Goal: Task Accomplishment & Management: Manage account settings

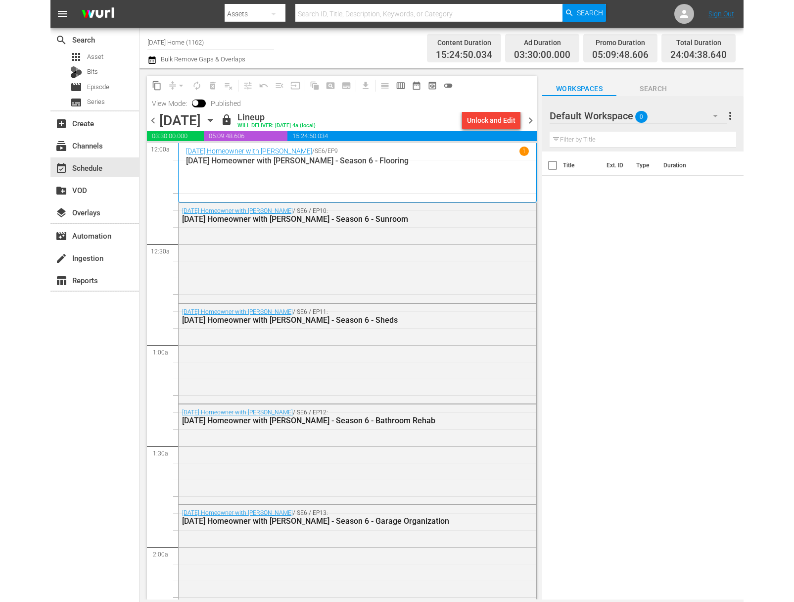
scroll to position [4446, 0]
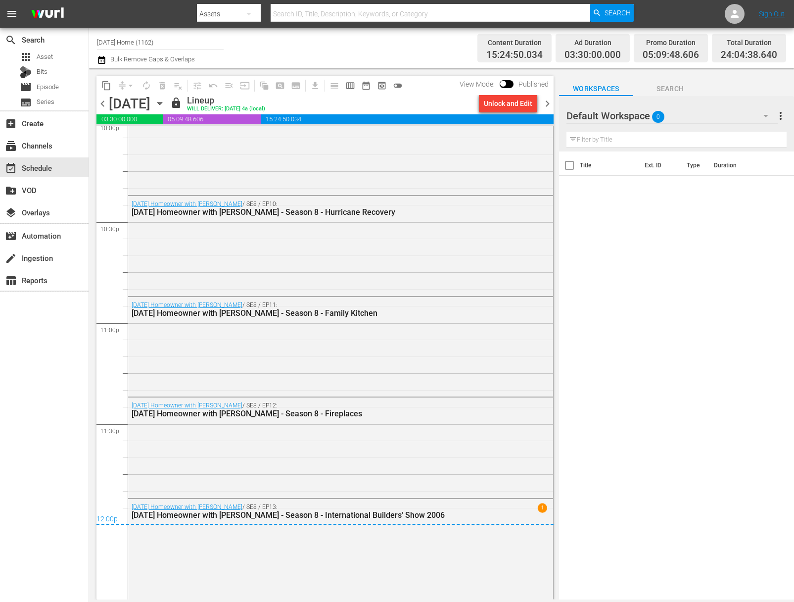
click at [141, 45] on input "[DATE] Home (1162)" at bounding box center [160, 42] width 127 height 24
drag, startPoint x: 170, startPoint y: 45, endPoint x: 94, endPoint y: 36, distance: 76.8
click at [94, 36] on div "Channel Title [DATE] Home (1162) Bulk Remove Gaps & Overlaps Content Duration 1…" at bounding box center [441, 48] width 705 height 41
type input "h"
type input "g"
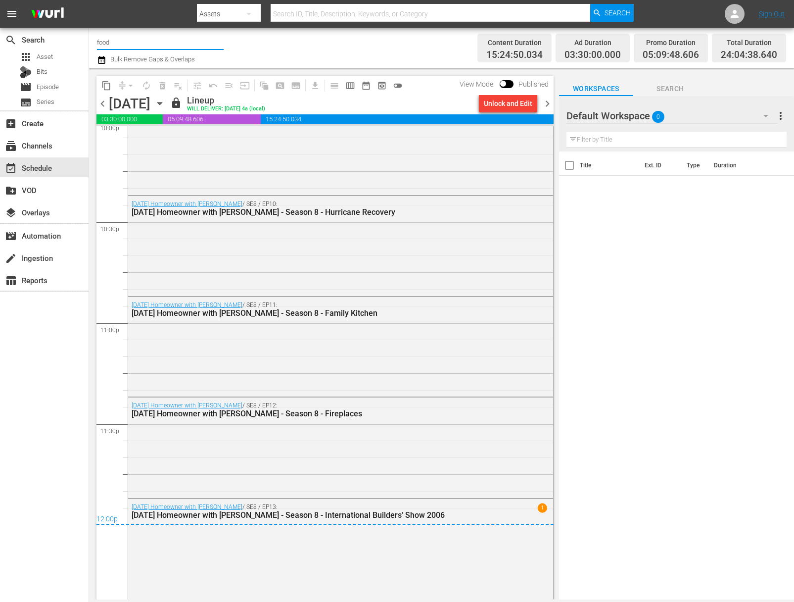
click at [116, 46] on input "food" at bounding box center [160, 42] width 127 height 24
click at [126, 65] on div "Food (140 - food)" at bounding box center [233, 70] width 256 height 24
type input "Food (140 - food)"
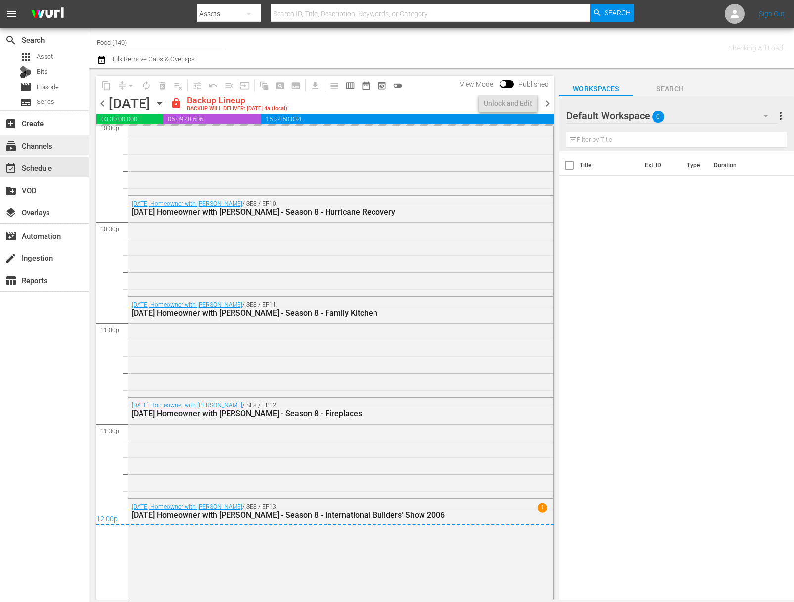
scroll to position [4371, 0]
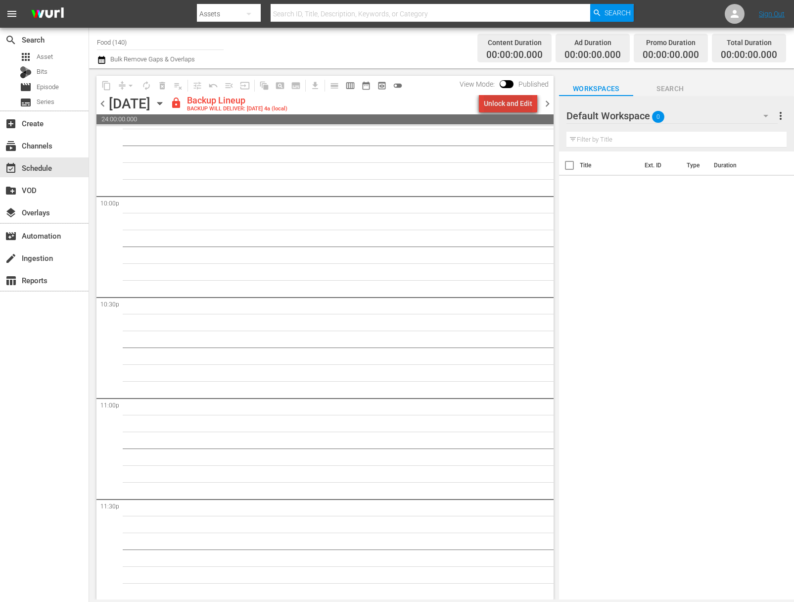
click at [519, 108] on div "Unlock and Edit" at bounding box center [508, 103] width 48 height 18
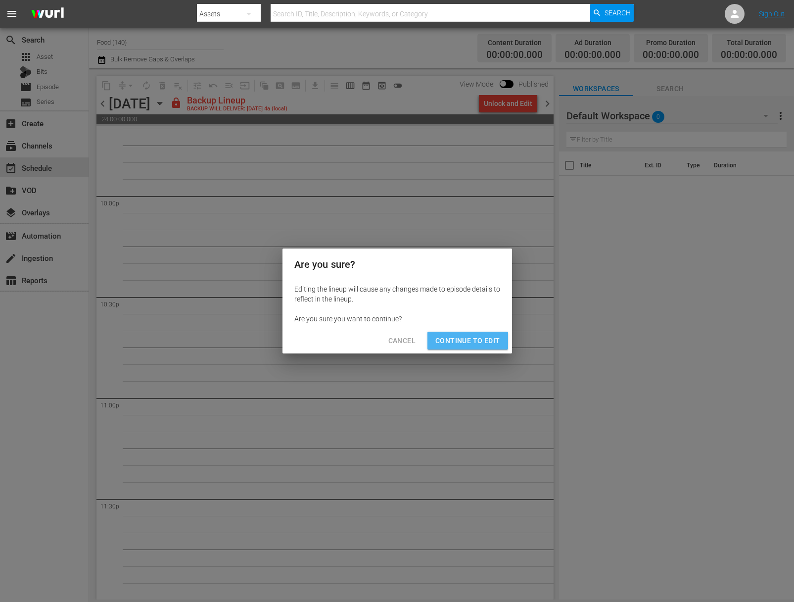
click at [475, 344] on span "Continue to Edit" at bounding box center [467, 340] width 64 height 12
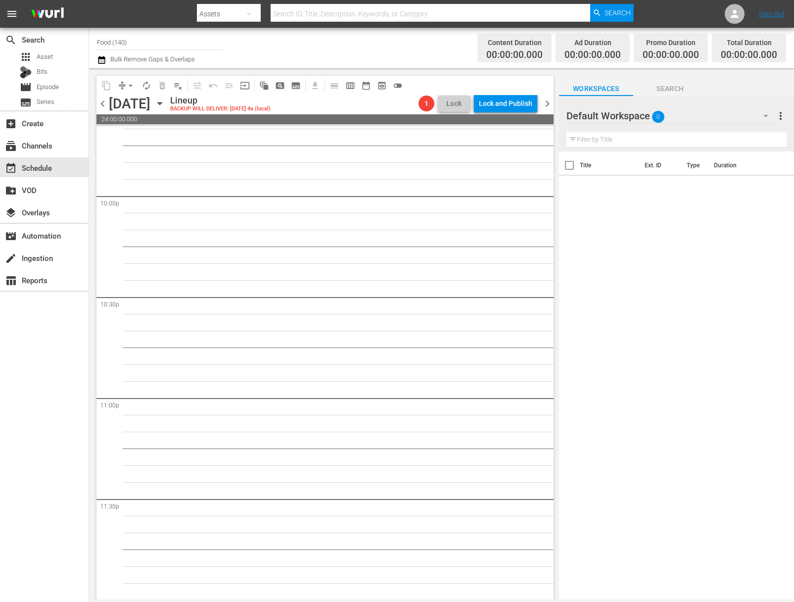
click at [165, 106] on icon "button" at bounding box center [159, 103] width 11 height 11
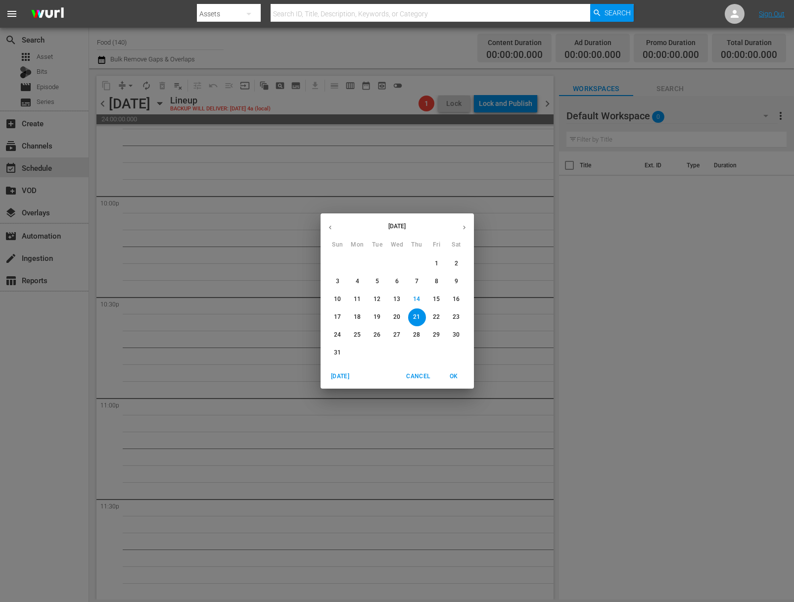
click at [355, 316] on p "18" at bounding box center [357, 317] width 7 height 8
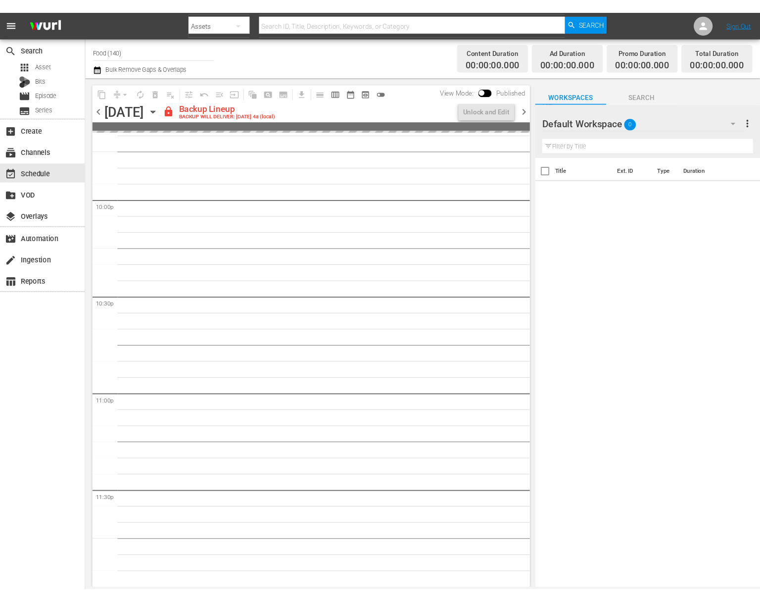
scroll to position [4371, 0]
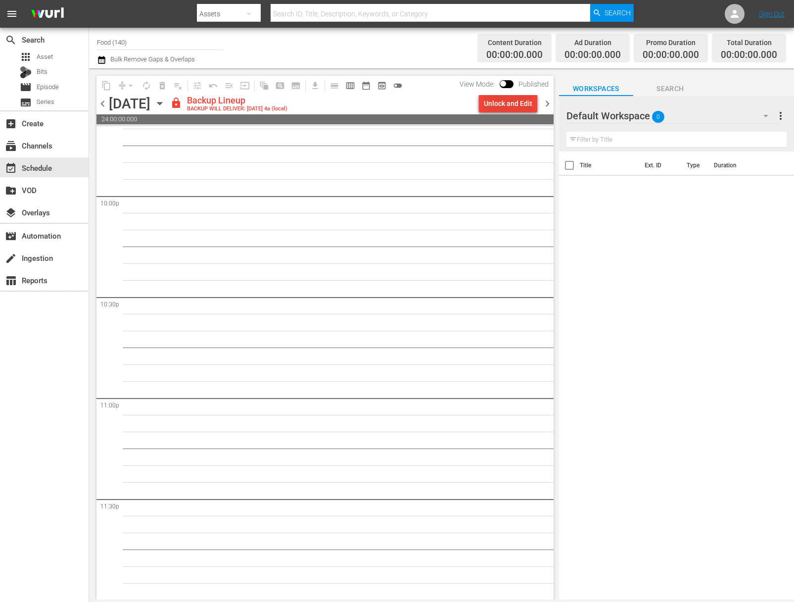
click at [518, 98] on div "Unlock and Edit" at bounding box center [508, 103] width 48 height 18
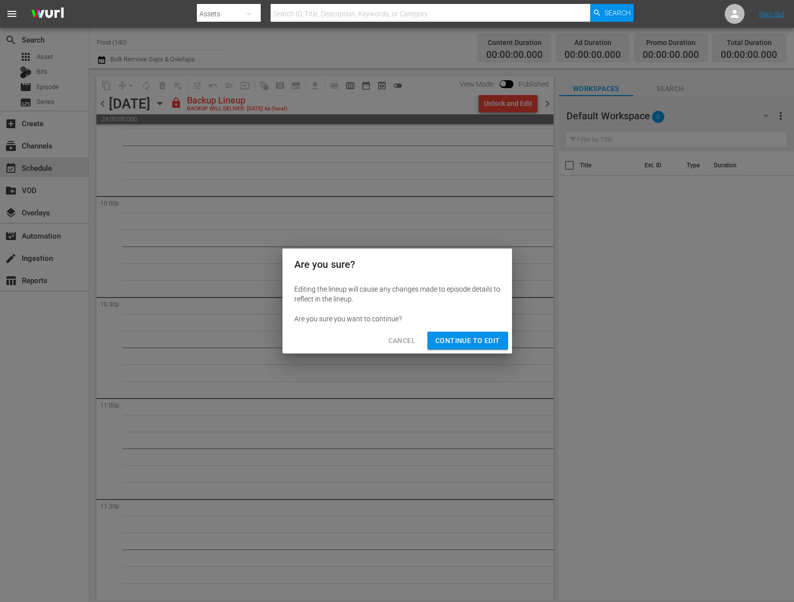
click at [470, 336] on span "Continue to Edit" at bounding box center [467, 340] width 64 height 12
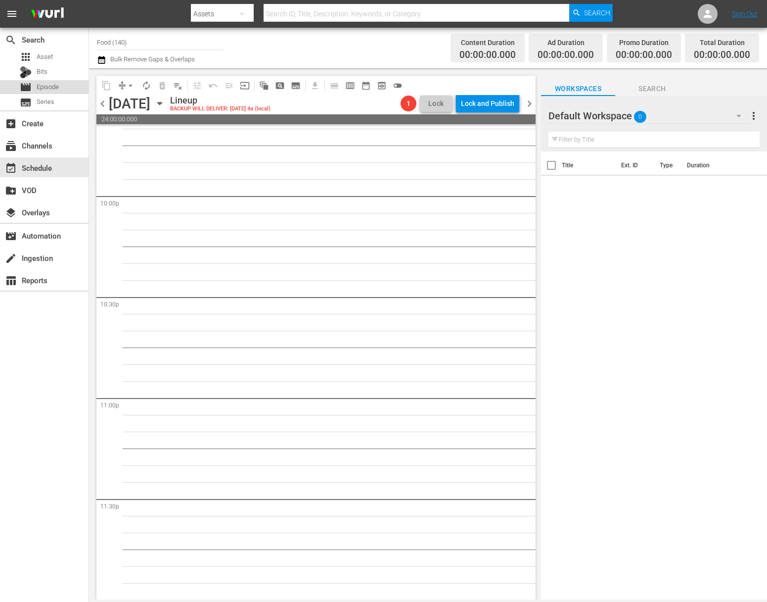
click at [52, 91] on span "Episode" at bounding box center [48, 87] width 22 height 10
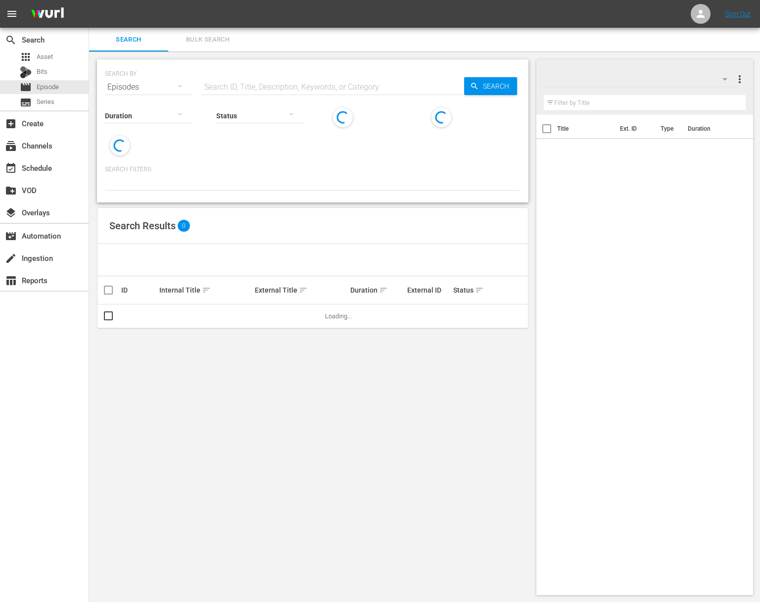
click at [317, 89] on input "text" at bounding box center [333, 87] width 262 height 24
paste input "[PERSON_NAME]'s Lebanese Kitchen: Magical Mezze Amidst the Moonlight"
click at [510, 87] on span "Search" at bounding box center [498, 86] width 38 height 18
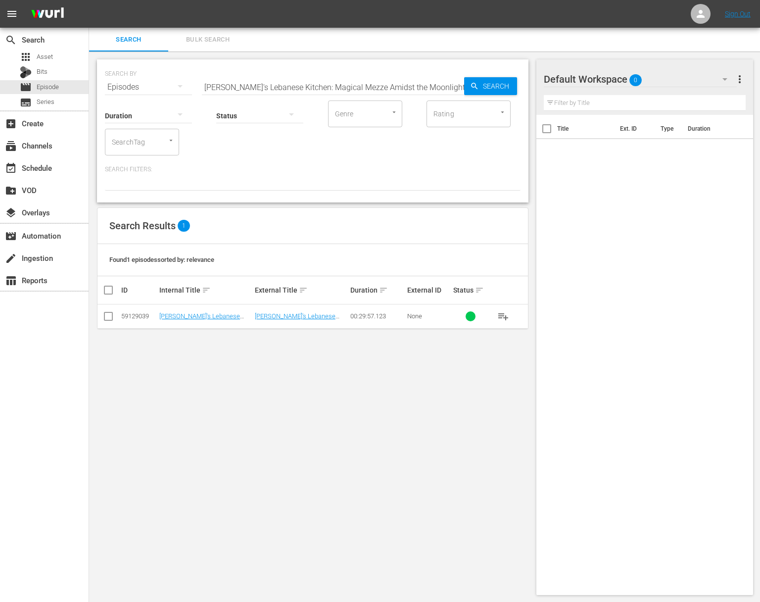
click at [502, 315] on span "playlist_add" at bounding box center [503, 316] width 12 height 12
click at [500, 316] on span "playlist_add" at bounding box center [503, 316] width 12 height 12
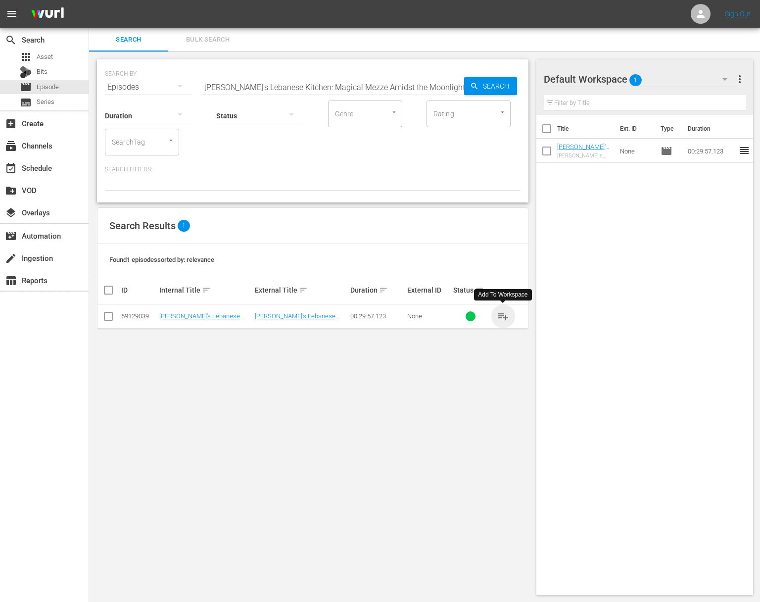
click at [500, 316] on span "playlist_add" at bounding box center [503, 316] width 12 height 12
click at [505, 313] on span "playlist_add" at bounding box center [503, 316] width 12 height 12
click at [505, 314] on span "playlist_add" at bounding box center [503, 316] width 12 height 12
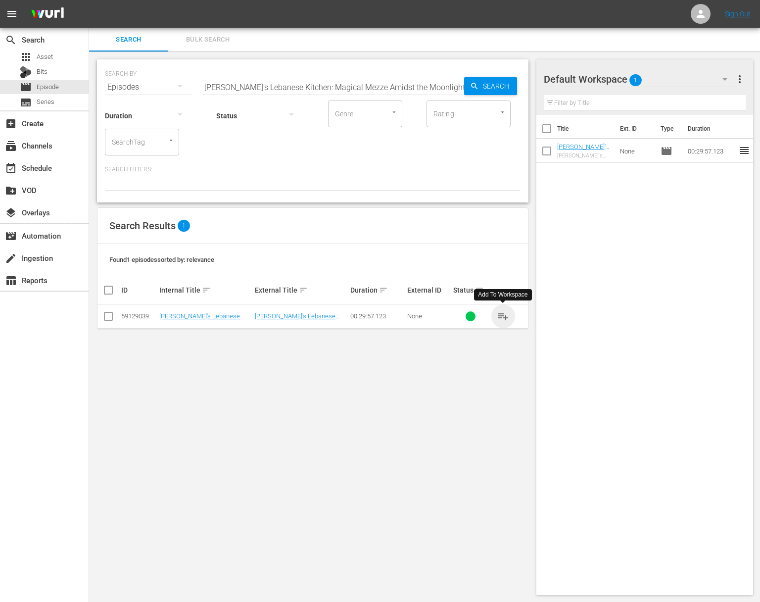
click at [505, 314] on span "playlist_add" at bounding box center [503, 316] width 12 height 12
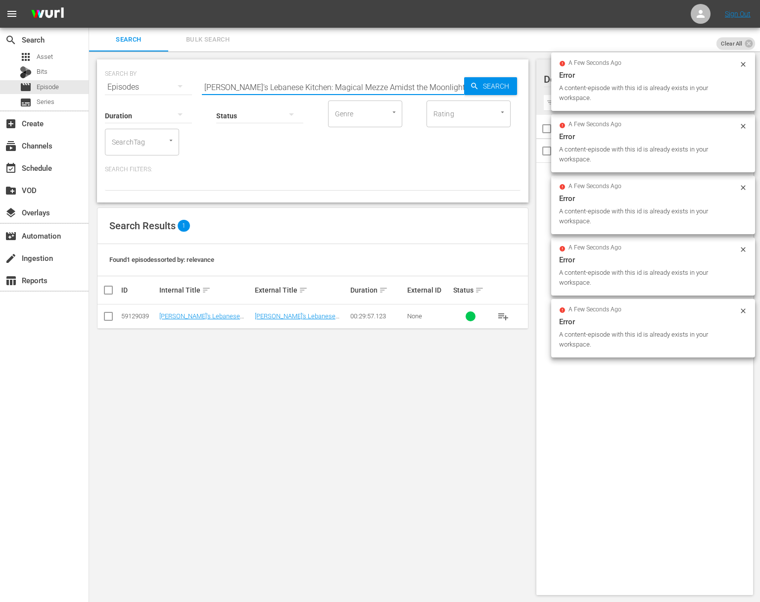
click at [370, 81] on input "[PERSON_NAME]'s Lebanese Kitchen: Magical Mezze Amidst the Moonlight" at bounding box center [333, 87] width 262 height 24
paste input "Street Food Star, Shawarma"
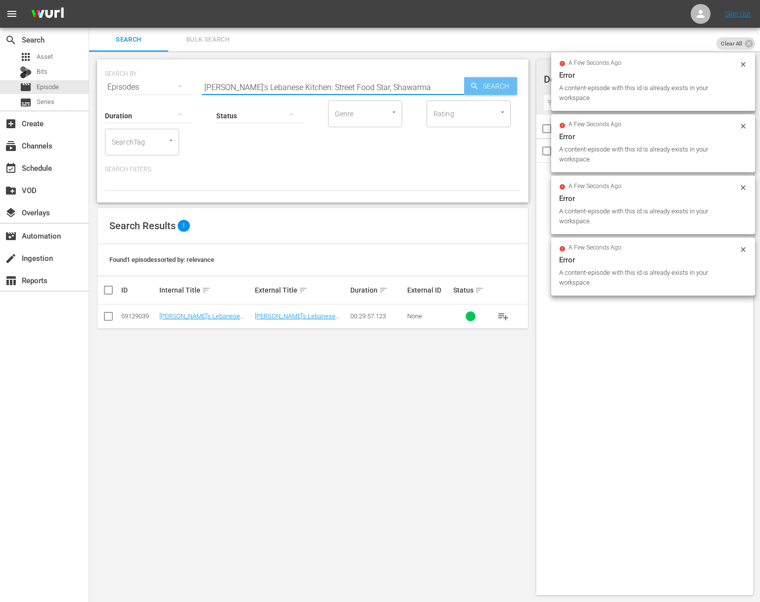
click at [490, 85] on span "Search" at bounding box center [498, 86] width 38 height 18
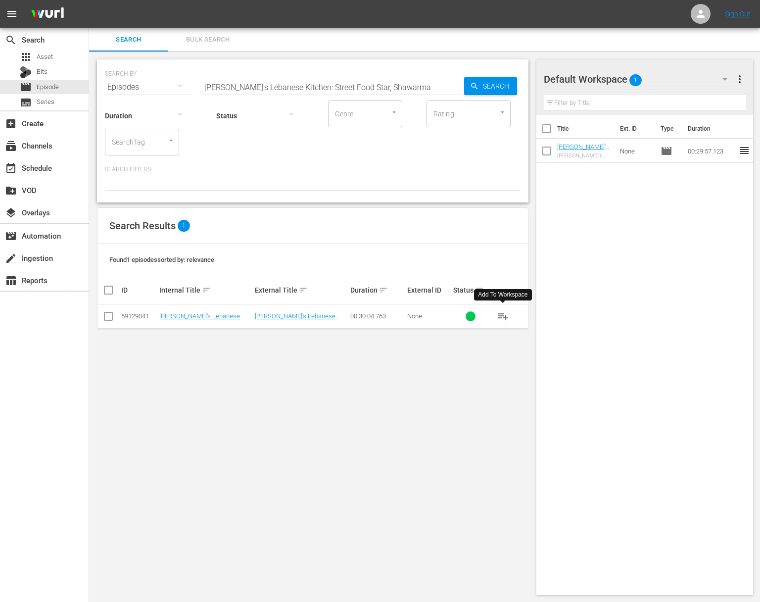
click at [502, 314] on span "playlist_add" at bounding box center [503, 316] width 12 height 12
click at [503, 315] on span "playlist_add" at bounding box center [503, 316] width 12 height 12
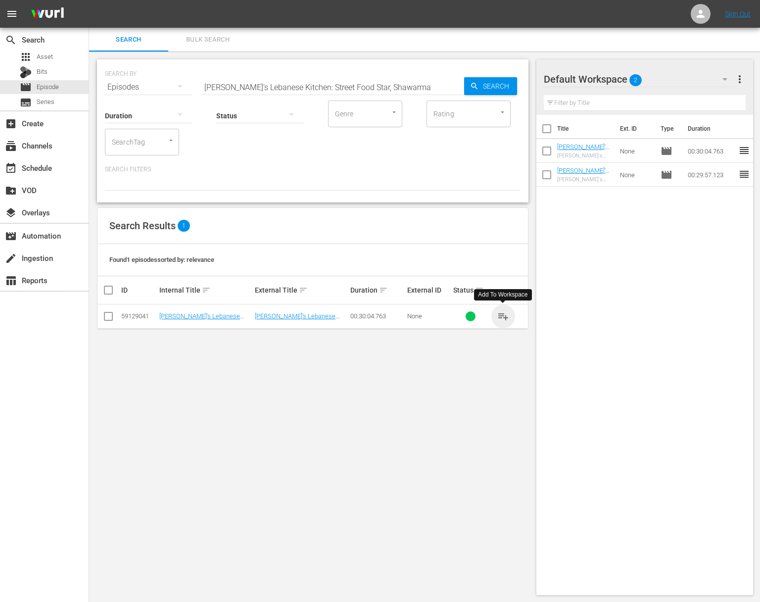
click at [503, 315] on span "playlist_add" at bounding box center [503, 316] width 12 height 12
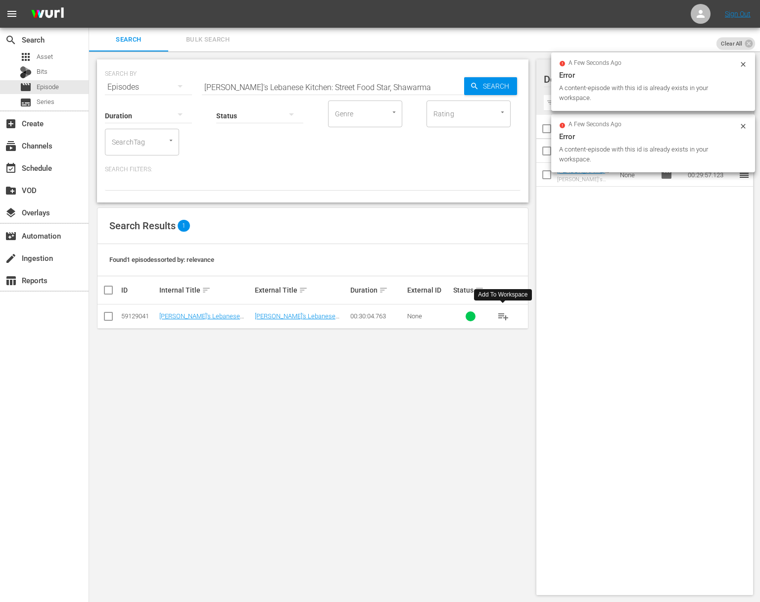
click at [504, 314] on span "playlist_add" at bounding box center [503, 316] width 12 height 12
click at [397, 76] on input "[PERSON_NAME]'s Lebanese Kitchen: Street Food Star, Shawarma" at bounding box center [333, 87] width 262 height 24
paste input "Eggplant Extravaganz"
click at [477, 82] on icon "button" at bounding box center [474, 86] width 9 height 9
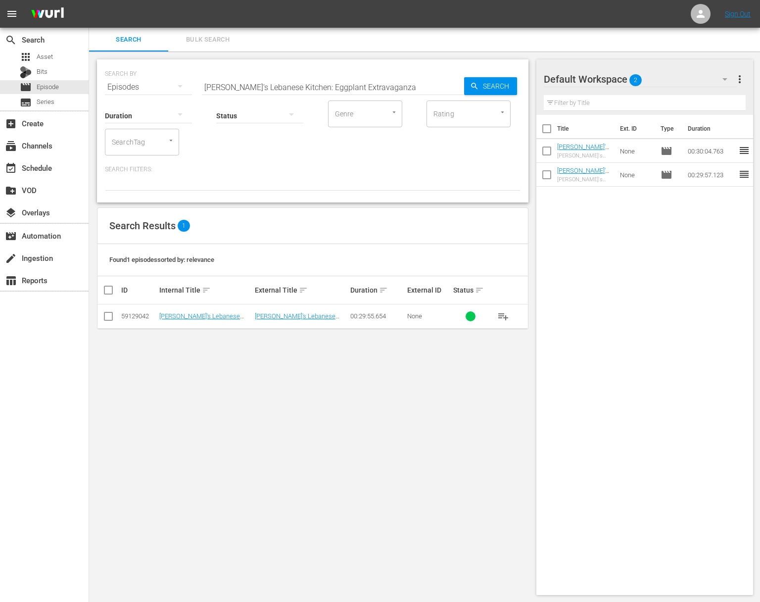
click at [502, 313] on span "playlist_add" at bounding box center [503, 316] width 12 height 12
click at [503, 316] on span "playlist_add" at bounding box center [503, 316] width 12 height 12
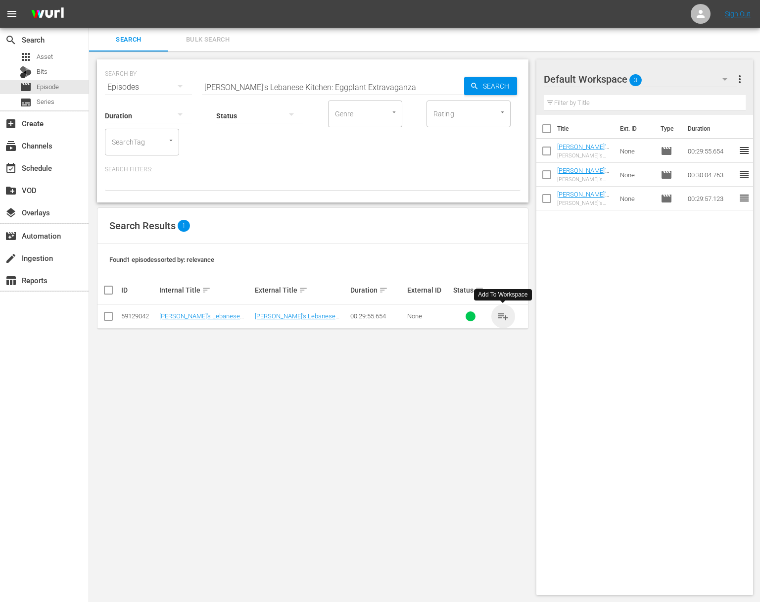
click at [503, 316] on span "playlist_add" at bounding box center [503, 316] width 12 height 12
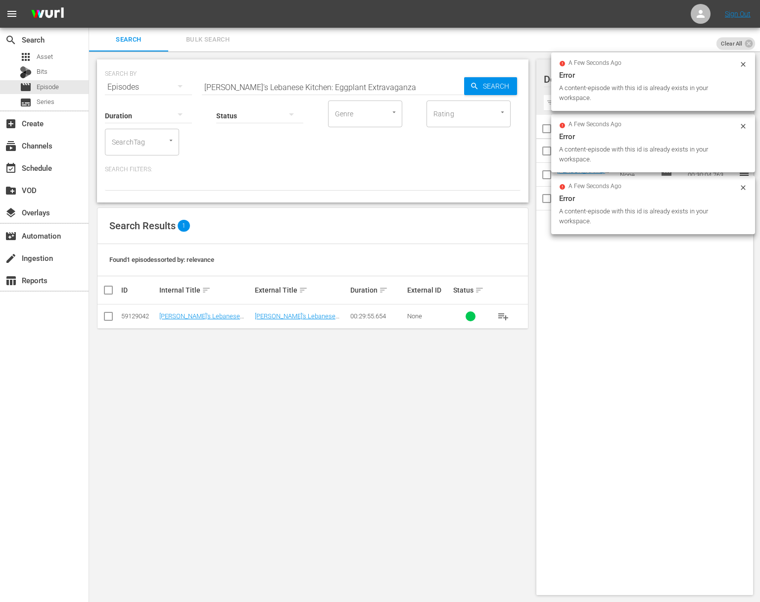
click at [321, 90] on input "[PERSON_NAME]'s Lebanese Kitchen: Eggplant Extravaganza" at bounding box center [333, 87] width 262 height 24
paste input "It's Taboulie Time"
click at [450, 81] on input "[PERSON_NAME]'s Lebanese Kitchen: It's Taboulie Time" at bounding box center [333, 87] width 262 height 24
click at [487, 90] on span "Search" at bounding box center [498, 86] width 38 height 18
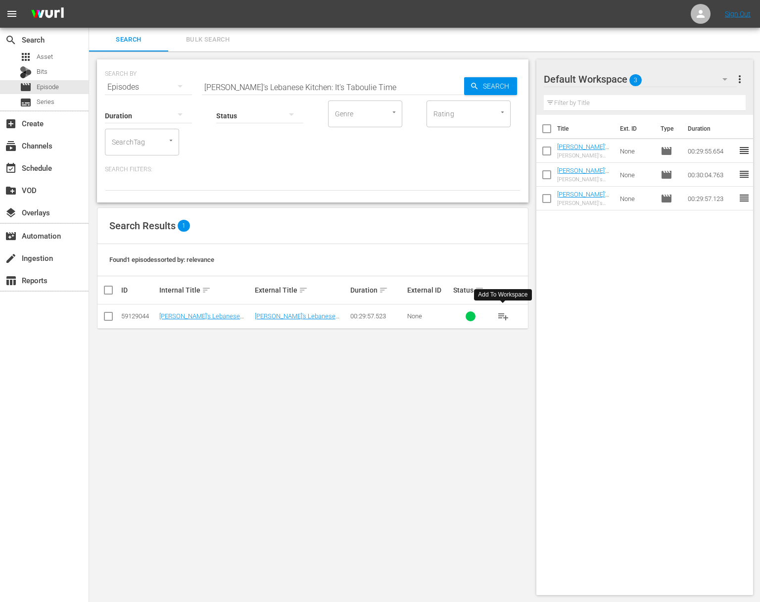
click at [505, 316] on span "playlist_add" at bounding box center [503, 316] width 12 height 12
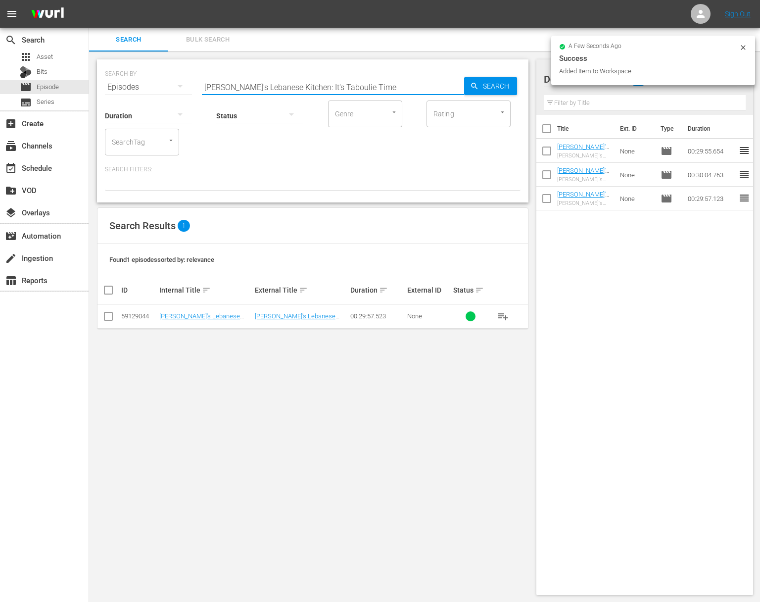
drag, startPoint x: 320, startPoint y: 85, endPoint x: 314, endPoint y: 86, distance: 6.5
click at [321, 85] on input "[PERSON_NAME]'s Lebanese Kitchen: It's Taboulie Time" at bounding box center [333, 87] width 262 height 24
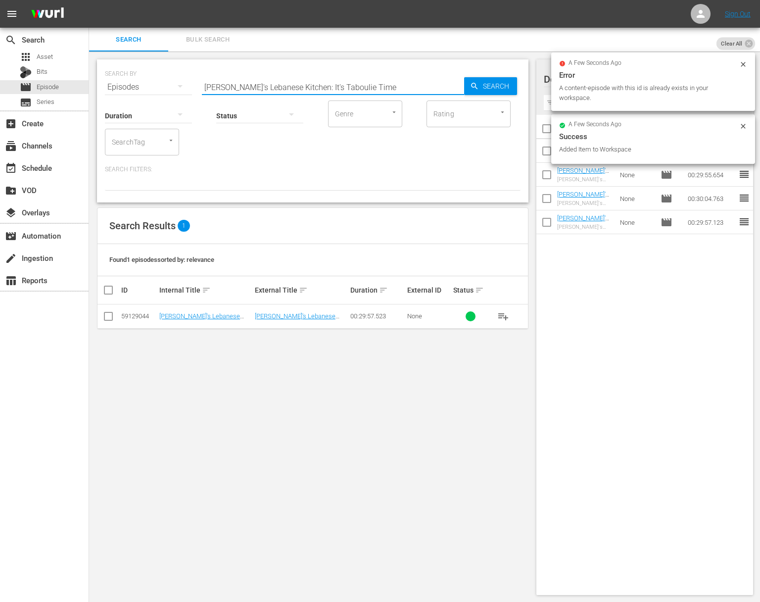
paste input "Garden of Dreams"
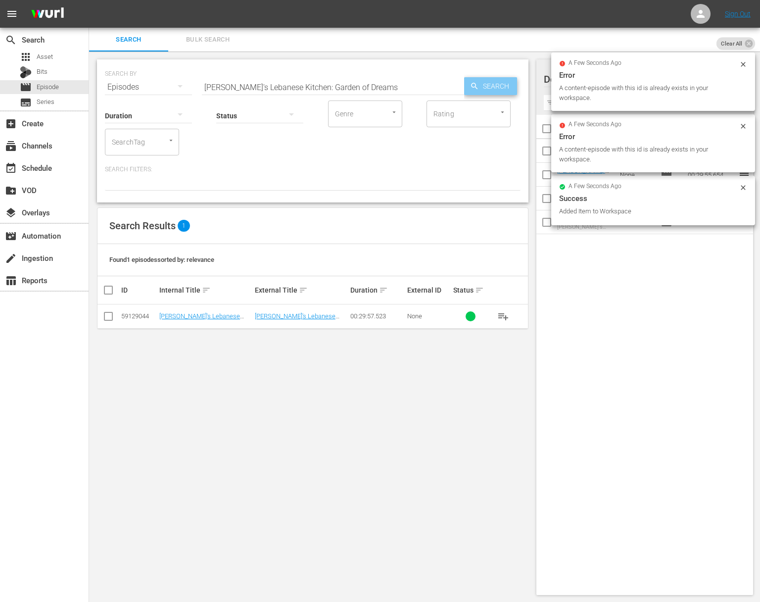
click at [492, 85] on span "Search" at bounding box center [498, 86] width 38 height 18
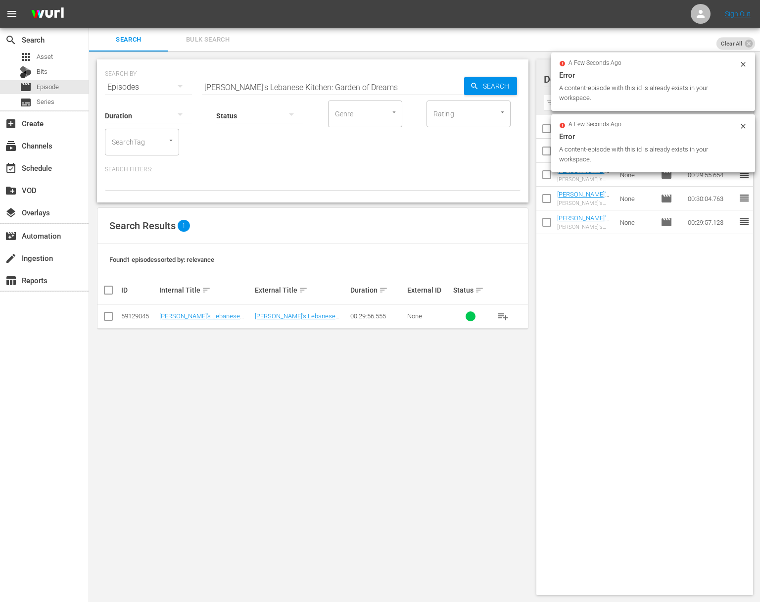
click at [503, 315] on span "playlist_add" at bounding box center [503, 316] width 12 height 12
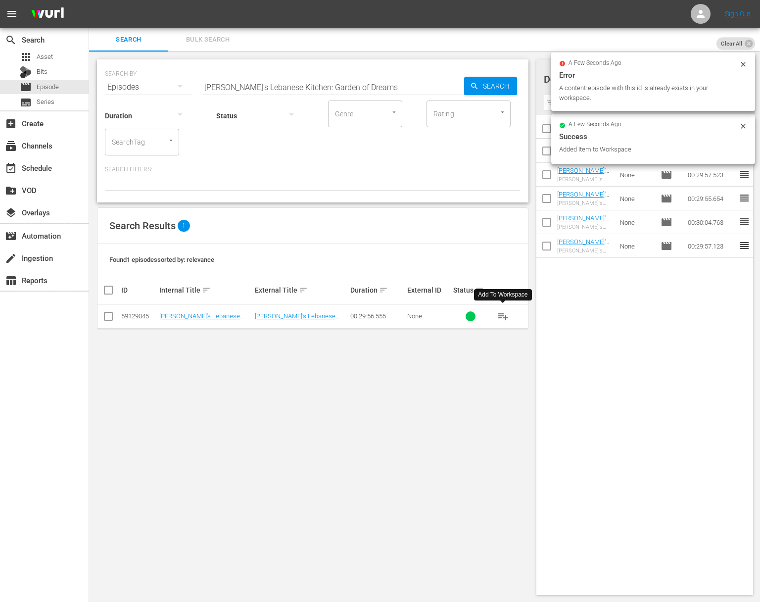
click at [364, 81] on input "[PERSON_NAME]'s Lebanese Kitchen: Garden of Dreams" at bounding box center [333, 87] width 262 height 24
paste input "MIX Cocktail Hour - Gin Tiki Cocktail"
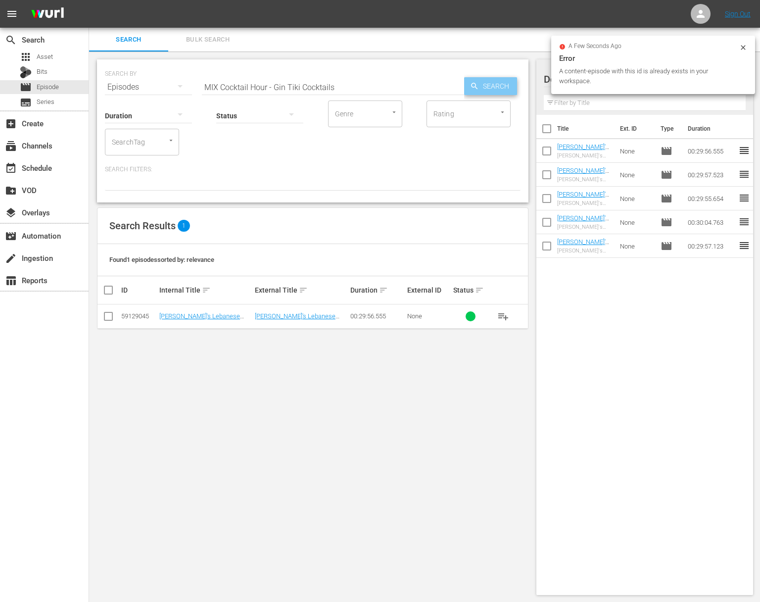
click at [482, 86] on span "Search" at bounding box center [498, 86] width 38 height 18
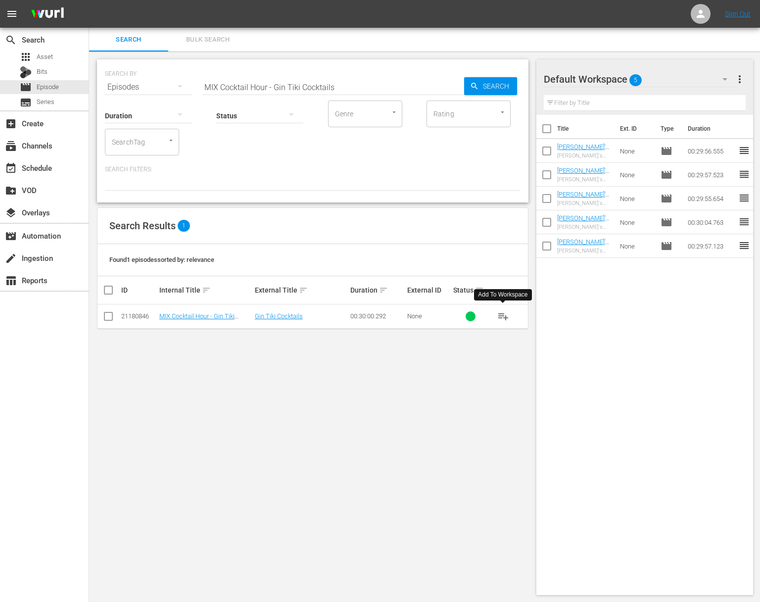
click at [502, 315] on span "playlist_add" at bounding box center [503, 316] width 12 height 12
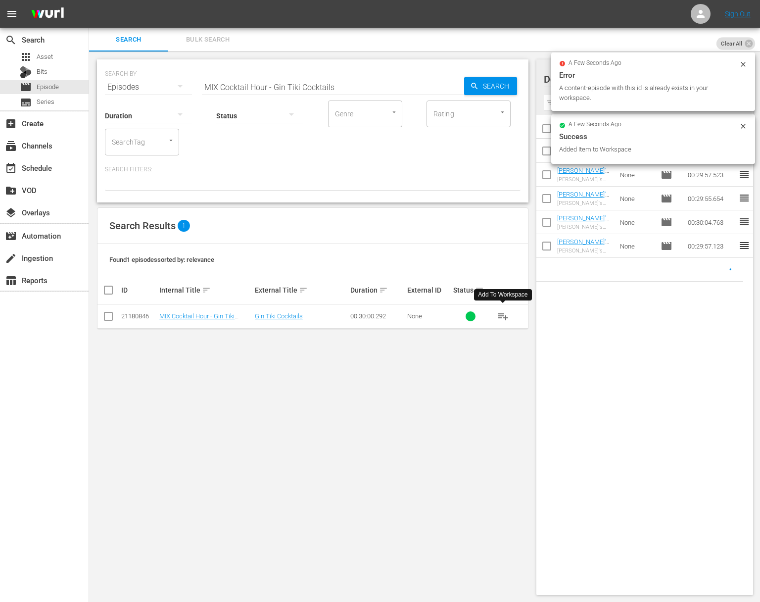
click at [356, 83] on input "MIX Cocktail Hour - Gin Tiki Cocktails" at bounding box center [333, 87] width 262 height 24
paste input "Cocktails Bartenders Hate Making"
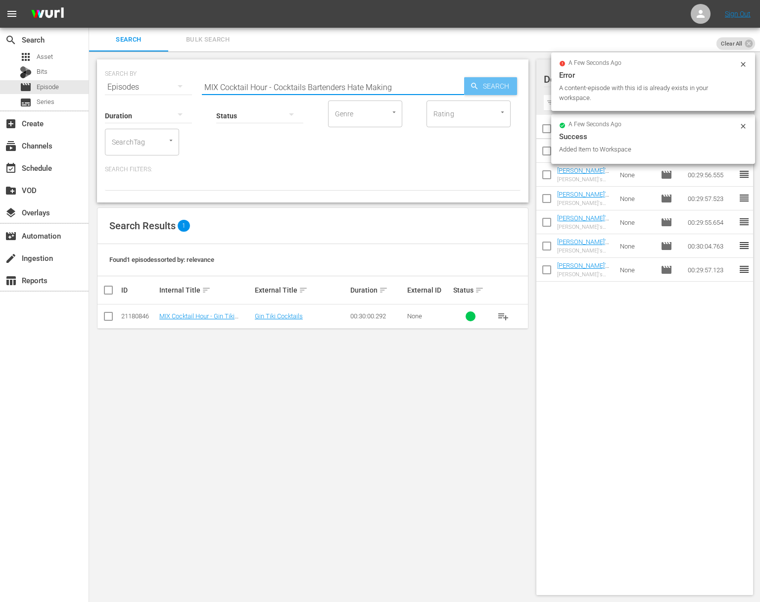
click at [486, 83] on span "Search" at bounding box center [498, 86] width 38 height 18
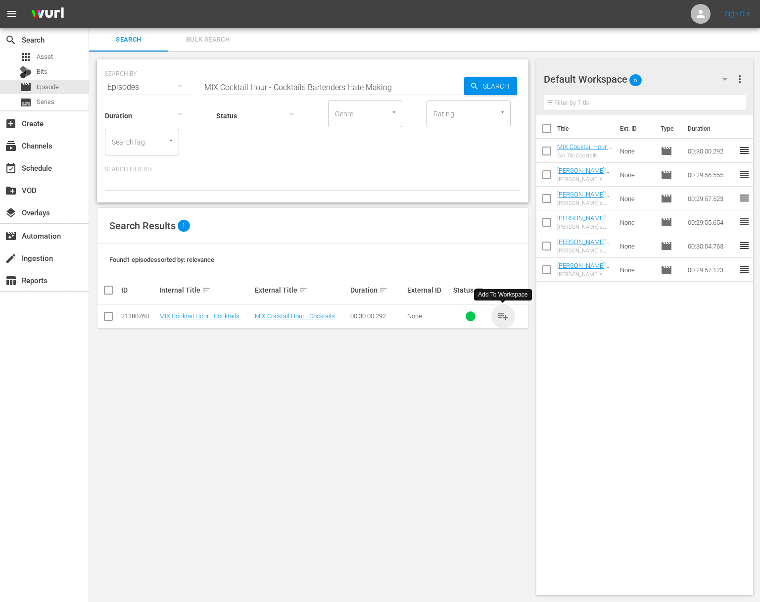
click at [504, 316] on span "playlist_add" at bounding box center [503, 316] width 12 height 12
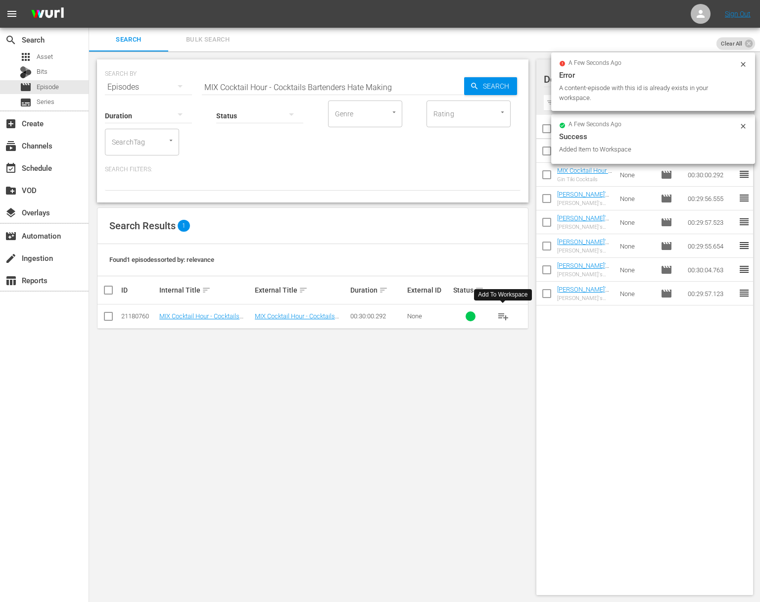
click at [231, 94] on div "Status" at bounding box center [259, 110] width 87 height 36
click at [258, 82] on input "MIX Cocktail Hour - Cocktails Bartenders Hate Making" at bounding box center [333, 87] width 262 height 24
paste input "Treyvaud Travels - [PERSON_NAME] travels to meet master smoker [PERSON_NAME], l…"
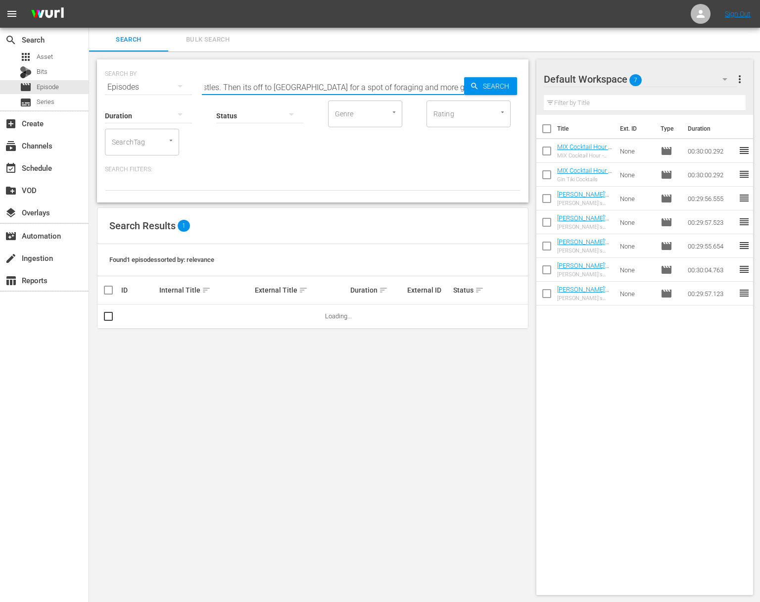
drag, startPoint x: 261, startPoint y: 88, endPoint x: 387, endPoint y: 116, distance: 128.8
click at [387, 116] on div "SEARCH BY Search By Episodes Search ID, Title, Description, Keywords, or Catego…" at bounding box center [312, 130] width 431 height 143
drag, startPoint x: 287, startPoint y: 85, endPoint x: 345, endPoint y: 102, distance: 59.8
click at [345, 102] on div "SEARCH BY Search By Episodes Search ID, Title, Description, Keywords, or Catego…" at bounding box center [312, 130] width 431 height 143
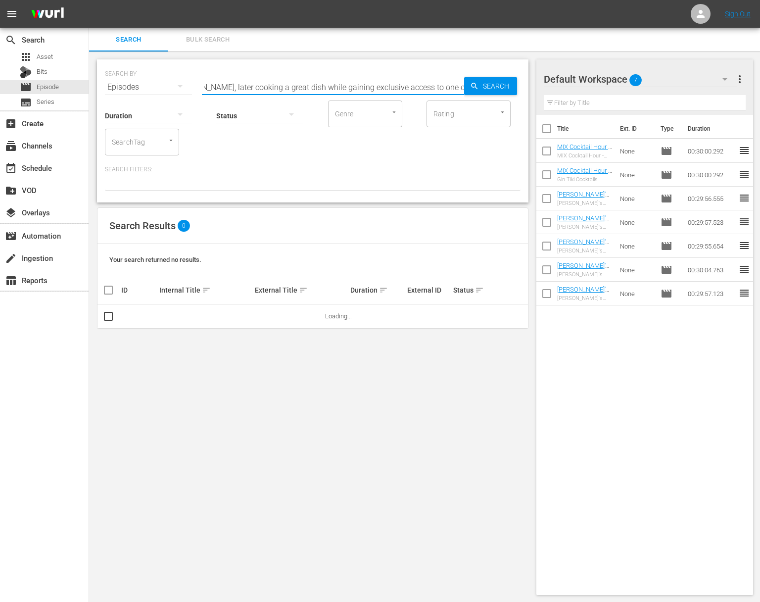
drag, startPoint x: 269, startPoint y: 88, endPoint x: 350, endPoint y: 98, distance: 82.2
click at [350, 98] on input "Treyvaud Travels - [PERSON_NAME] travels to meet master smoker [PERSON_NAME], l…" at bounding box center [333, 87] width 262 height 24
drag, startPoint x: 263, startPoint y: 88, endPoint x: 351, endPoint y: 95, distance: 88.8
click at [351, 95] on input "Treyvaud Travels - [PERSON_NAME] travels to meet master smoker [PERSON_NAME], l…" at bounding box center [333, 87] width 262 height 24
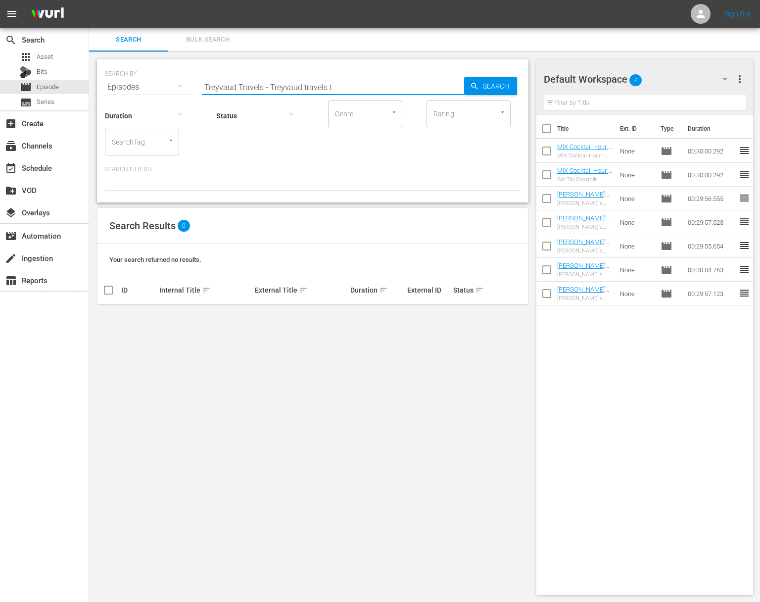
scroll to position [0, 0]
drag, startPoint x: 275, startPoint y: 87, endPoint x: 334, endPoint y: 91, distance: 60.0
click at [334, 91] on input "Treyvaud Travels - Treyvaud travels t" at bounding box center [333, 87] width 262 height 24
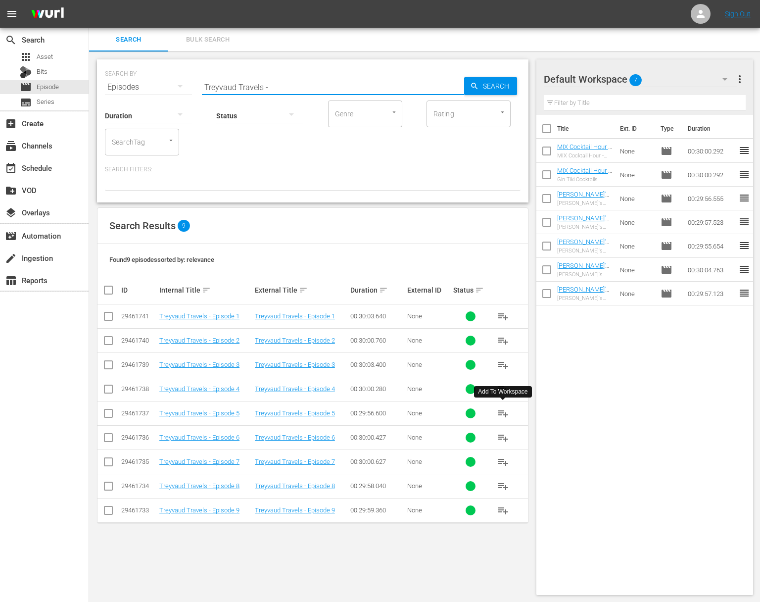
click at [504, 411] on span "playlist_add" at bounding box center [503, 413] width 12 height 12
click at [502, 386] on span "playlist_add" at bounding box center [503, 389] width 12 height 12
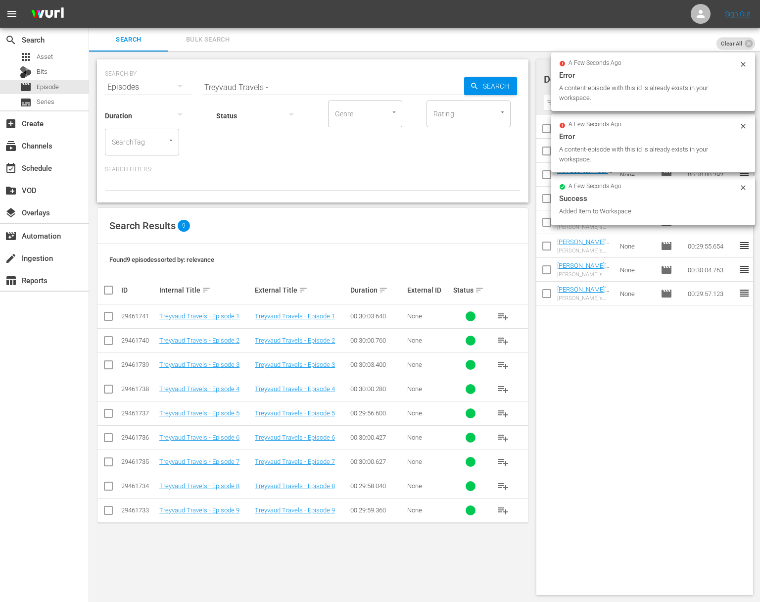
click at [500, 360] on span "playlist_add" at bounding box center [503, 365] width 12 height 12
click at [501, 362] on span "playlist_add" at bounding box center [503, 365] width 12 height 12
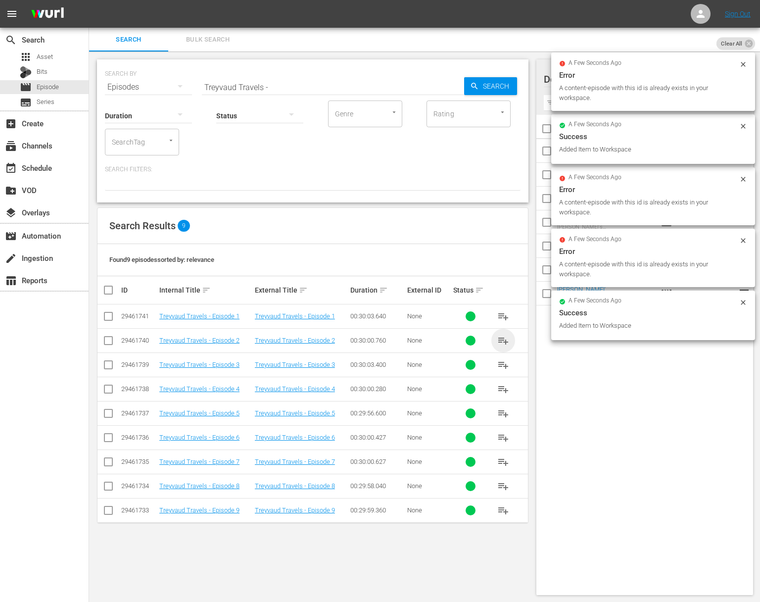
click at [502, 339] on span "playlist_add" at bounding box center [503, 340] width 12 height 12
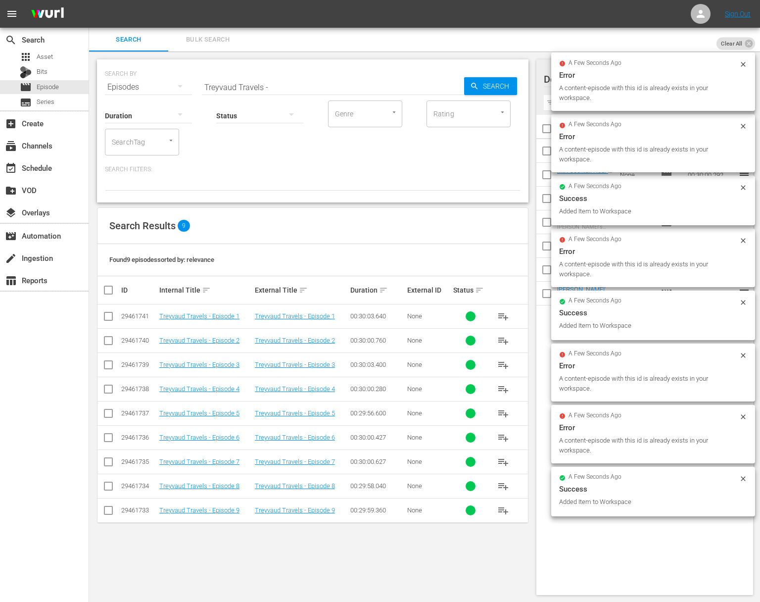
click at [504, 312] on span "playlist_add" at bounding box center [503, 316] width 12 height 12
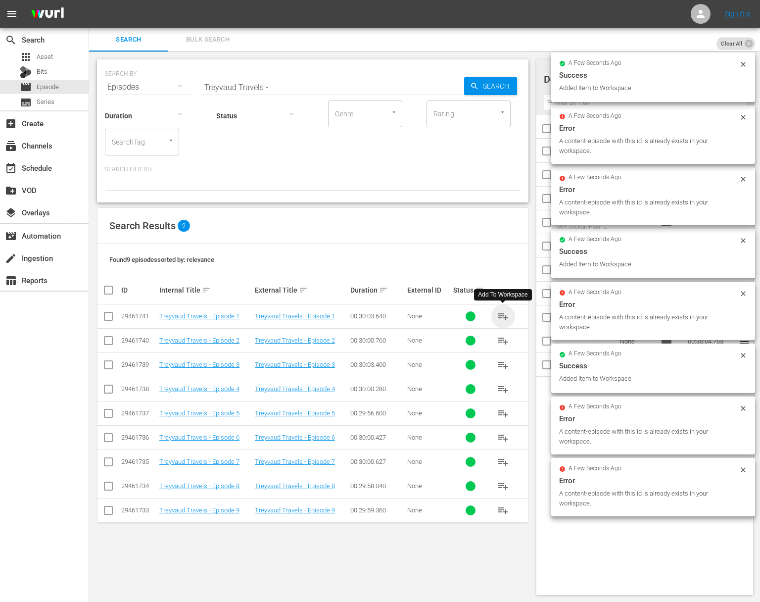
click at [504, 312] on span "playlist_add" at bounding box center [503, 316] width 12 height 12
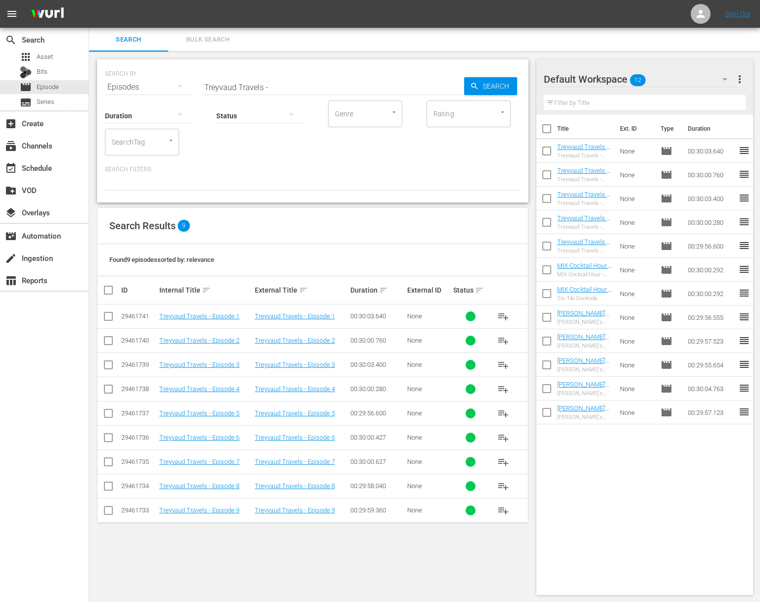
click at [227, 93] on div "Status" at bounding box center [259, 110] width 87 height 36
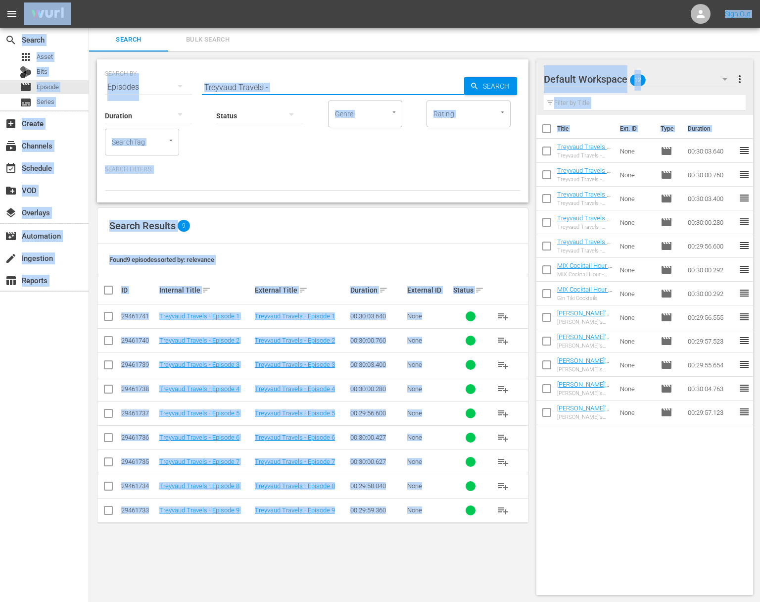
click at [245, 88] on input "Treyvaud Travels -" at bounding box center [333, 87] width 262 height 24
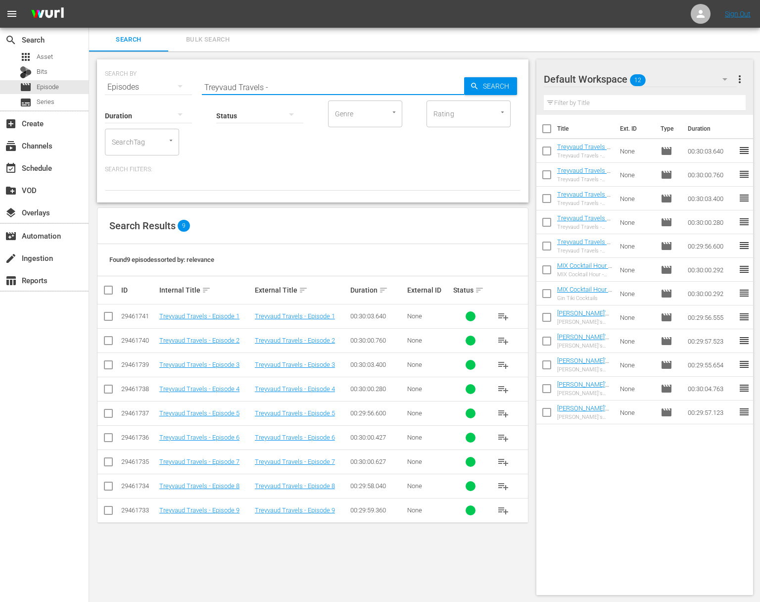
paste input "’s Kitchen - [PERSON_NAME] teaches you the history and the anatomy of Venison b…"
drag, startPoint x: 259, startPoint y: 87, endPoint x: 413, endPoint y: 109, distance: 155.0
click at [413, 109] on div "SEARCH BY Search By Episodes Search ID, Title, Description, Keywords, or Catego…" at bounding box center [312, 130] width 431 height 143
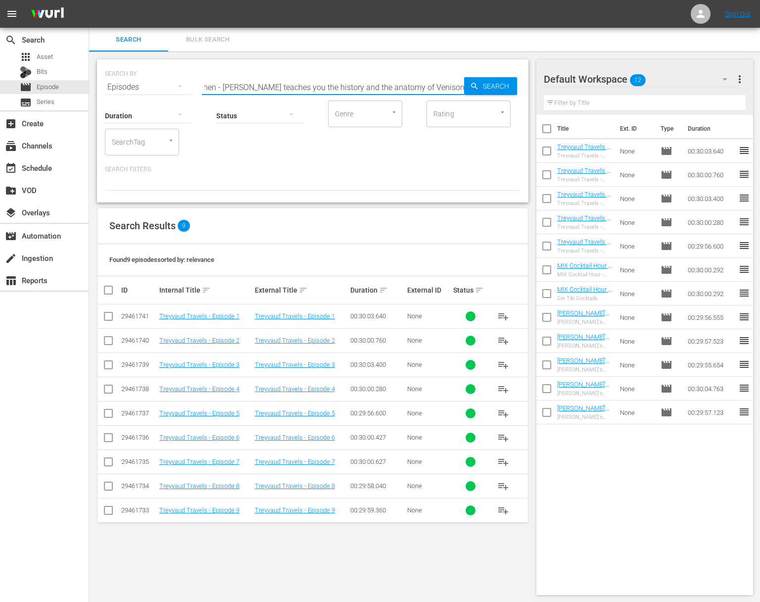
drag, startPoint x: 286, startPoint y: 87, endPoint x: 380, endPoint y: 95, distance: 94.8
click at [382, 95] on input "[PERSON_NAME]’s Kitchen - [PERSON_NAME] teaches you the history and the anatomy…" at bounding box center [333, 87] width 262 height 24
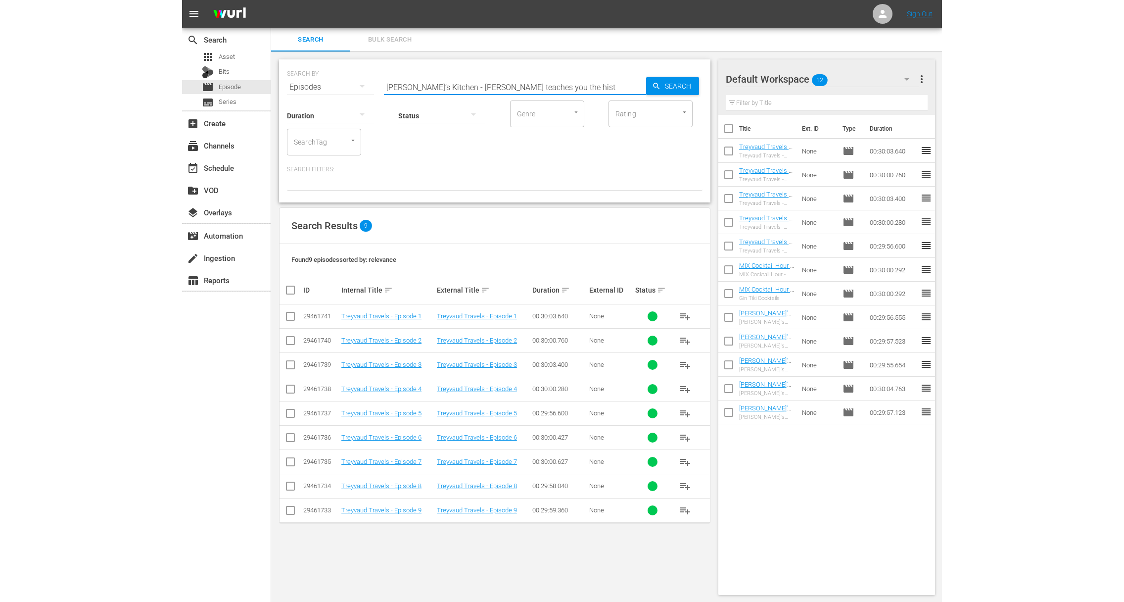
scroll to position [0, 0]
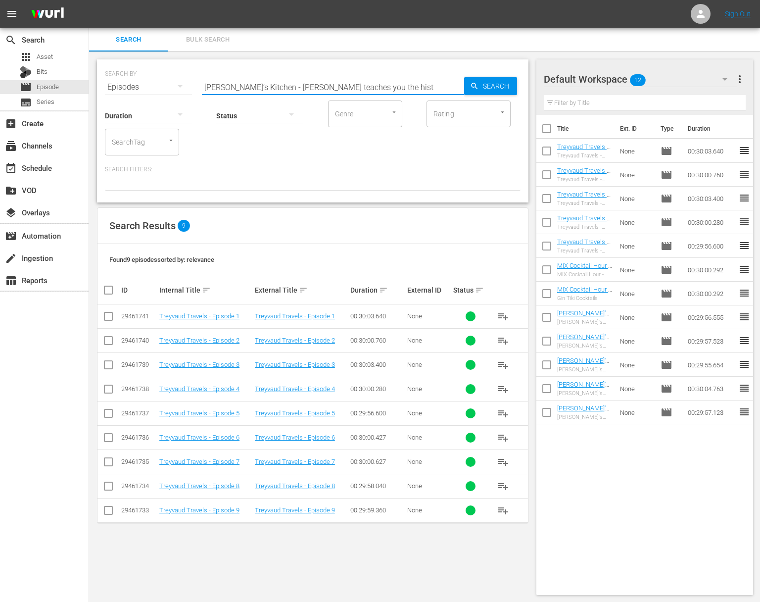
drag, startPoint x: 277, startPoint y: 86, endPoint x: 413, endPoint y: 97, distance: 137.0
click at [413, 97] on input "[PERSON_NAME]’s Kitchen - [PERSON_NAME] teaches you the hist" at bounding box center [333, 87] width 262 height 24
click at [476, 92] on div "Search" at bounding box center [490, 86] width 53 height 18
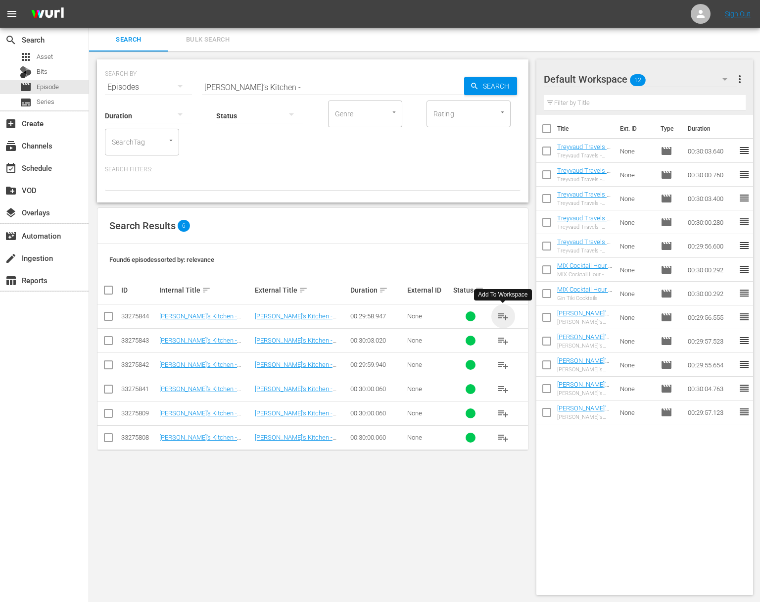
click at [503, 314] on span "playlist_add" at bounding box center [503, 316] width 12 height 12
click at [503, 339] on span "playlist_add" at bounding box center [503, 340] width 12 height 12
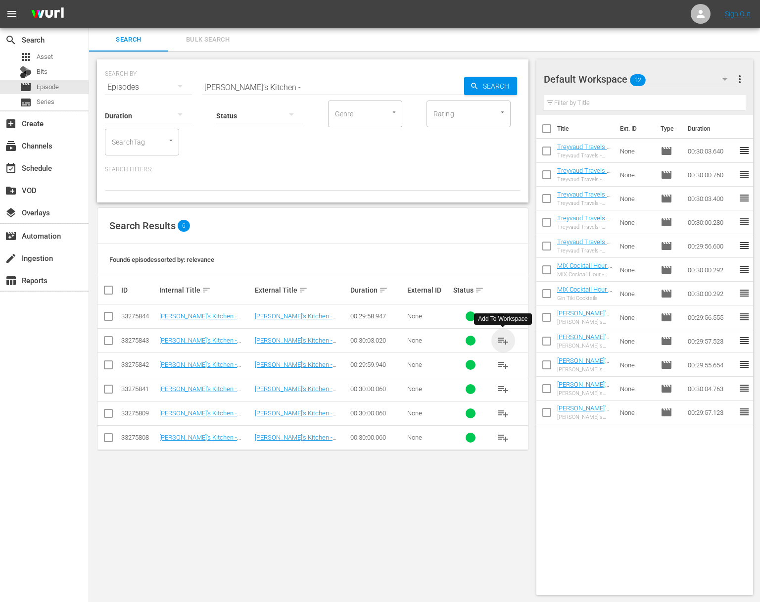
click at [503, 339] on span "playlist_add" at bounding box center [503, 340] width 12 height 12
click at [501, 360] on span "playlist_add" at bounding box center [503, 365] width 12 height 12
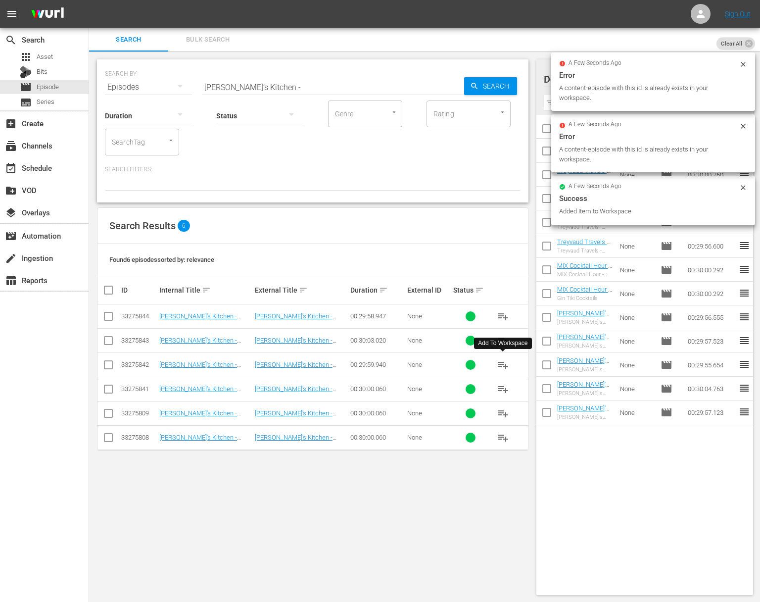
click at [502, 363] on span "playlist_add" at bounding box center [503, 365] width 12 height 12
click at [503, 388] on span "playlist_add" at bounding box center [503, 389] width 12 height 12
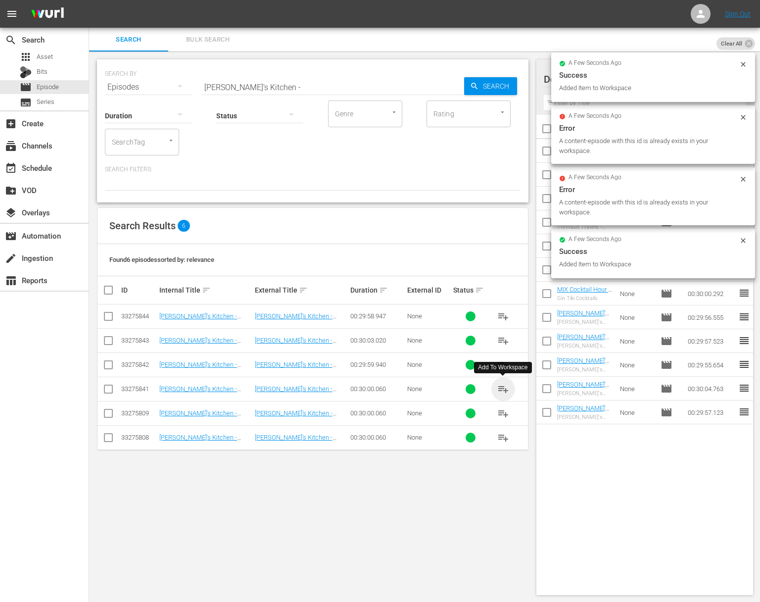
click at [503, 388] on span "playlist_add" at bounding box center [503, 389] width 12 height 12
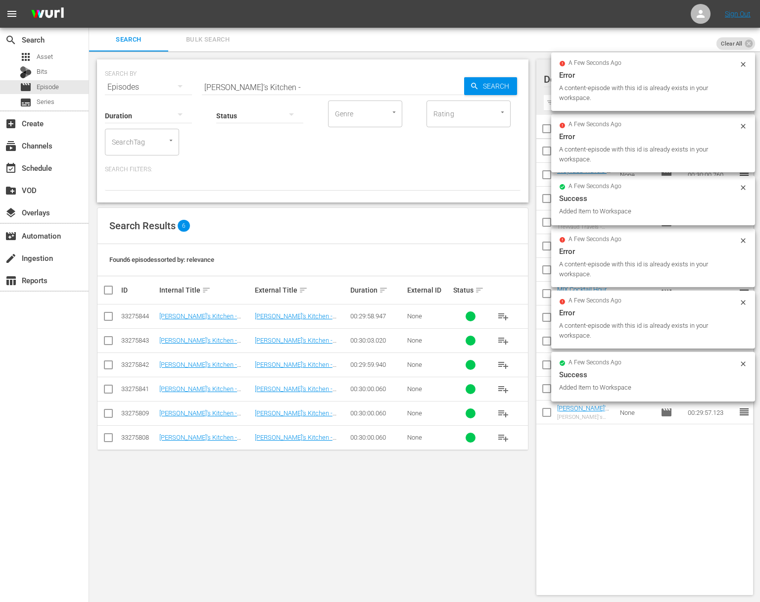
click at [505, 408] on span "playlist_add" at bounding box center [503, 413] width 12 height 12
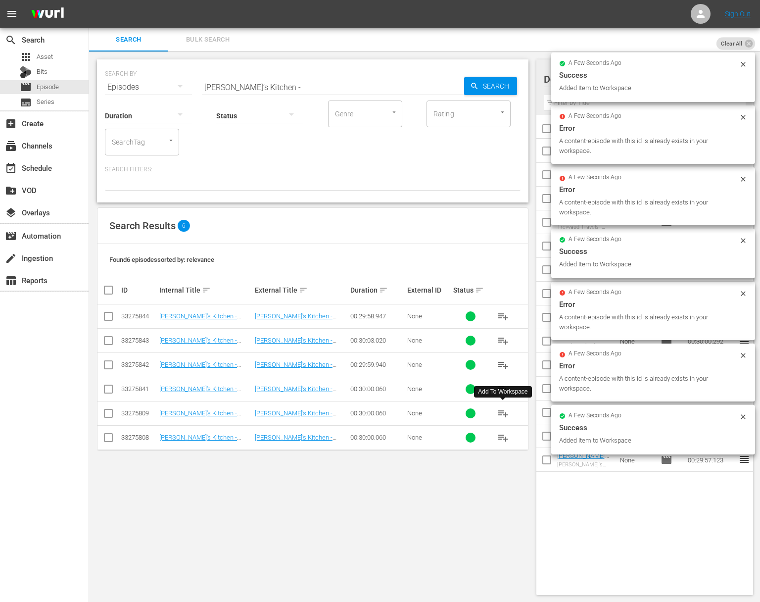
click at [505, 408] on span "playlist_add" at bounding box center [503, 413] width 12 height 12
click at [505, 438] on span "playlist_add" at bounding box center [503, 437] width 12 height 12
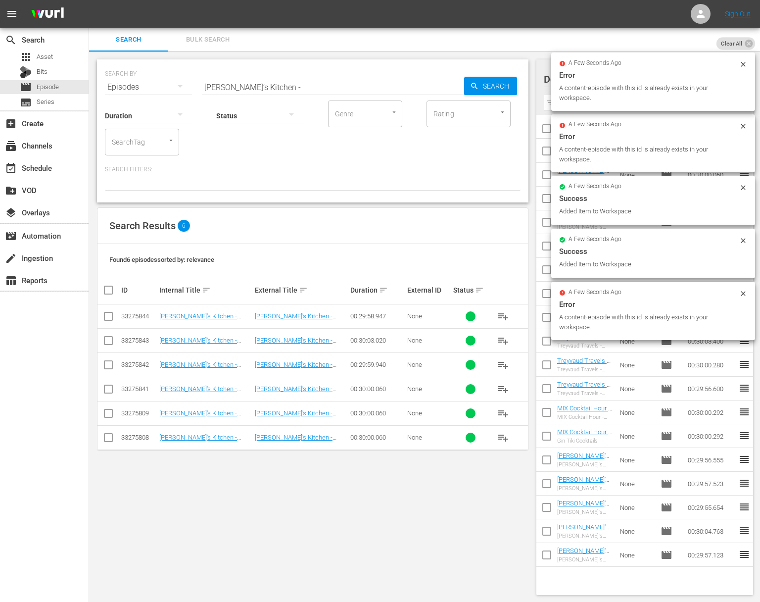
drag, startPoint x: 301, startPoint y: 89, endPoint x: 291, endPoint y: 89, distance: 9.9
click at [301, 89] on input "[PERSON_NAME]’s Kitchen -" at bounding box center [333, 87] width 262 height 24
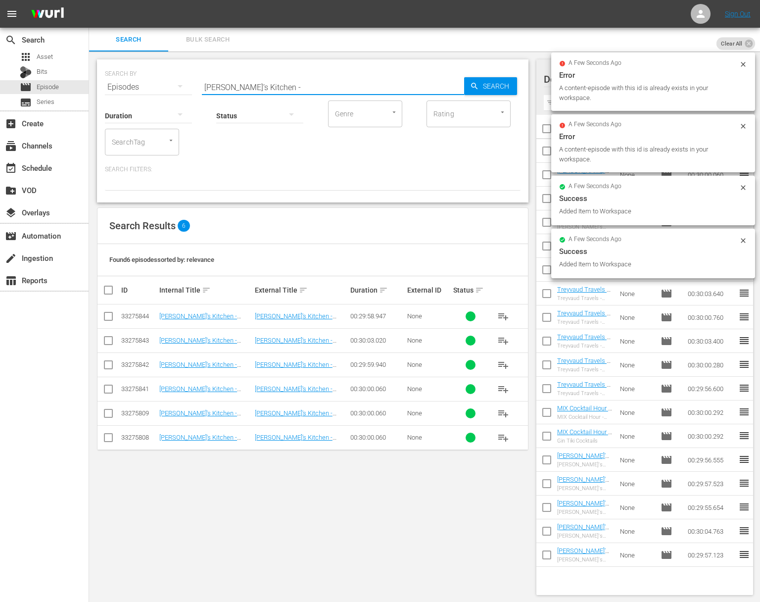
paste input "Ciao Italia - [PERSON_NAME] Easy Chicken Casserole"
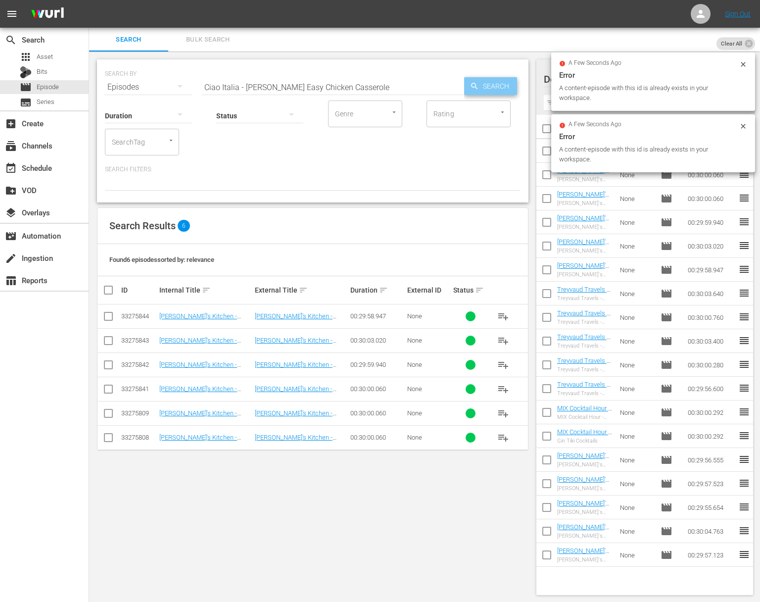
click at [504, 89] on span "Search" at bounding box center [498, 86] width 38 height 18
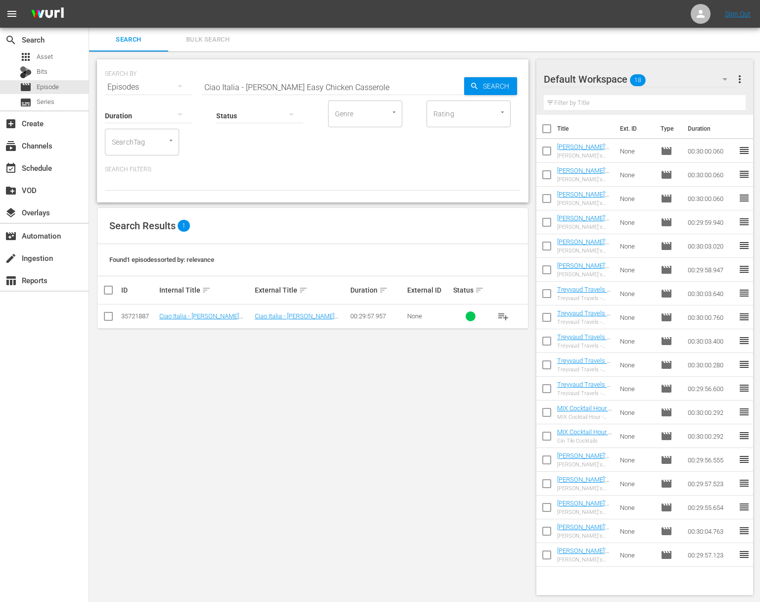
click at [502, 313] on span "playlist_add" at bounding box center [503, 316] width 12 height 12
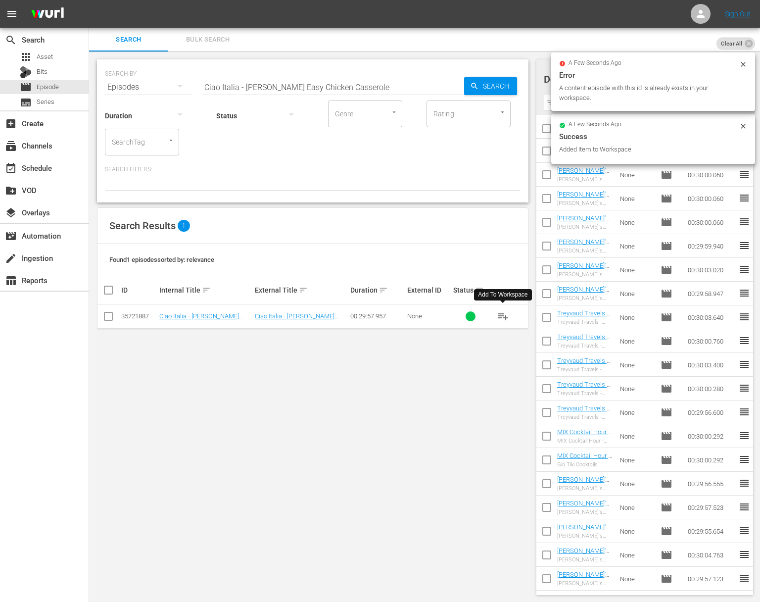
click at [358, 85] on input "Ciao Italia - [PERSON_NAME] Easy Chicken Casserole" at bounding box center [333, 87] width 262 height 24
paste input "Crazy Water!"
click at [475, 84] on div "Search" at bounding box center [490, 86] width 53 height 18
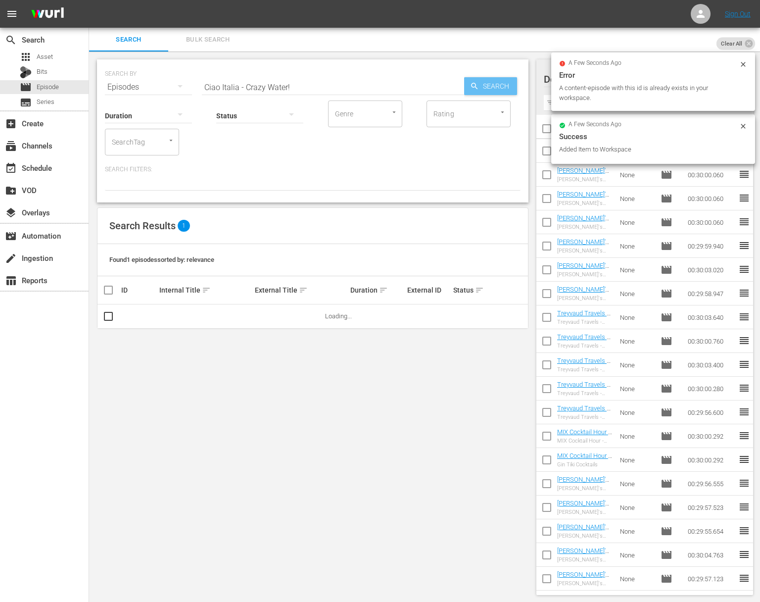
click at [492, 84] on span "Search" at bounding box center [498, 86] width 38 height 18
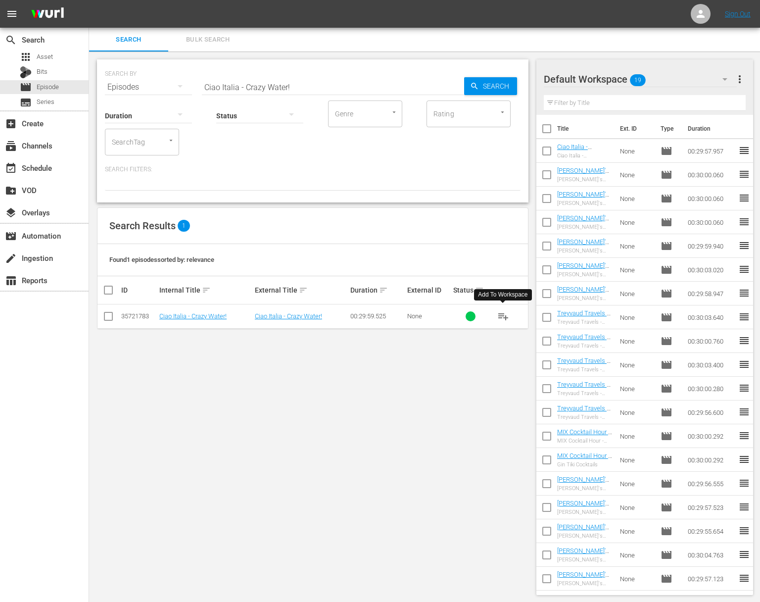
click at [507, 313] on span "playlist_add" at bounding box center [503, 316] width 12 height 12
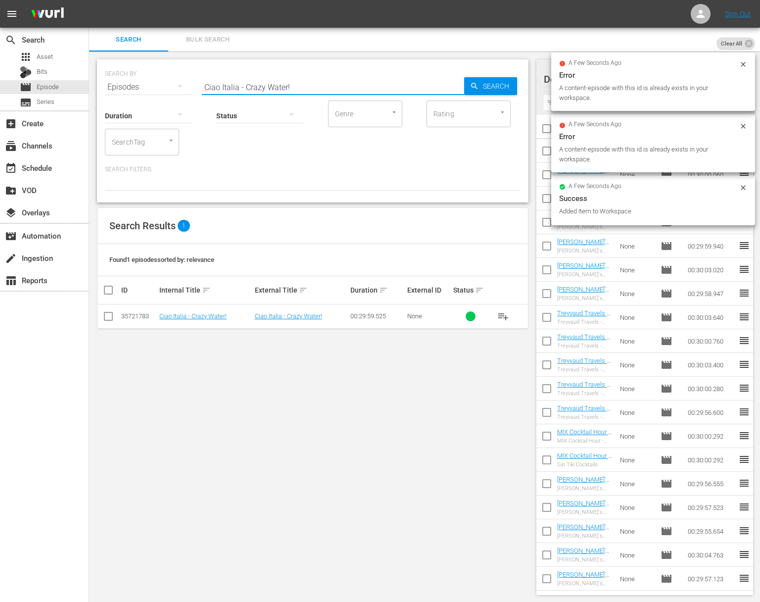
drag, startPoint x: 365, startPoint y: 81, endPoint x: 357, endPoint y: 85, distance: 9.3
click at [366, 81] on input "Ciao Italia - Crazy Water!" at bounding box center [333, 87] width 262 height 24
paste input "Low and Slow"
click at [472, 83] on icon "button" at bounding box center [474, 86] width 9 height 9
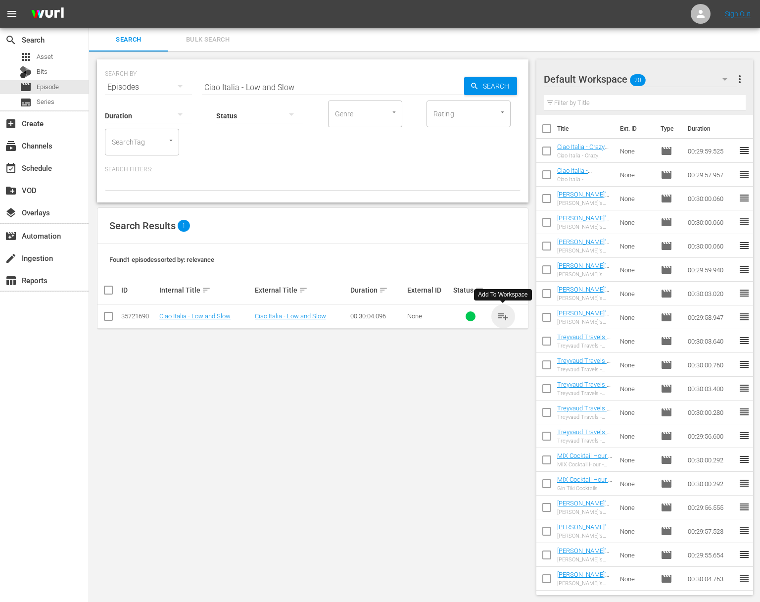
click at [503, 315] on span "playlist_add" at bounding box center [503, 316] width 12 height 12
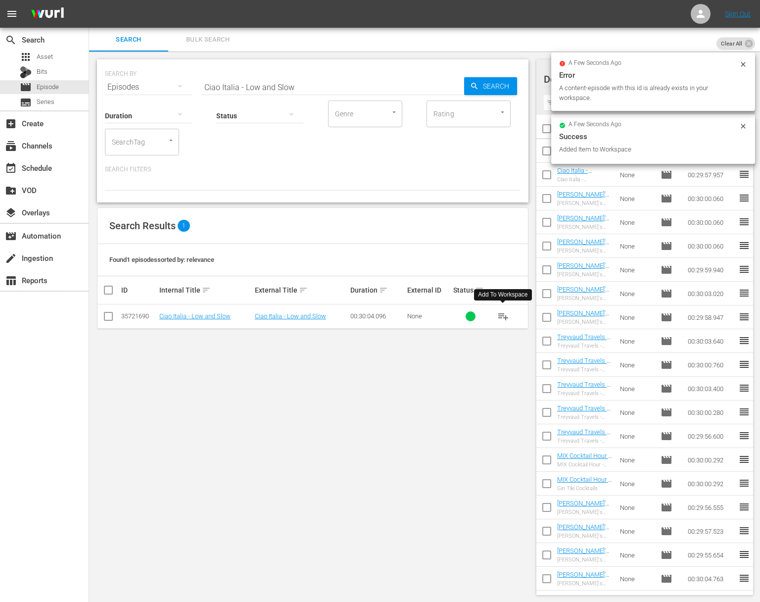
click at [357, 87] on input "Ciao Italia - Low and Slow" at bounding box center [333, 87] width 262 height 24
paste input "Celebration Cake"
click at [476, 86] on icon "button" at bounding box center [474, 86] width 9 height 9
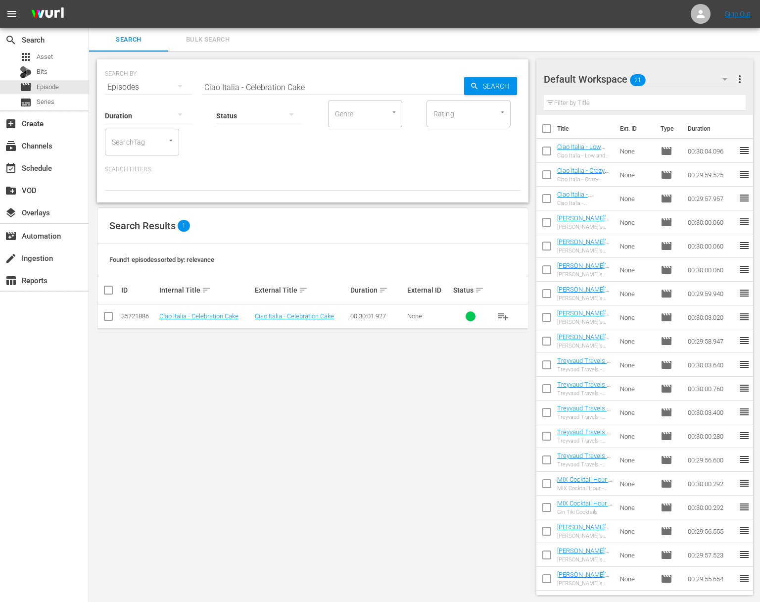
click at [506, 314] on span "playlist_add" at bounding box center [503, 316] width 12 height 12
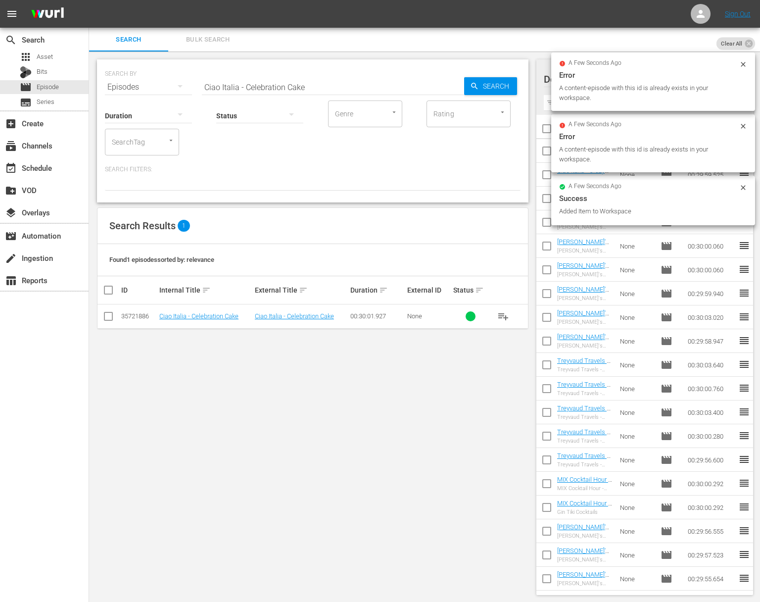
click at [382, 82] on input "Ciao Italia - Celebration Cake" at bounding box center [333, 87] width 262 height 24
paste input "Make Pizza with a Friend"
click at [476, 88] on icon "button" at bounding box center [474, 86] width 6 height 6
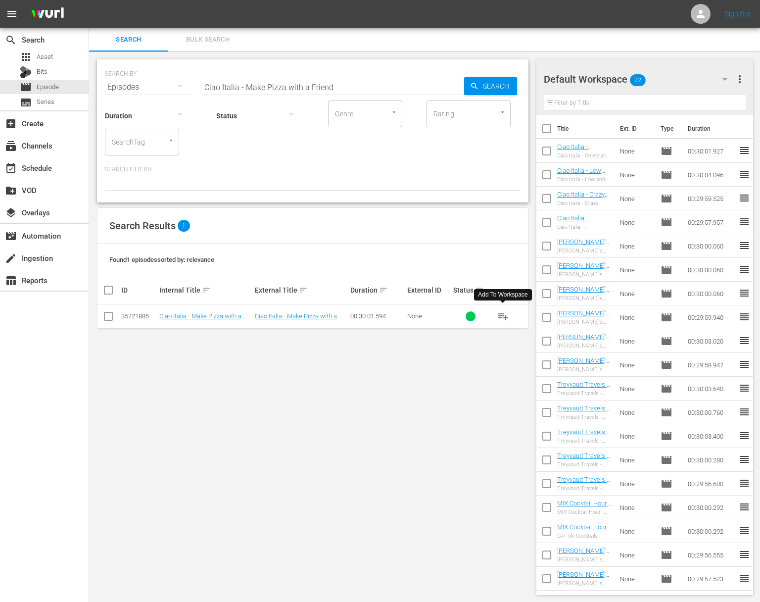
click at [503, 314] on span "playlist_add" at bounding box center [503, 316] width 12 height 12
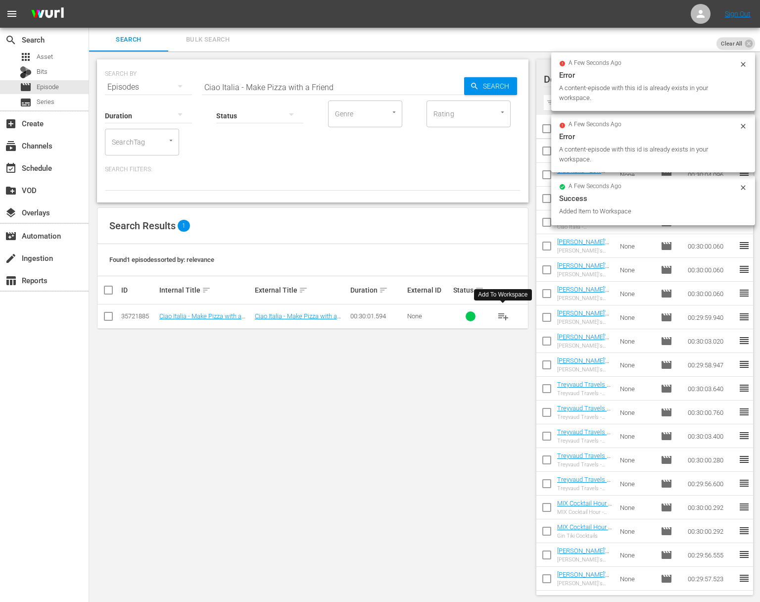
click at [333, 84] on input "Ciao Italia - Make Pizza with a Friend" at bounding box center [333, 87] width 262 height 24
paste input "Pesto Pairings"
click at [470, 90] on icon "button" at bounding box center [474, 86] width 9 height 9
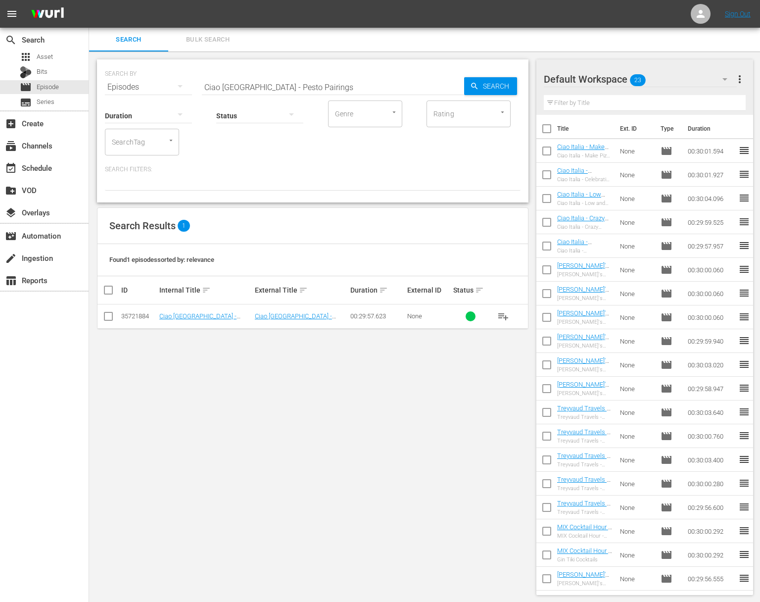
click at [504, 312] on span "playlist_add" at bounding box center [503, 316] width 12 height 12
click at [504, 317] on span "playlist_add" at bounding box center [503, 316] width 12 height 12
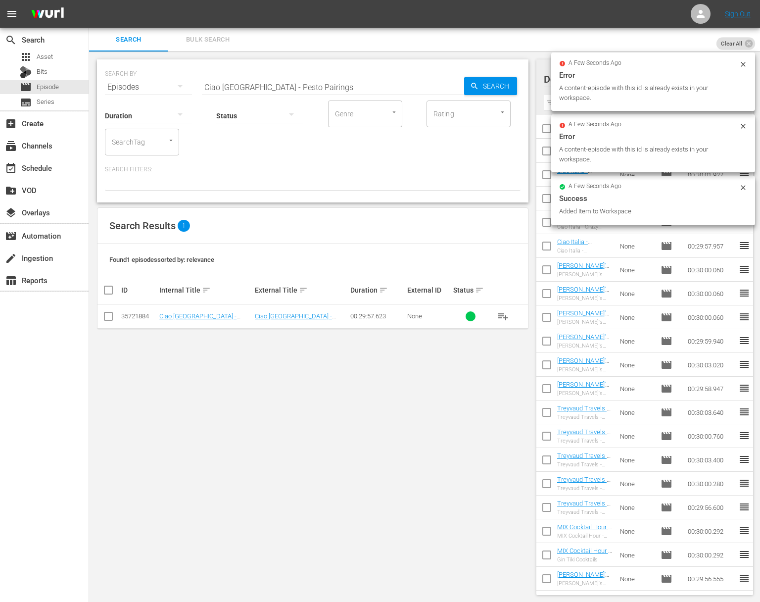
click at [350, 77] on input "Ciao [GEOGRAPHIC_DATA] - Pesto Pairings" at bounding box center [333, 87] width 262 height 24
paste input "When is a Plum Cake a Pound Cake?"
click at [475, 77] on div "Search" at bounding box center [490, 86] width 53 height 18
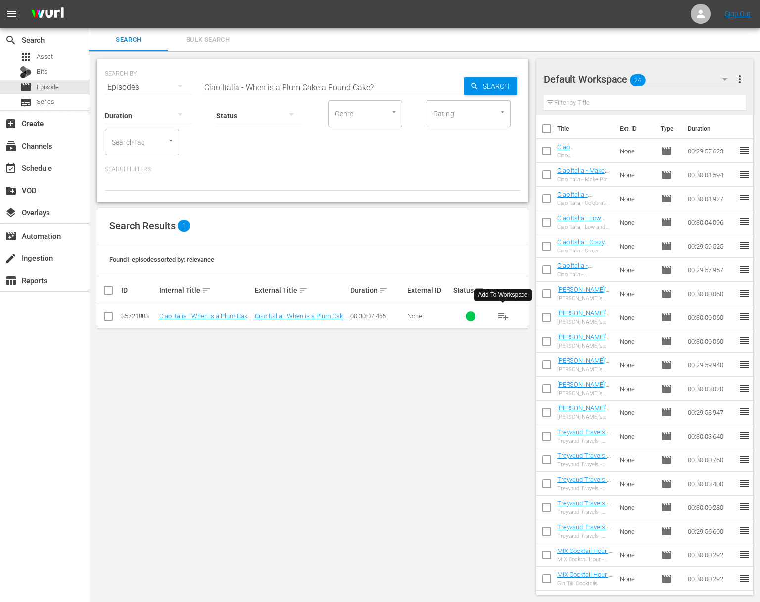
click at [502, 316] on span "playlist_add" at bounding box center [503, 316] width 12 height 12
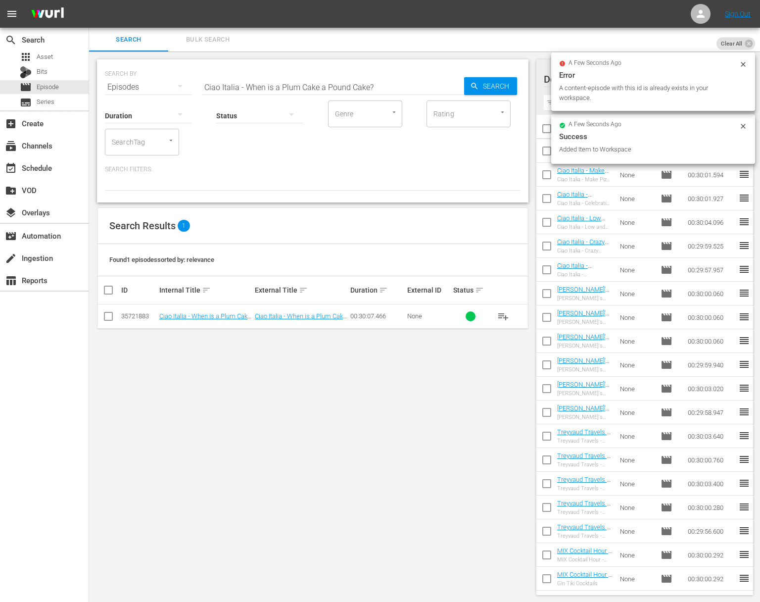
click at [445, 90] on input "Ciao Italia - When is a Plum Cake a Pound Cake?" at bounding box center [333, 87] width 262 height 24
paste input "Crepes Plus Broth...Abruzzo Style"
click at [490, 87] on span "Search" at bounding box center [498, 86] width 38 height 18
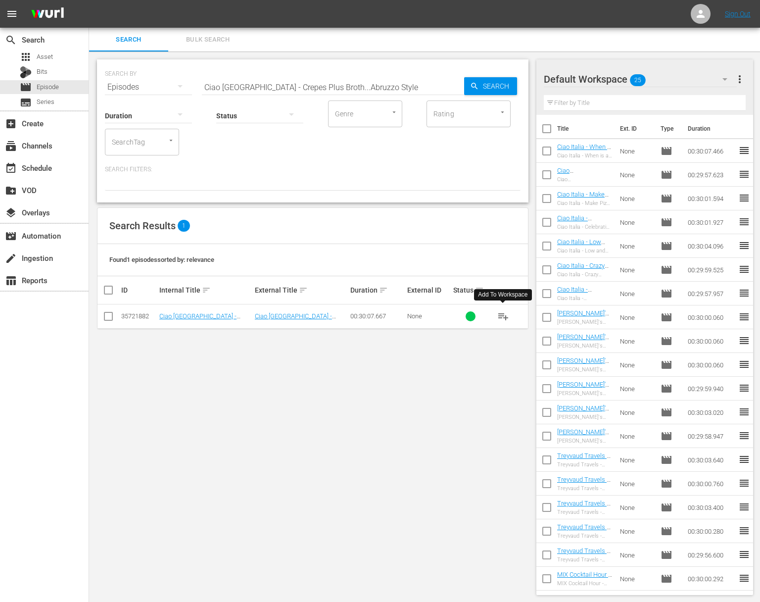
click at [504, 315] on span "playlist_add" at bounding box center [503, 316] width 12 height 12
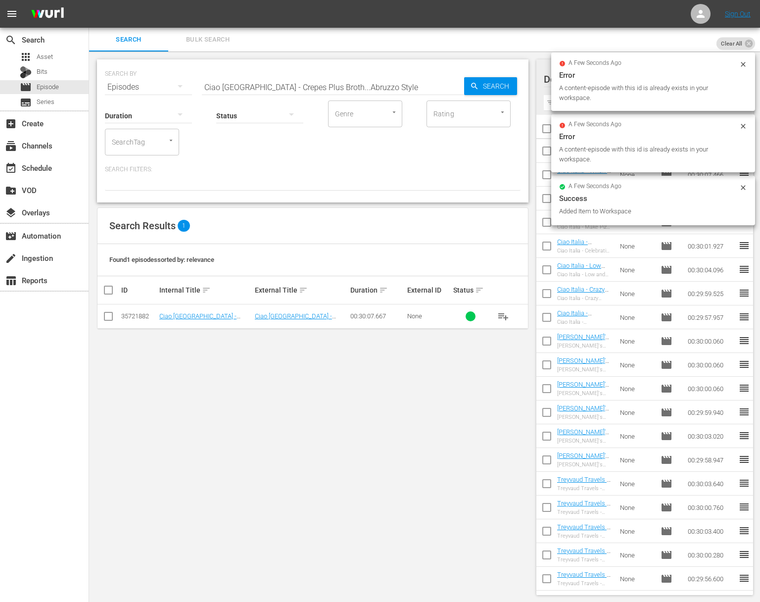
click at [396, 77] on input "Ciao [GEOGRAPHIC_DATA] - Crepes Plus Broth...Abruzzo Style" at bounding box center [333, 87] width 262 height 24
paste input "Focaccia: One Sweet and One Savory"
click at [483, 86] on span "Search" at bounding box center [498, 86] width 38 height 18
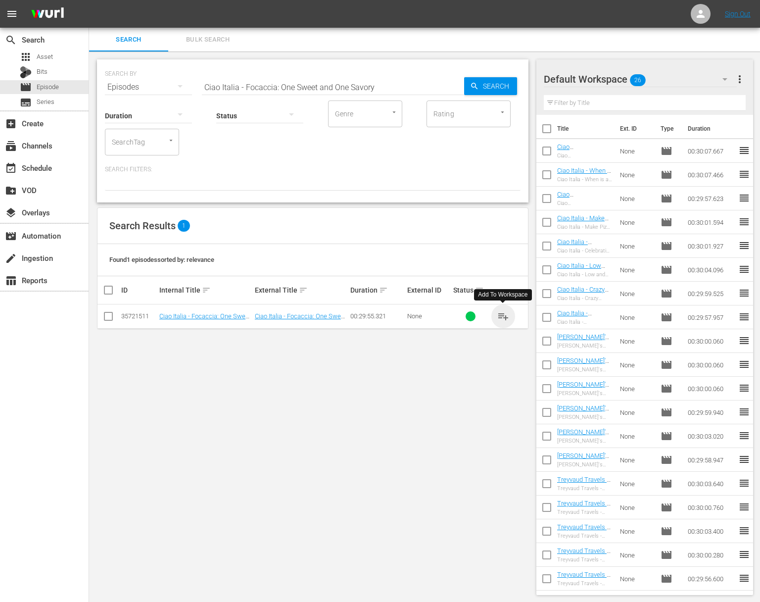
click at [506, 313] on span "playlist_add" at bounding box center [503, 316] width 12 height 12
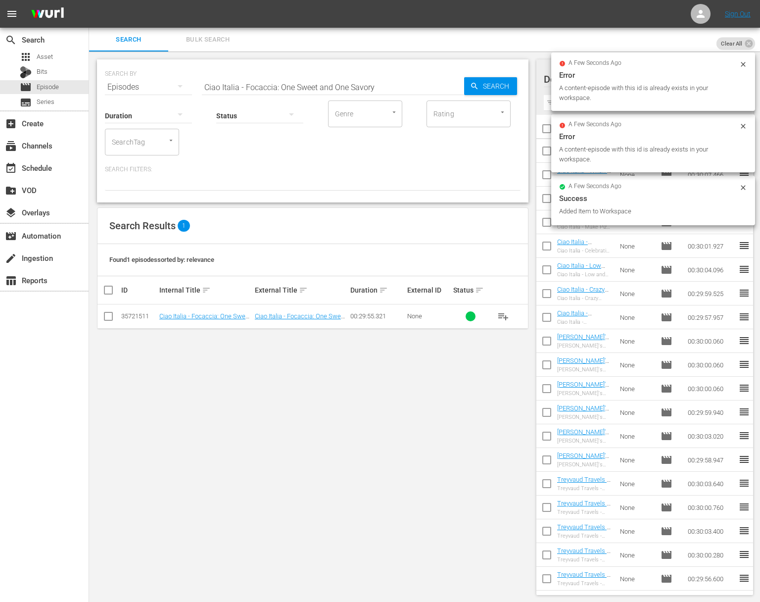
click at [435, 88] on input "Ciao Italia - Focaccia: One Sweet and One Savory" at bounding box center [333, 87] width 262 height 24
paste input "Calling All Cauliflower Lovers"
click at [505, 91] on span "Search" at bounding box center [498, 86] width 38 height 18
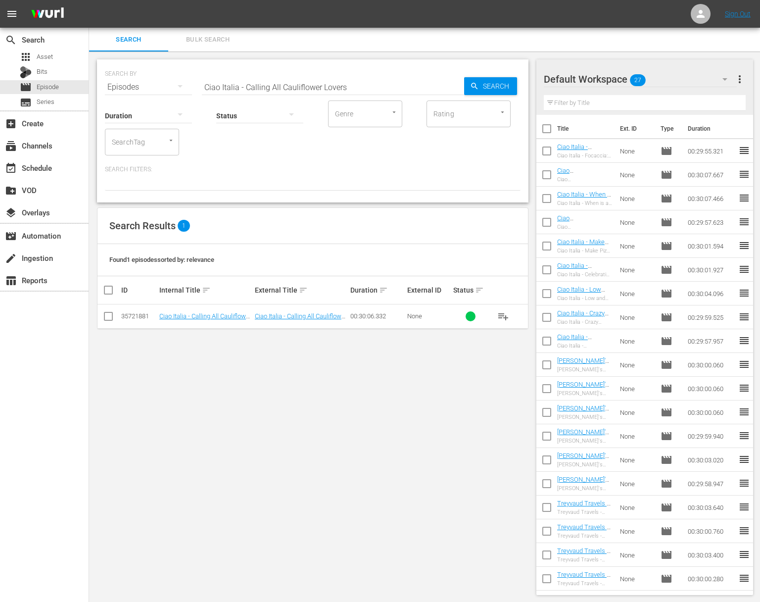
click at [502, 316] on span "playlist_add" at bounding box center [503, 316] width 12 height 12
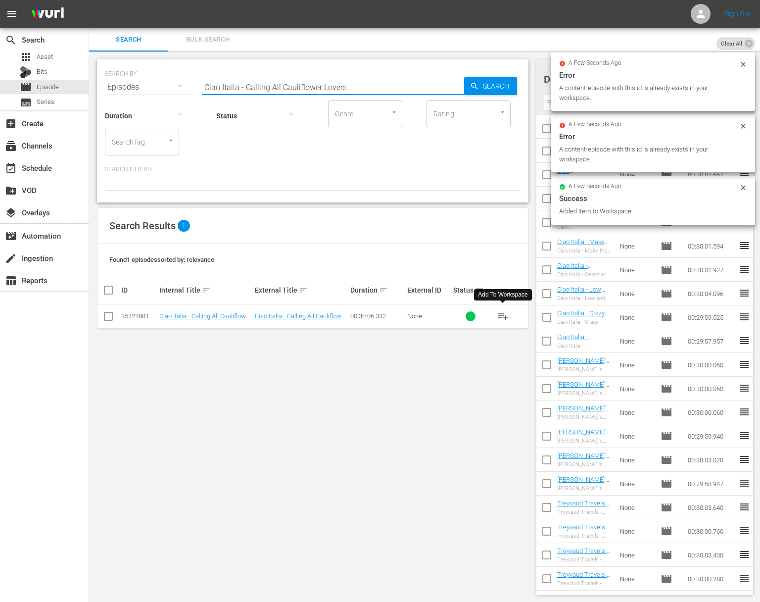
click at [374, 80] on input "Ciao Italia - Calling All Cauliflower Lovers" at bounding box center [333, 87] width 262 height 24
paste input "lassic Ragu’ alla Bolgnese"
click at [476, 86] on icon "button" at bounding box center [474, 86] width 9 height 9
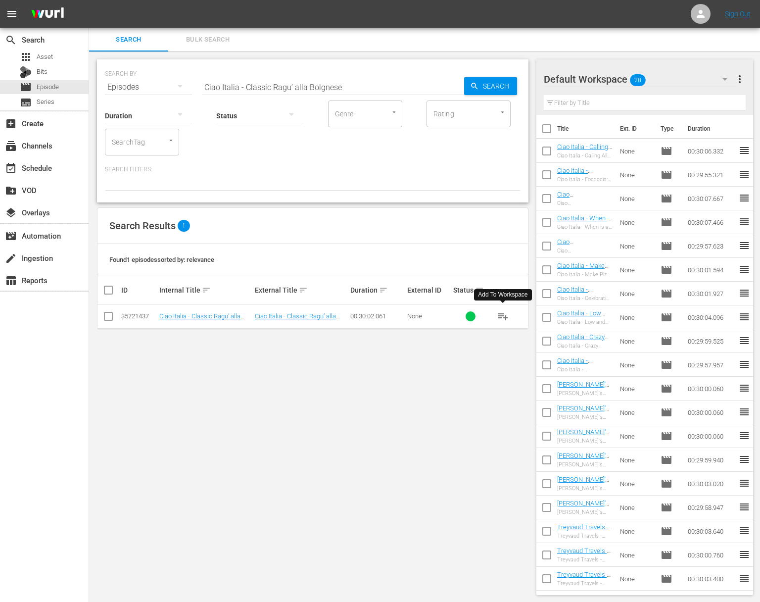
click at [503, 316] on span "playlist_add" at bounding box center [503, 316] width 12 height 12
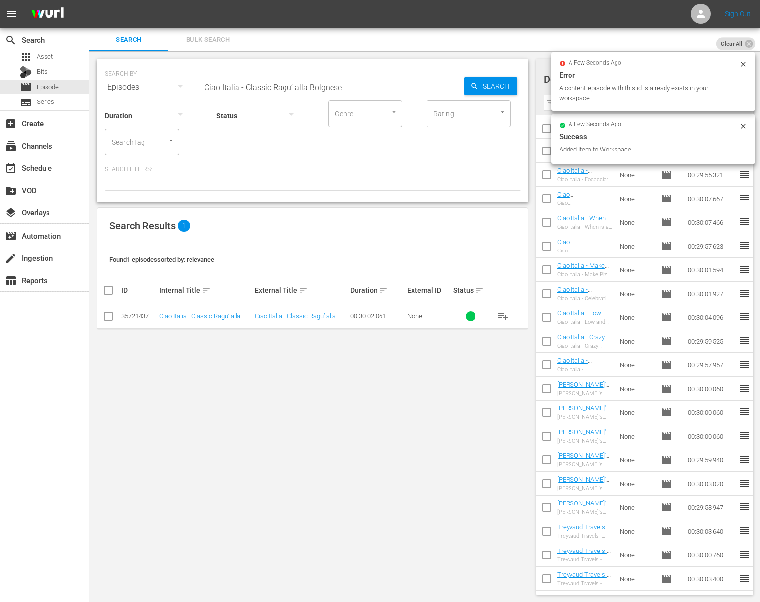
click at [338, 89] on input "Ciao Italia - Classic Ragu’ alla Bolgnese" at bounding box center [333, 87] width 262 height 24
paste input "ucina Amore: Apricot Chicken"
click at [496, 91] on span "Search" at bounding box center [498, 86] width 38 height 18
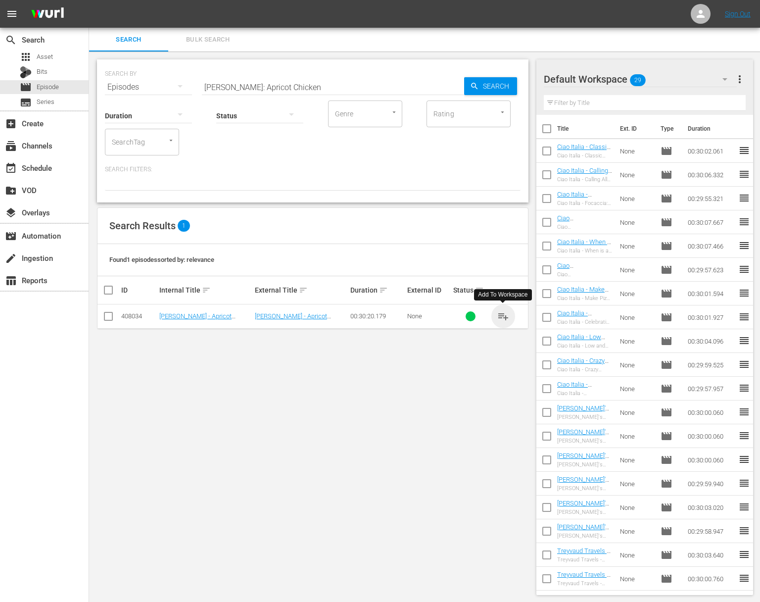
click at [505, 316] on span "playlist_add" at bounding box center [503, 316] width 12 height 12
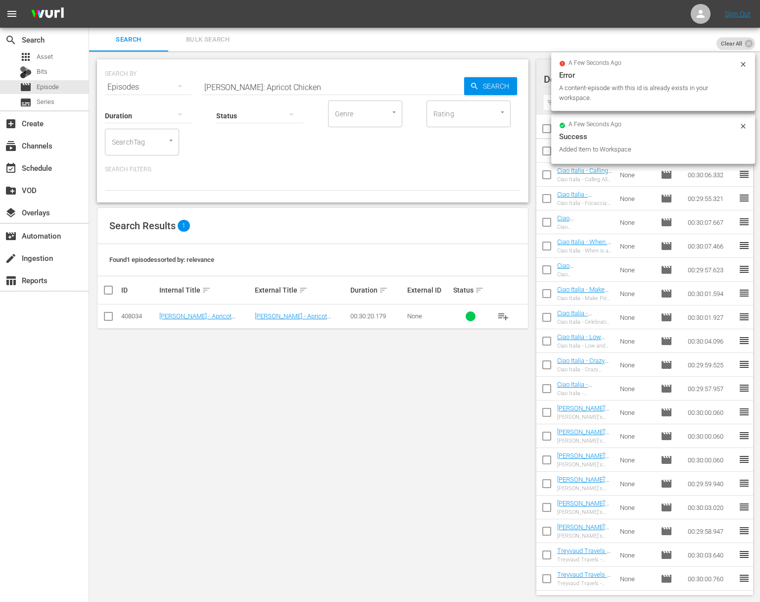
click at [287, 83] on input "[PERSON_NAME]: Apricot Chicken" at bounding box center [333, 87] width 262 height 24
paste input "Romaine Salad with Gorgonzola and Pancetta"
click at [494, 82] on span "Search" at bounding box center [498, 86] width 38 height 18
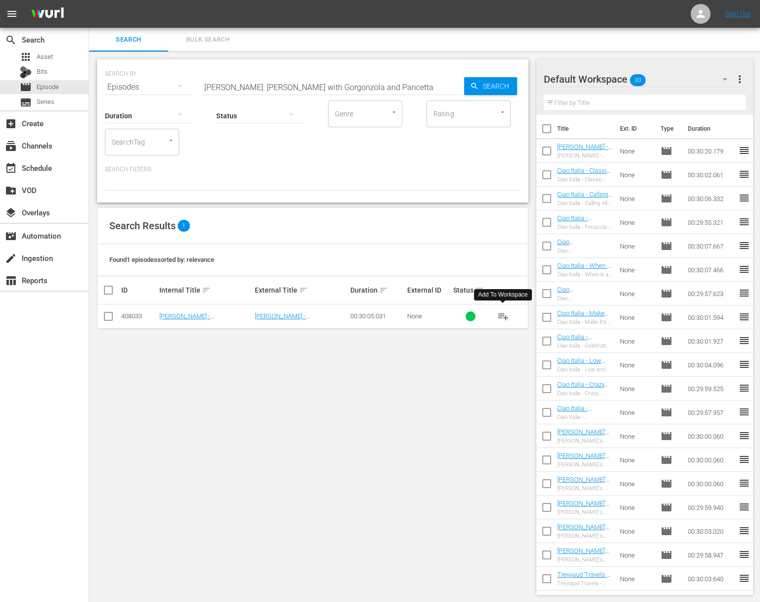
click at [503, 314] on span "playlist_add" at bounding box center [503, 316] width 12 height 12
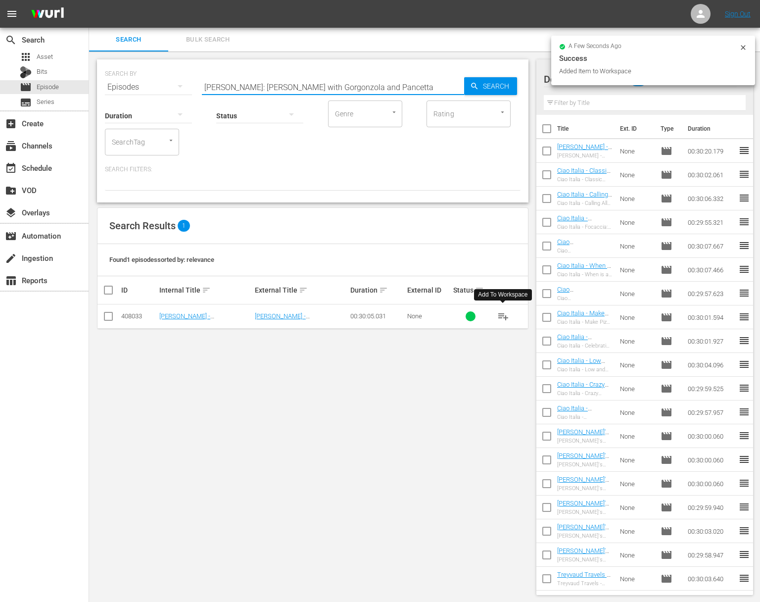
click at [345, 85] on input "[PERSON_NAME]: [PERSON_NAME] with Gorgonzola and Pancetta" at bounding box center [333, 87] width 262 height 24
paste input "[PERSON_NAME]"
click at [499, 89] on span "Search" at bounding box center [498, 86] width 38 height 18
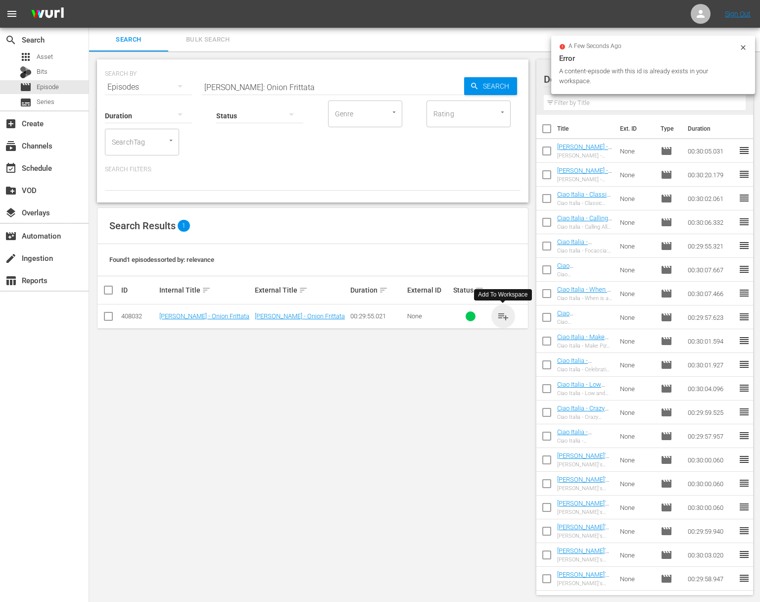
click at [503, 314] on span "playlist_add" at bounding box center [503, 316] width 12 height 12
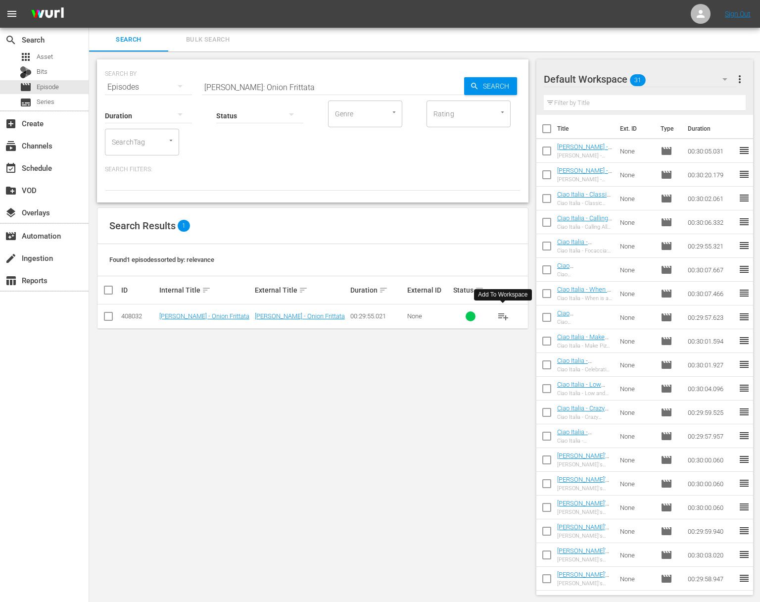
click at [503, 314] on span "playlist_add" at bounding box center [503, 316] width 12 height 12
click at [328, 84] on input "[PERSON_NAME]: Onion Frittata" at bounding box center [333, 87] width 262 height 24
paste input "Pasta with [PERSON_NAME], Leeks and [PERSON_NAME]"
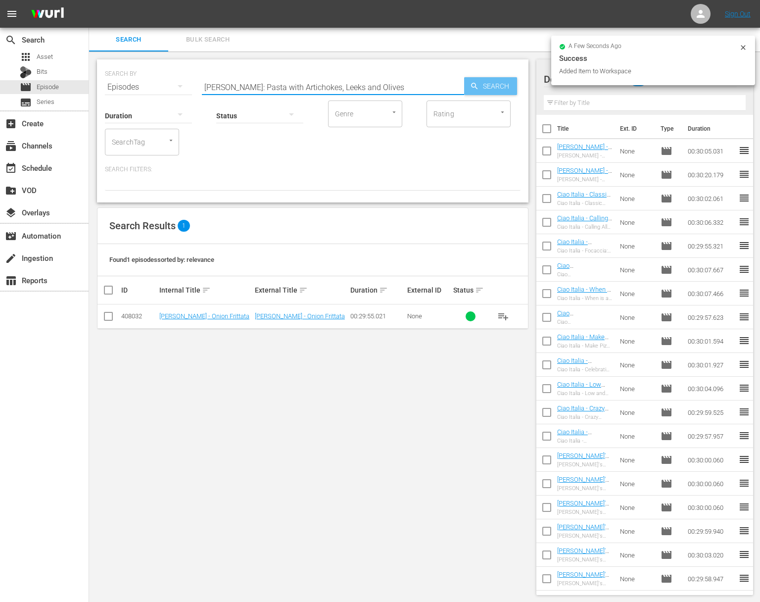
click at [498, 87] on span "Search" at bounding box center [498, 86] width 38 height 18
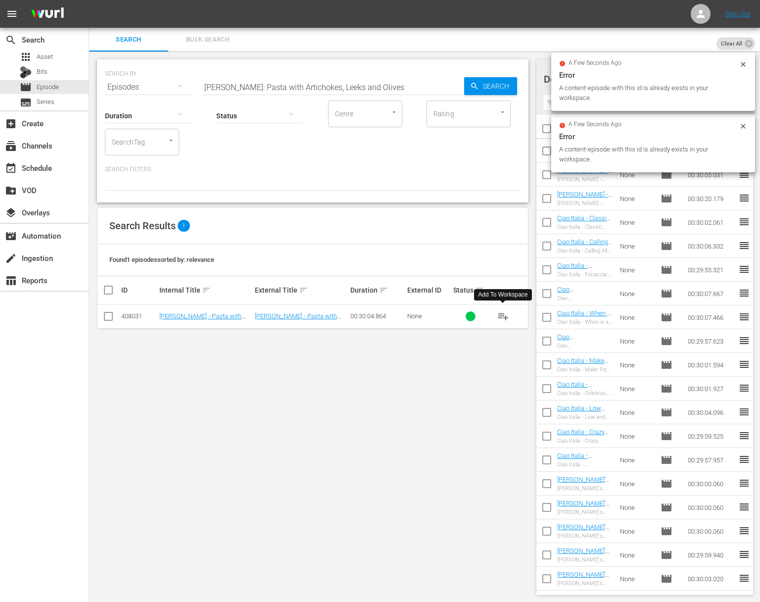
click at [503, 315] on span "playlist_add" at bounding box center [503, 316] width 12 height 12
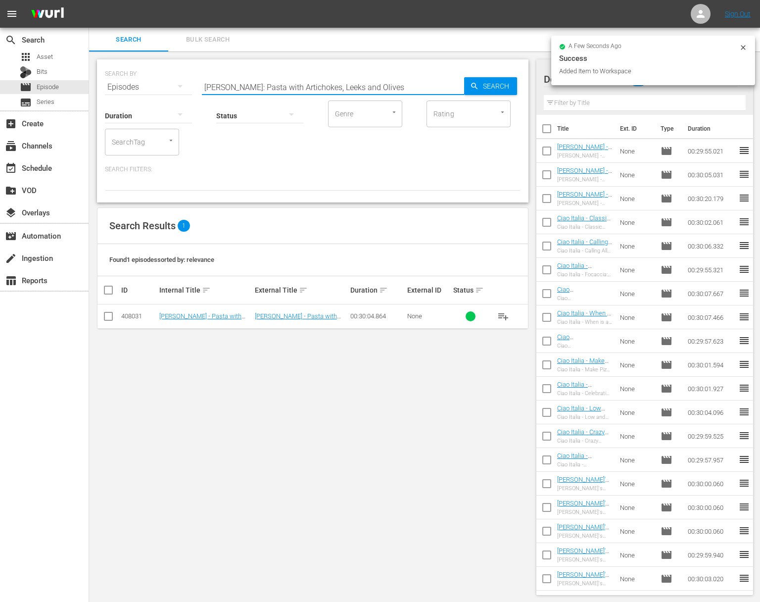
click at [313, 85] on input "[PERSON_NAME]: Pasta with Artichokes, Leeks and Olives" at bounding box center [333, 87] width 262 height 24
paste input "eppered Tuna on a Bed of Lemony Lima"
click at [473, 88] on icon "button" at bounding box center [474, 86] width 9 height 9
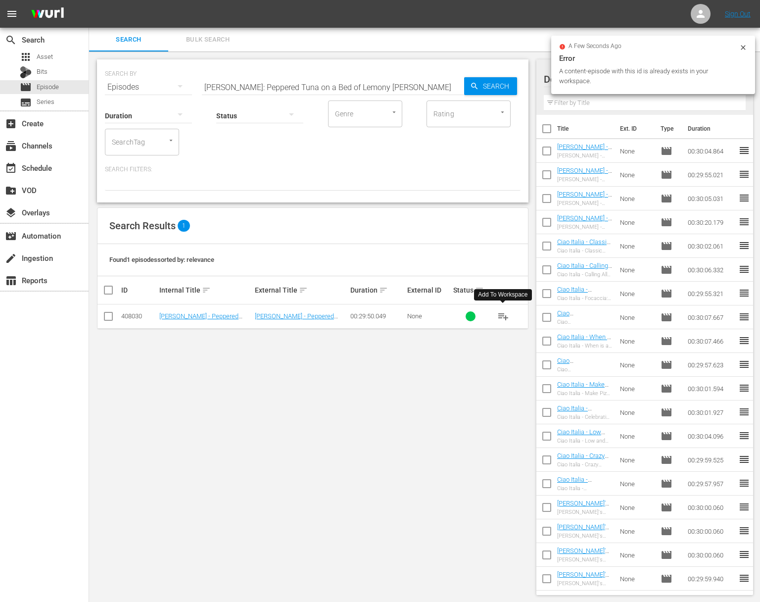
click at [504, 317] on span "playlist_add" at bounding box center [503, 316] width 12 height 12
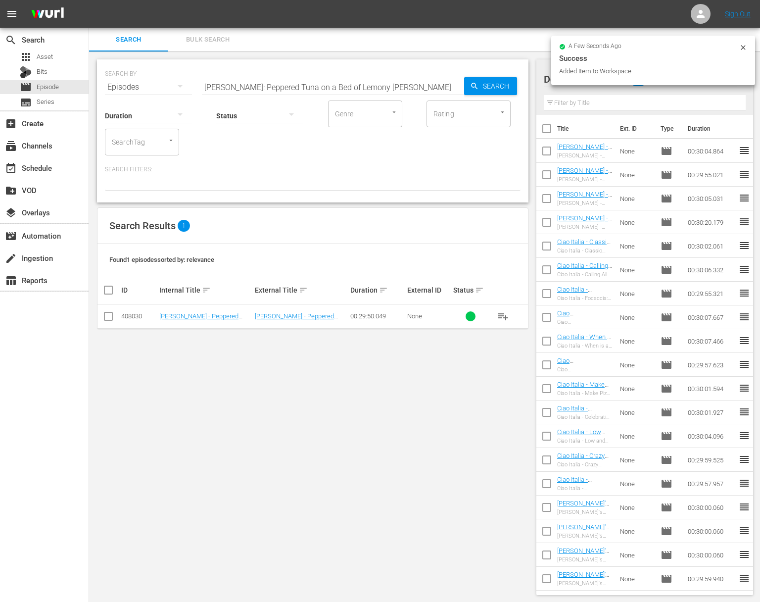
click at [311, 81] on input "[PERSON_NAME]: Peppered Tuna on a Bed of Lemony [PERSON_NAME]" at bounding box center [333, 87] width 262 height 24
paste input "Zucchini Pasta"
click at [494, 80] on span "Search" at bounding box center [498, 86] width 38 height 18
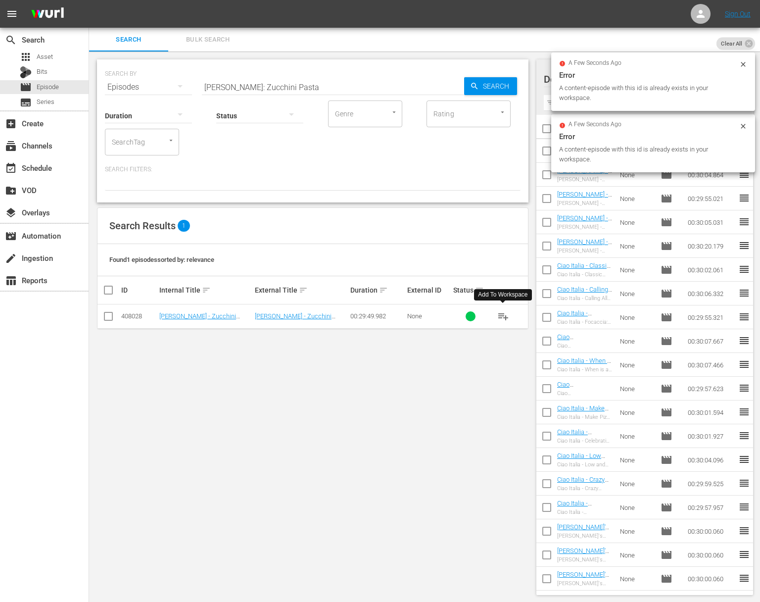
click at [497, 315] on button "playlist_add" at bounding box center [503, 316] width 24 height 24
click at [500, 315] on span "playlist_add" at bounding box center [503, 316] width 12 height 12
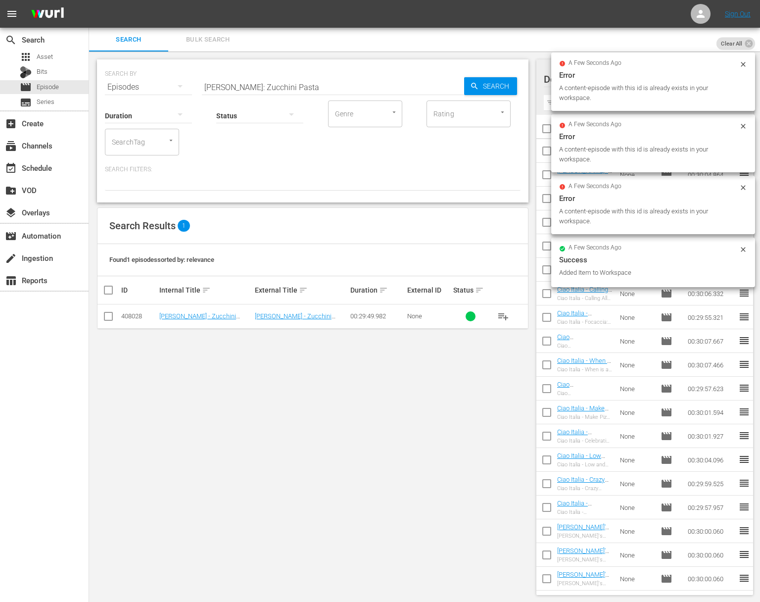
click at [285, 76] on input "[PERSON_NAME]: Zucchini Pasta" at bounding box center [333, 87] width 262 height 24
paste input "Pan-fried Chilean Sea Bass"
click at [469, 86] on div "Search" at bounding box center [490, 86] width 53 height 18
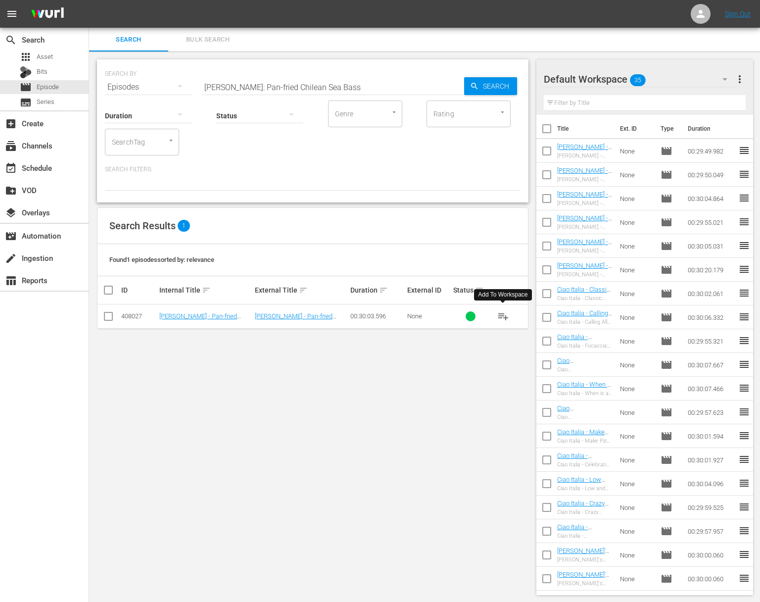
click at [504, 316] on span "playlist_add" at bounding box center [503, 316] width 12 height 12
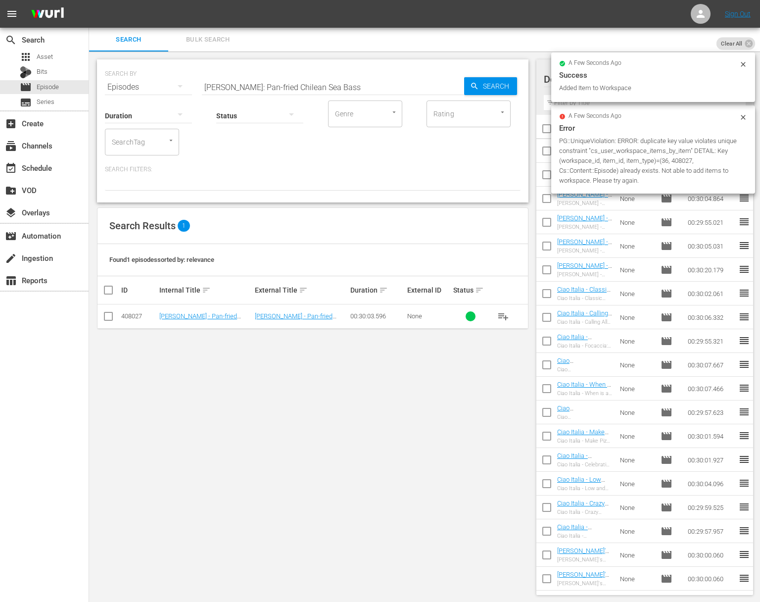
click at [344, 92] on input "[PERSON_NAME]: Pan-fried Chilean Sea Bass" at bounding box center [333, 87] width 262 height 24
paste input "Artichoke Relish"
click at [483, 88] on span "Search" at bounding box center [498, 86] width 38 height 18
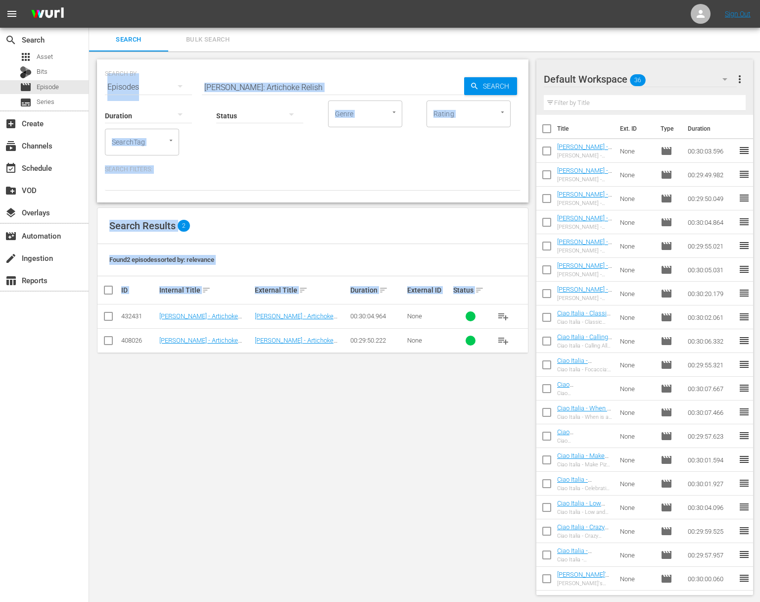
drag, startPoint x: 1, startPoint y: 344, endPoint x: -208, endPoint y: 348, distance: 209.3
click at [0, 348] on html "menu Sign Out search Search apps Asset Bits movie Episode subtitles Series add_…" at bounding box center [380, 301] width 760 height 602
click at [2, 353] on div "search Search apps Asset Bits movie Episode subtitles Series add_box Create sub…" at bounding box center [44, 329] width 89 height 602
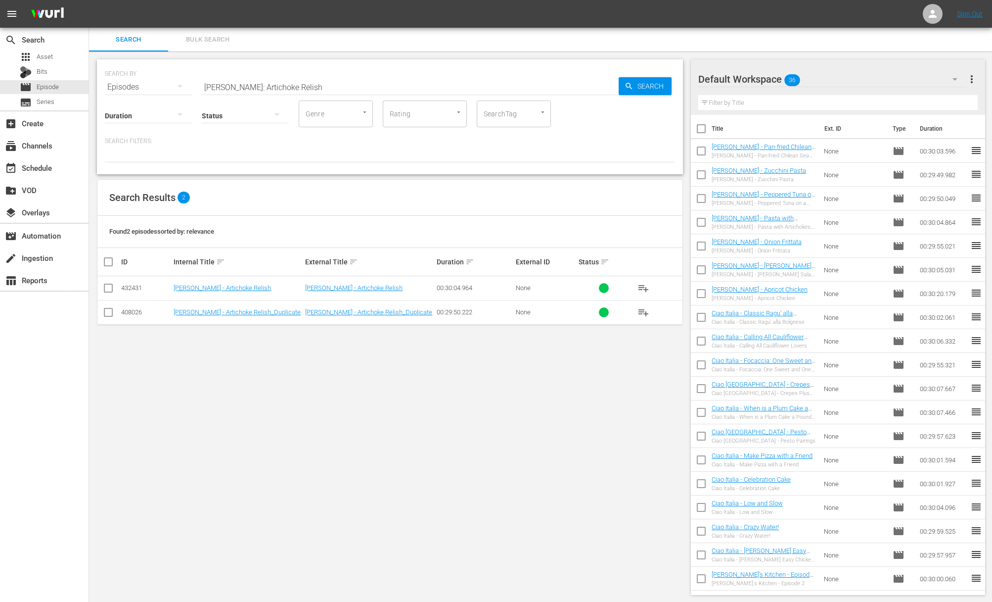
click at [643, 284] on span "playlist_add" at bounding box center [644, 288] width 12 height 12
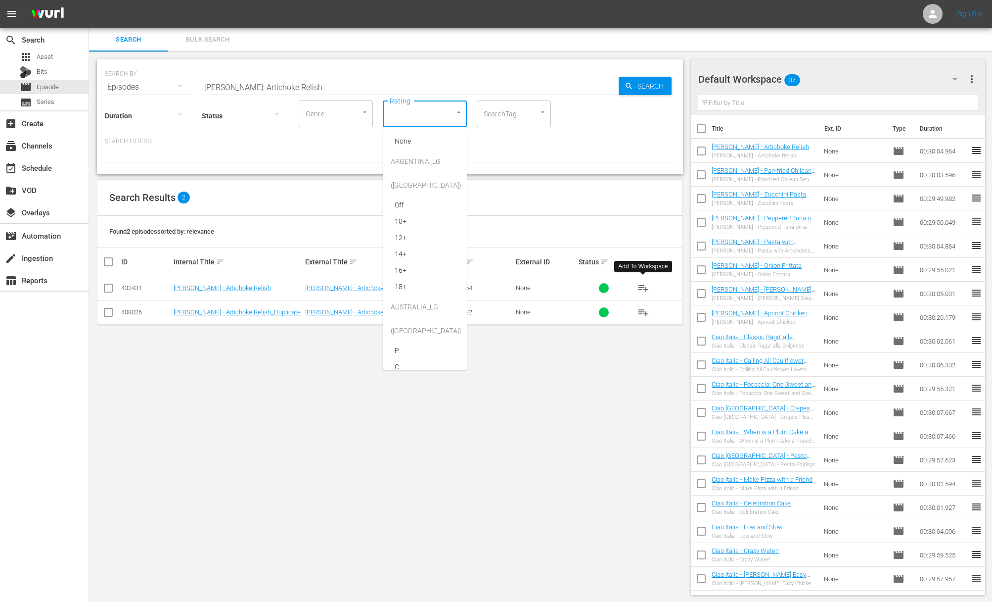
drag, startPoint x: 397, startPoint y: 107, endPoint x: 401, endPoint y: 101, distance: 7.6
click at [400, 103] on div "Rating" at bounding box center [425, 113] width 84 height 27
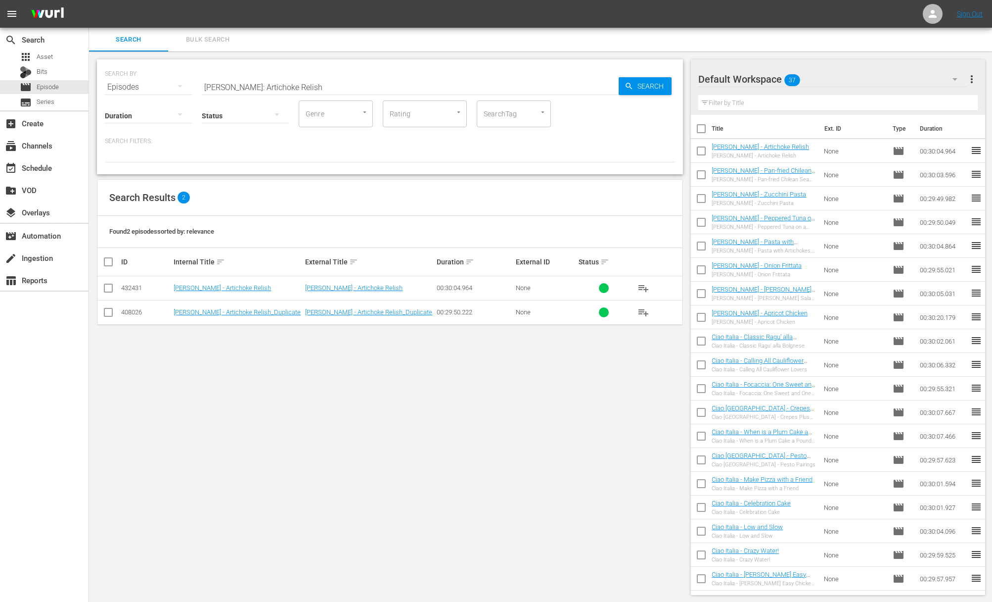
click at [405, 94] on hr at bounding box center [410, 94] width 417 height 0
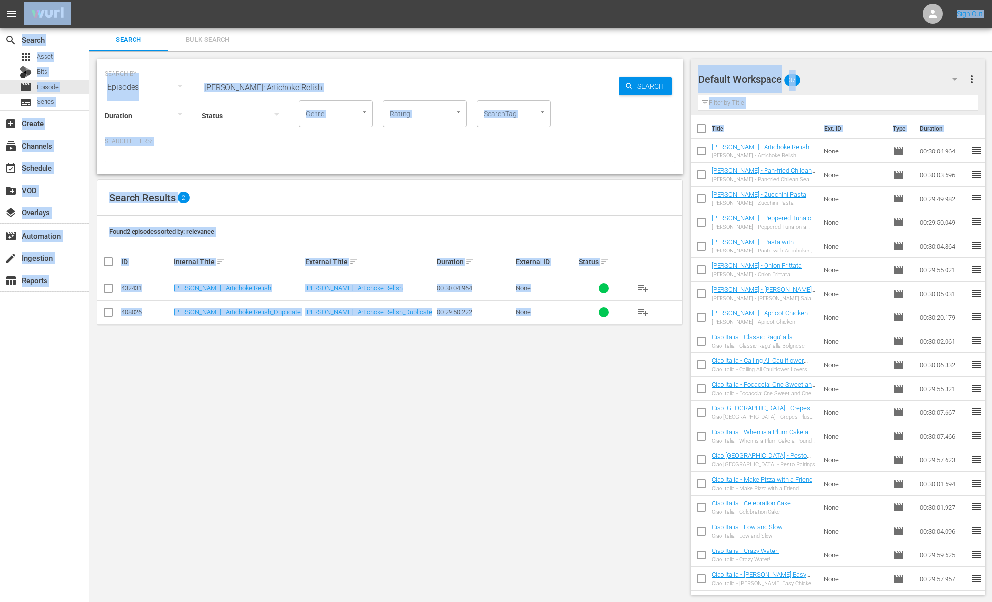
click at [406, 90] on input "[PERSON_NAME]: Artichoke Relish" at bounding box center [410, 87] width 417 height 24
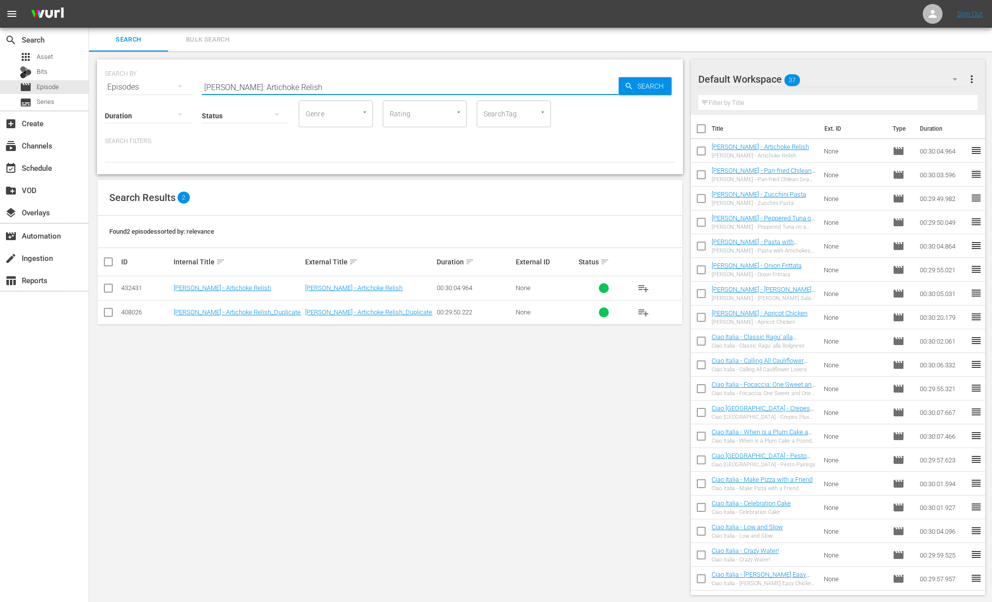
paste input "Pasta with Capers and Anchovies"
type input "[PERSON_NAME]: Pasta with Capers and Anchovies"
click at [644, 80] on span "Search" at bounding box center [653, 86] width 38 height 18
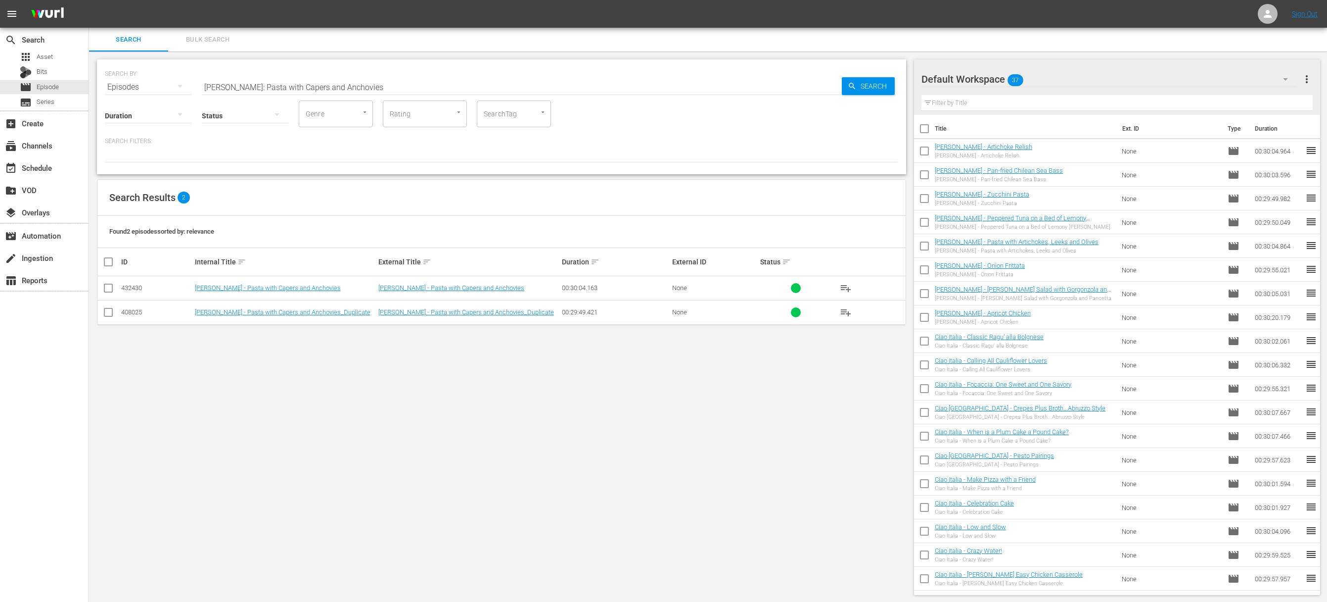
click at [693, 289] on span "playlist_add" at bounding box center [846, 288] width 12 height 12
click at [693, 288] on span "playlist_add" at bounding box center [846, 288] width 12 height 12
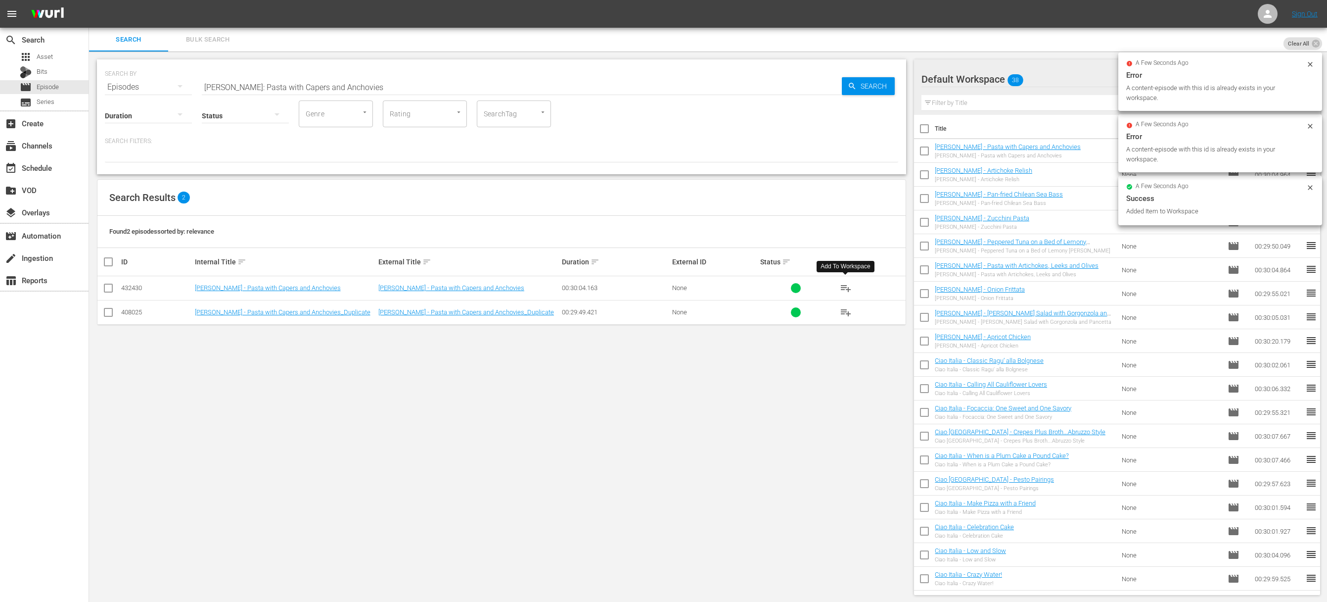
click at [550, 84] on input "[PERSON_NAME]: Pasta with Capers and Anchovies" at bounding box center [522, 87] width 640 height 24
paste input "Chicken with Orange Cream Sauce"
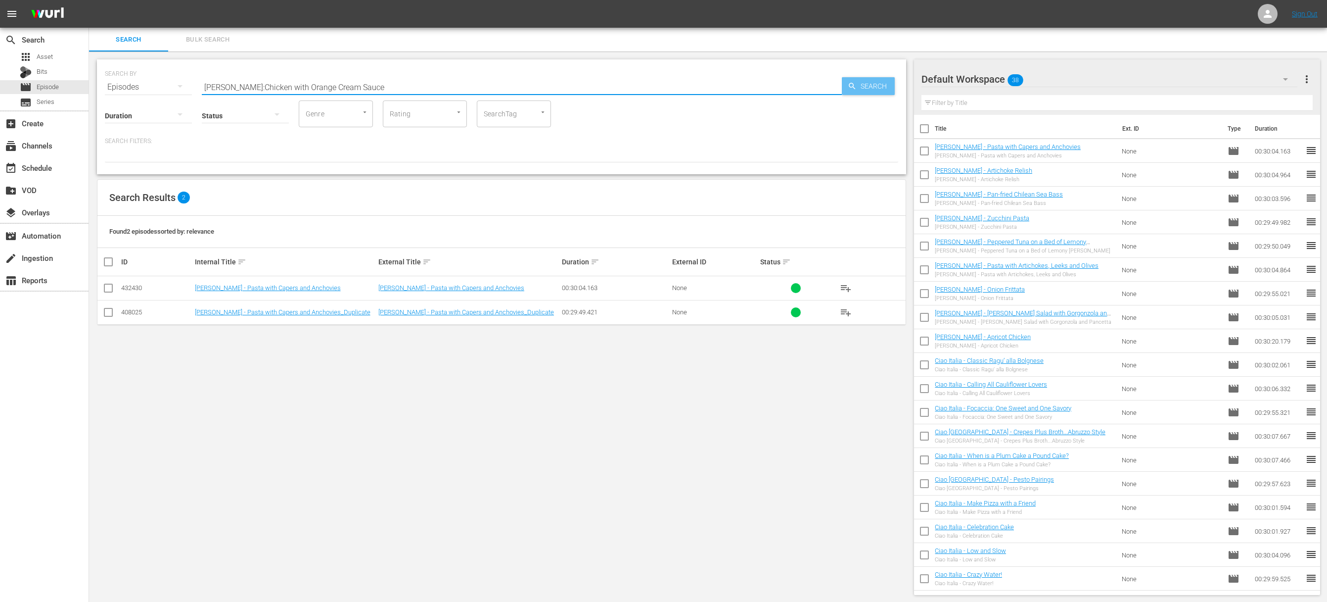
click at [693, 88] on span "Search" at bounding box center [876, 86] width 38 height 18
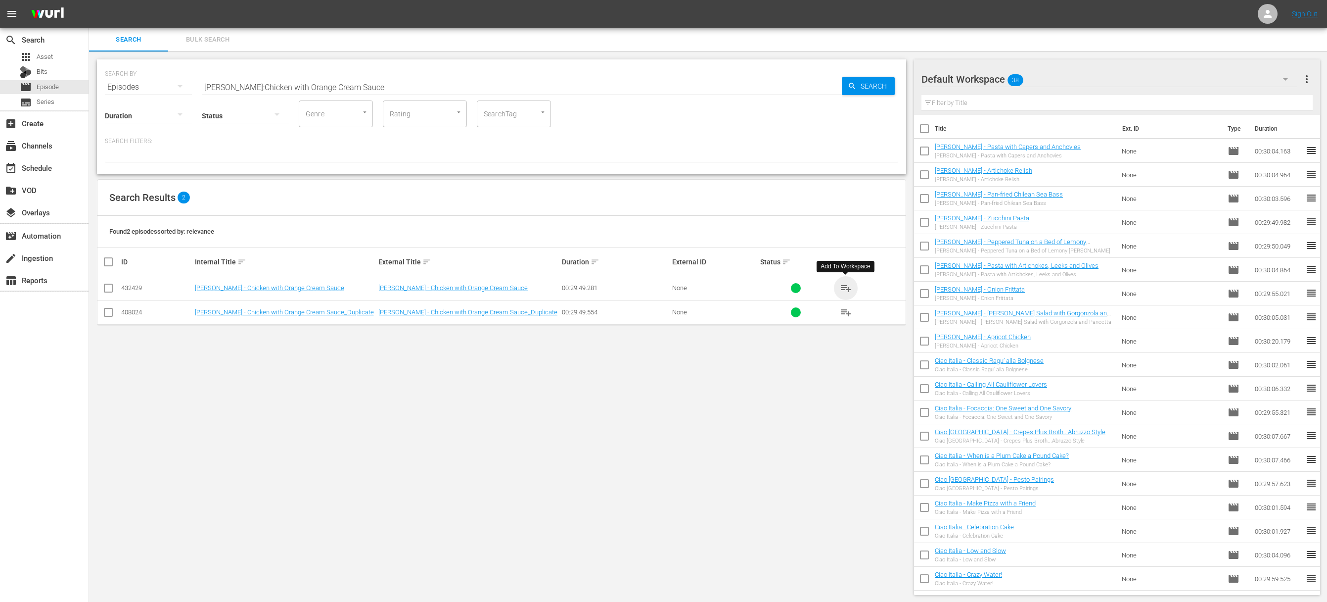
click at [693, 288] on span "playlist_add" at bounding box center [846, 288] width 12 height 12
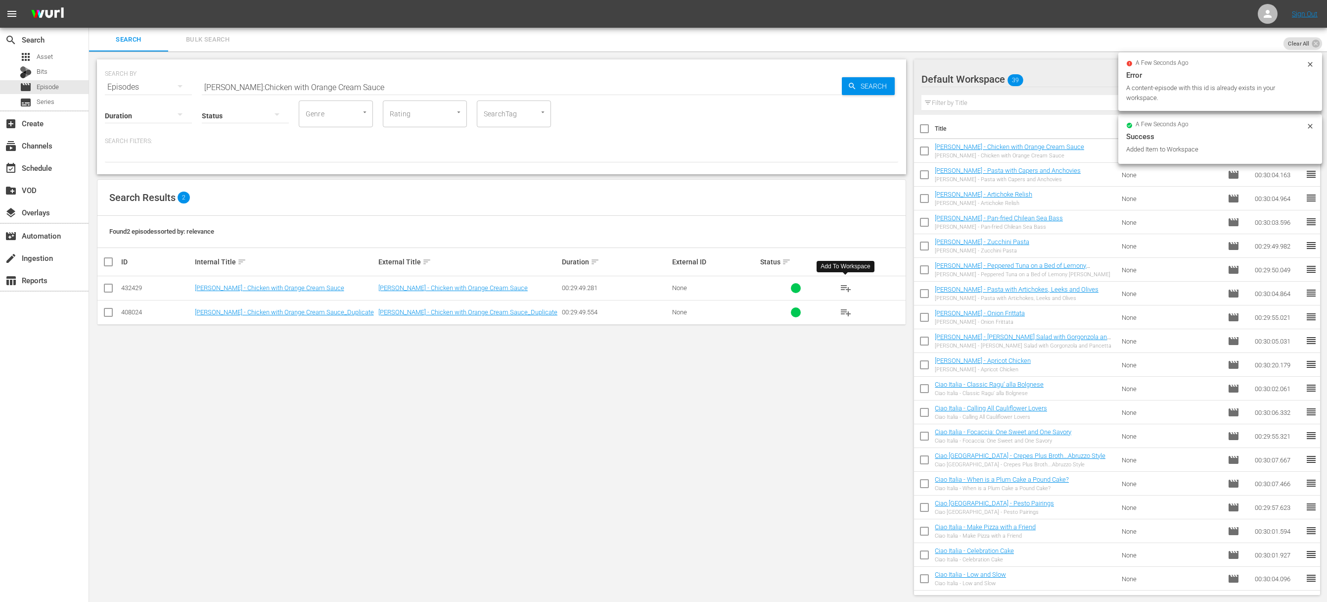
click at [518, 88] on input "[PERSON_NAME]:Chicken with Orange Cream Sauce" at bounding box center [522, 87] width 640 height 24
paste input "Pasta with Cold Tomato"
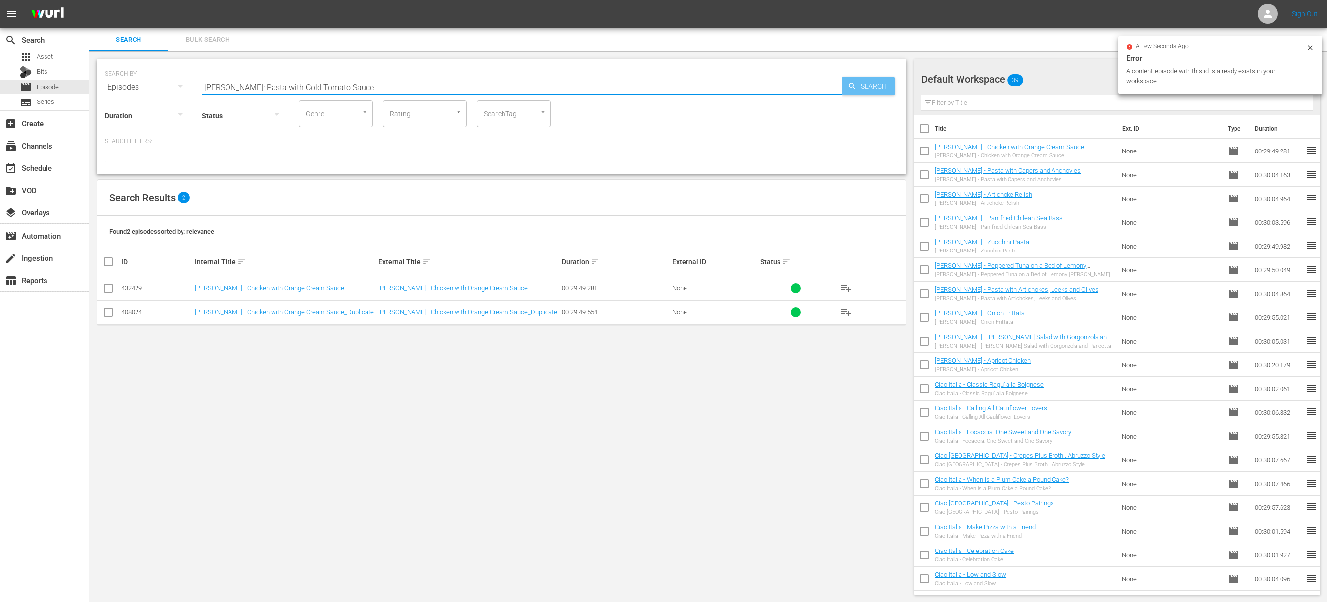
click at [693, 89] on span "Search" at bounding box center [876, 86] width 38 height 18
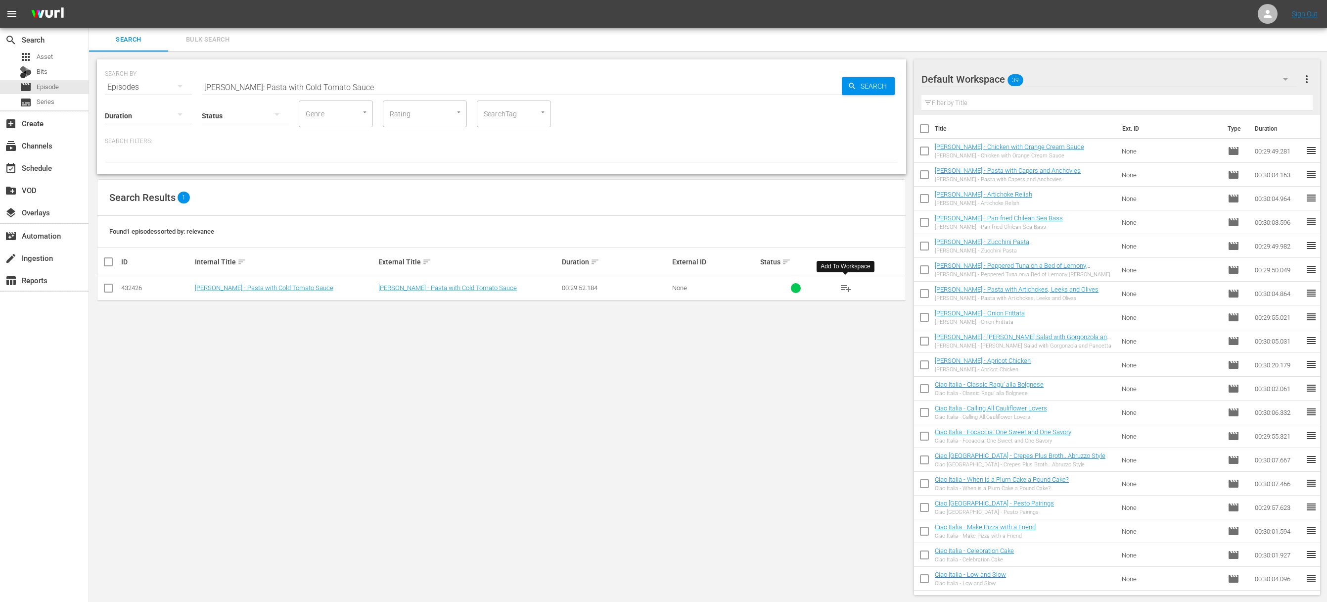
click at [693, 286] on span "playlist_add" at bounding box center [846, 288] width 12 height 12
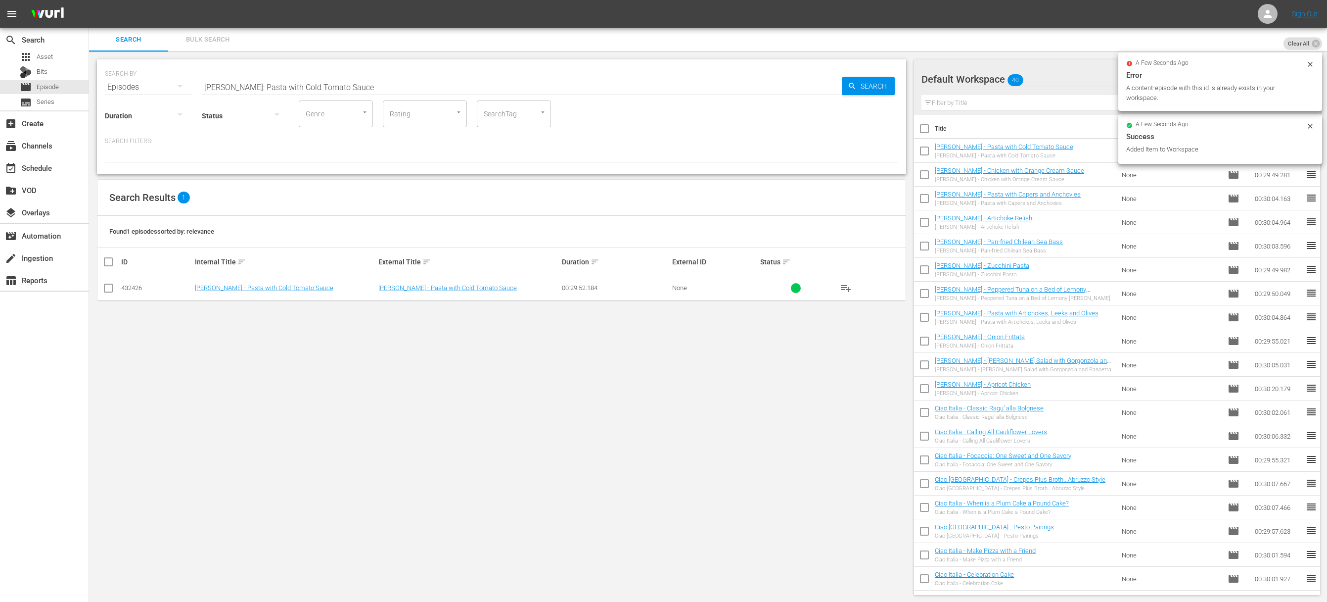
click at [489, 90] on input "[PERSON_NAME]: Pasta with Cold Tomato Sauce" at bounding box center [522, 87] width 640 height 24
paste input "Carbonara"
drag, startPoint x: 828, startPoint y: 83, endPoint x: 855, endPoint y: 85, distance: 27.8
click at [693, 84] on input "[PERSON_NAME]: Pasta Carbonara" at bounding box center [522, 87] width 640 height 24
click at [693, 85] on icon "button" at bounding box center [852, 86] width 9 height 9
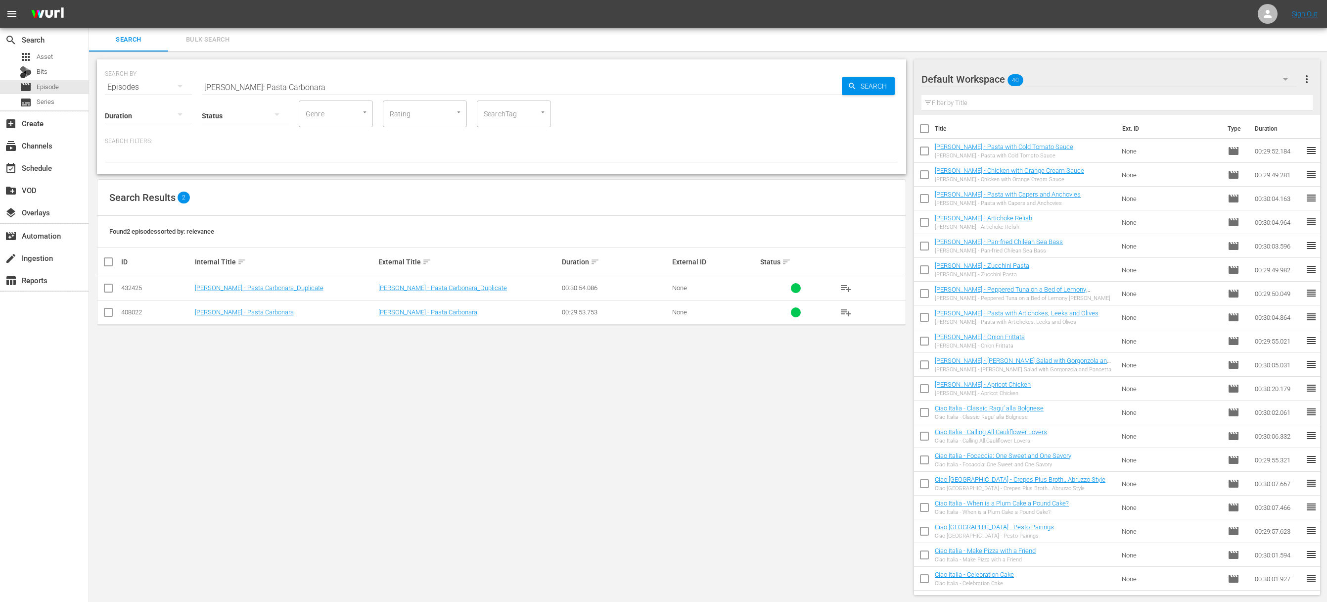
click at [693, 311] on span "playlist_add" at bounding box center [846, 312] width 12 height 12
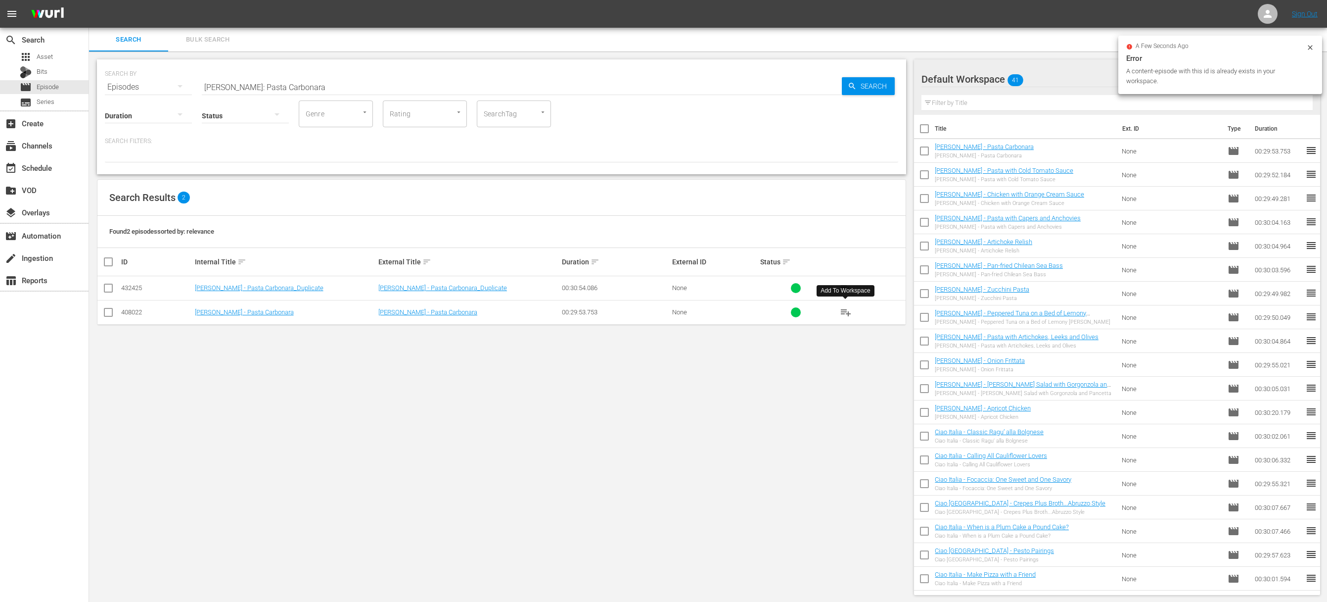
click at [495, 83] on input "[PERSON_NAME]: Pasta Carbonara" at bounding box center [522, 87] width 640 height 24
paste input "The Migrant Kitchen - Badmaash"
click at [693, 90] on input "The Migrant Kitchen - Badmaash" at bounding box center [522, 87] width 640 height 24
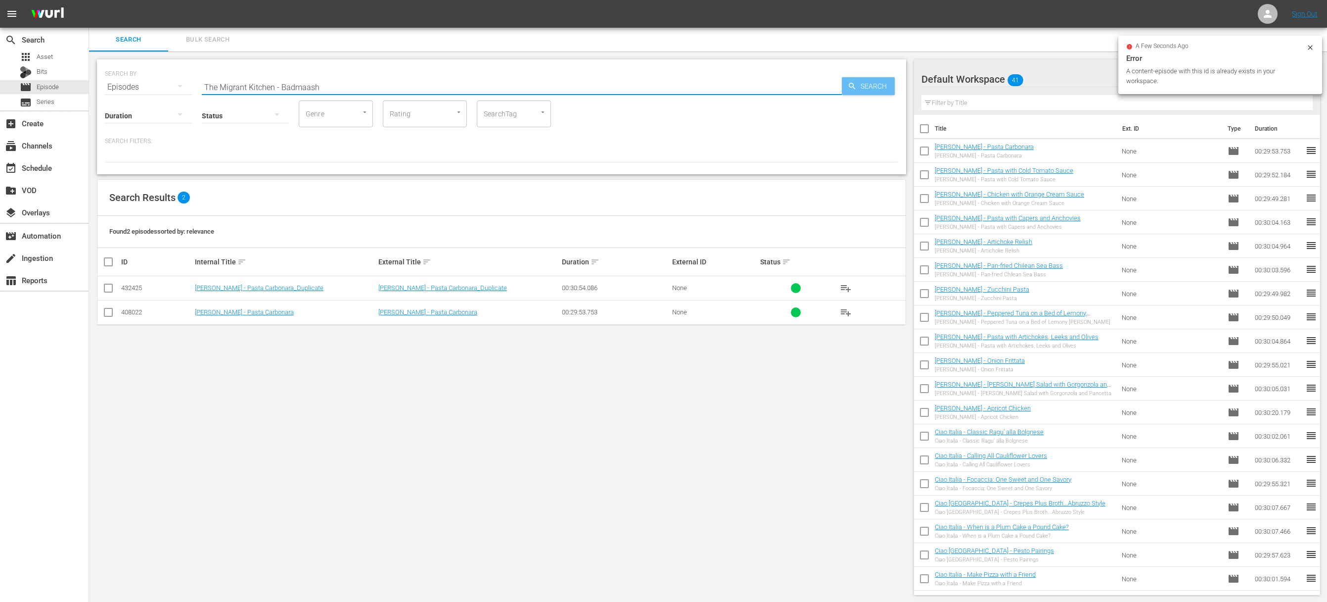
click at [693, 89] on span "Search" at bounding box center [876, 86] width 38 height 18
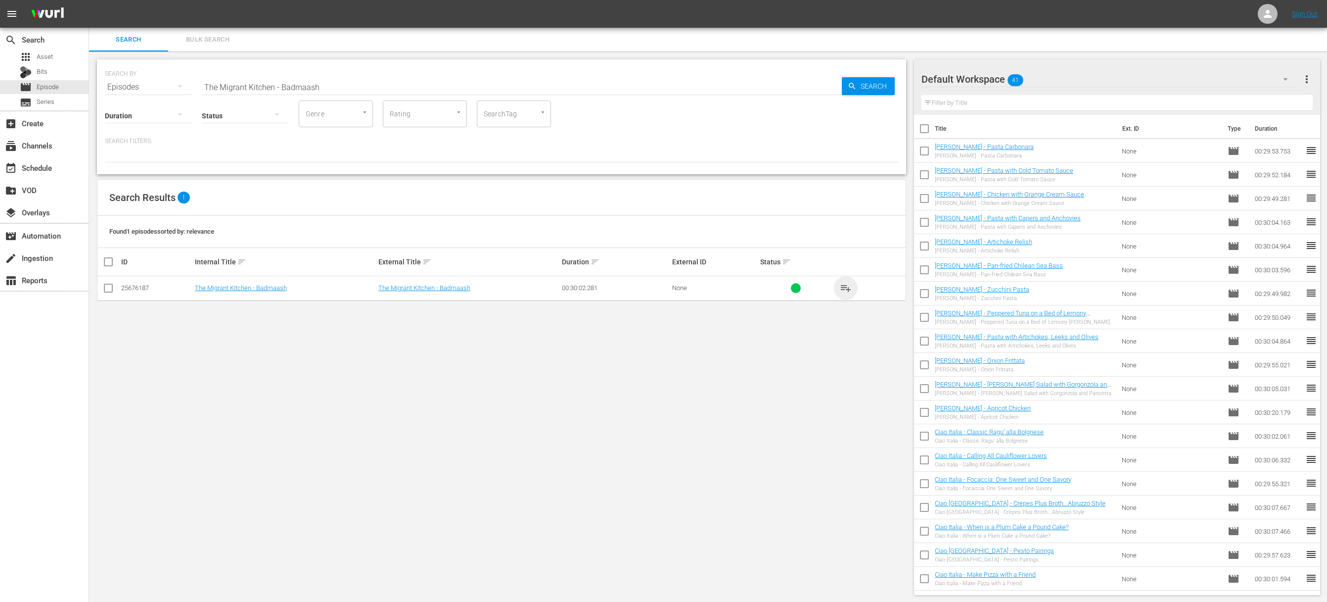
click at [693, 289] on span "playlist_add" at bounding box center [846, 288] width 12 height 12
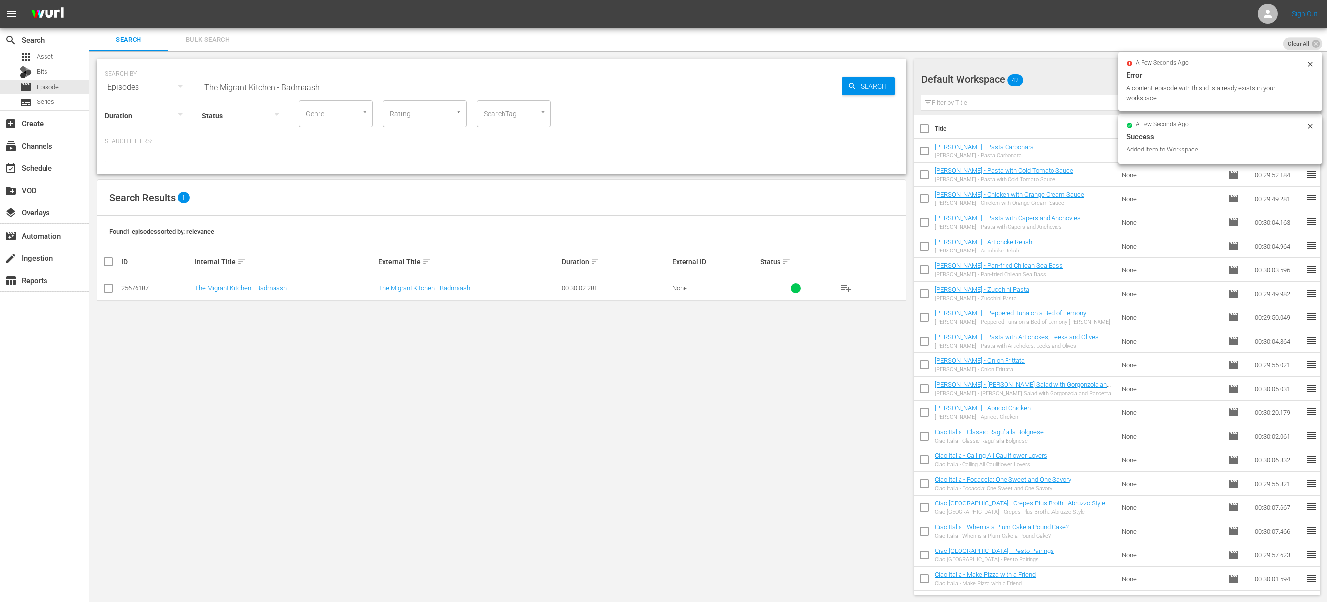
click at [502, 82] on input "The Migrant Kitchen - Badmaash" at bounding box center [522, 87] width 640 height 24
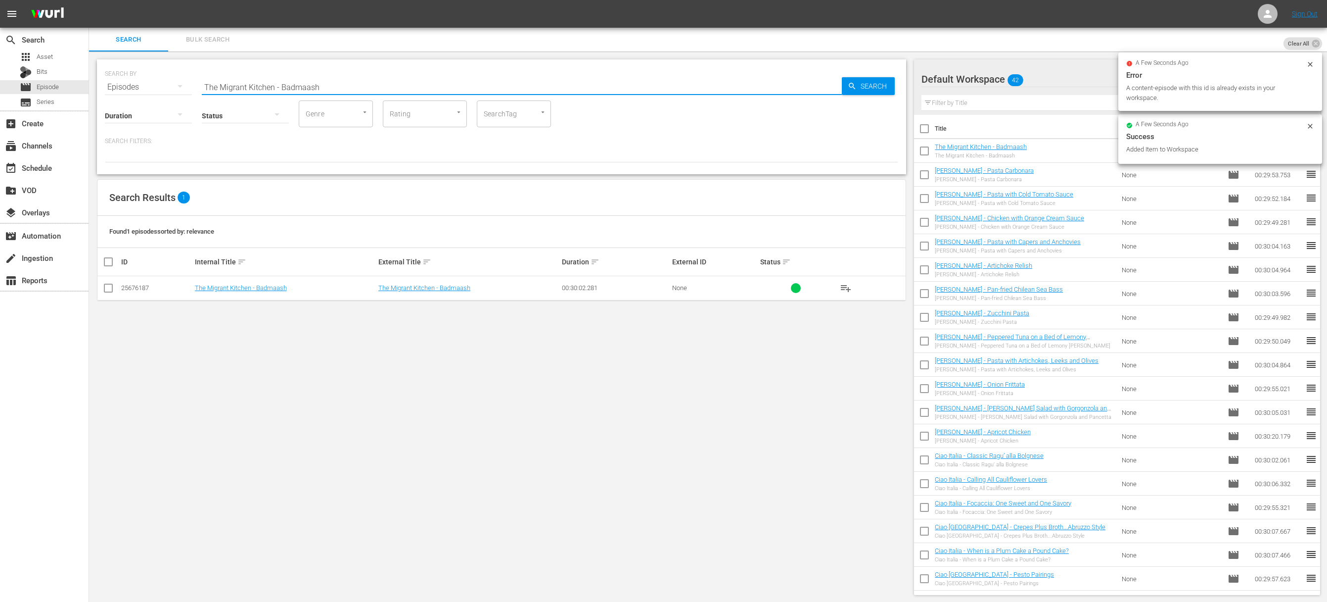
paste input "[GEOGRAPHIC_DATA][US_STATE]"
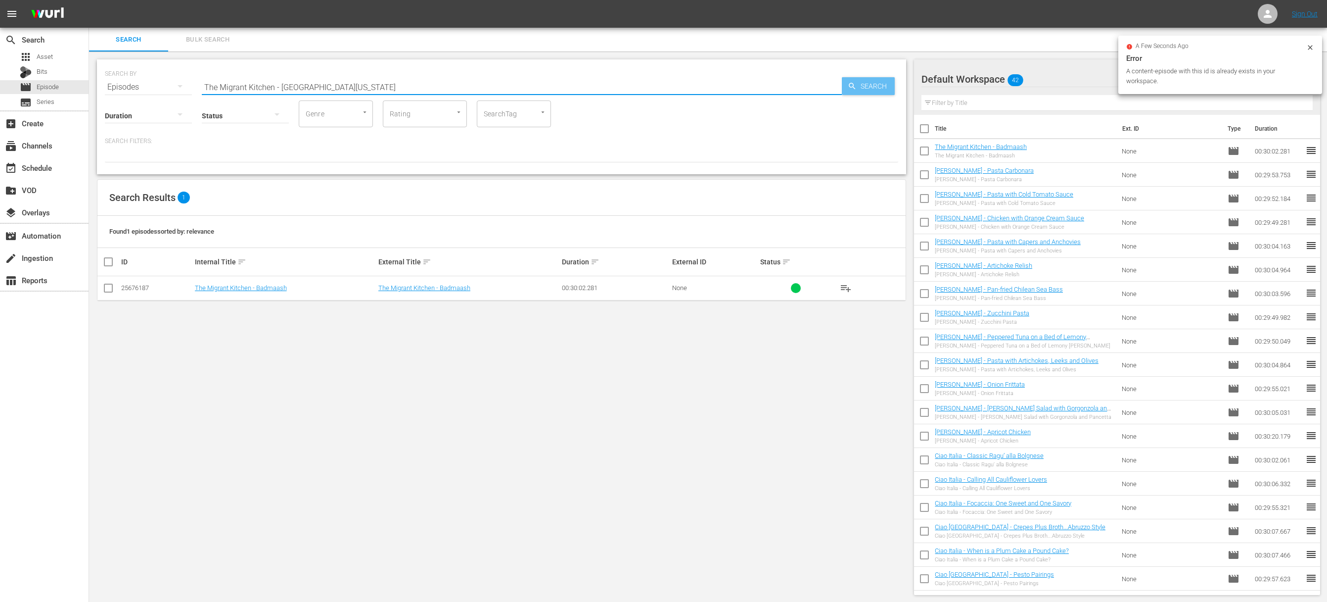
click at [693, 82] on span "Search" at bounding box center [876, 86] width 38 height 18
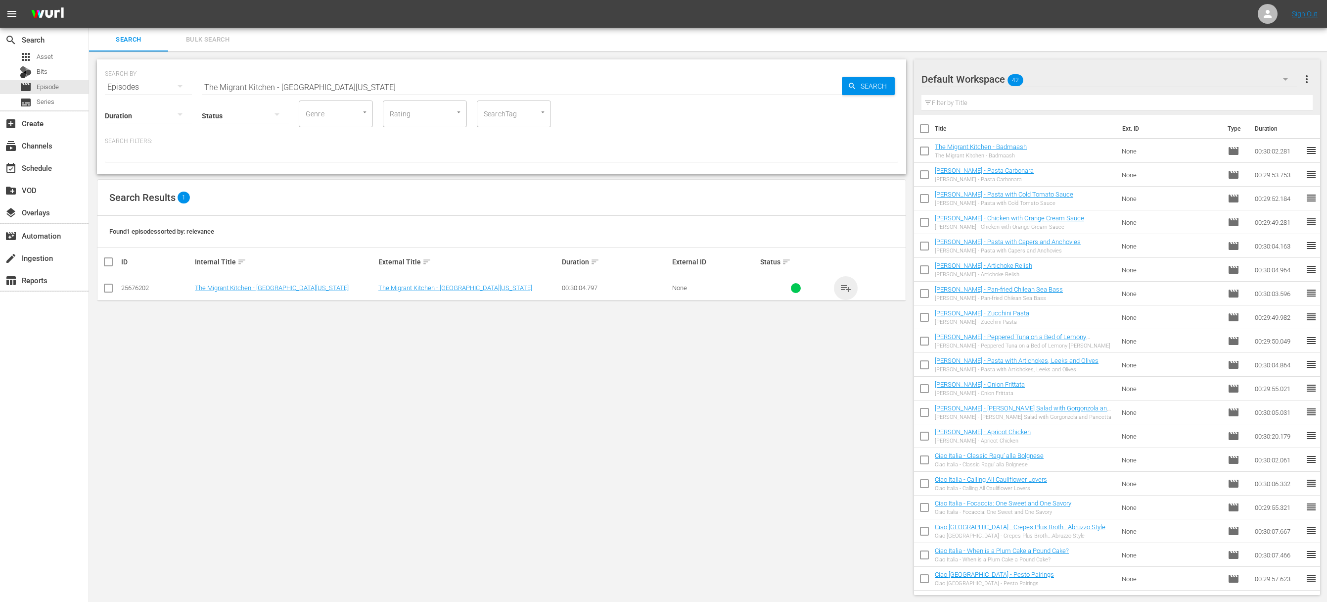
click at [693, 286] on span "playlist_add" at bounding box center [846, 288] width 12 height 12
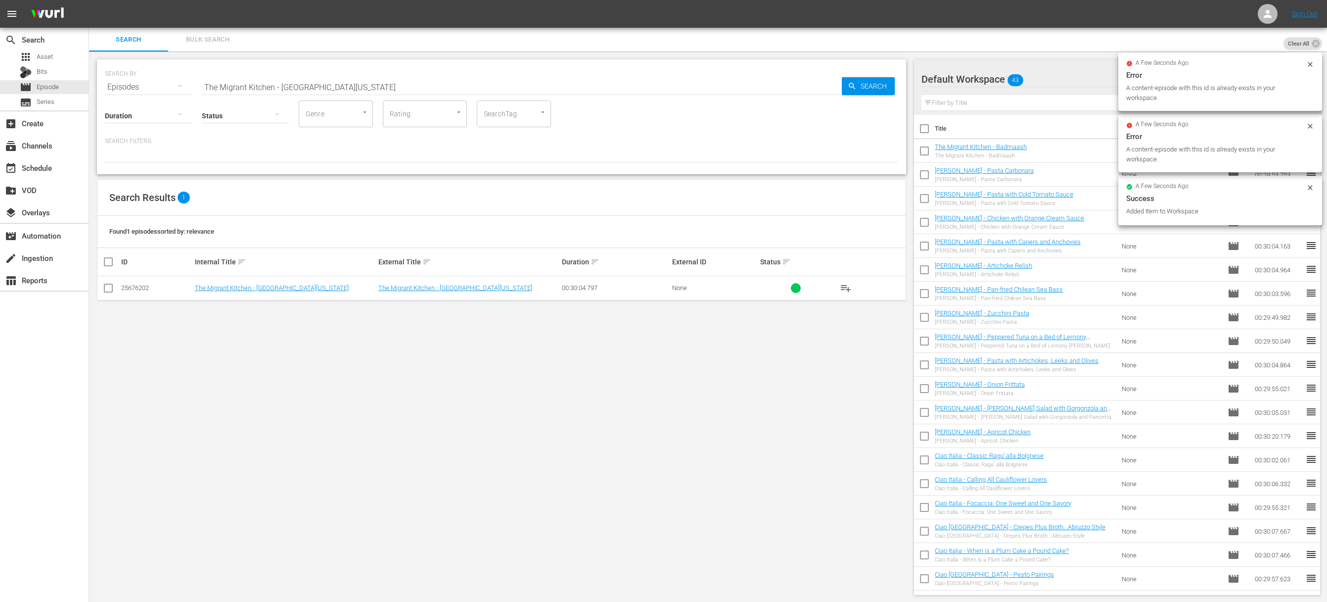
click at [514, 93] on input "The Migrant Kitchen - [GEOGRAPHIC_DATA][US_STATE]" at bounding box center [522, 87] width 640 height 24
paste input "1-Hour Special"
drag, startPoint x: 830, startPoint y: 88, endPoint x: 858, endPoint y: 85, distance: 27.9
click at [693, 88] on input "The Migrant Kitchen - 1-Hour Special" at bounding box center [522, 87] width 640 height 24
type input "The Migrant Kitchen - 1-Hour Special"
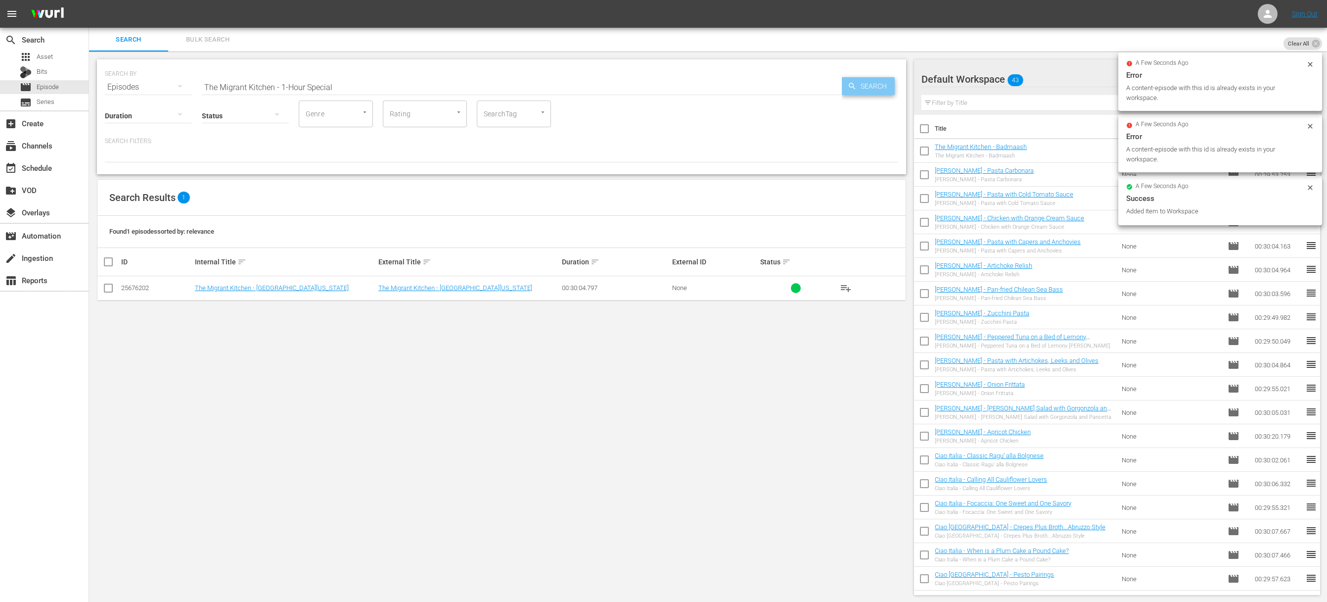
click at [693, 85] on span "Search" at bounding box center [876, 86] width 38 height 18
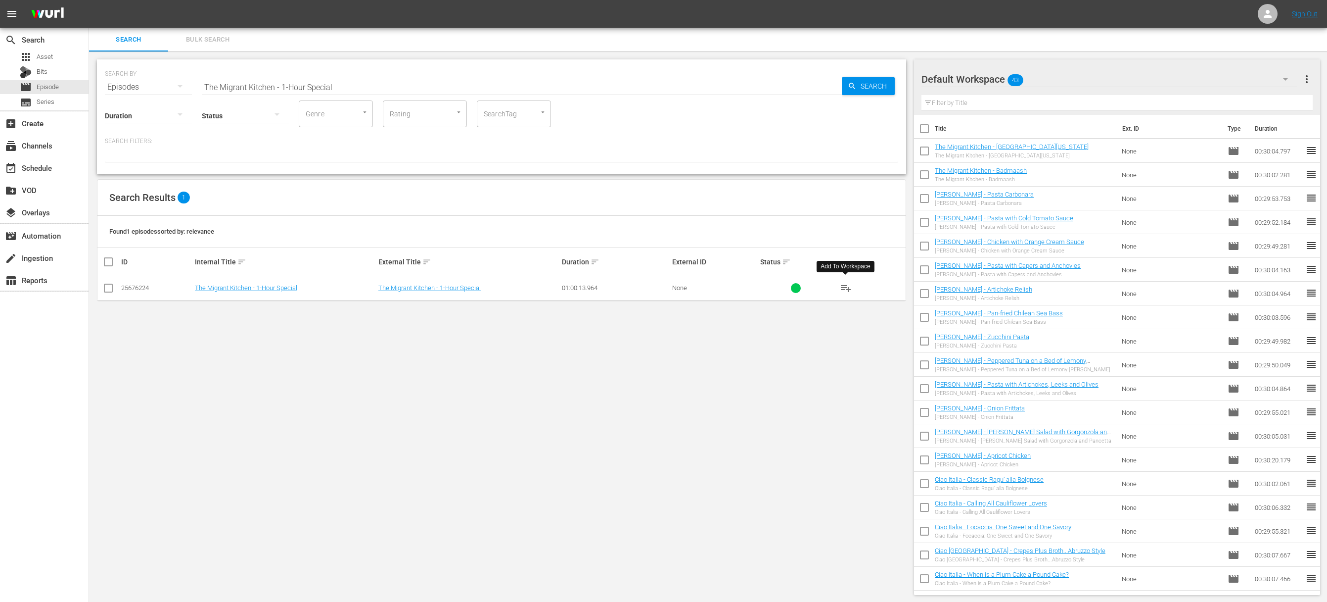
click at [693, 285] on span "playlist_add" at bounding box center [846, 288] width 12 height 12
click at [61, 164] on div "event_available Schedule" at bounding box center [44, 167] width 89 height 20
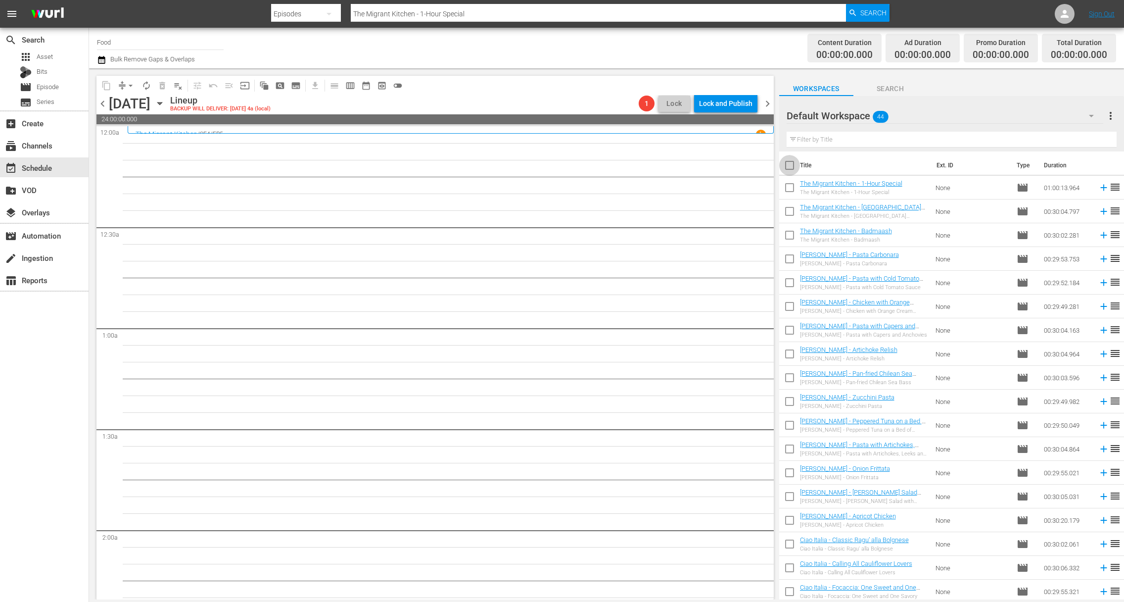
click at [693, 165] on input "checkbox" at bounding box center [789, 167] width 21 height 21
checkbox input "true"
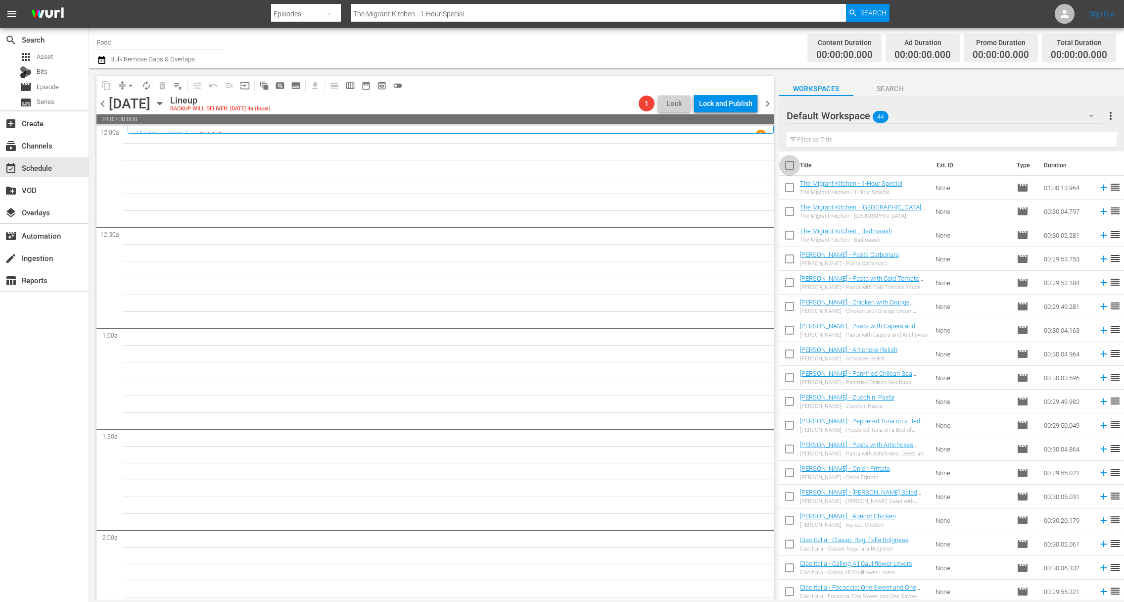
checkbox input "true"
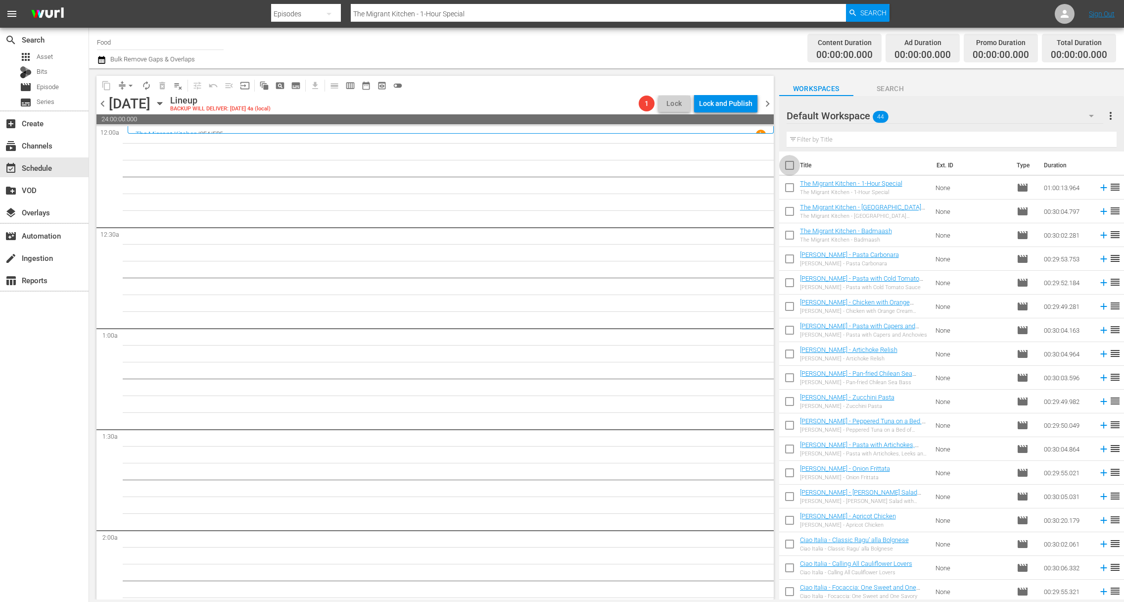
checkbox input "true"
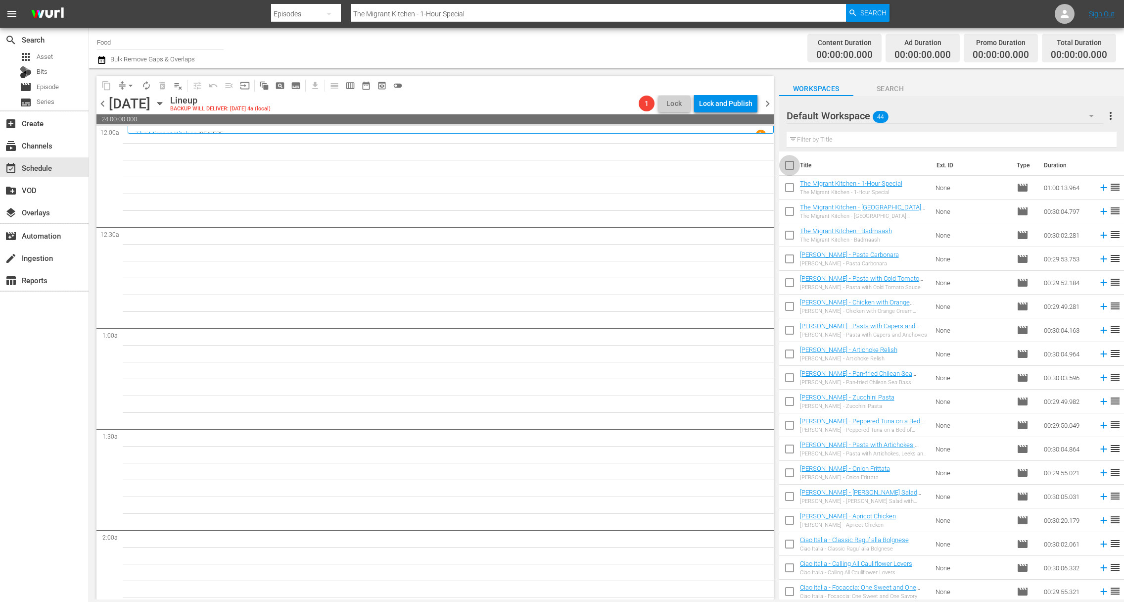
checkbox input "true"
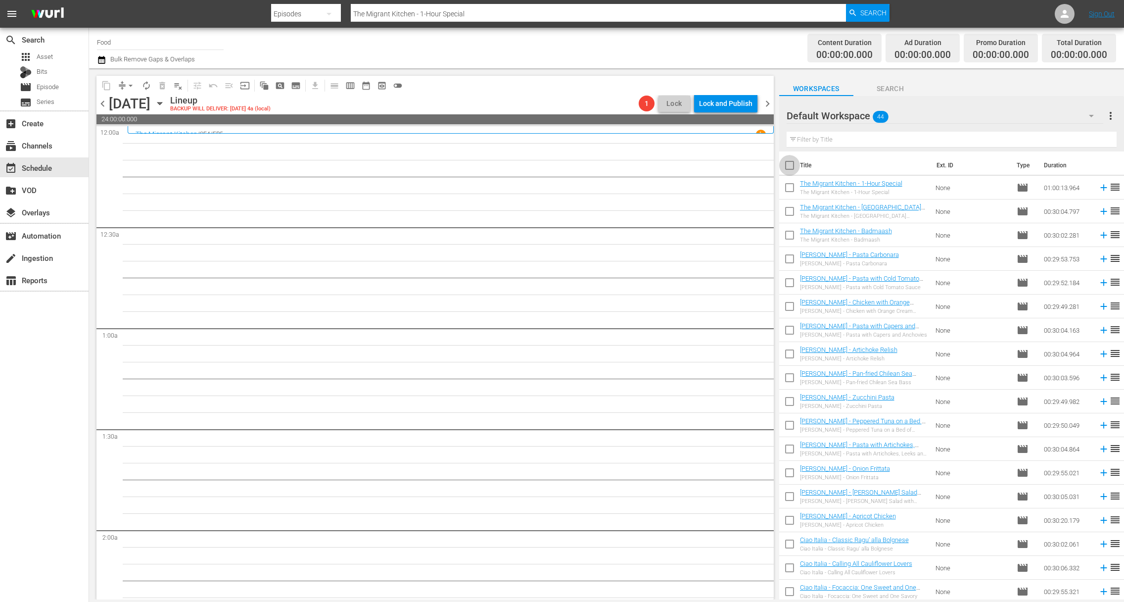
checkbox input "true"
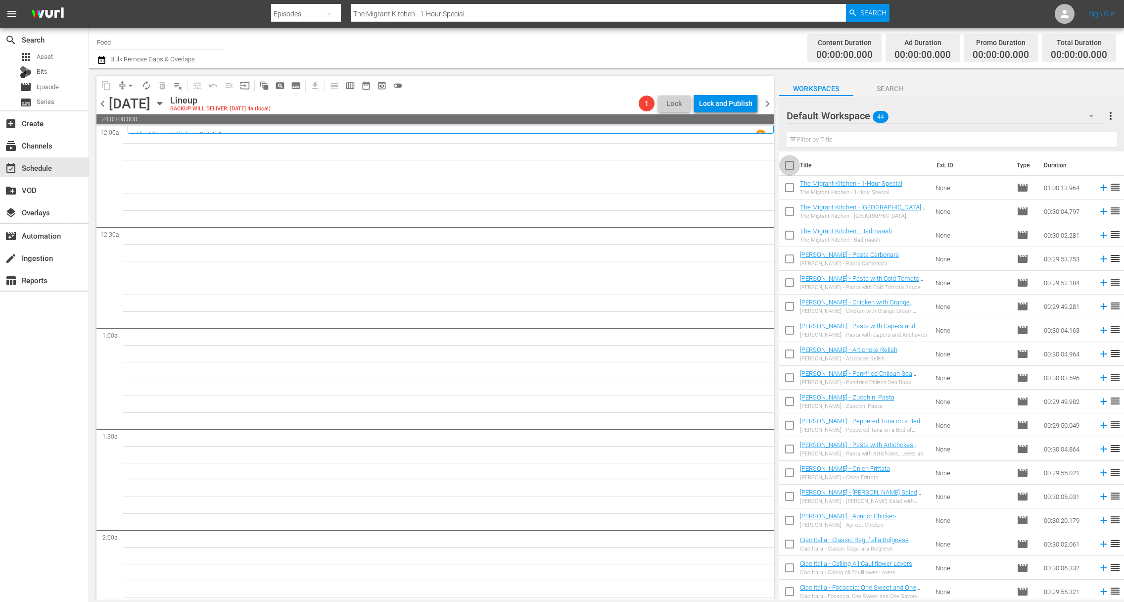
checkbox input "true"
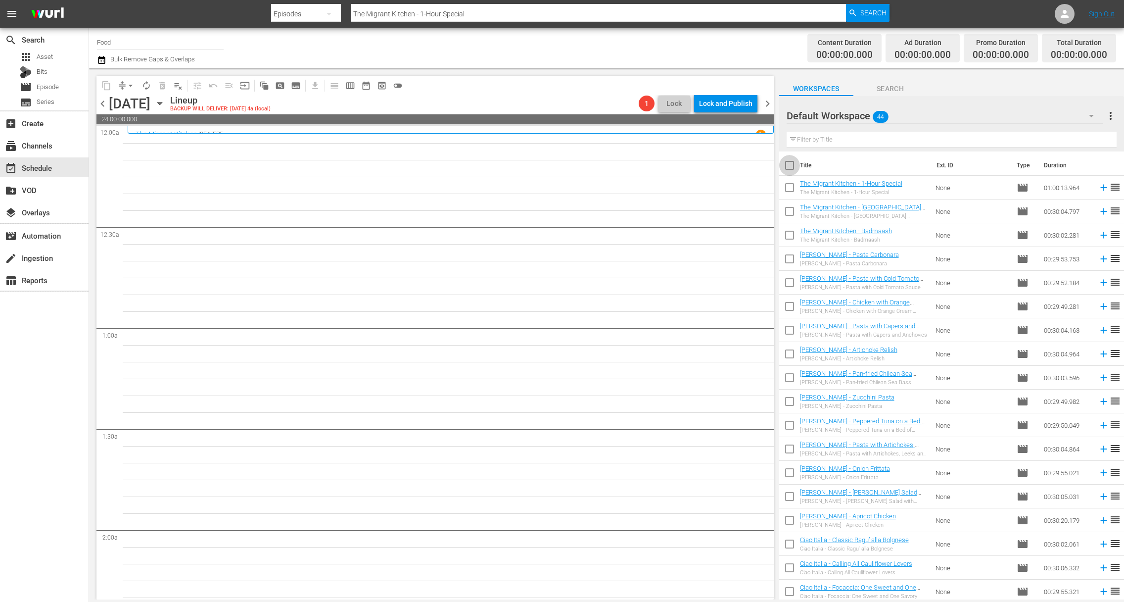
checkbox input "true"
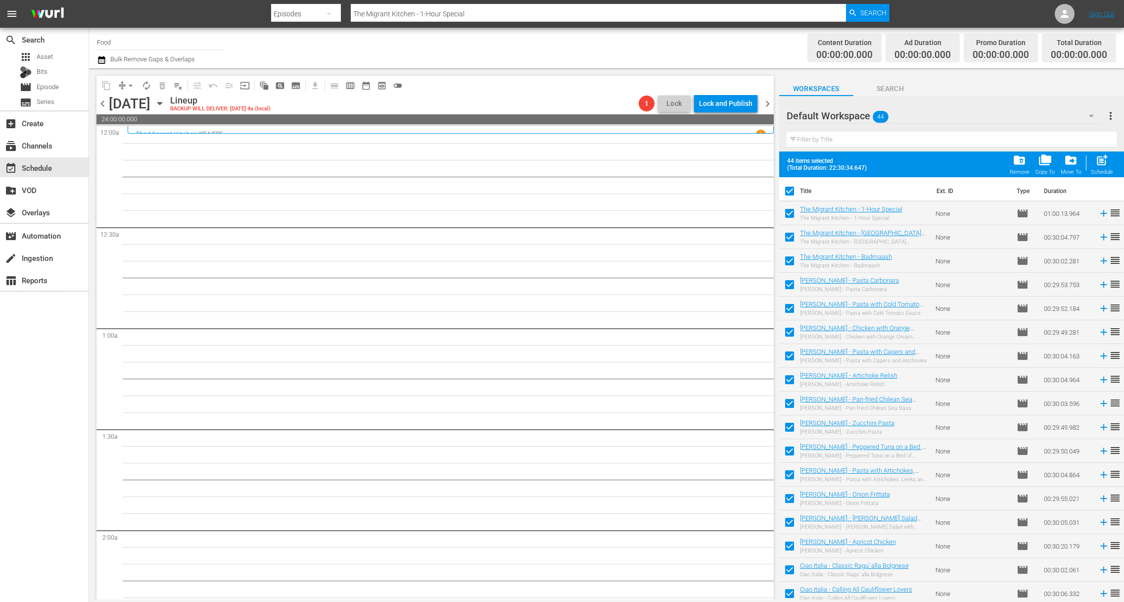
scroll to position [646, 0]
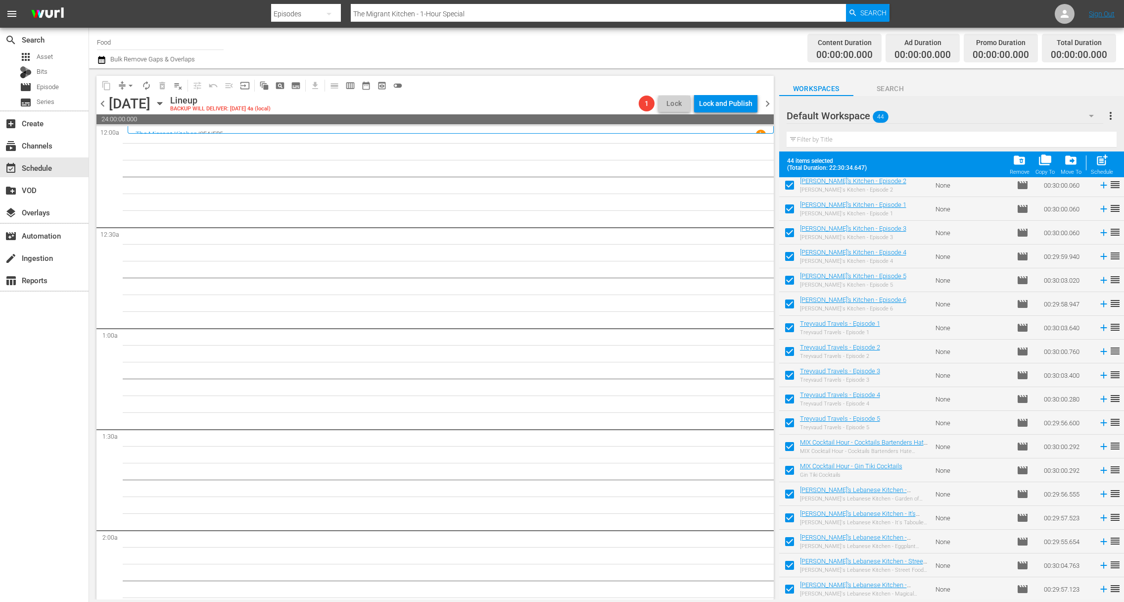
click at [693, 165] on span "post_add" at bounding box center [1101, 159] width 13 height 13
checkbox input "false"
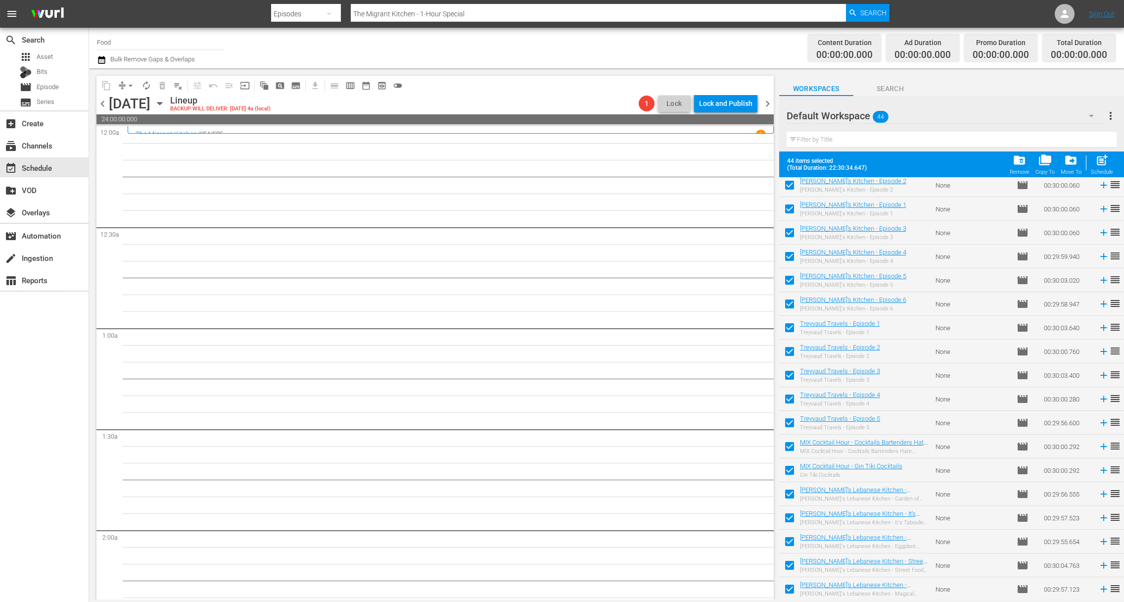
checkbox input "false"
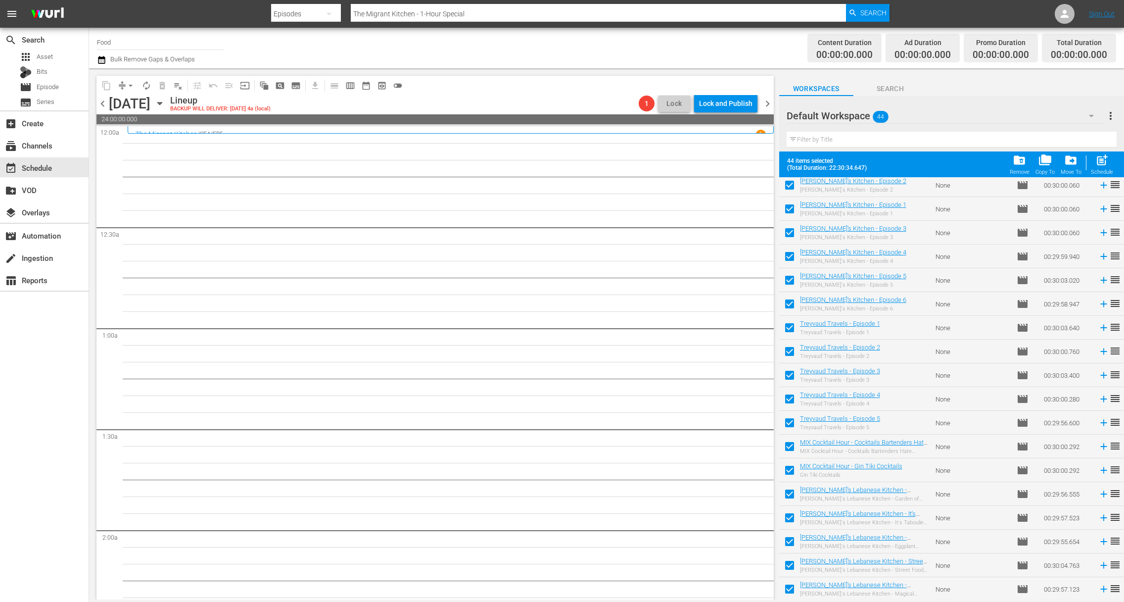
checkbox input "false"
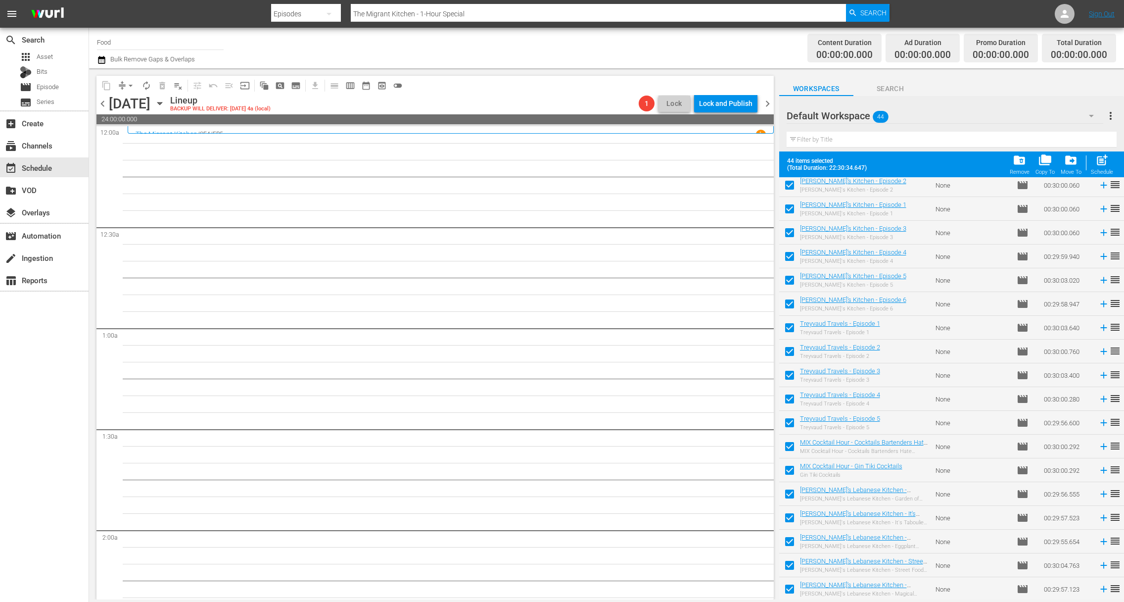
checkbox input "false"
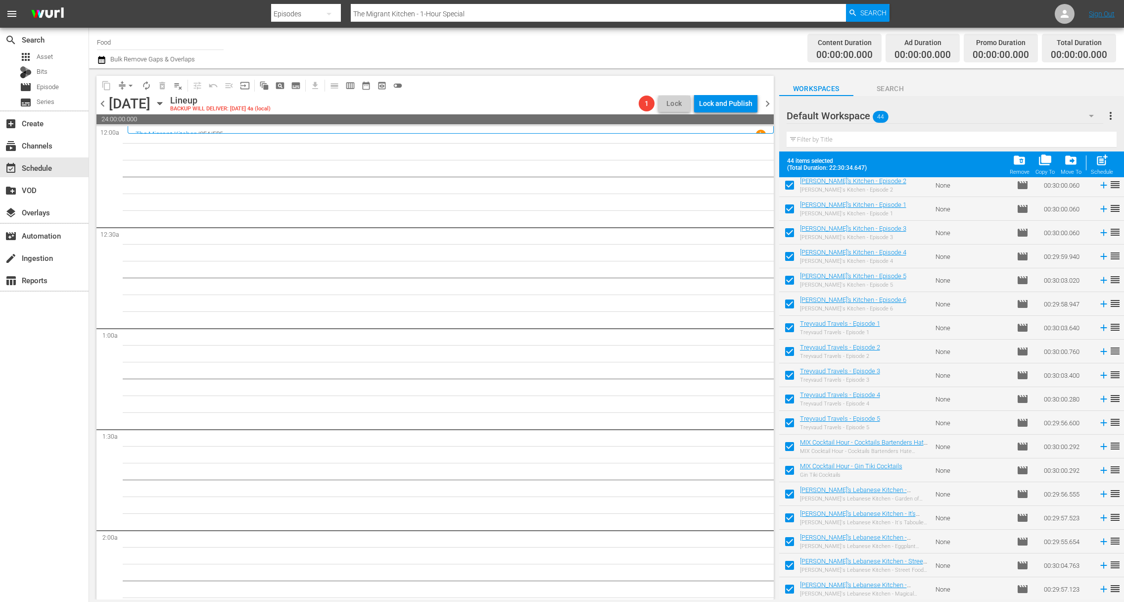
checkbox input "false"
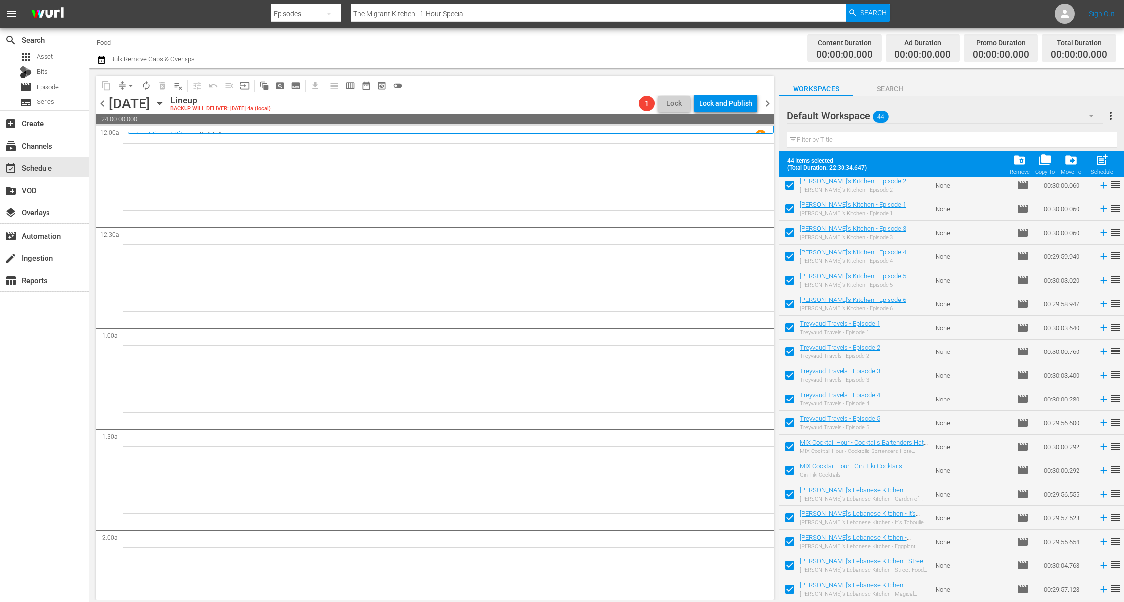
checkbox input "false"
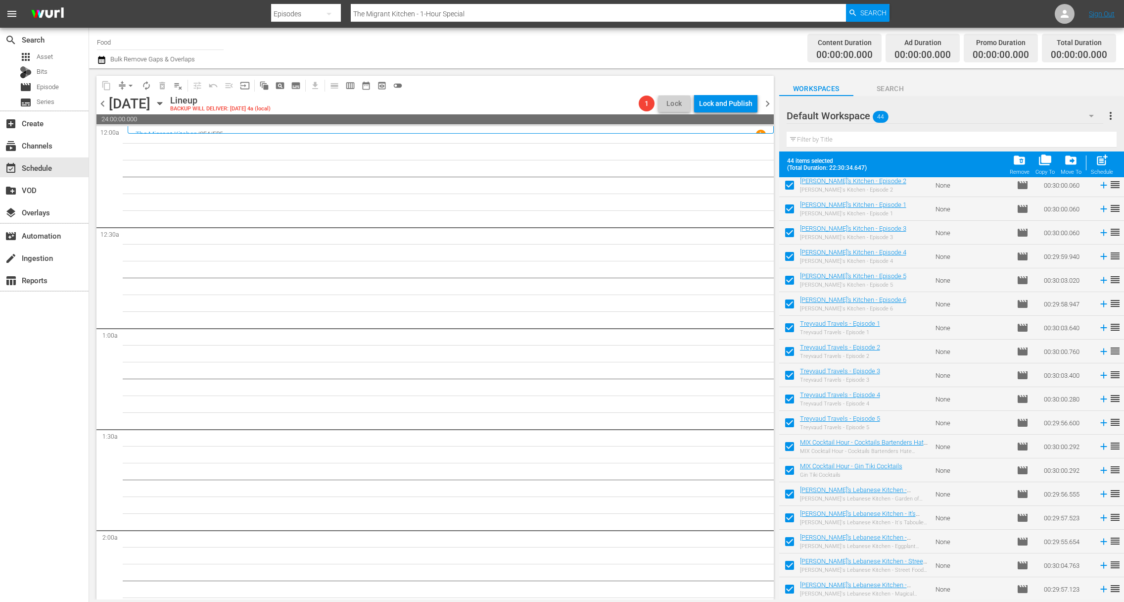
checkbox input "false"
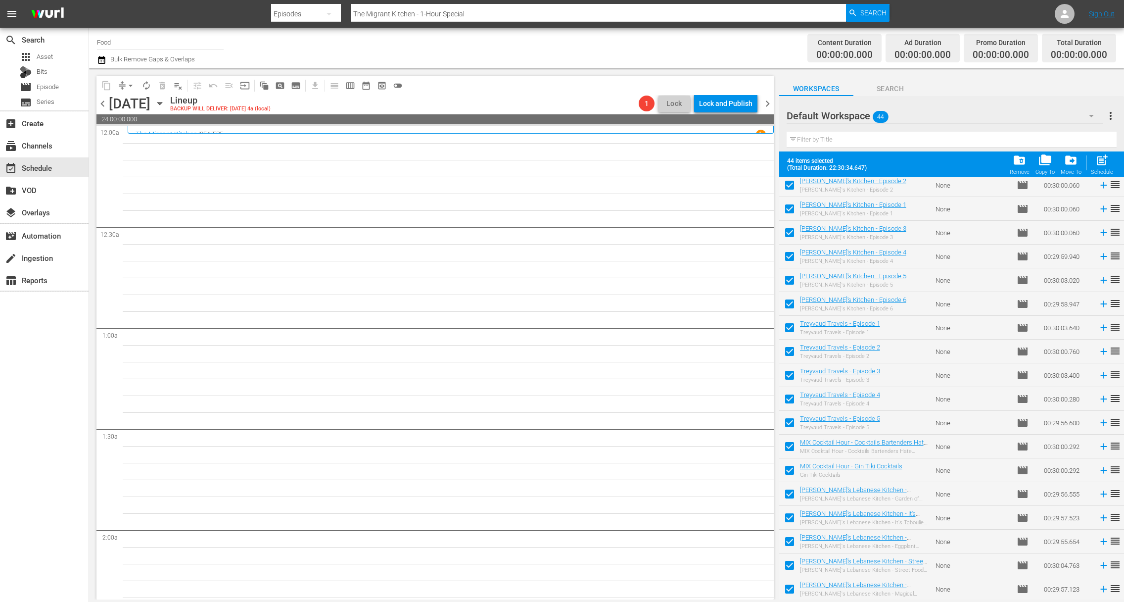
checkbox input "false"
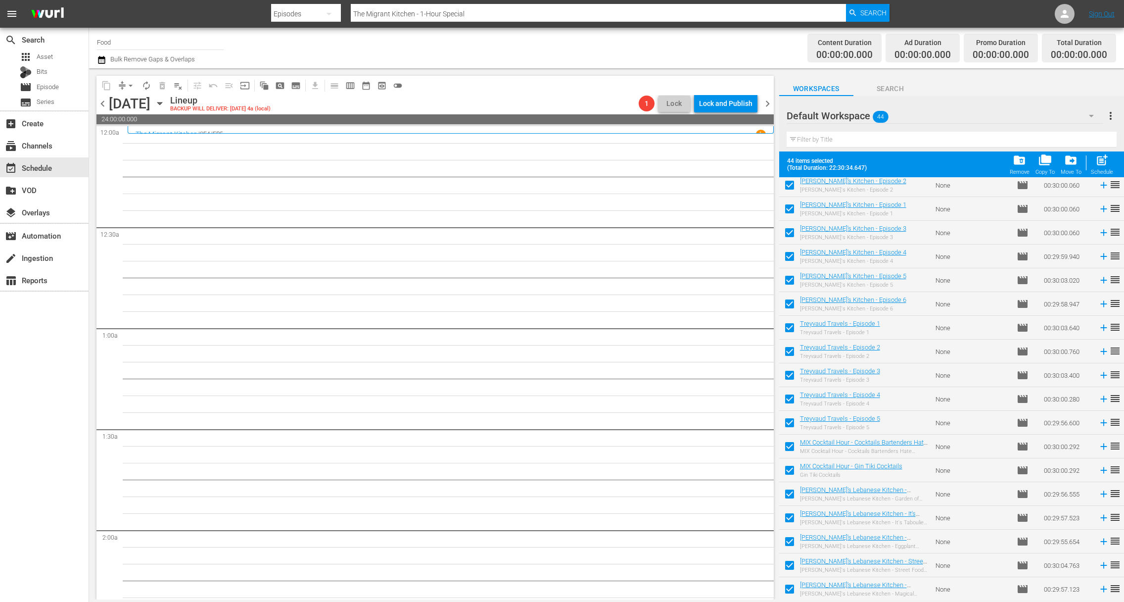
checkbox input "false"
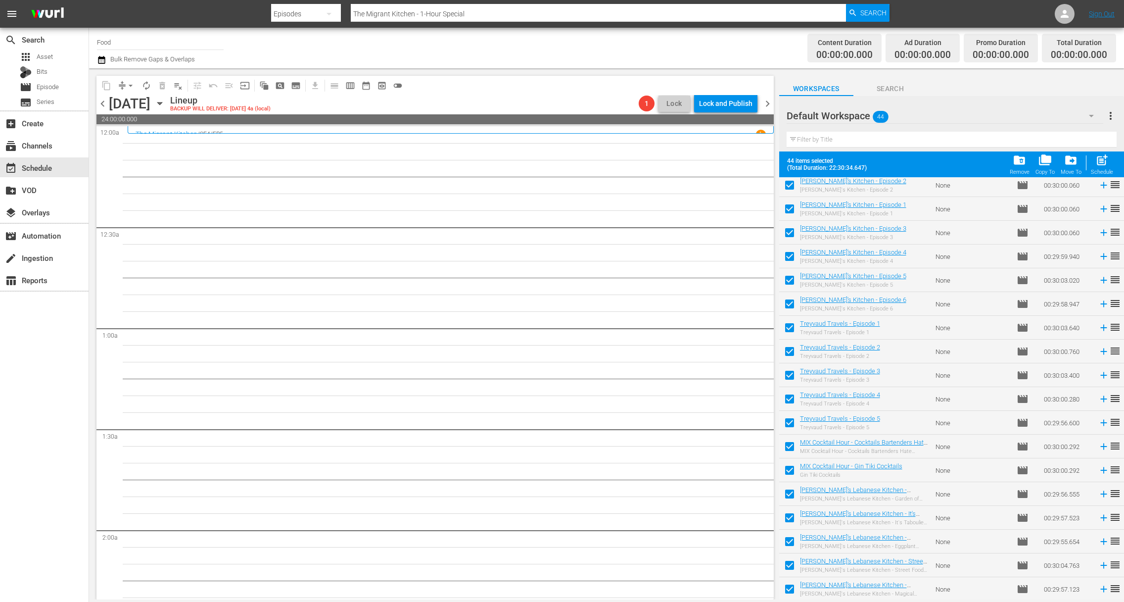
checkbox input "false"
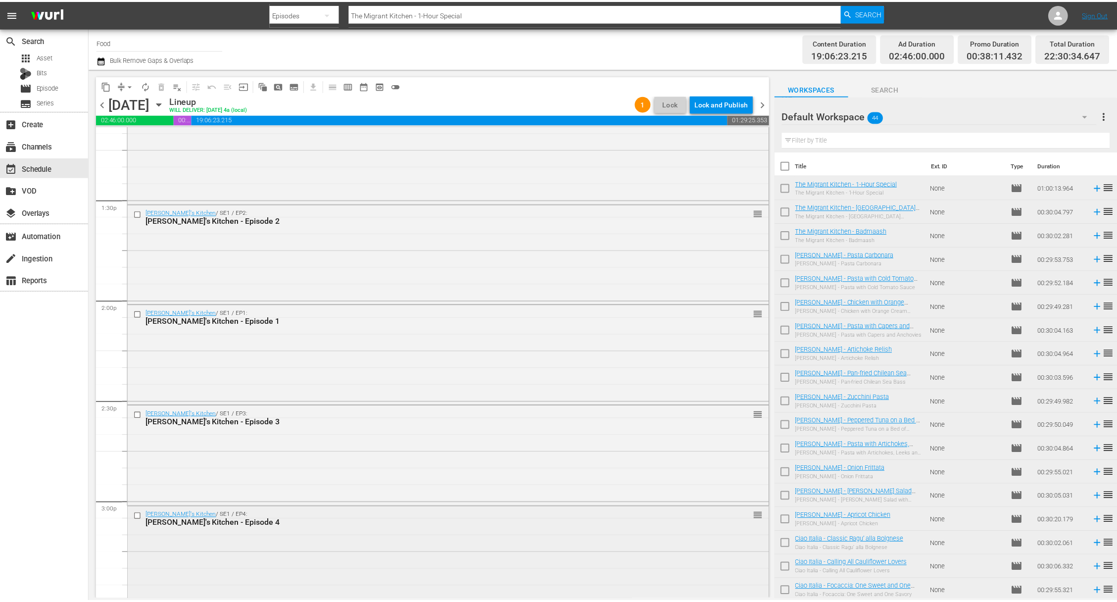
scroll to position [2304, 0]
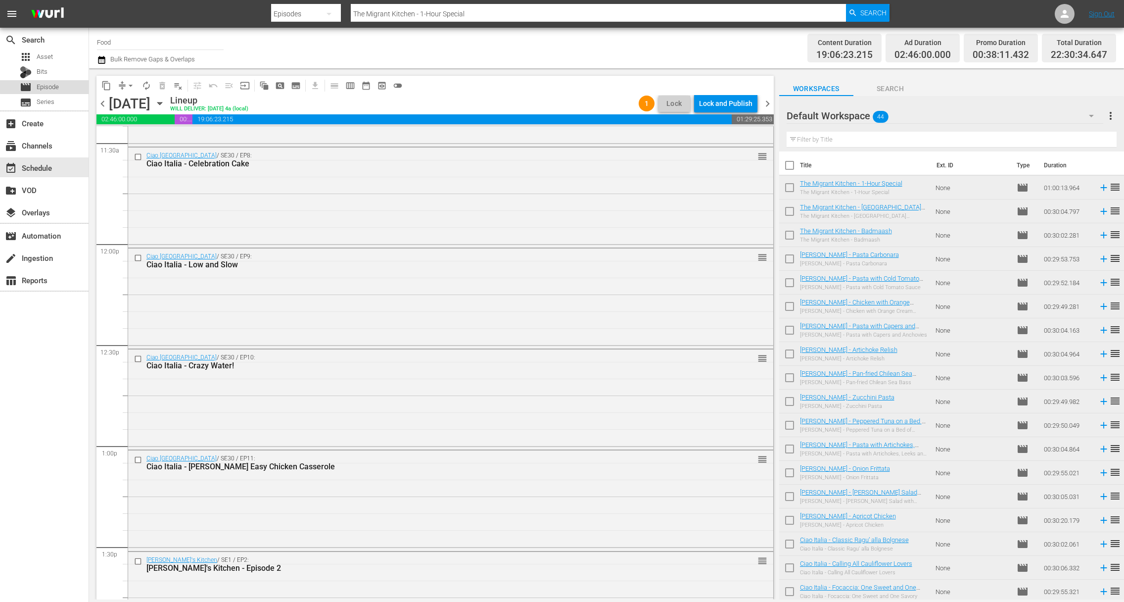
click at [61, 85] on div "movie Episode" at bounding box center [44, 87] width 89 height 14
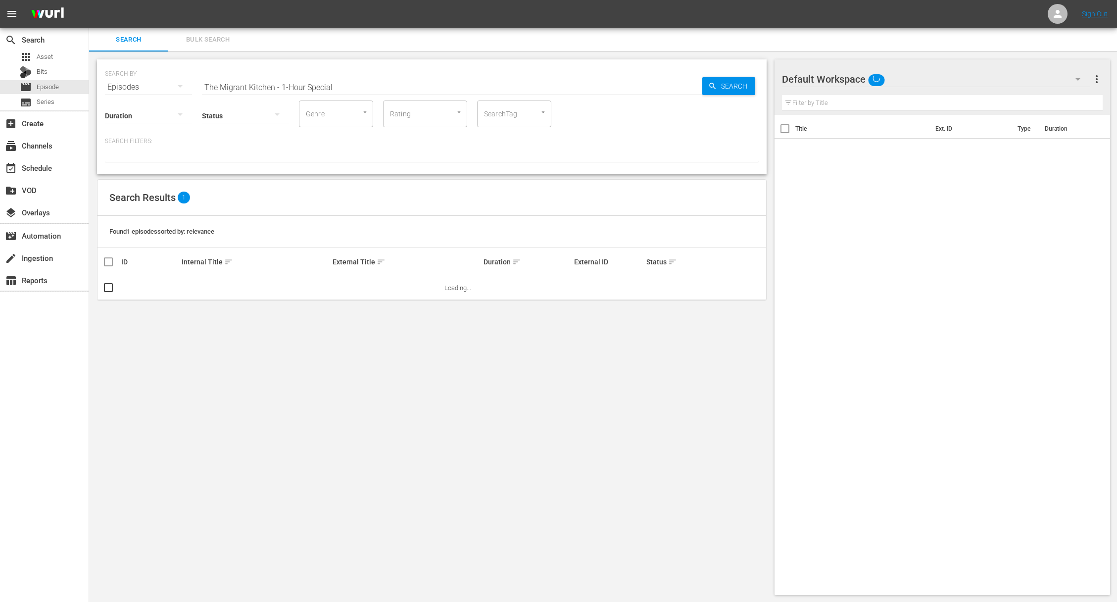
click at [371, 88] on input "The Migrant Kitchen - 1-Hour Special" at bounding box center [452, 87] width 500 height 24
paste input "[PERSON_NAME]’s Kitchen - [PERSON_NAME] four great recipes"
click at [693, 83] on span "Search" at bounding box center [736, 86] width 38 height 18
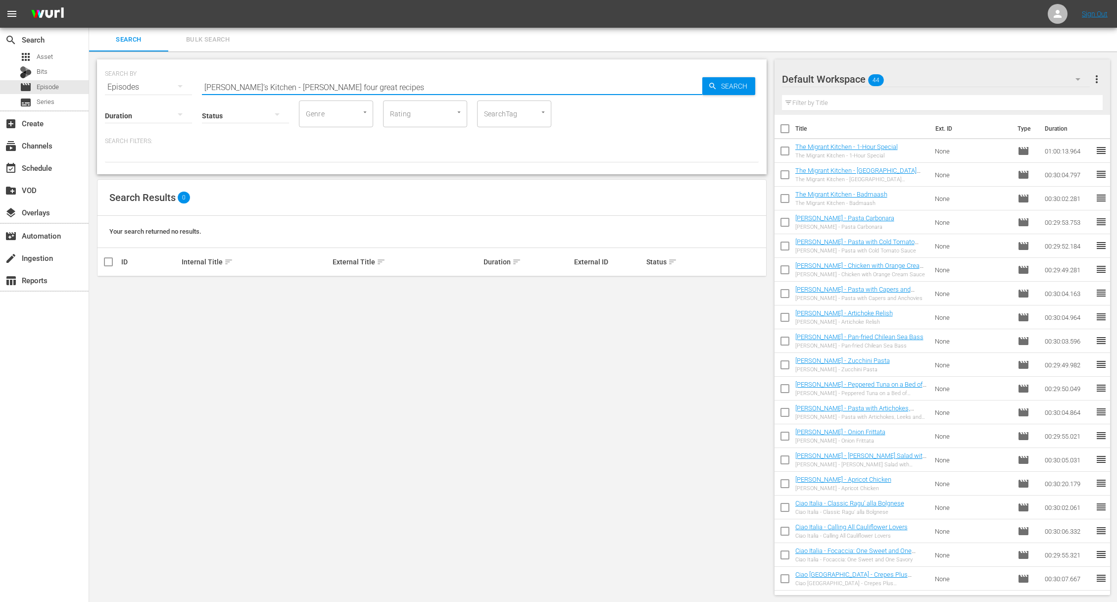
drag, startPoint x: 276, startPoint y: 87, endPoint x: 424, endPoint y: 97, distance: 148.8
click at [423, 97] on input "[PERSON_NAME]’s Kitchen - [PERSON_NAME] four great recipes" at bounding box center [452, 87] width 500 height 24
type input "[PERSON_NAME]’s Kitchen -"
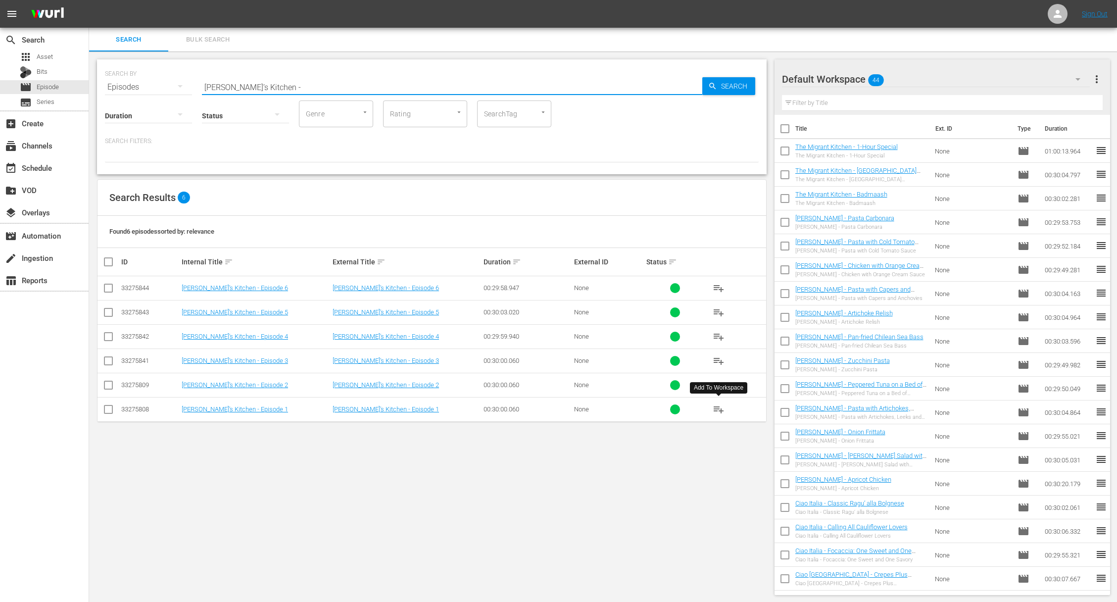
click at [693, 410] on span "playlist_add" at bounding box center [718, 409] width 12 height 12
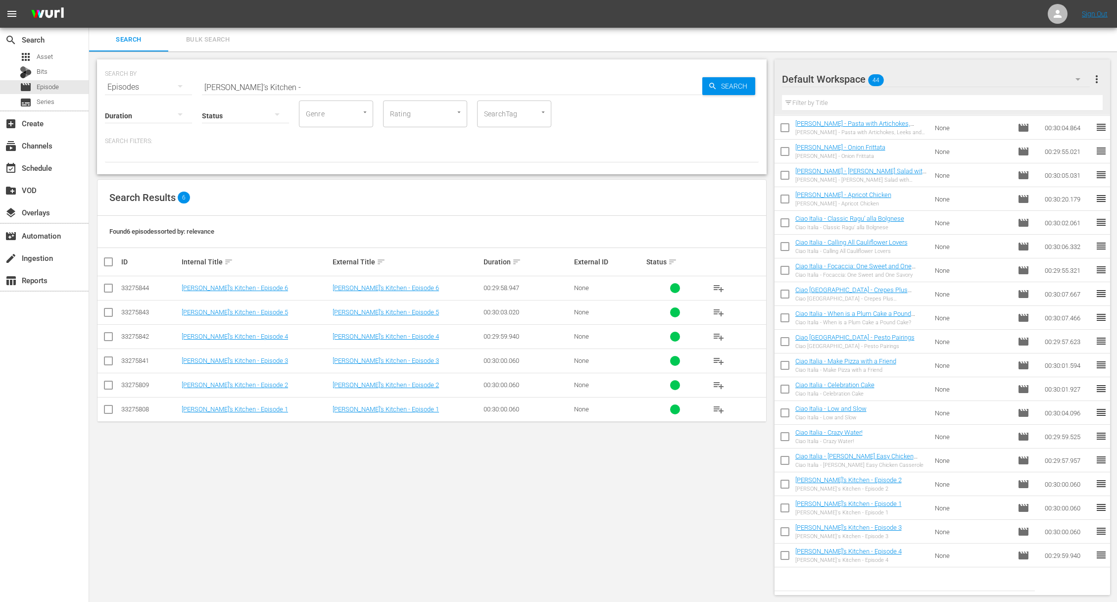
scroll to position [1, 0]
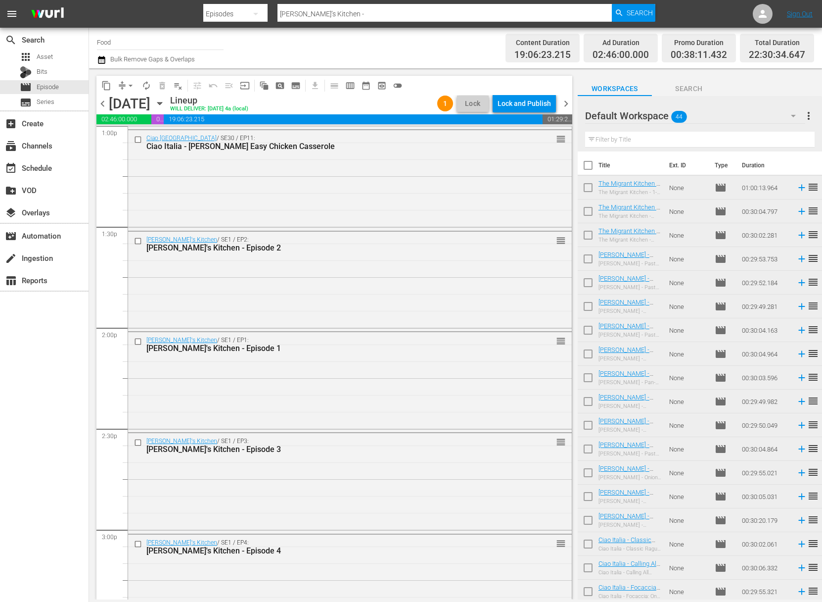
scroll to position [2606, 0]
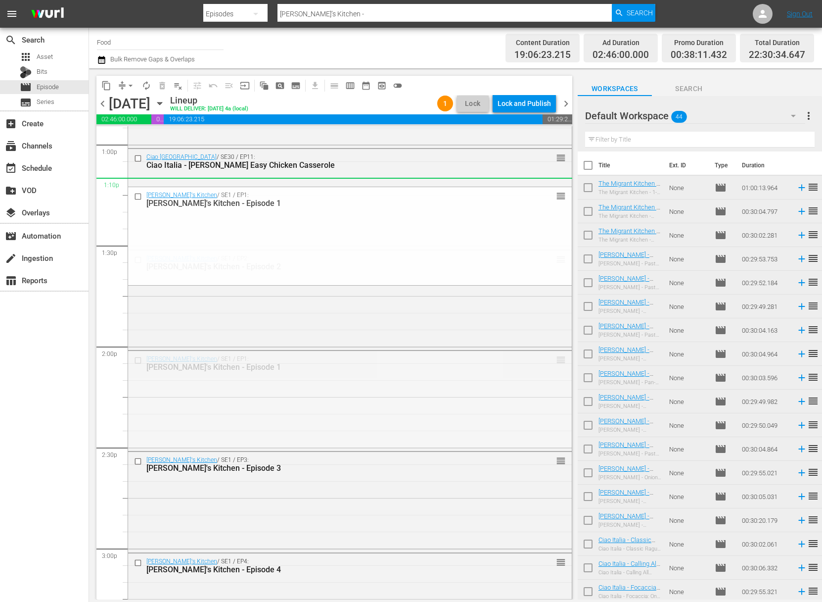
drag, startPoint x: 553, startPoint y: 356, endPoint x: 535, endPoint y: 185, distance: 172.0
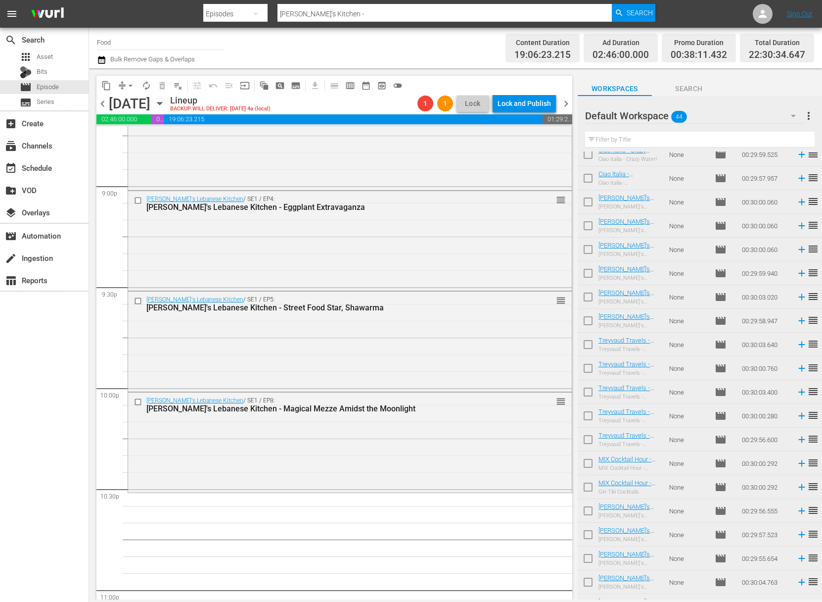
scroll to position [620, 0]
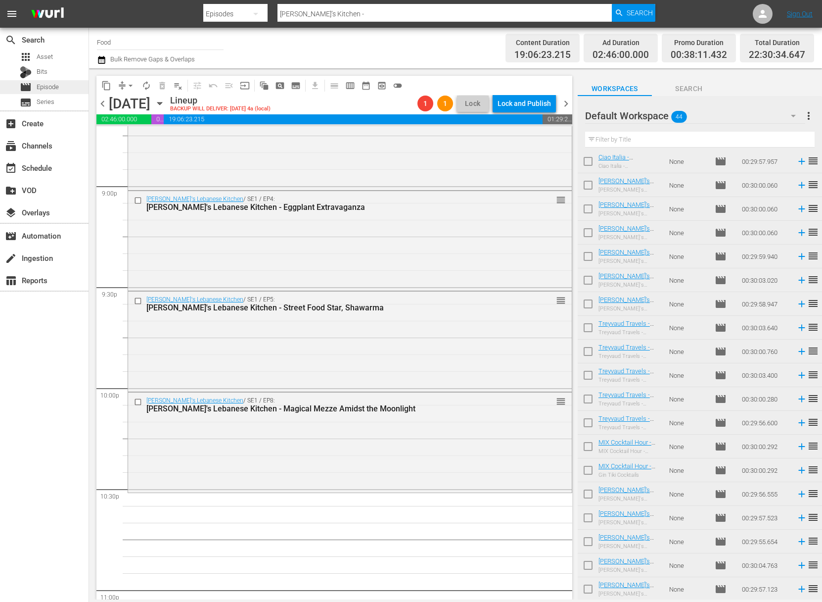
click at [57, 90] on span "Episode" at bounding box center [48, 87] width 22 height 10
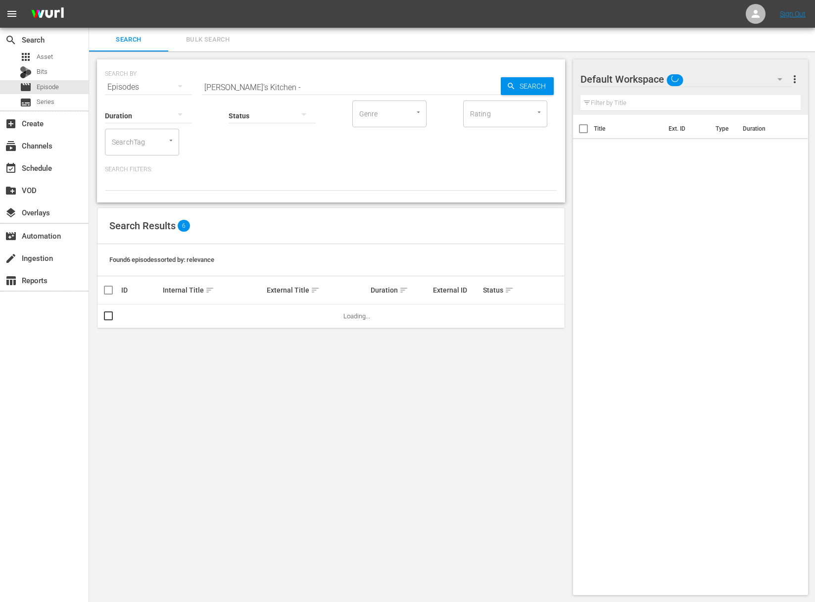
click at [315, 93] on div "Status" at bounding box center [272, 110] width 87 height 36
click at [317, 89] on input "[PERSON_NAME]’s Kitchen -" at bounding box center [351, 87] width 299 height 24
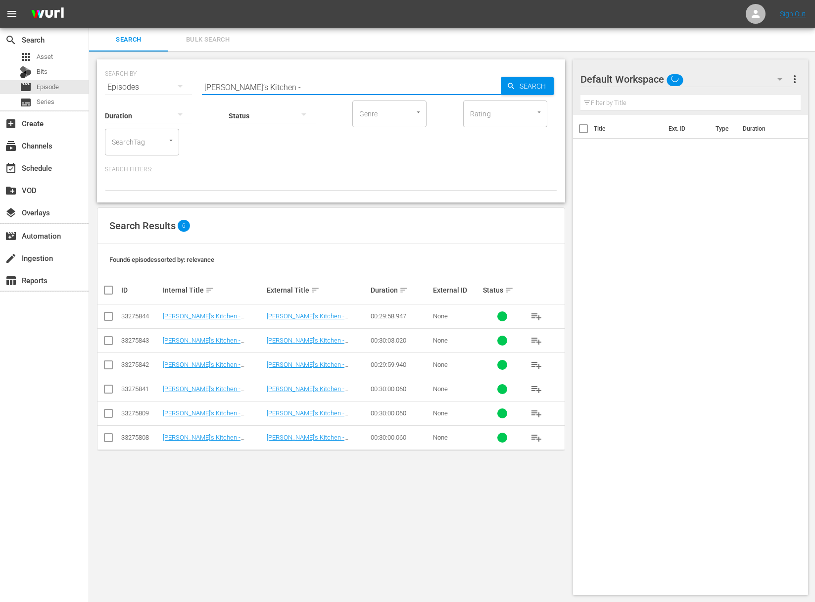
paste input "[PERSON_NAME]'s Lebanese Kitchen: Stop & Smell The Roses"
click at [541, 85] on span "Search" at bounding box center [535, 86] width 38 height 18
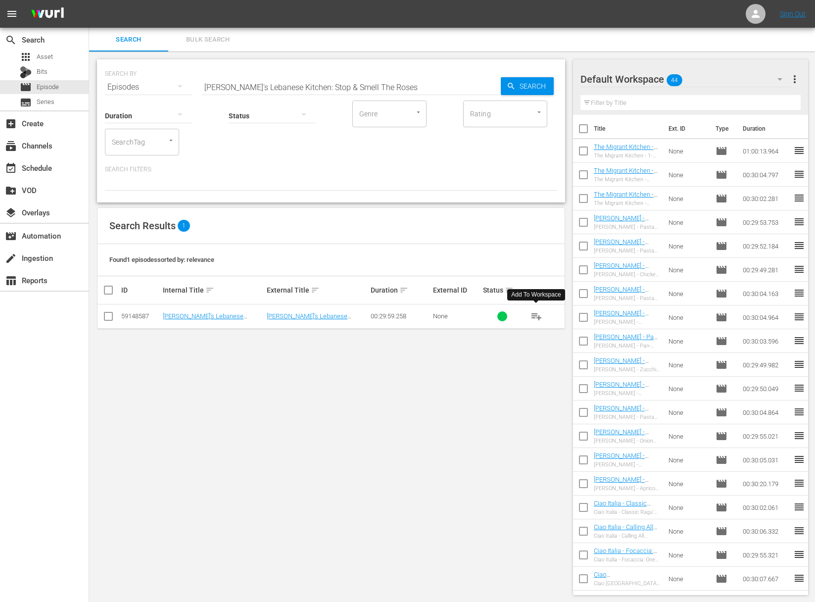
click at [536, 318] on span "playlist_add" at bounding box center [536, 316] width 12 height 12
click at [536, 316] on span "playlist_add" at bounding box center [536, 316] width 12 height 12
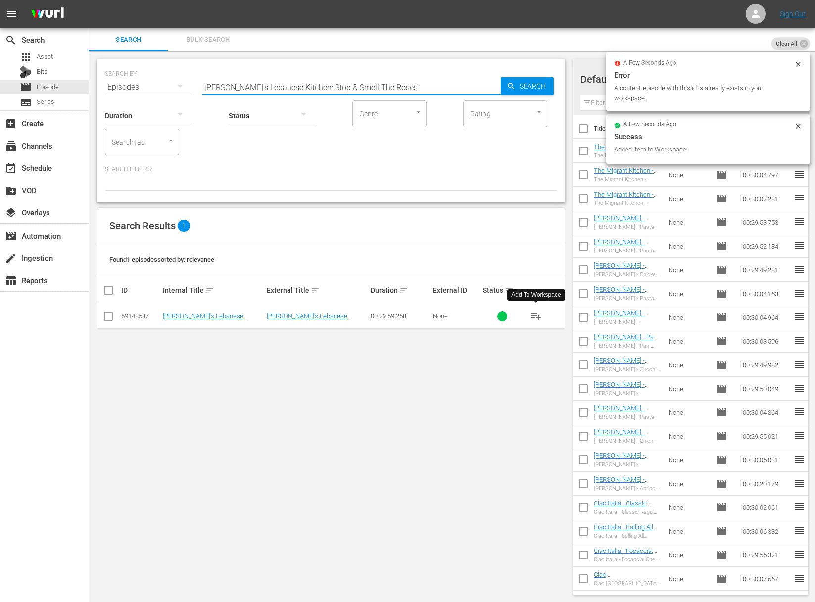
click at [325, 85] on input "[PERSON_NAME]'s Lebanese Kitchen: Stop & Smell The Roses" at bounding box center [351, 87] width 299 height 24
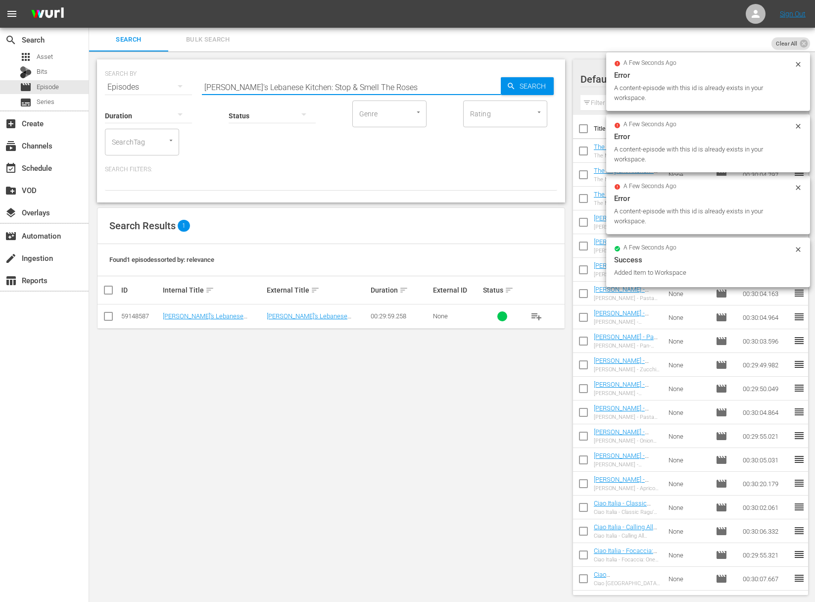
paste input "It's a Magnificent Morning with [PERSON_NAME] & Mama"
type input "[PERSON_NAME]'s Lebanese Kitchen: It's a Magnificent Morning with [PERSON_NAME]…"
click at [530, 85] on span "Search" at bounding box center [535, 86] width 38 height 18
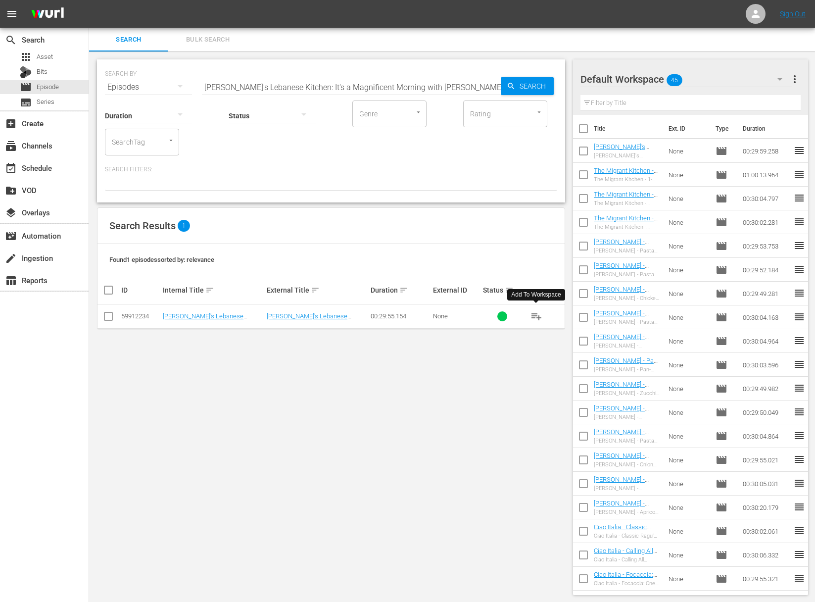
click at [535, 316] on span "playlist_add" at bounding box center [536, 316] width 12 height 12
click at [52, 163] on div "event_available Schedule" at bounding box center [27, 166] width 55 height 9
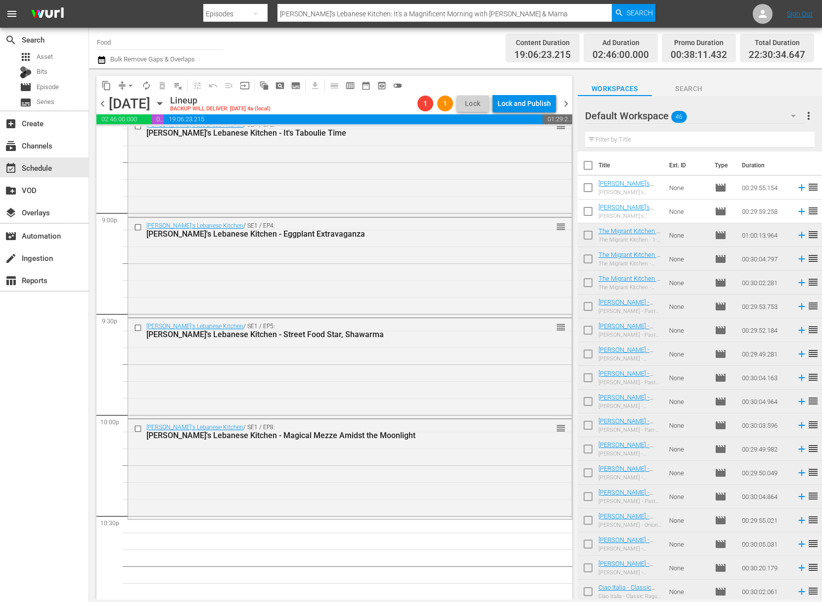
scroll to position [4371, 0]
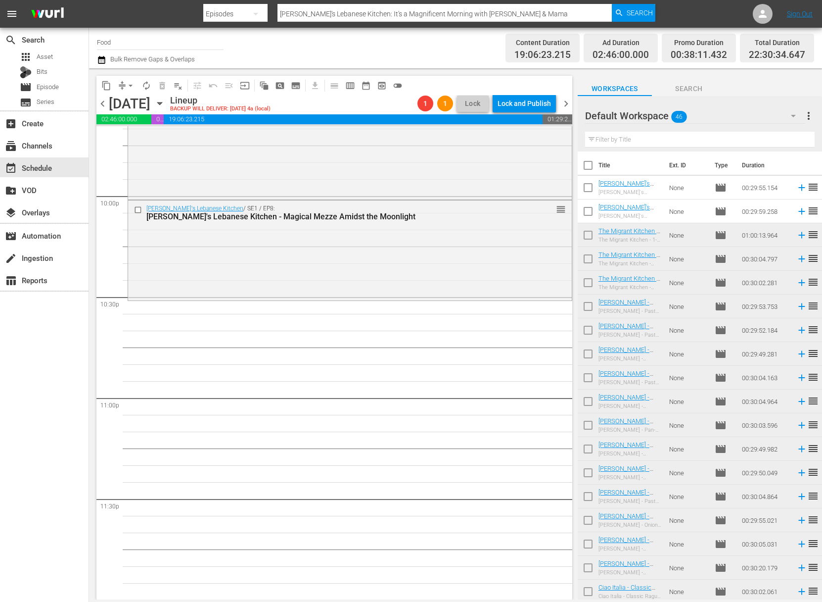
click at [693, 187] on span "reorder" at bounding box center [813, 187] width 12 height 12
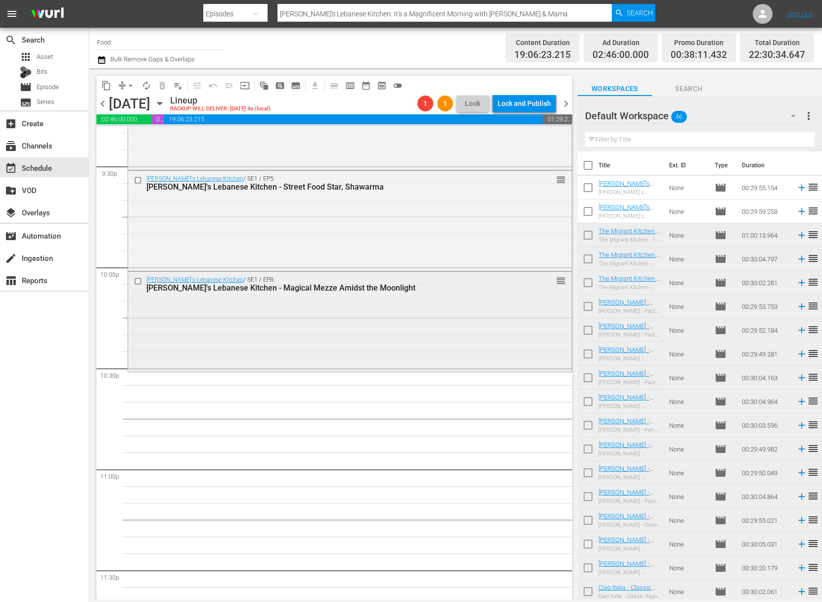
scroll to position [4224, 0]
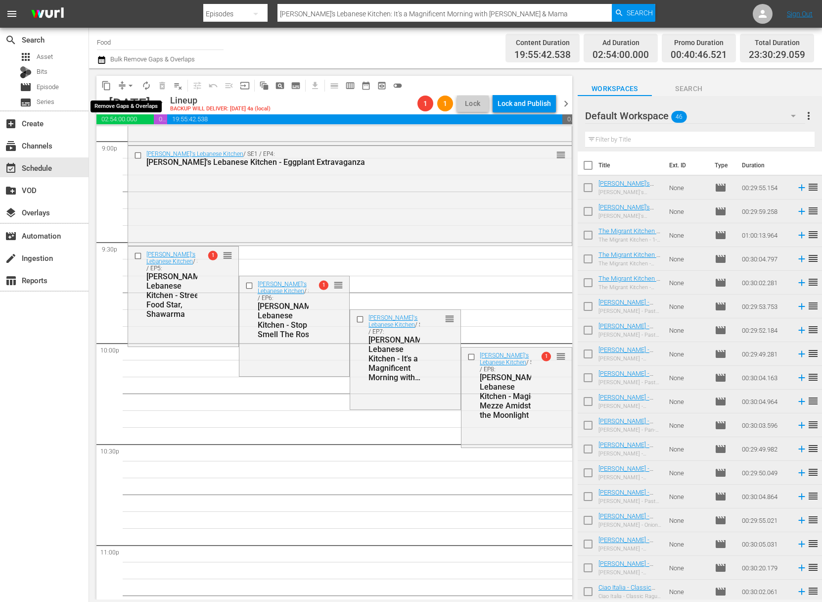
click at [130, 84] on span "arrow_drop_down" at bounding box center [131, 86] width 10 height 10
click at [130, 105] on li "Align to Midnight" at bounding box center [131, 105] width 104 height 16
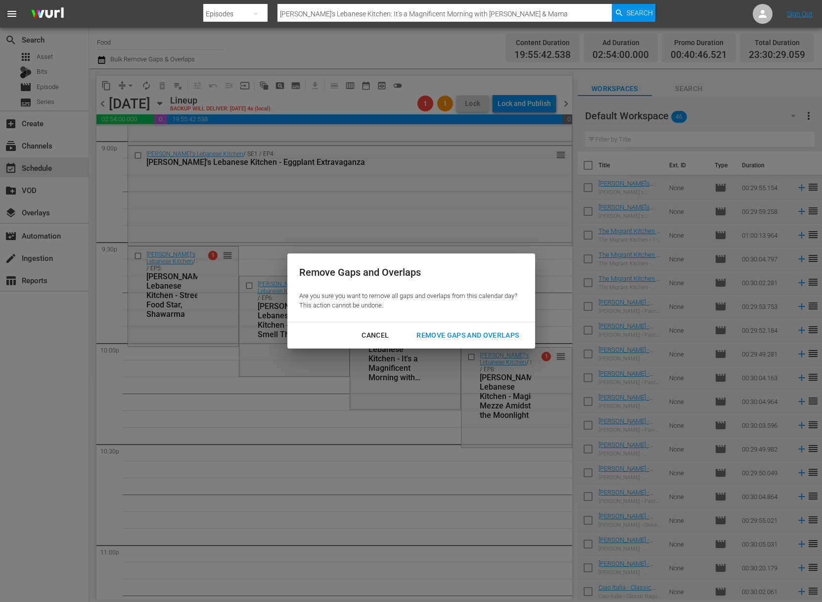
click at [467, 336] on div "Remove Gaps and Overlaps" at bounding box center [468, 335] width 118 height 12
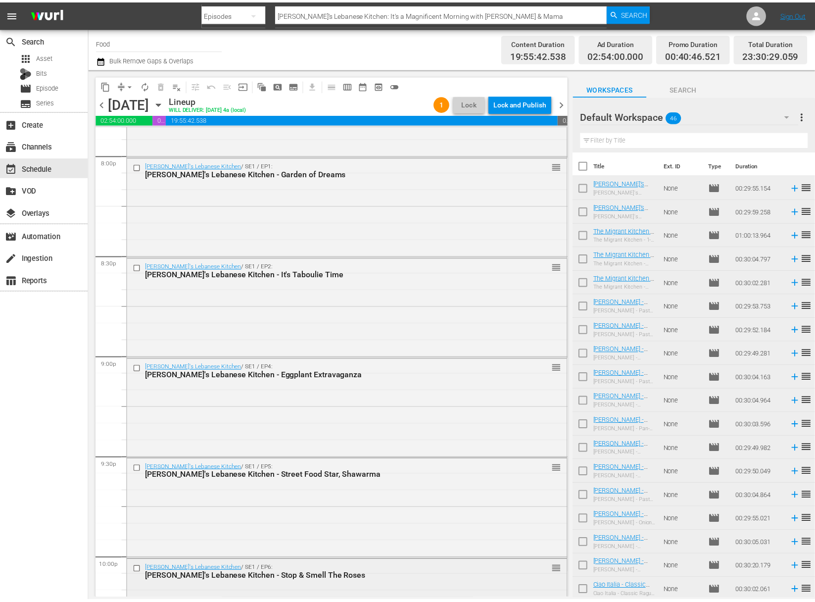
scroll to position [3892, 0]
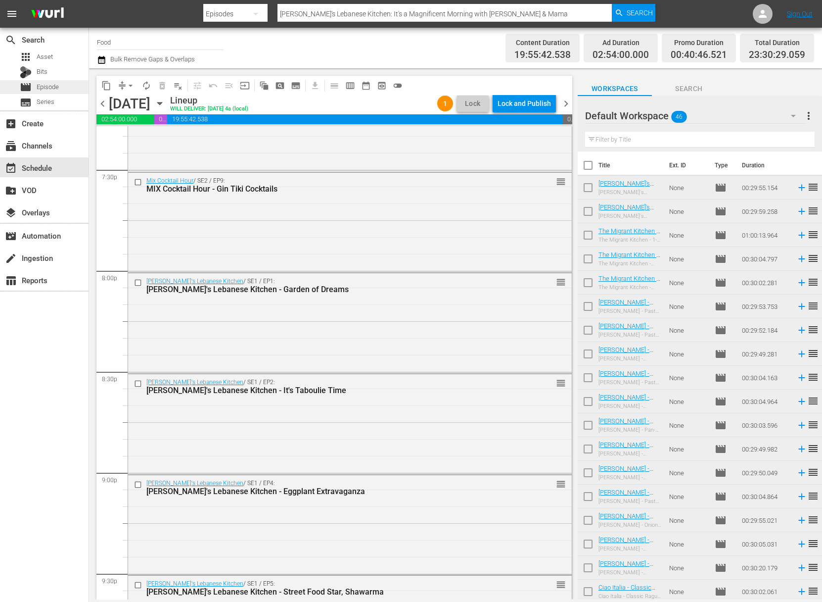
click at [49, 91] on span "Episode" at bounding box center [48, 87] width 22 height 10
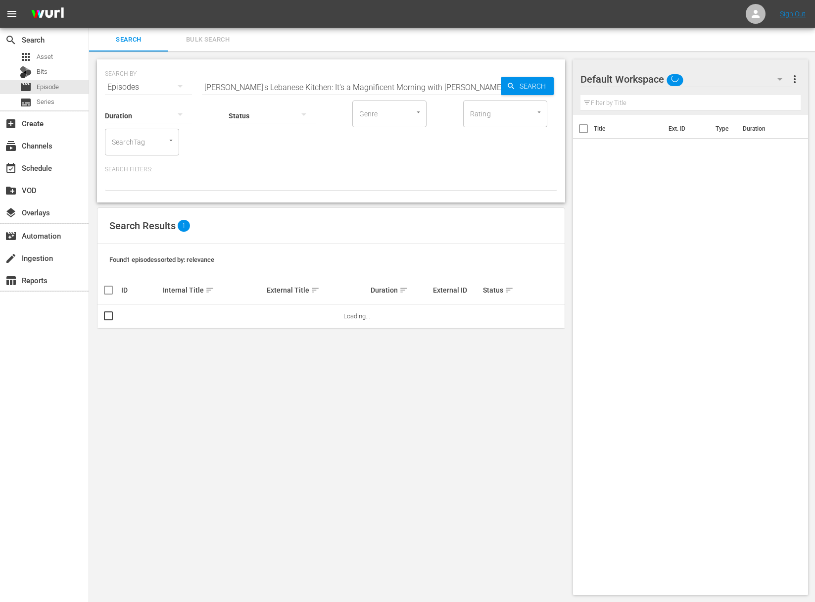
click at [242, 84] on input "[PERSON_NAME]'s Lebanese Kitchen: It's a Magnificent Morning with [PERSON_NAME]…" at bounding box center [351, 87] width 299 height 24
paste input "Meet Me At The Market"
type input "[PERSON_NAME]'s Lebanese Kitchen: Meet Me At The Market"
click at [531, 89] on span "Search" at bounding box center [535, 86] width 38 height 18
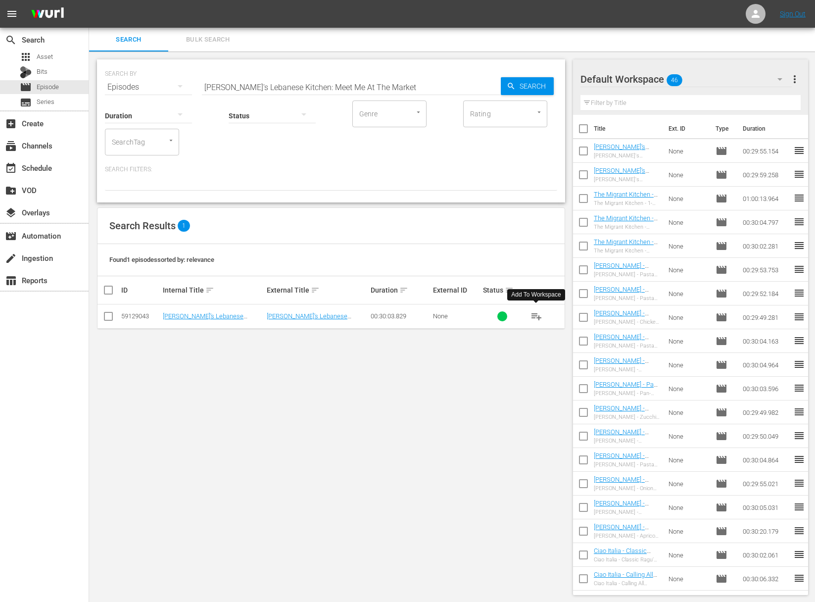
click at [536, 314] on span "playlist_add" at bounding box center [536, 316] width 12 height 12
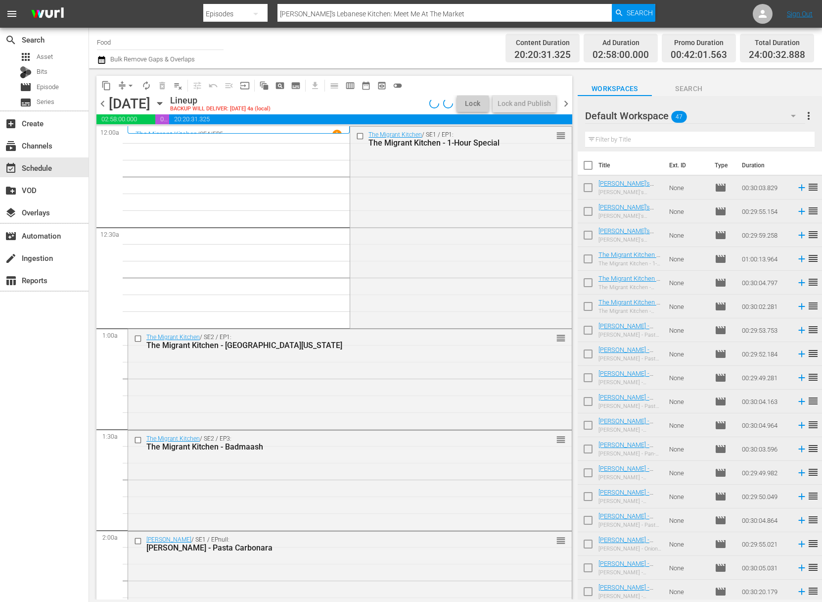
scroll to position [3946, 0]
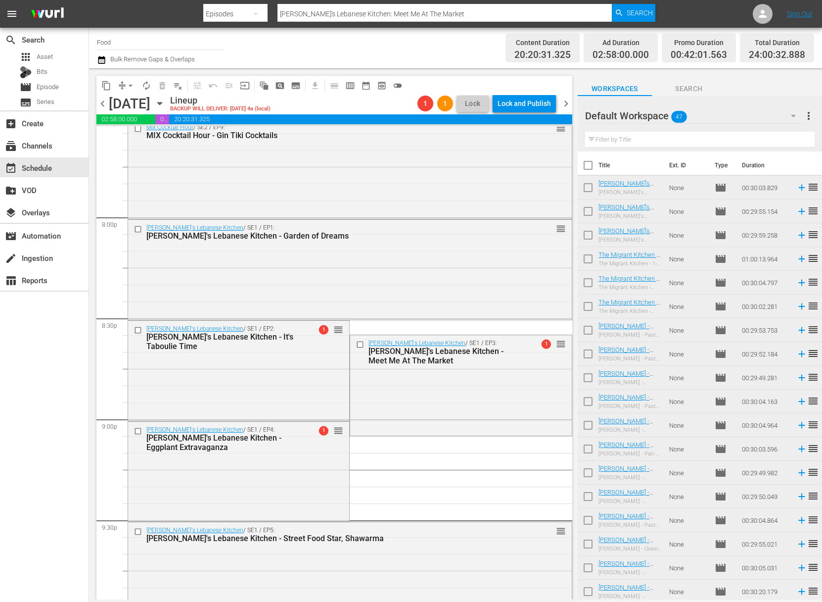
click at [129, 87] on span "arrow_drop_down" at bounding box center [131, 86] width 10 height 10
click at [129, 100] on li "Align to Midnight" at bounding box center [131, 105] width 104 height 16
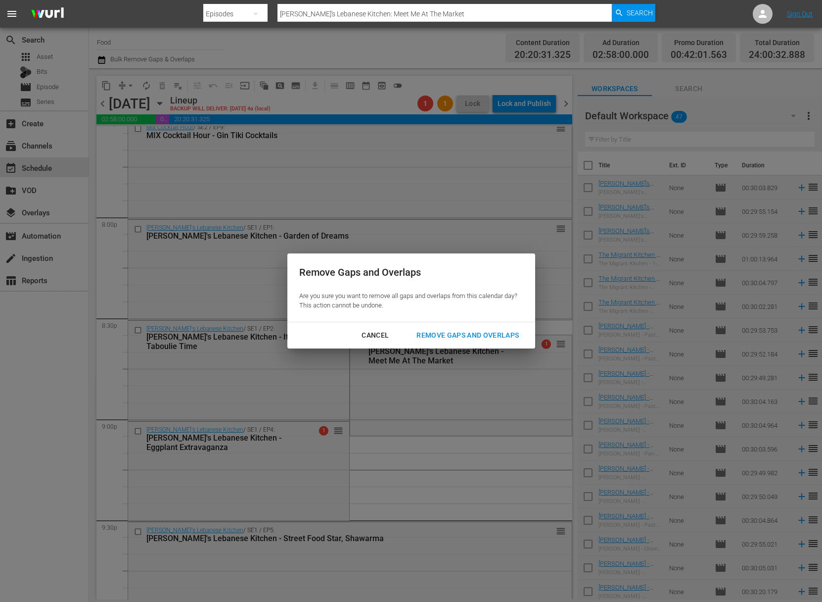
click at [463, 331] on div "Remove Gaps and Overlaps" at bounding box center [468, 335] width 118 height 12
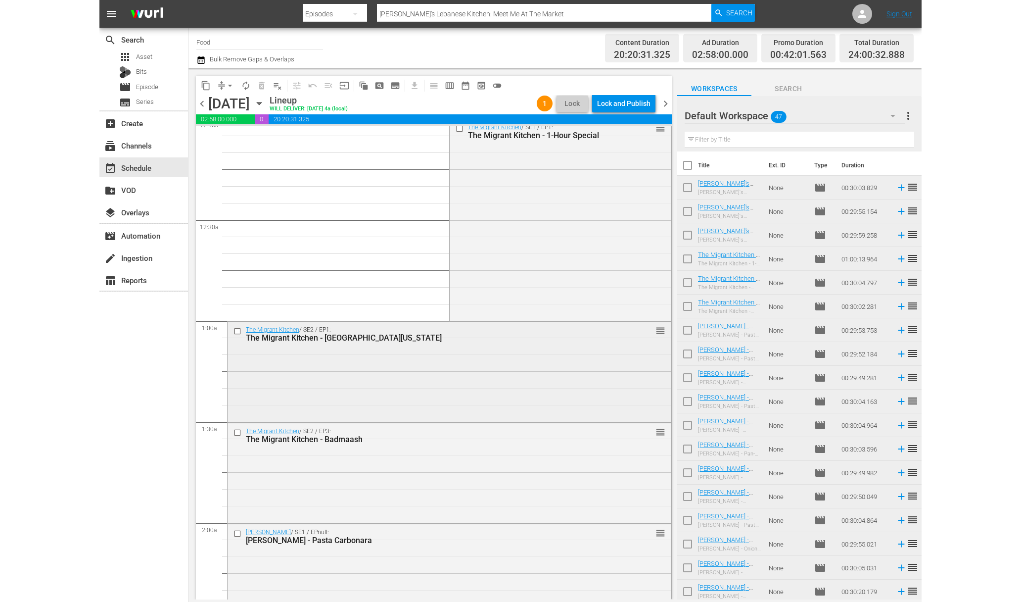
scroll to position [0, 0]
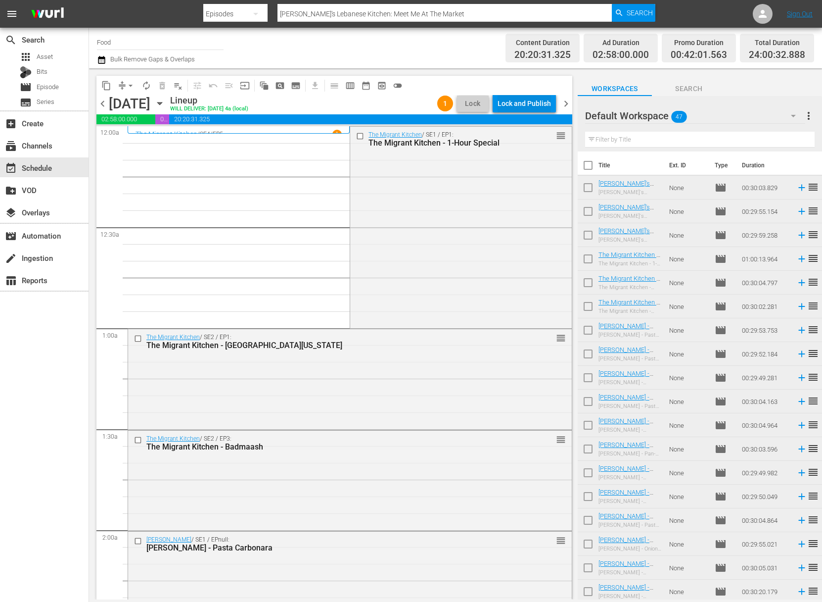
click at [534, 100] on div "Lock and Publish" at bounding box center [524, 103] width 53 height 18
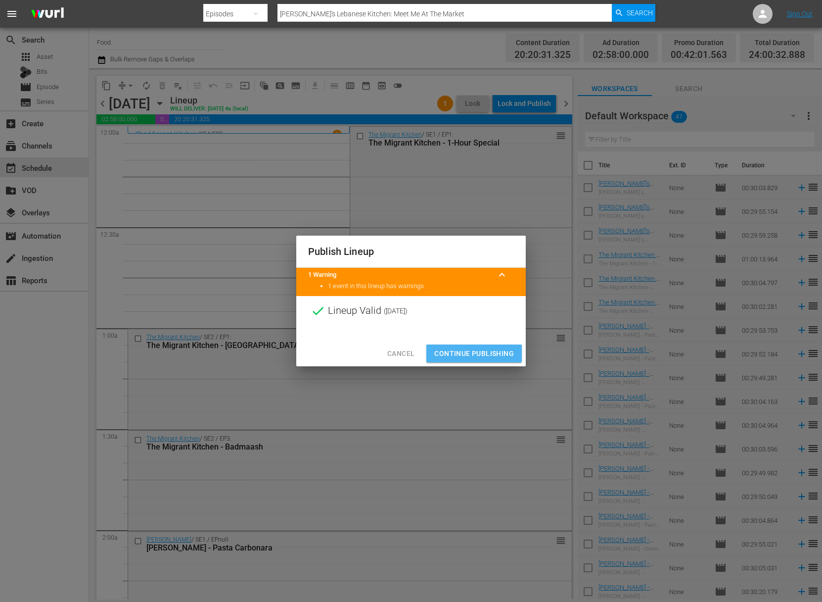
click at [483, 348] on span "Continue Publishing" at bounding box center [474, 353] width 80 height 12
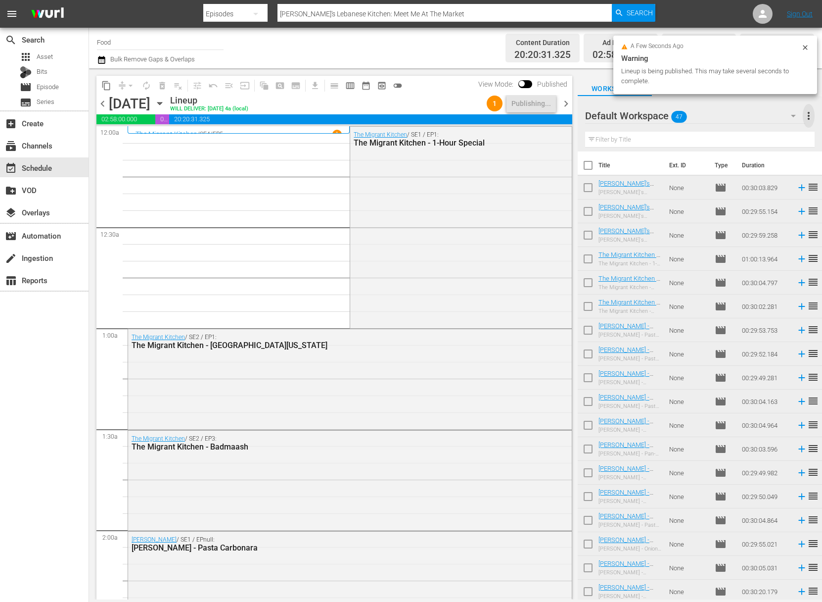
click at [810, 112] on span "more_vert" at bounding box center [809, 116] width 12 height 12
click at [760, 138] on div "Clear All Workspace Items" at bounding box center [745, 135] width 116 height 18
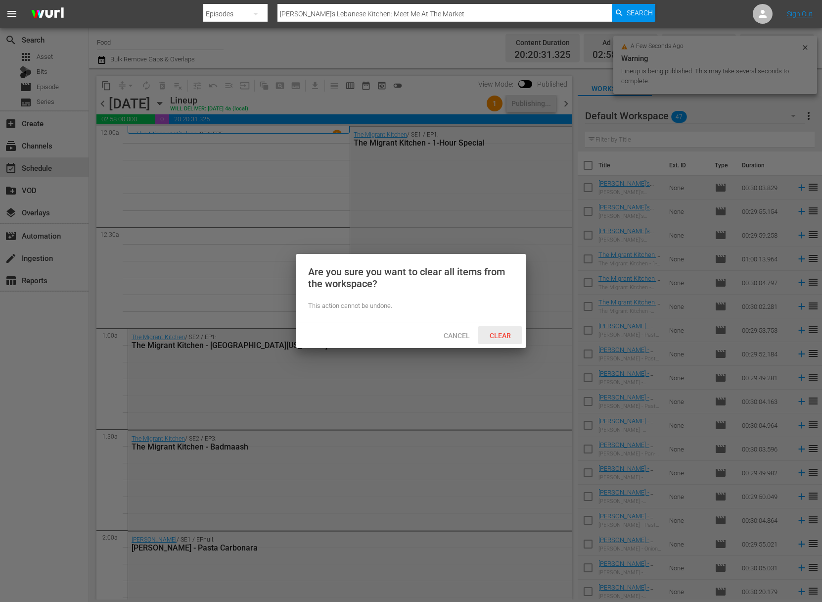
click at [506, 334] on span "Clear" at bounding box center [500, 335] width 37 height 8
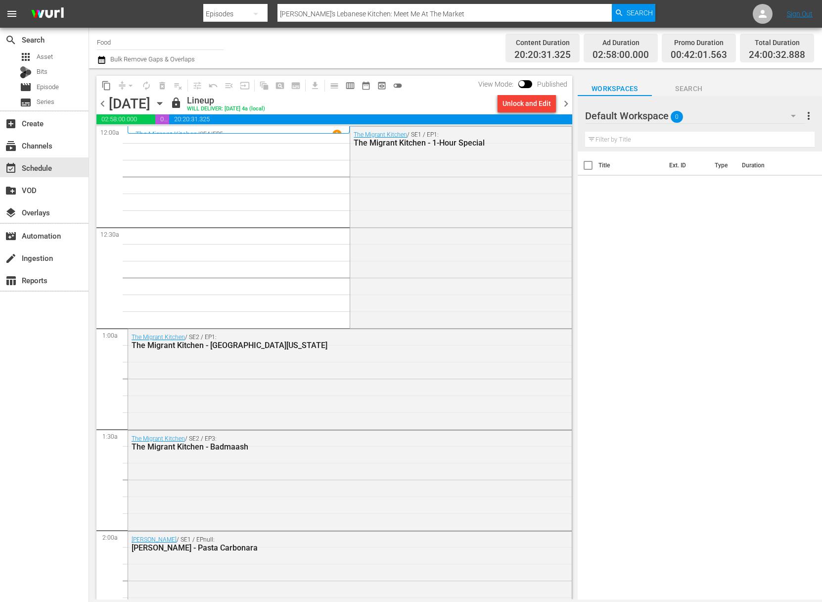
click at [165, 100] on icon "button" at bounding box center [159, 103] width 11 height 11
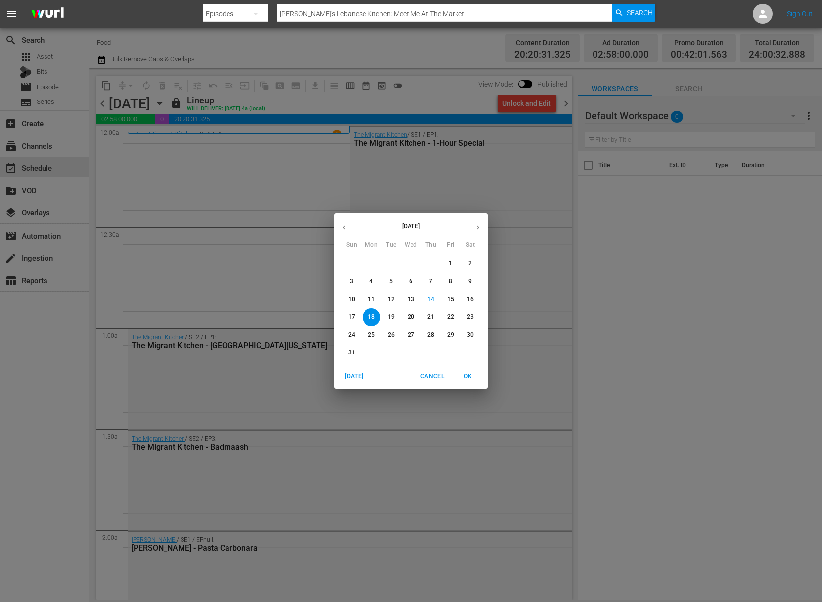
click at [395, 314] on span "19" at bounding box center [391, 317] width 18 height 8
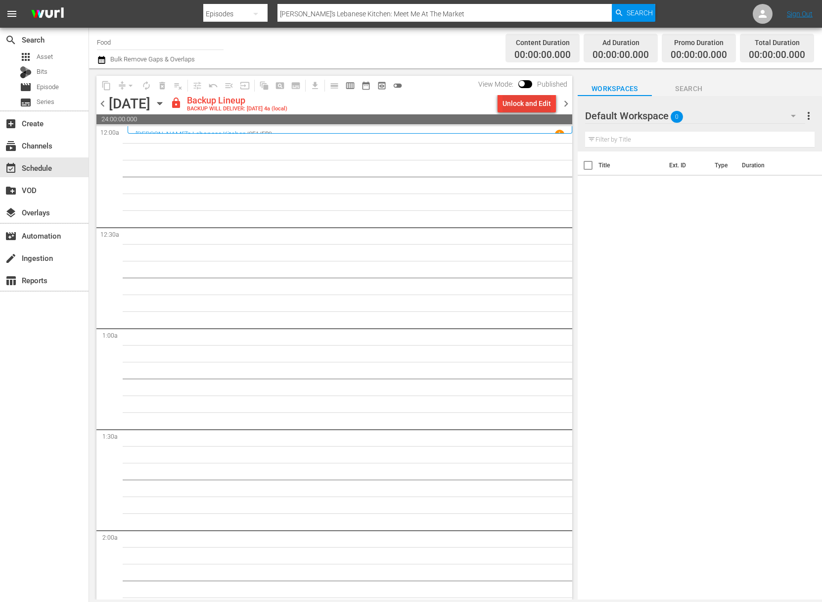
click at [538, 103] on div "Unlock and Edit" at bounding box center [527, 103] width 48 height 18
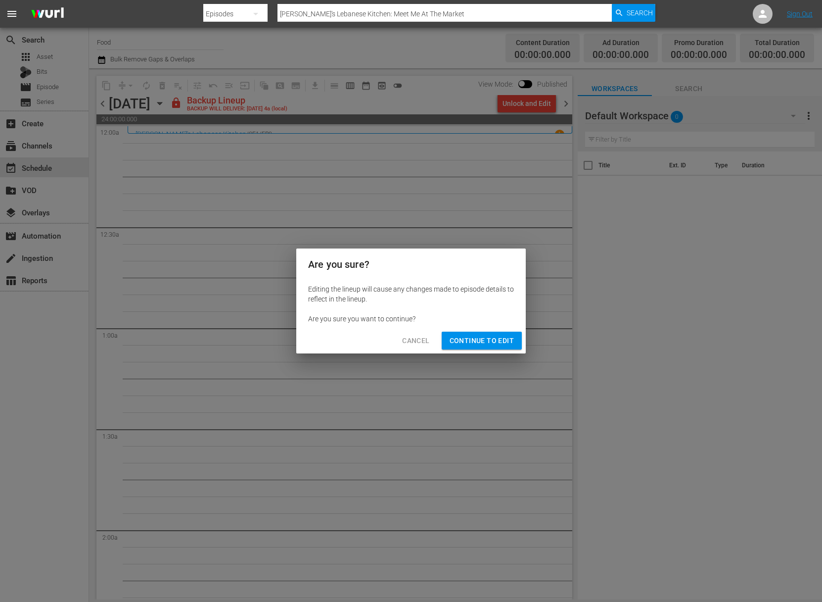
click at [477, 350] on div "Cancel Continue to Edit" at bounding box center [411, 341] width 230 height 26
click at [477, 345] on span "Continue to Edit" at bounding box center [482, 340] width 64 height 12
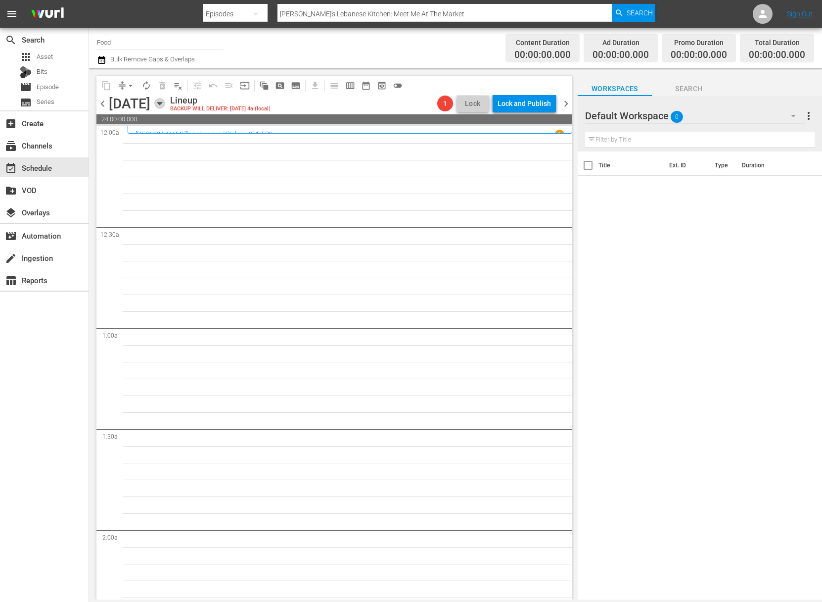
click at [165, 104] on icon "button" at bounding box center [159, 103] width 11 height 11
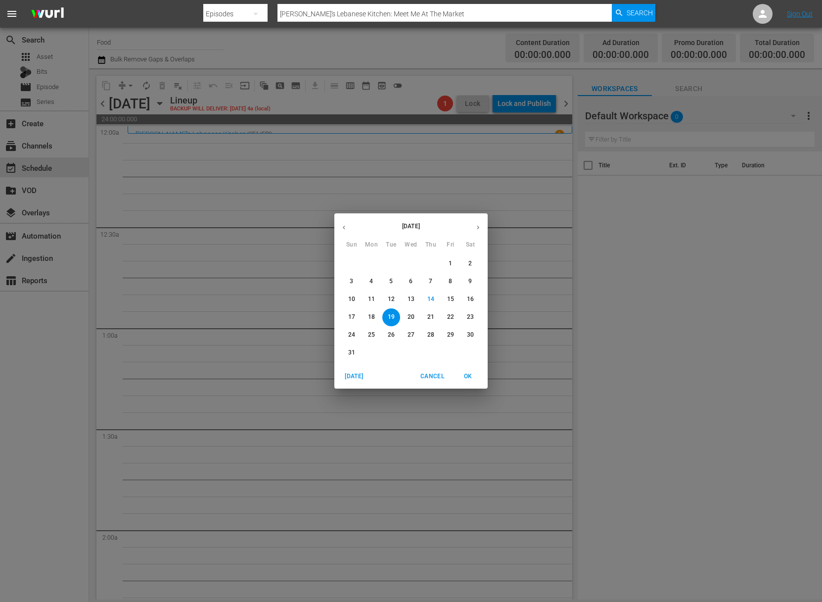
click at [412, 317] on p "20" at bounding box center [411, 317] width 7 height 8
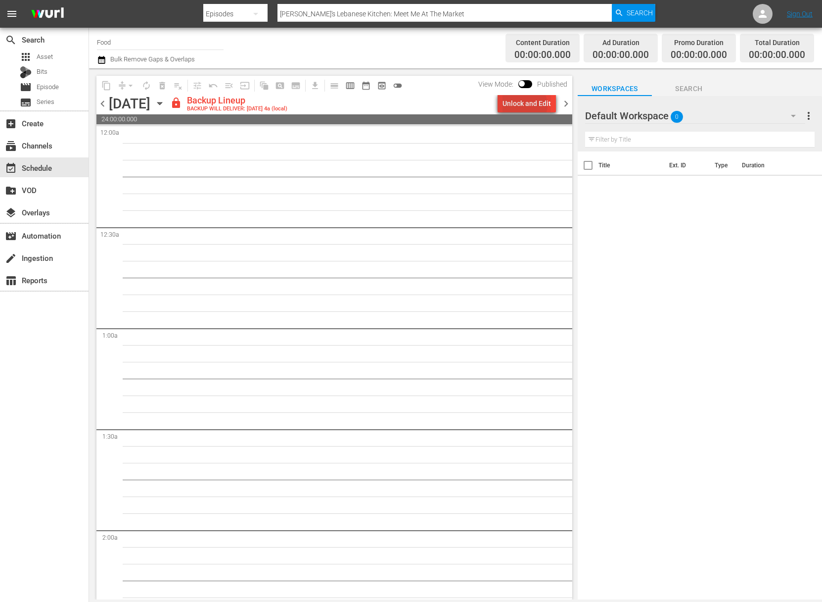
click at [526, 105] on div "Unlock and Edit" at bounding box center [527, 103] width 48 height 18
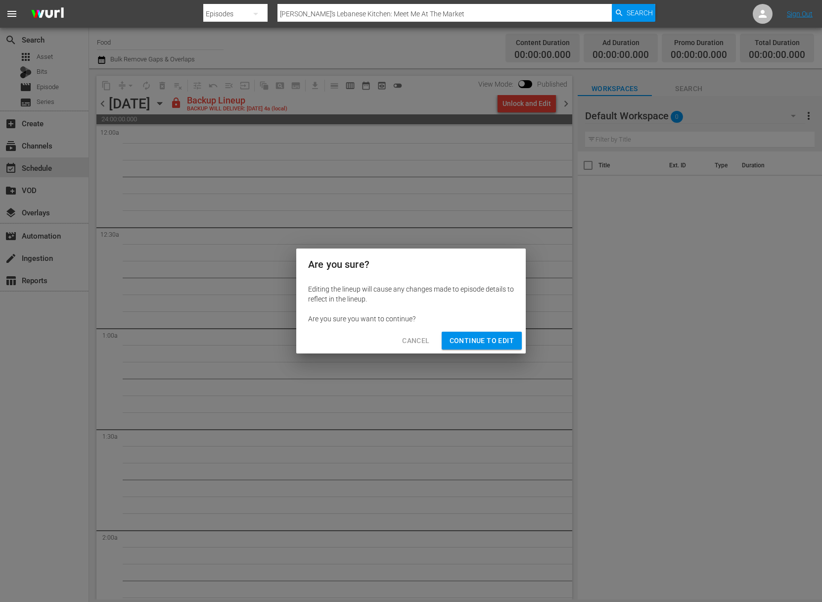
click at [486, 341] on span "Continue to Edit" at bounding box center [482, 340] width 64 height 12
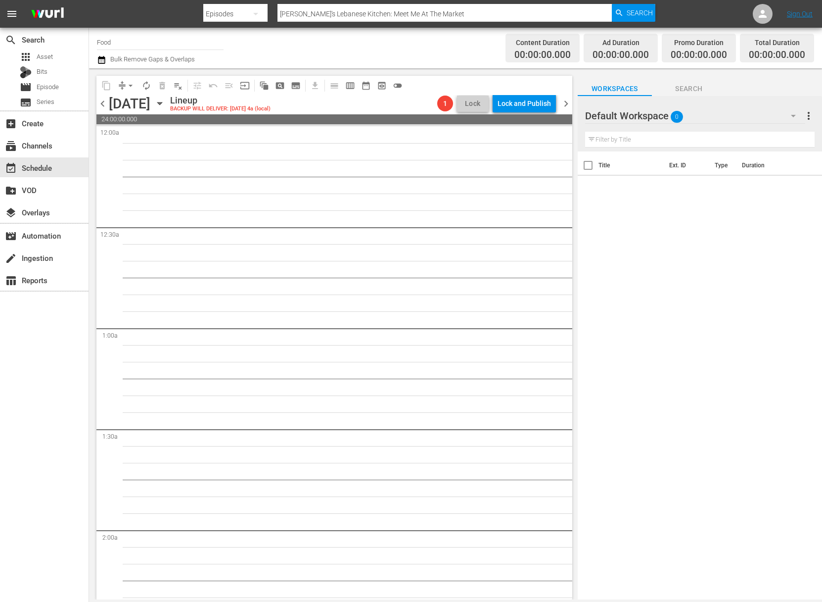
click at [165, 105] on icon "button" at bounding box center [159, 103] width 11 height 11
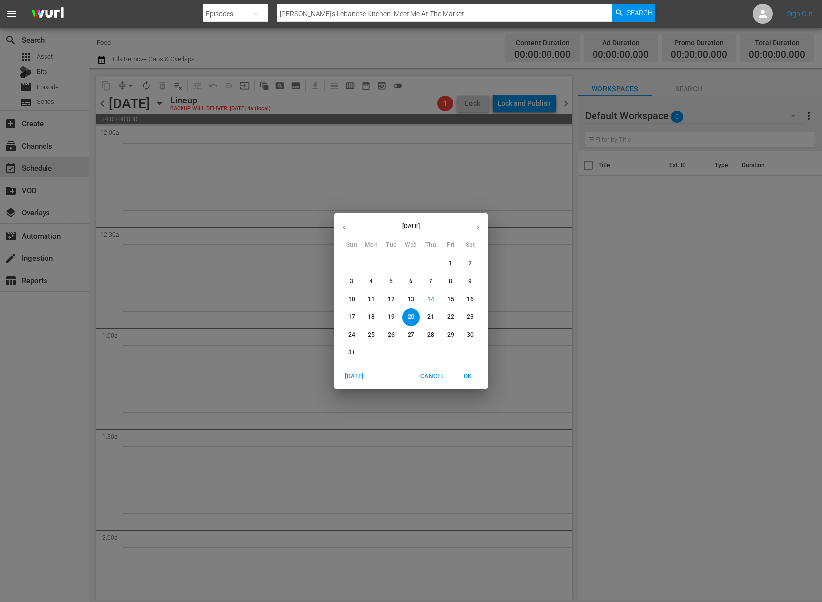
click at [395, 317] on span "19" at bounding box center [391, 317] width 18 height 8
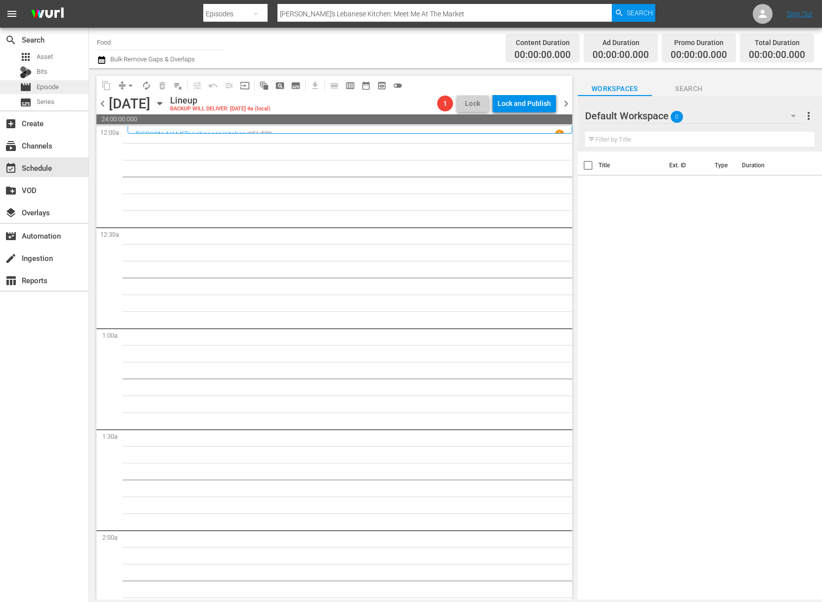
click at [66, 80] on div "movie Episode" at bounding box center [44, 87] width 89 height 14
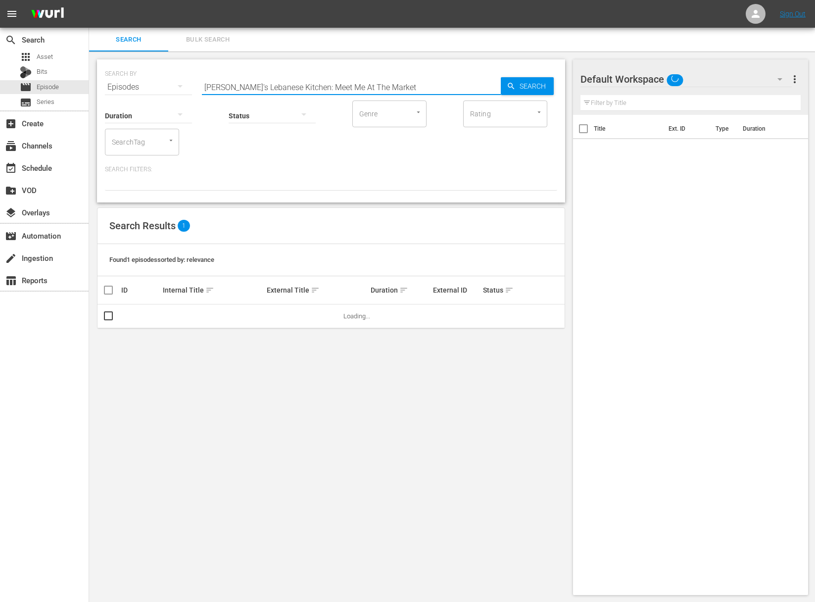
click at [257, 84] on input "[PERSON_NAME]'s Lebanese Kitchen: Meet Me At The Market" at bounding box center [351, 87] width 299 height 24
paste input "Project Fire: Raichlen's Rules"
click at [545, 82] on span "Search" at bounding box center [535, 86] width 38 height 18
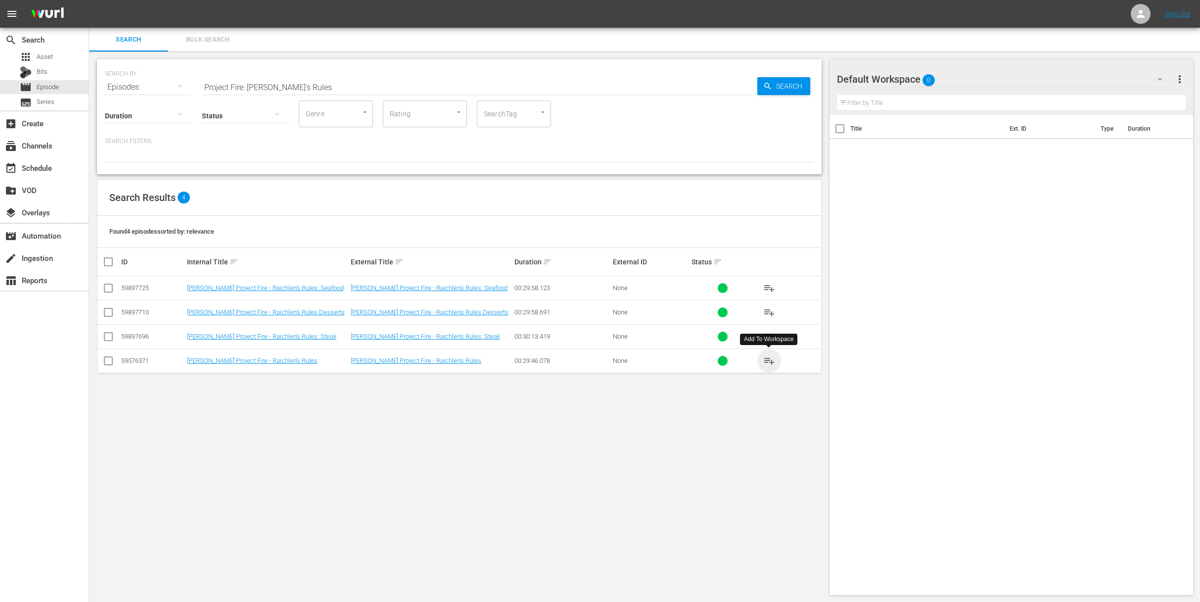
click at [773, 359] on span "playlist_add" at bounding box center [769, 361] width 12 height 12
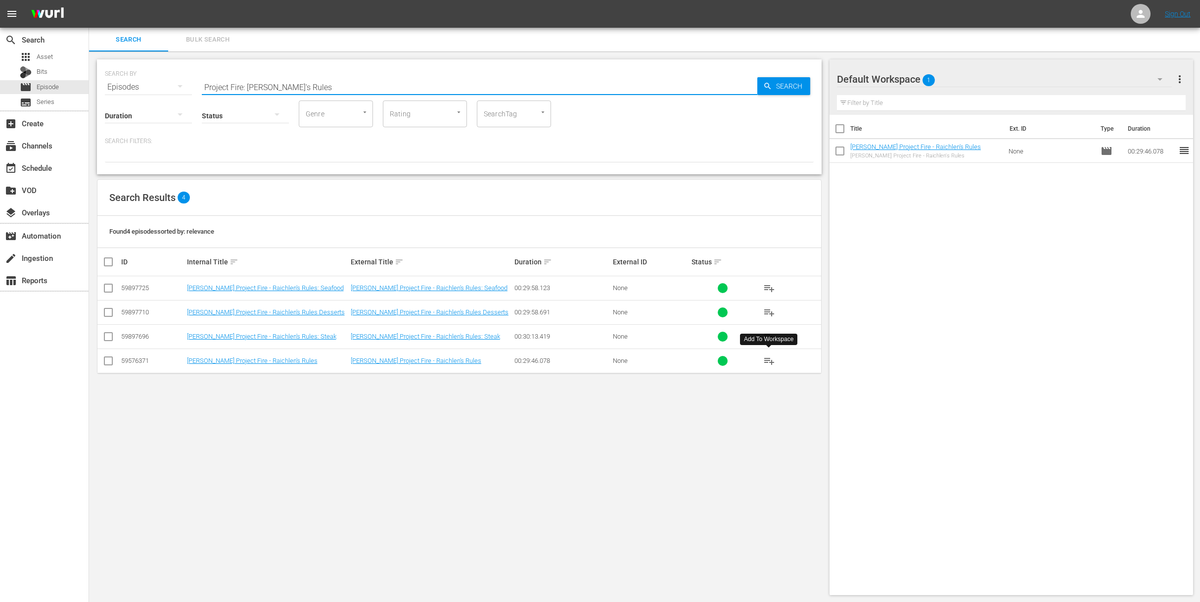
click at [381, 77] on input "Project Fire: Raichlen's Rules" at bounding box center [480, 87] width 556 height 24
paste input "So-Cal Grill"
click at [779, 87] on span "Search" at bounding box center [791, 86] width 38 height 18
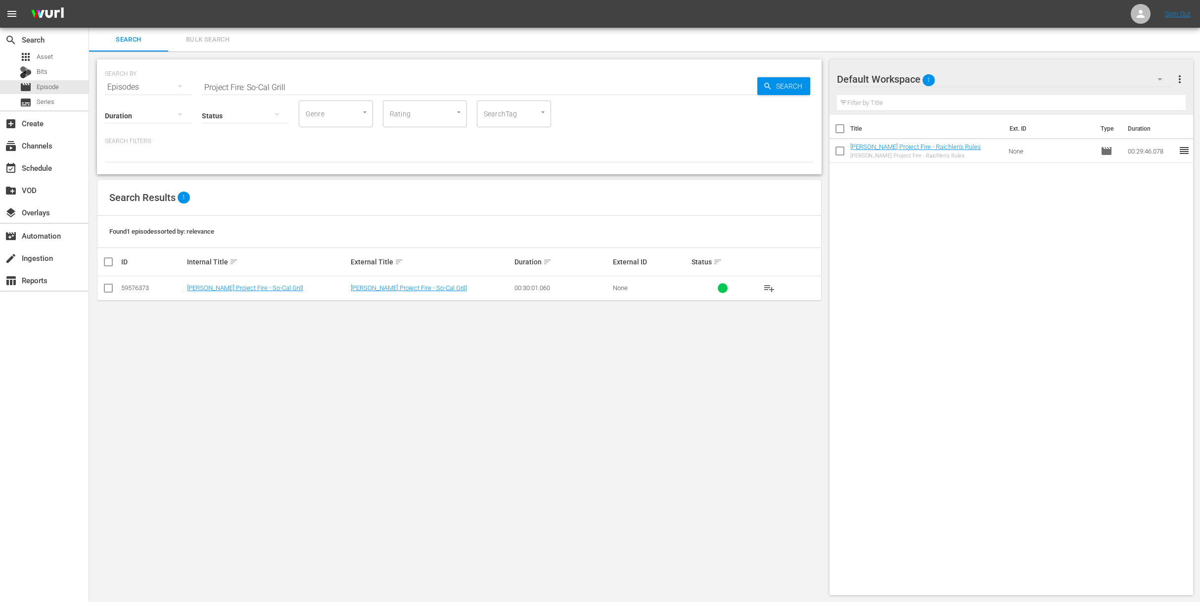
click at [772, 286] on span "playlist_add" at bounding box center [769, 288] width 12 height 12
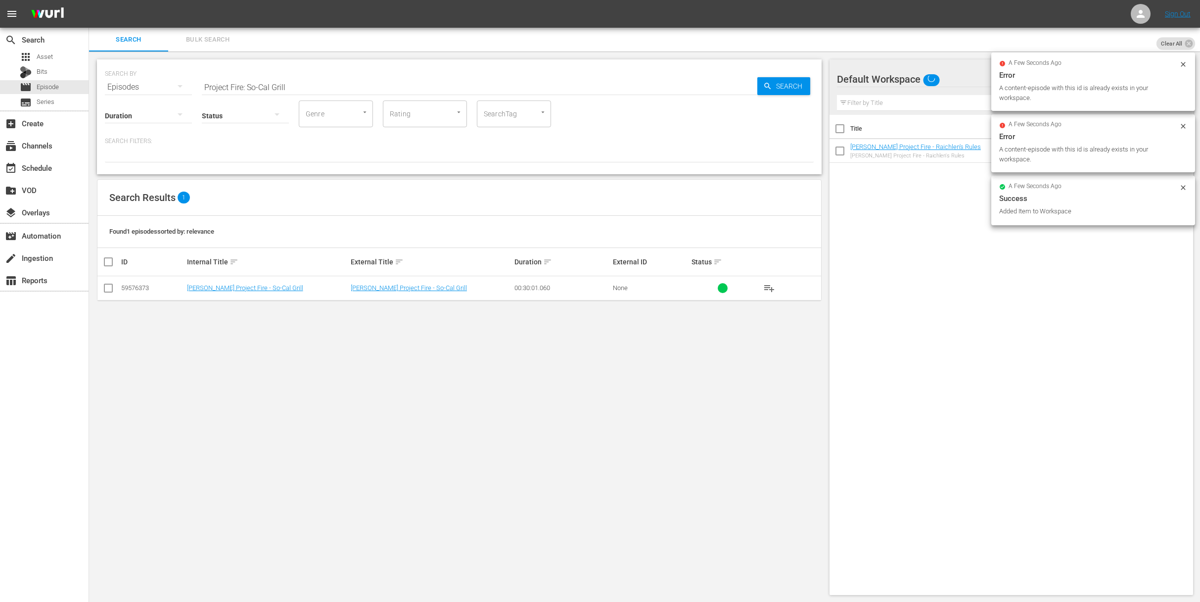
click at [397, 90] on input "Project Fire: So-Cal Grill" at bounding box center [480, 87] width 556 height 24
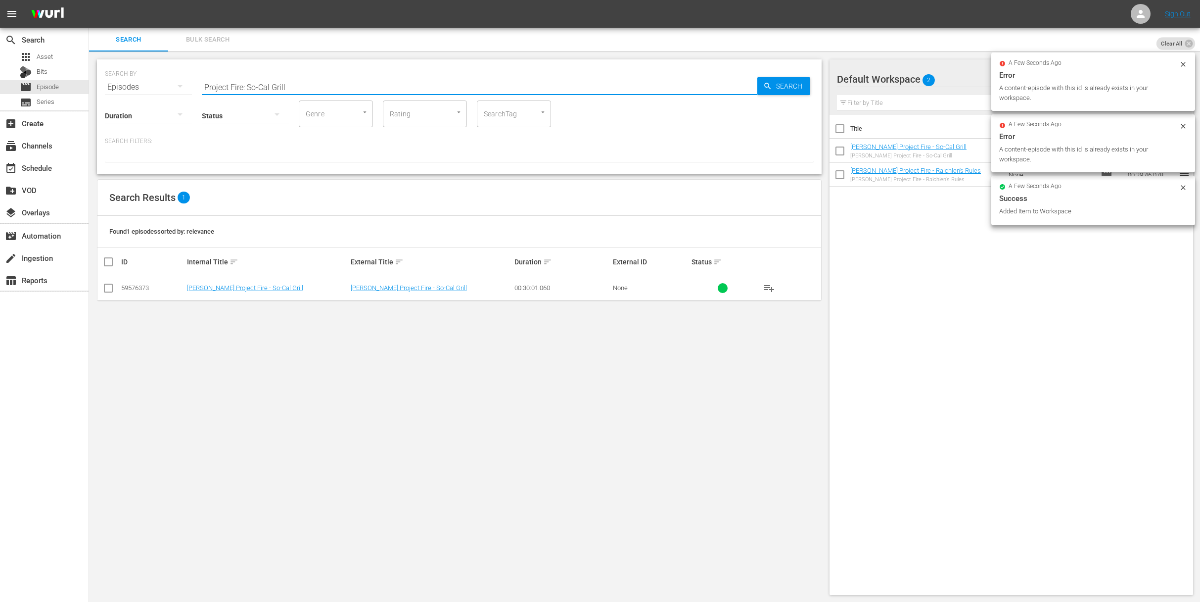
paste input "Wrangler Tailgate"
click at [760, 86] on div "Search" at bounding box center [783, 86] width 53 height 18
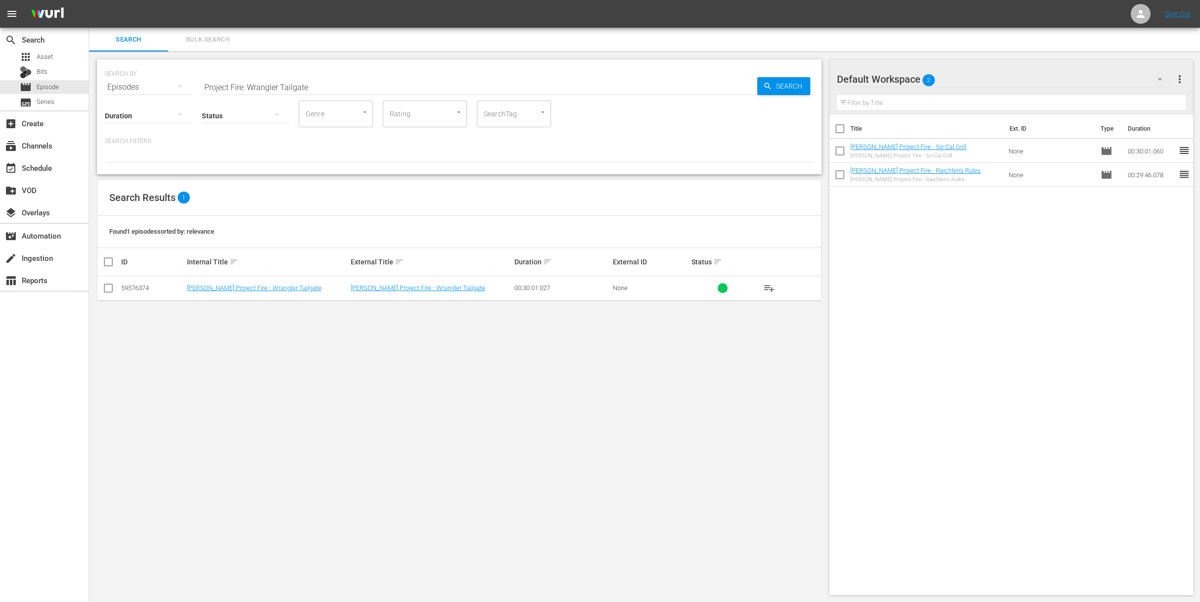
click at [766, 287] on span "playlist_add" at bounding box center [769, 288] width 12 height 12
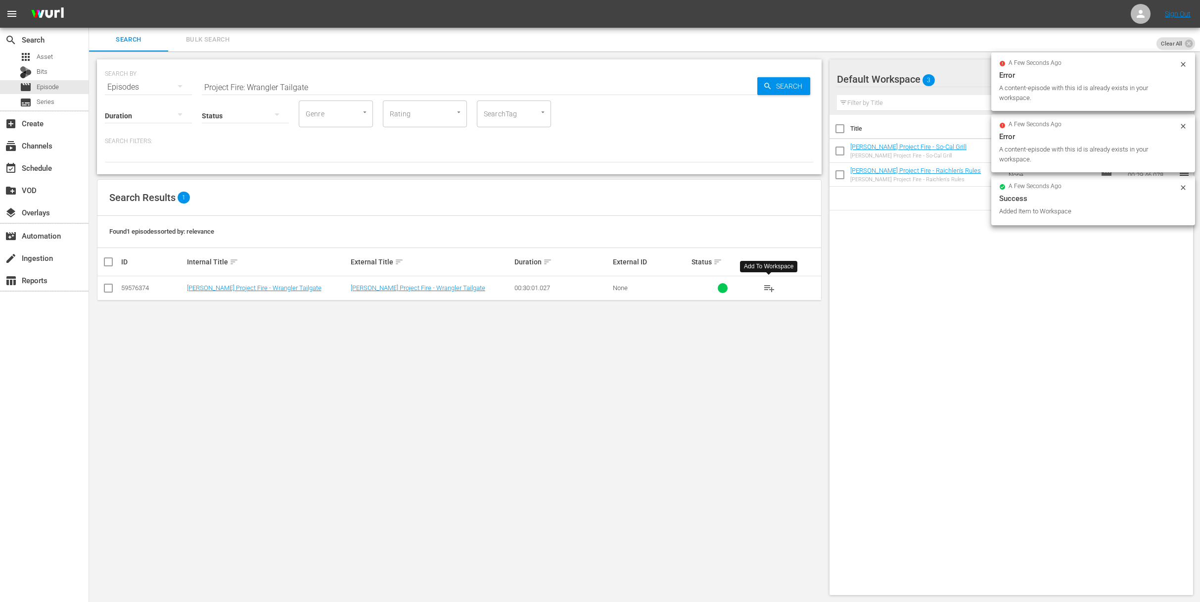
click at [395, 91] on input "Project Fire: Wrangler Tailgate" at bounding box center [480, 87] width 556 height 24
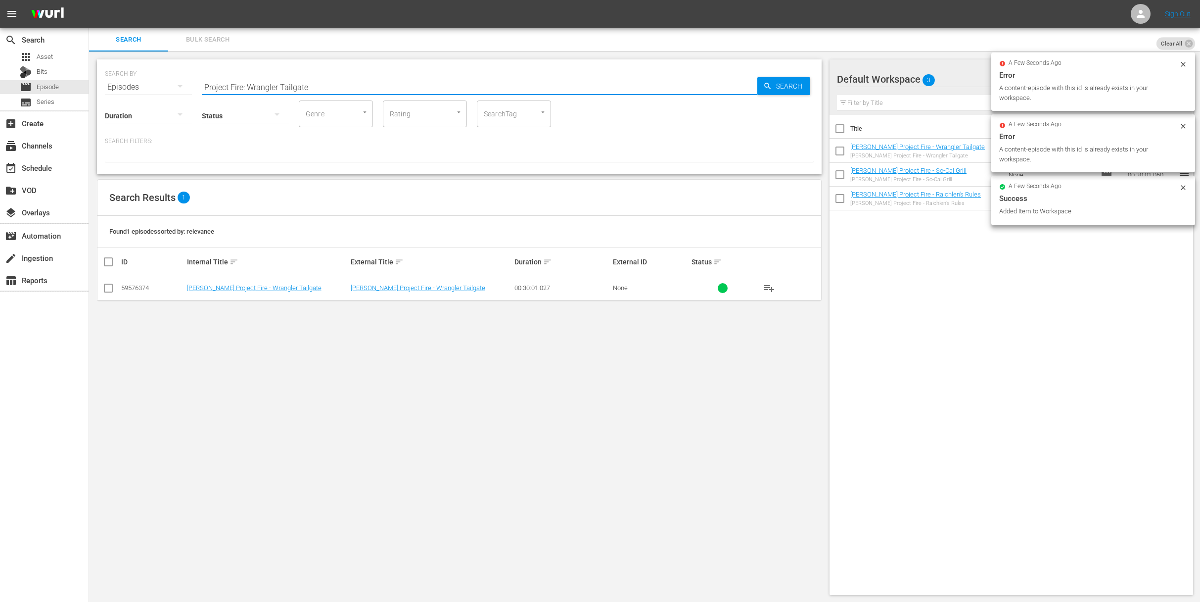
paste input "Extreme Grilling"
click at [777, 87] on span "Search" at bounding box center [791, 86] width 38 height 18
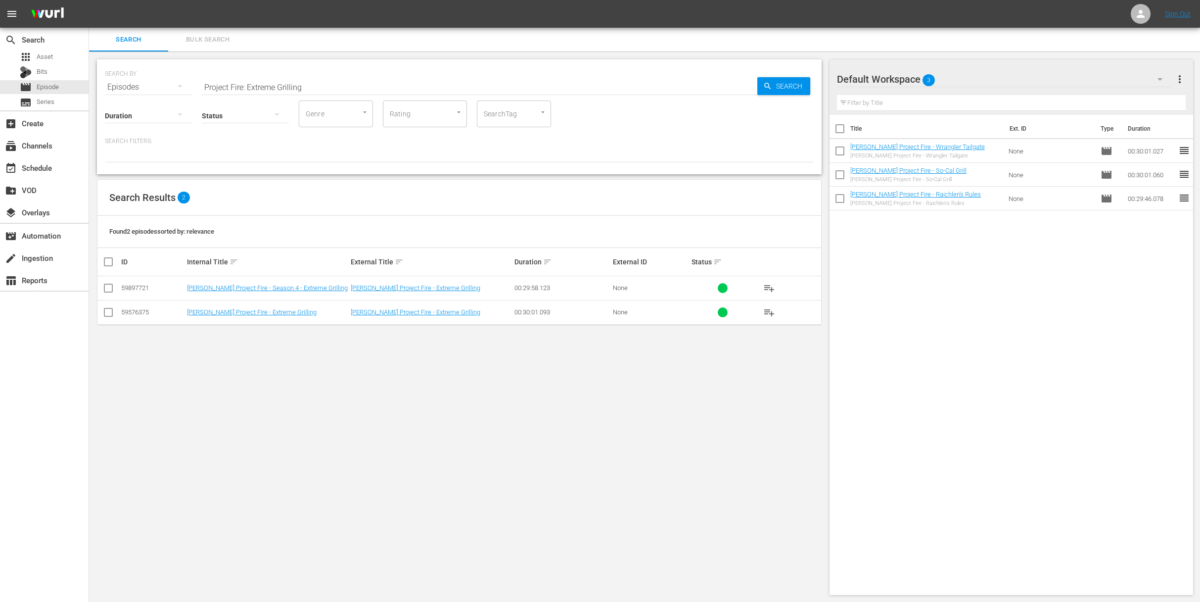
click at [770, 312] on span "playlist_add" at bounding box center [769, 312] width 12 height 12
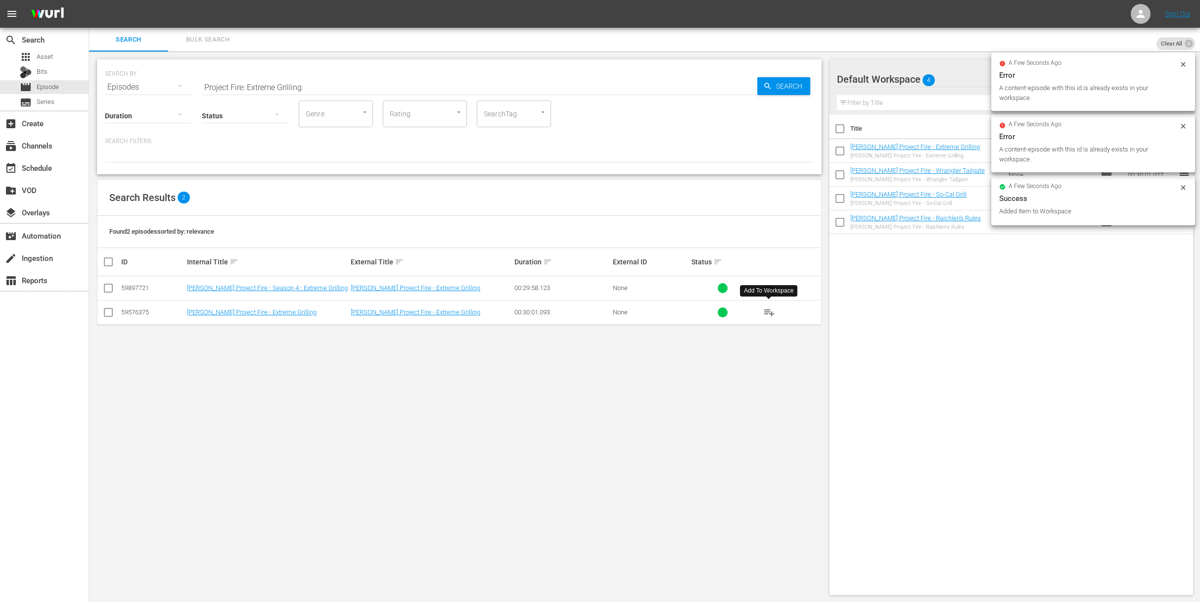
click at [389, 92] on input "Project Fire: Extreme Grilling" at bounding box center [480, 87] width 556 height 24
paste input "Grilling 24/7"
click at [782, 87] on span "Search" at bounding box center [791, 86] width 38 height 18
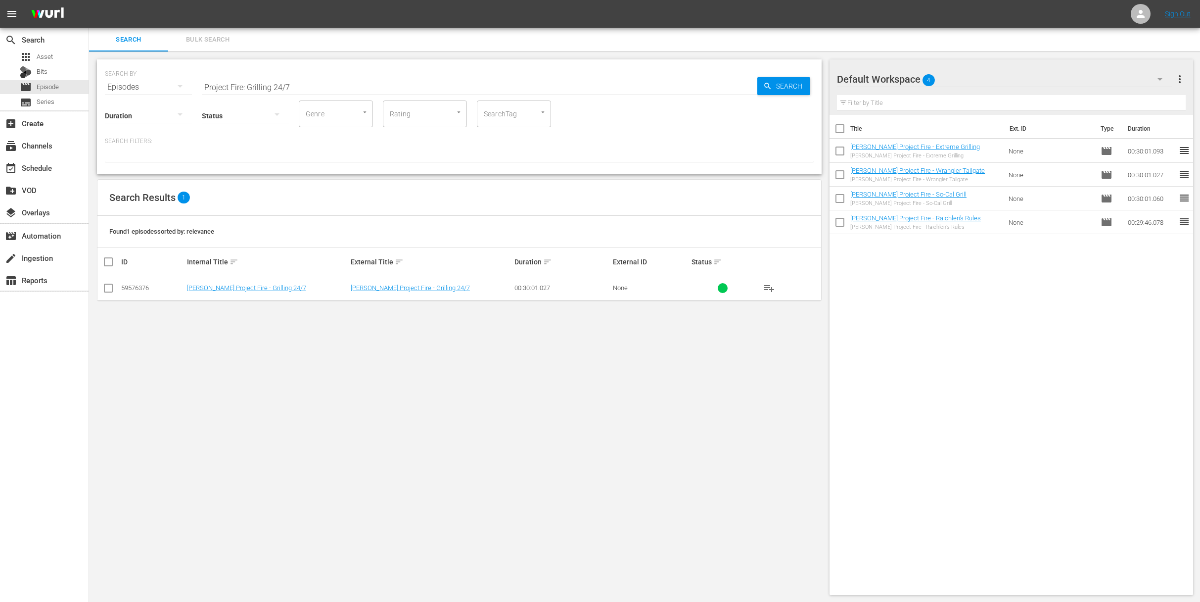
click at [768, 285] on span "playlist_add" at bounding box center [769, 288] width 12 height 12
click at [765, 288] on span "playlist_add" at bounding box center [769, 288] width 12 height 12
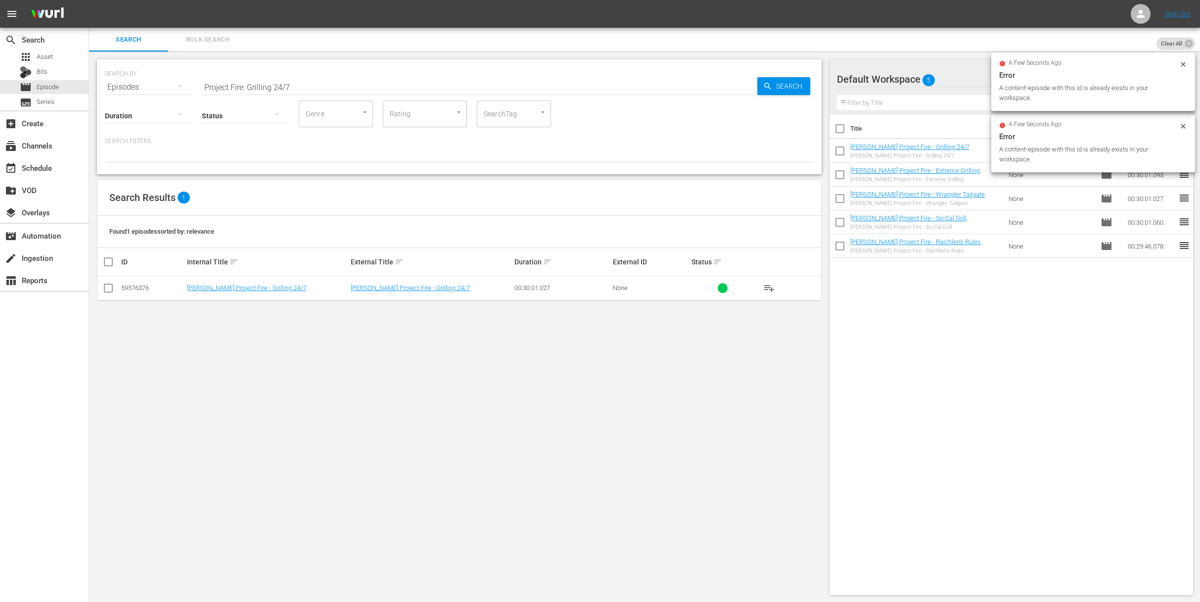
click at [321, 77] on input "Project Fire: Grilling 24/7" at bounding box center [480, 87] width 556 height 24
paste input "Fusion Q"
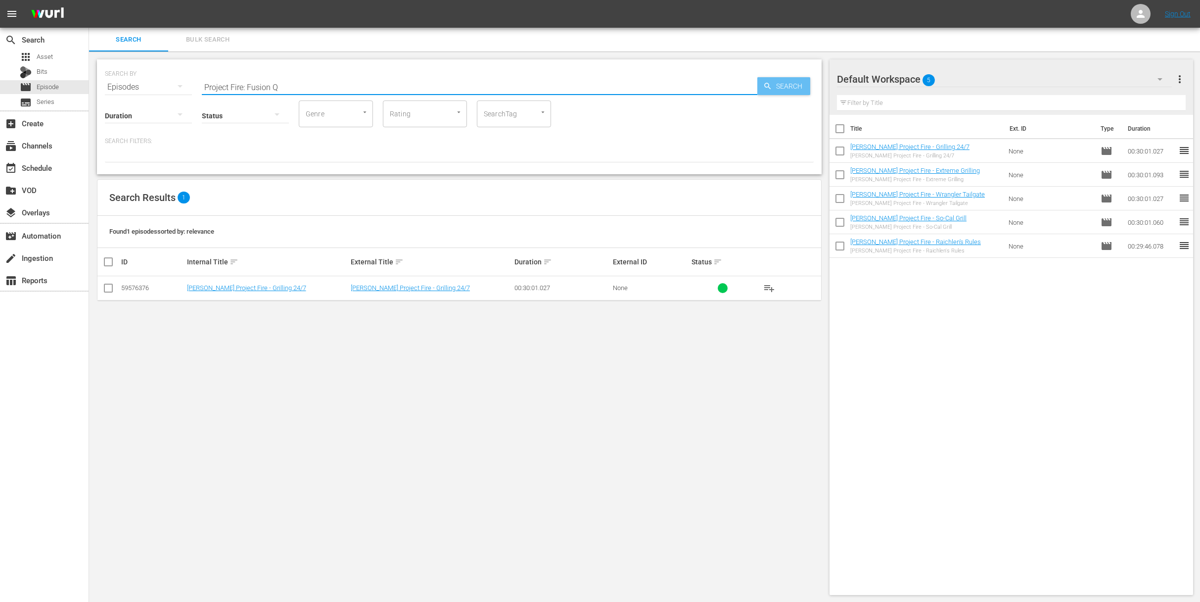
click at [798, 83] on span "Search" at bounding box center [791, 86] width 38 height 18
click at [771, 283] on span "playlist_add" at bounding box center [769, 288] width 12 height 12
click at [771, 284] on span "playlist_add" at bounding box center [769, 288] width 12 height 12
click at [399, 94] on input "Project Fire: Fusion Q" at bounding box center [480, 87] width 556 height 24
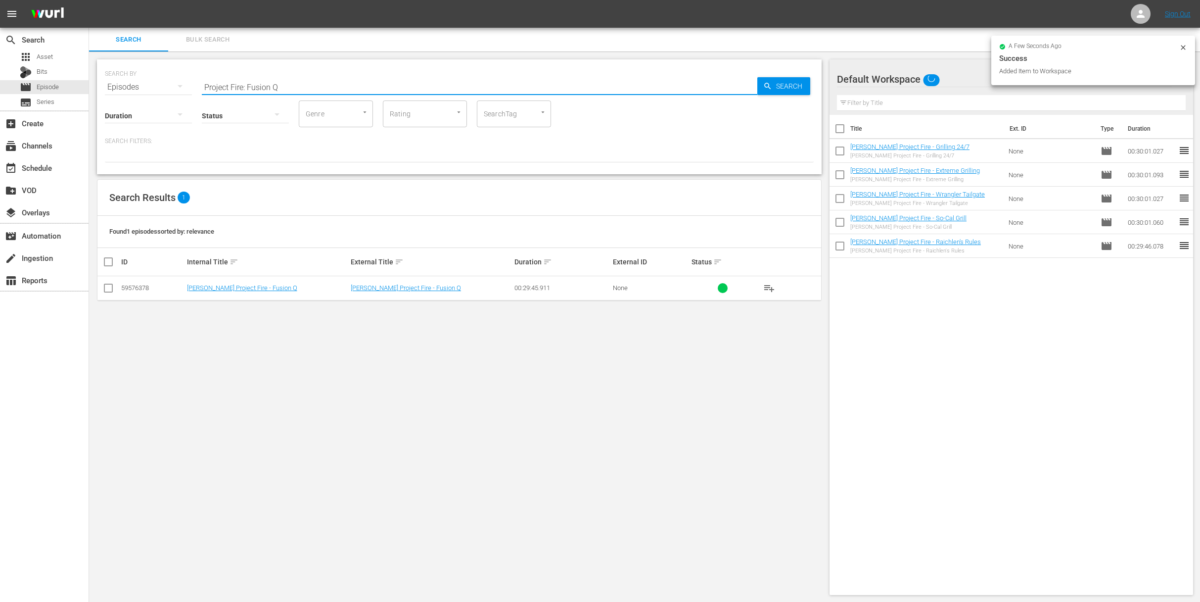
paste input "Grill Top Cocktail Party"
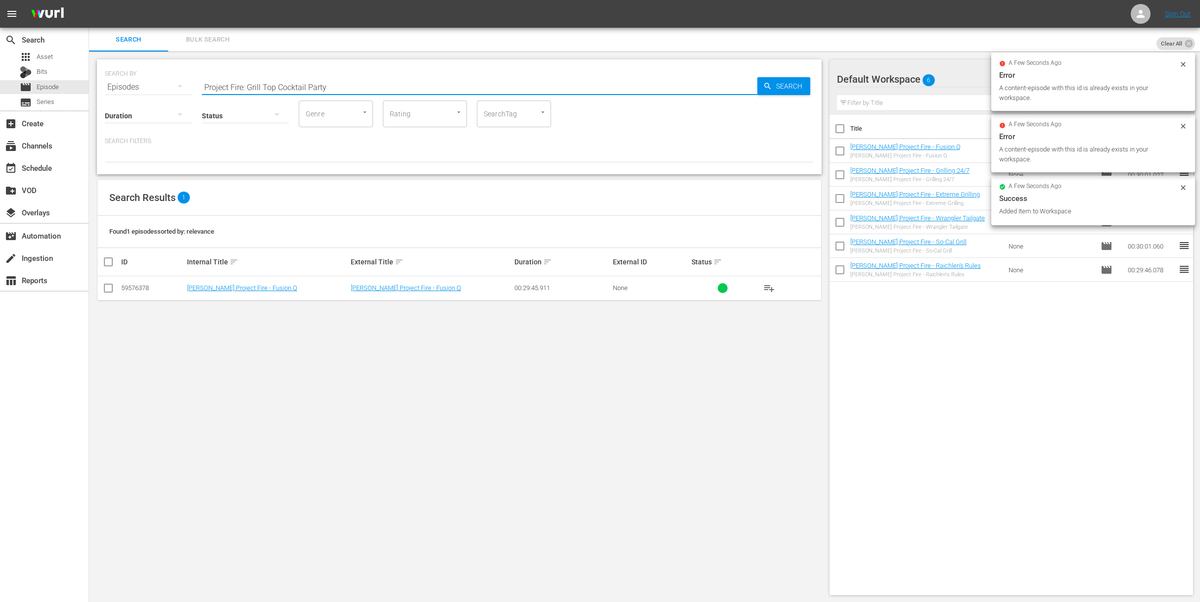
click at [749, 89] on input "Project Fire: Grill Top Cocktail Party" at bounding box center [480, 87] width 556 height 24
click at [772, 87] on icon "button" at bounding box center [767, 86] width 9 height 9
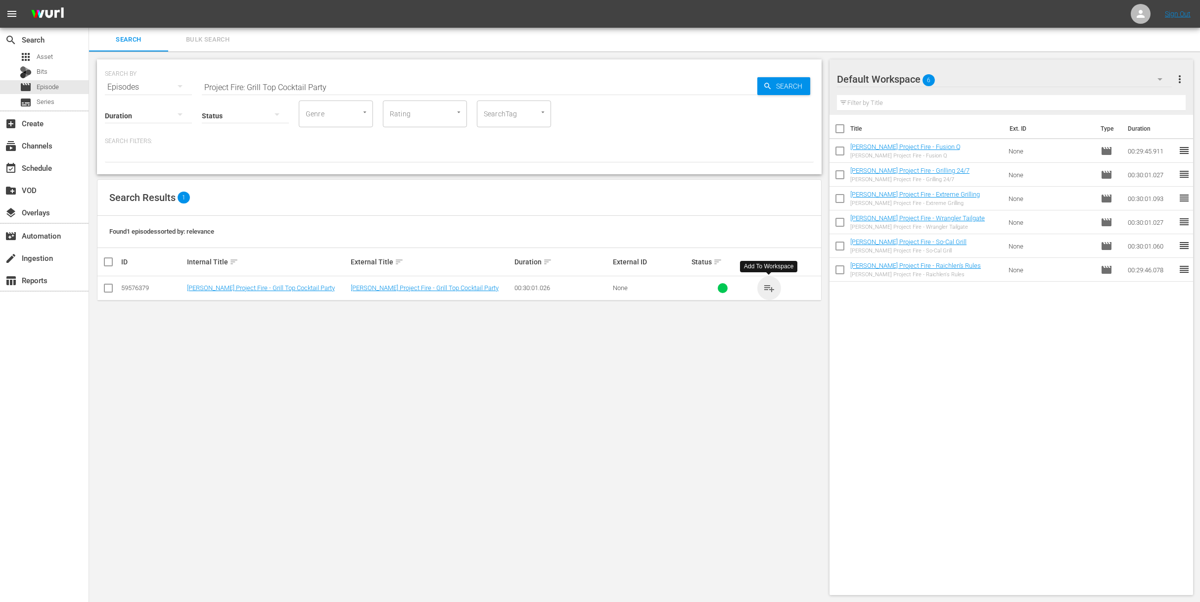
click at [772, 286] on span "playlist_add" at bounding box center [769, 288] width 12 height 12
click at [771, 286] on span "playlist_add" at bounding box center [769, 288] width 12 height 12
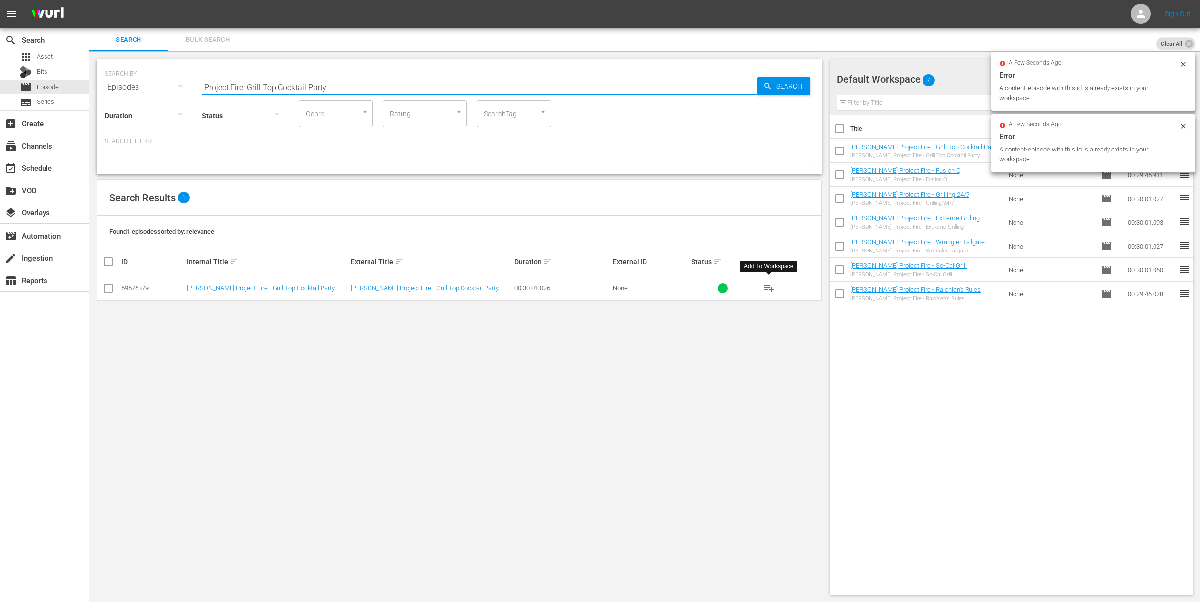
click at [407, 88] on input "Project Fire: Grill Top Cocktail Party" at bounding box center [480, 87] width 556 height 24
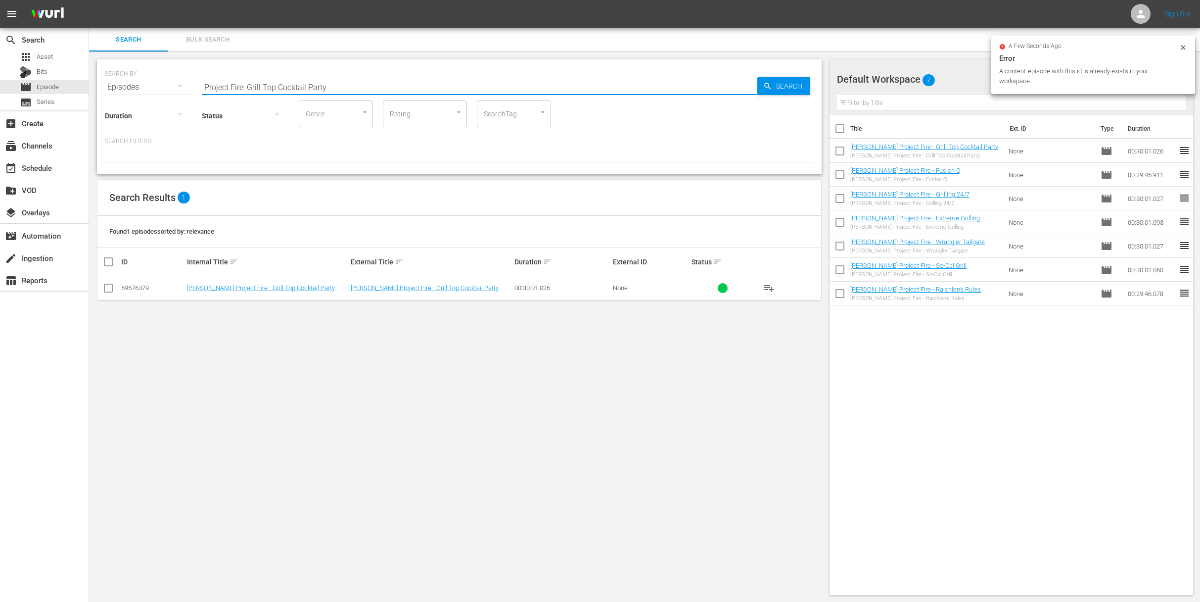
paste input "The Pacific Rim"
click at [780, 87] on span "Search" at bounding box center [791, 86] width 38 height 18
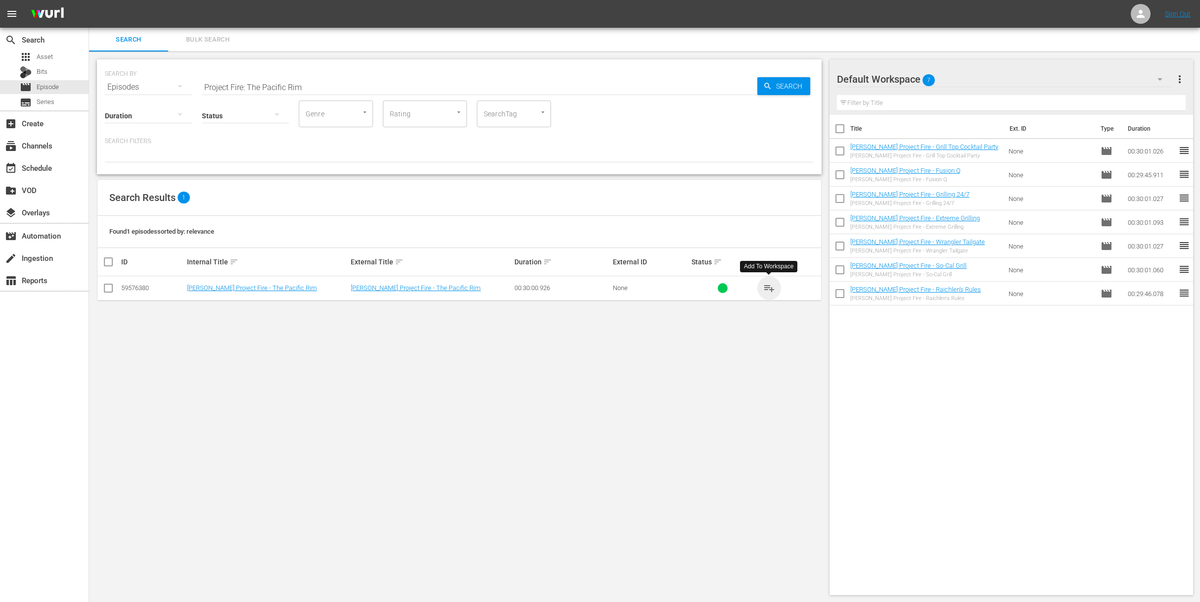
click at [769, 290] on span "playlist_add" at bounding box center [769, 288] width 12 height 12
click at [769, 287] on span "playlist_add" at bounding box center [769, 288] width 12 height 12
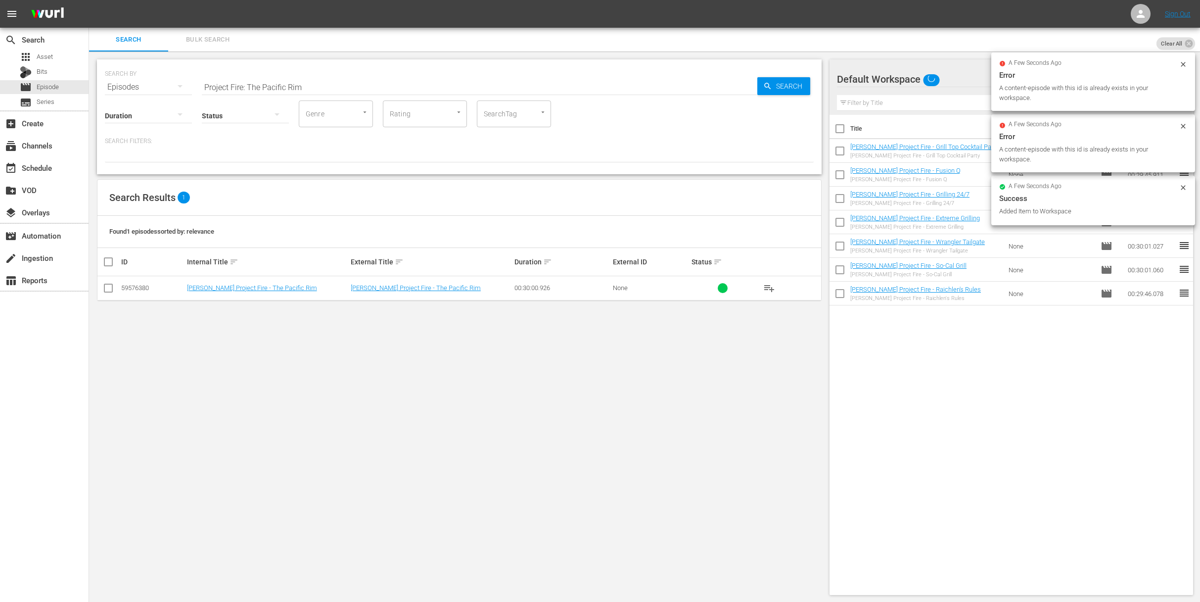
click at [456, 91] on input "Project Fire: The Pacific Rim" at bounding box center [480, 87] width 556 height 24
paste input "Fish Hits the Fire"
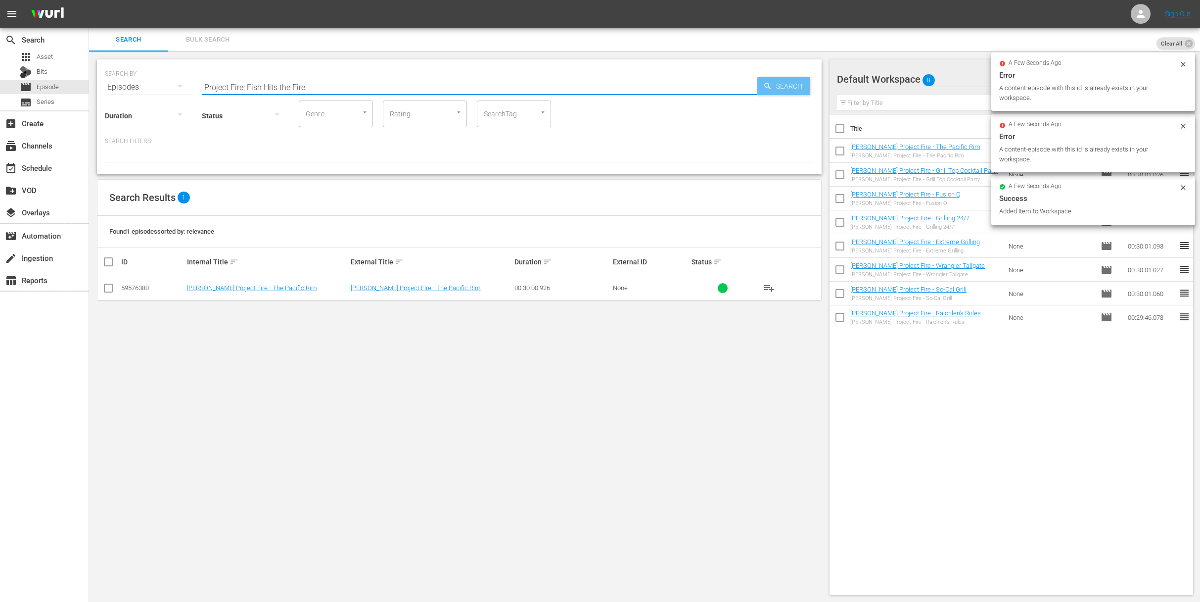
click at [773, 83] on span "Search" at bounding box center [791, 86] width 38 height 18
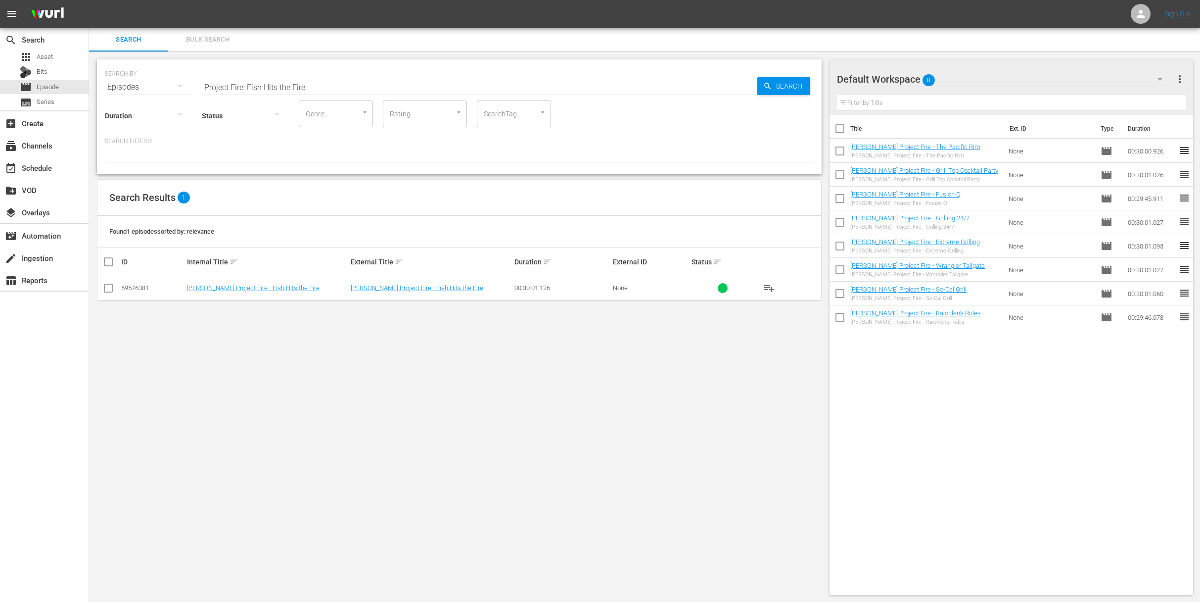
click at [772, 289] on span "playlist_add" at bounding box center [769, 288] width 12 height 12
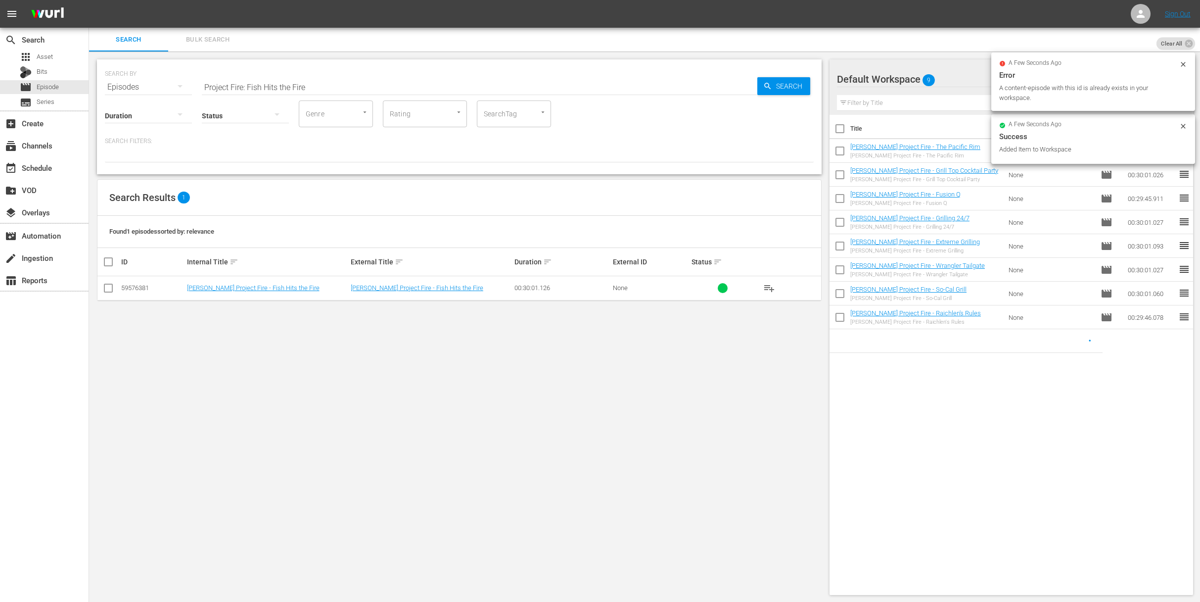
click at [396, 71] on div "SEARCH BY Search By Episodes Search ID, Title, Description, Keywords, or Catego…" at bounding box center [459, 81] width 709 height 36
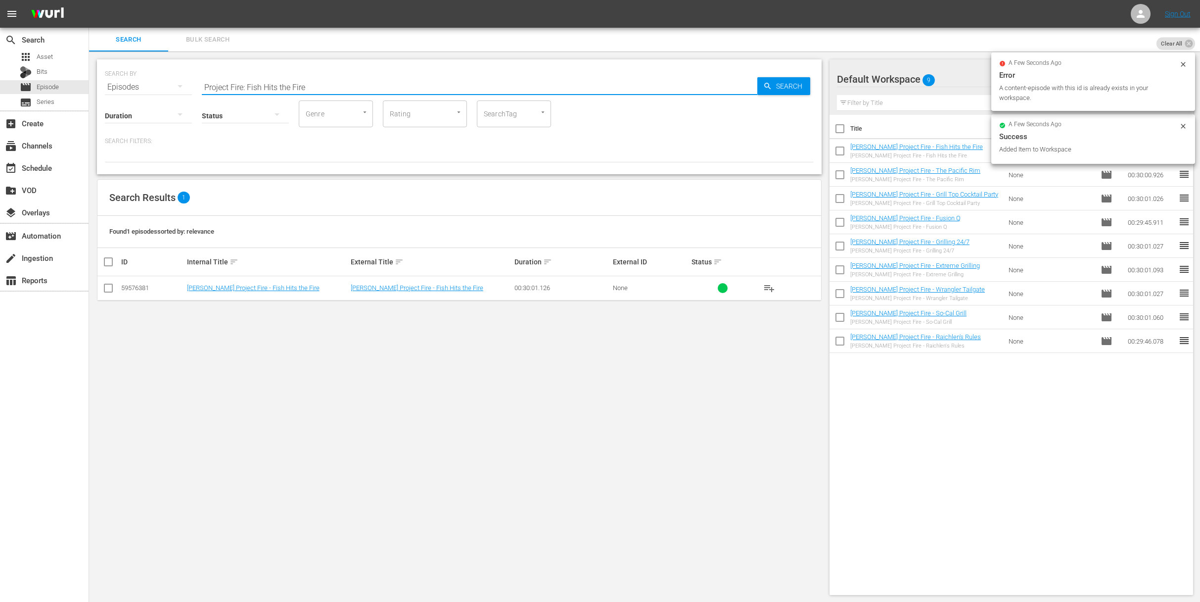
click at [391, 84] on input "Project Fire: Fish Hits the Fire" at bounding box center [480, 87] width 556 height 24
paste input "Steak and Beyond"
click at [781, 84] on span "Search" at bounding box center [791, 86] width 38 height 18
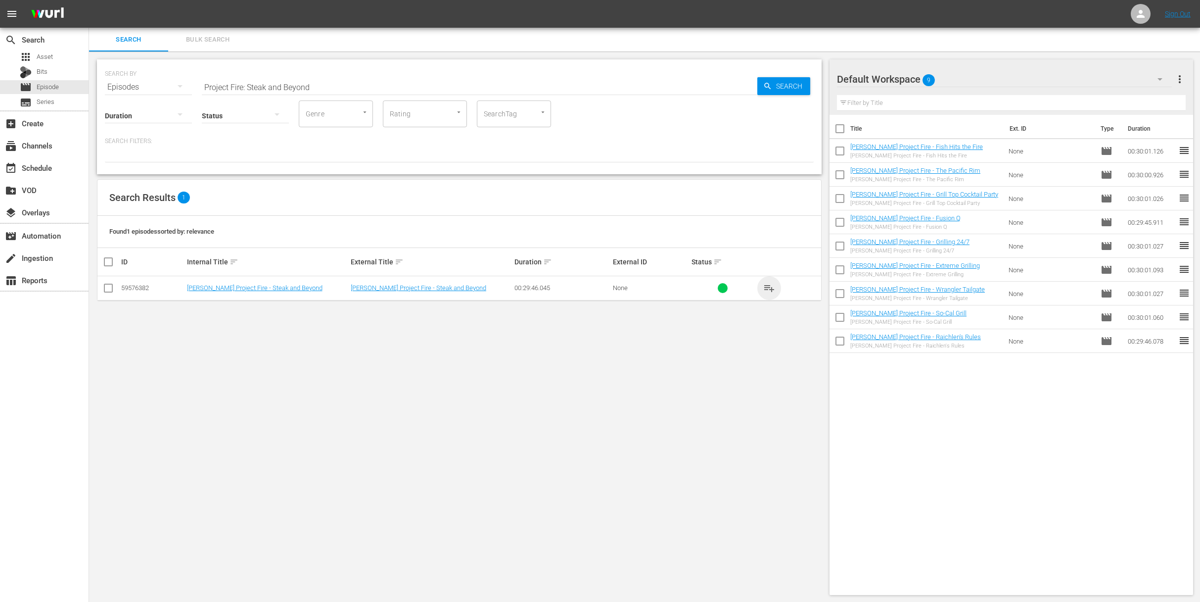
click at [772, 289] on span "playlist_add" at bounding box center [769, 288] width 12 height 12
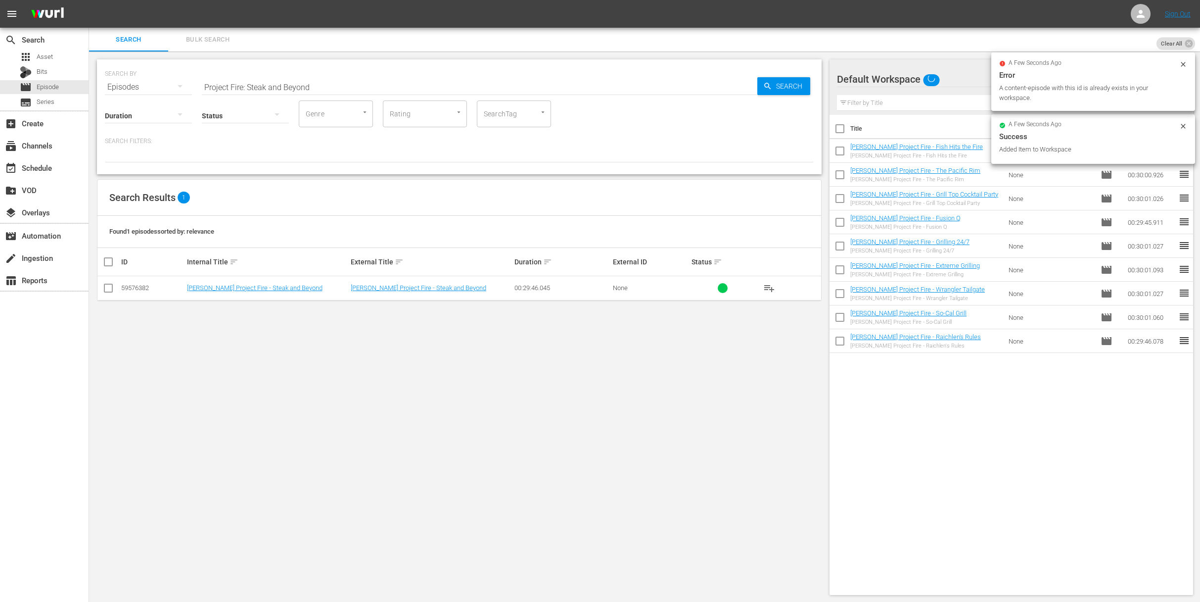
click at [365, 90] on input "Project Fire: Steak and Beyond" at bounding box center [480, 87] width 556 height 24
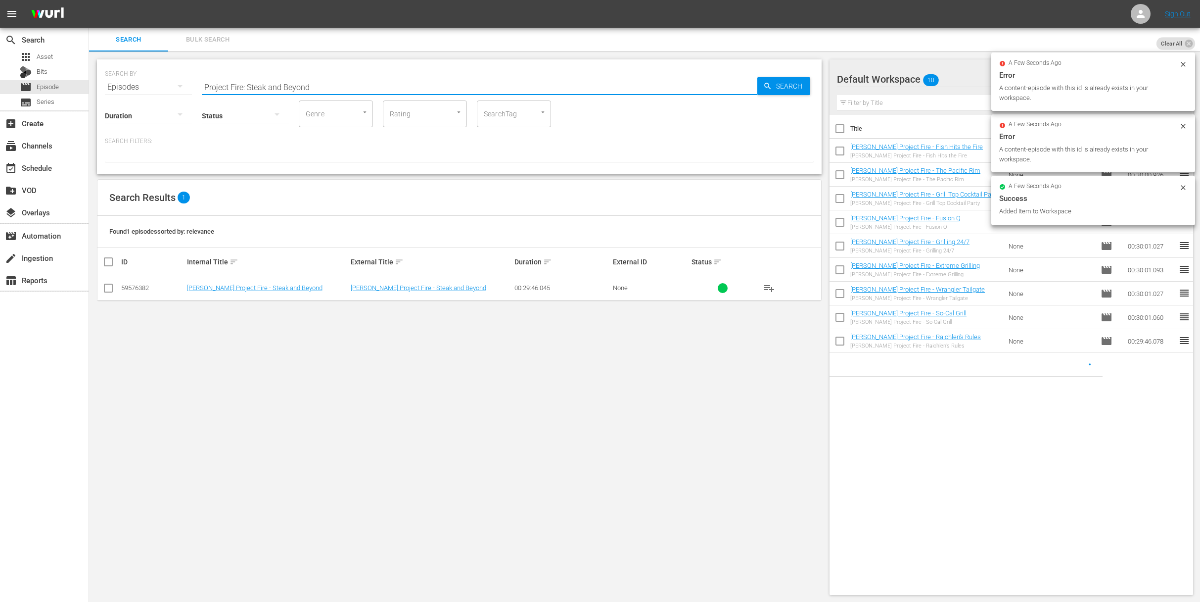
paste input "Wine Country Grill"
click at [780, 88] on span "Search" at bounding box center [791, 86] width 38 height 18
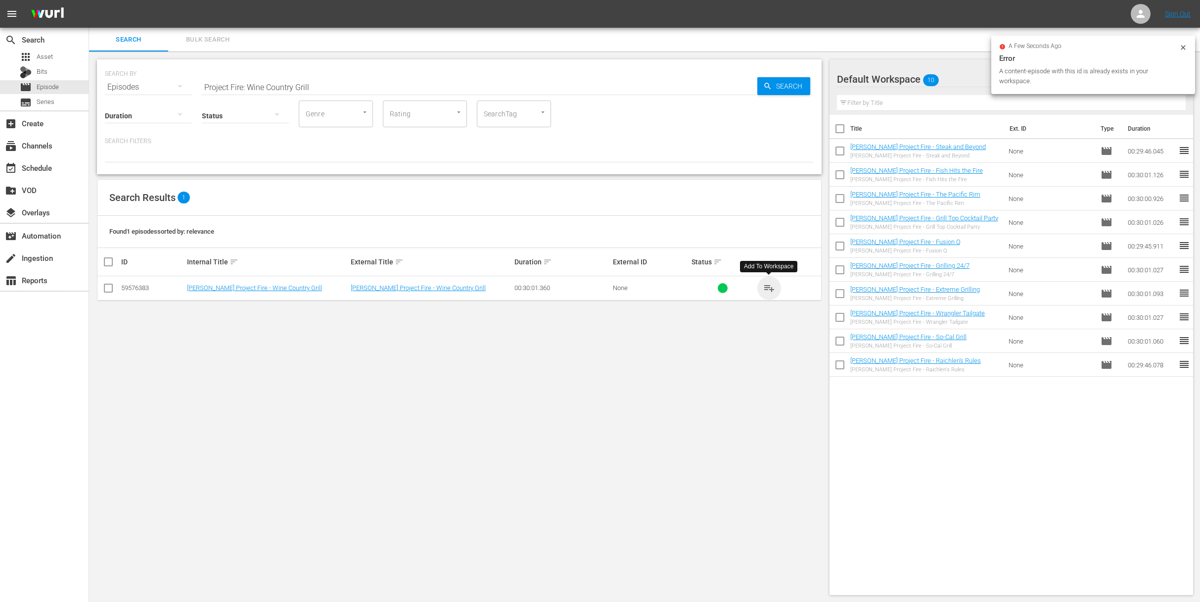
click at [770, 287] on span "playlist_add" at bounding box center [769, 288] width 12 height 12
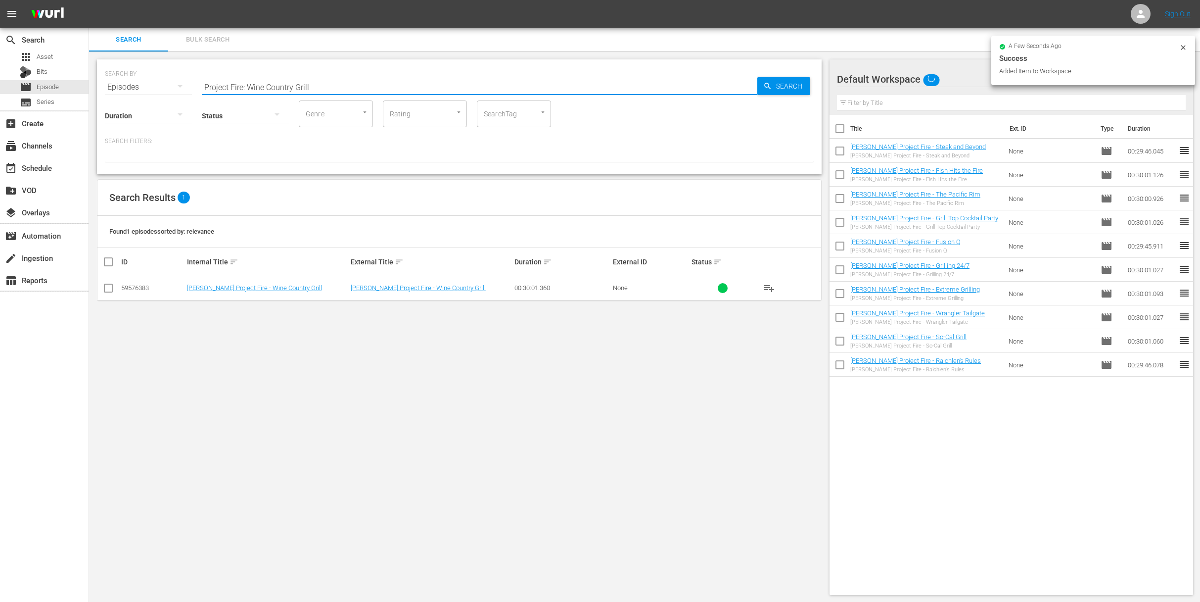
click at [385, 87] on input "Project Fire: Wine Country Grill" at bounding box center [480, 87] width 556 height 24
paste input "Brisket 24/7"
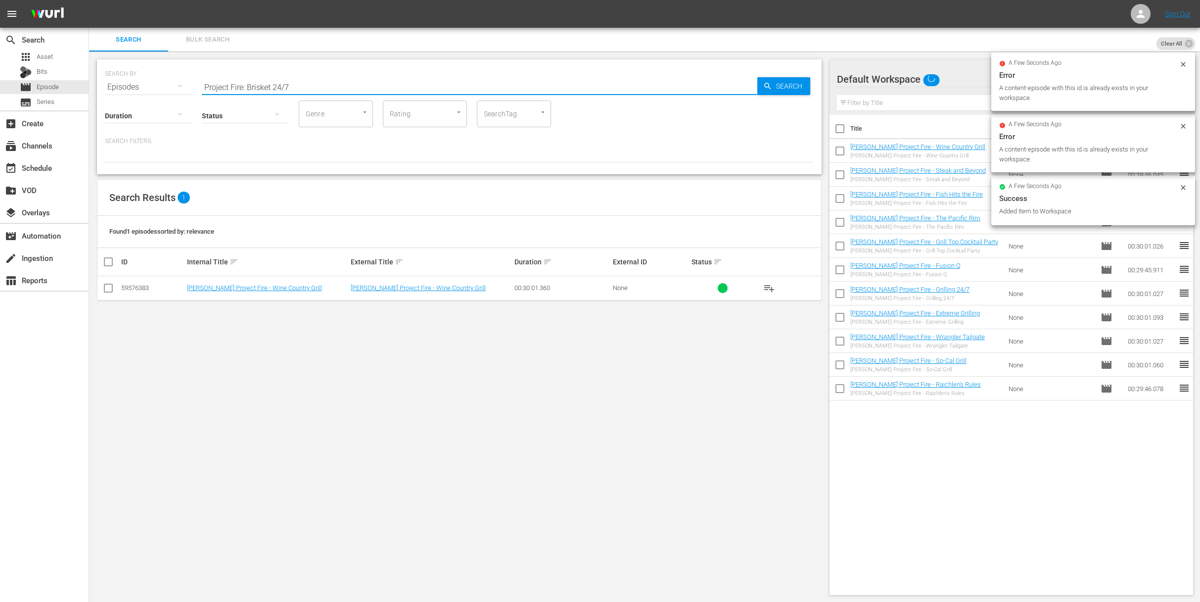
click at [756, 87] on input "Project Fire: Brisket 24/7" at bounding box center [480, 87] width 556 height 24
click at [770, 87] on icon "button" at bounding box center [767, 86] width 9 height 9
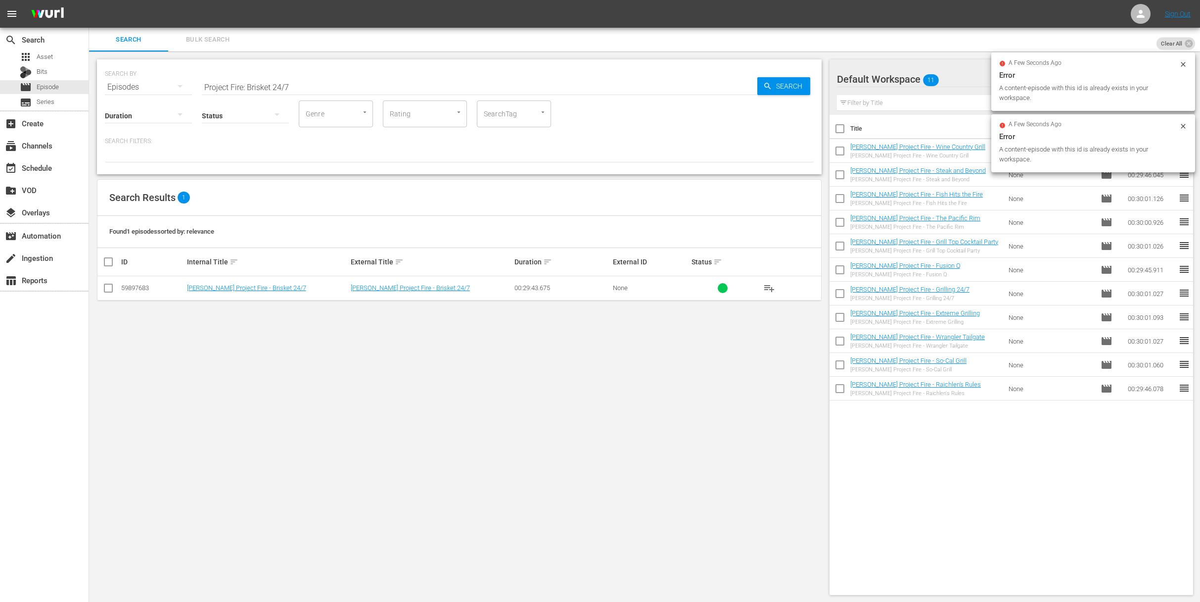
click at [772, 284] on span "playlist_add" at bounding box center [769, 288] width 12 height 12
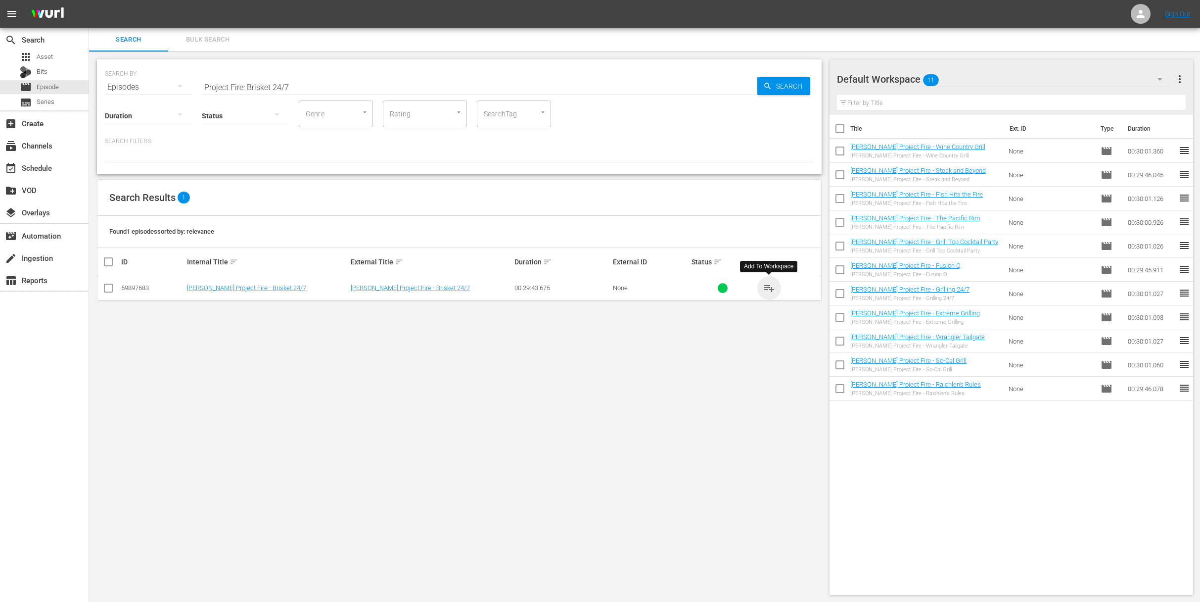
click at [770, 285] on span "playlist_add" at bounding box center [769, 288] width 12 height 12
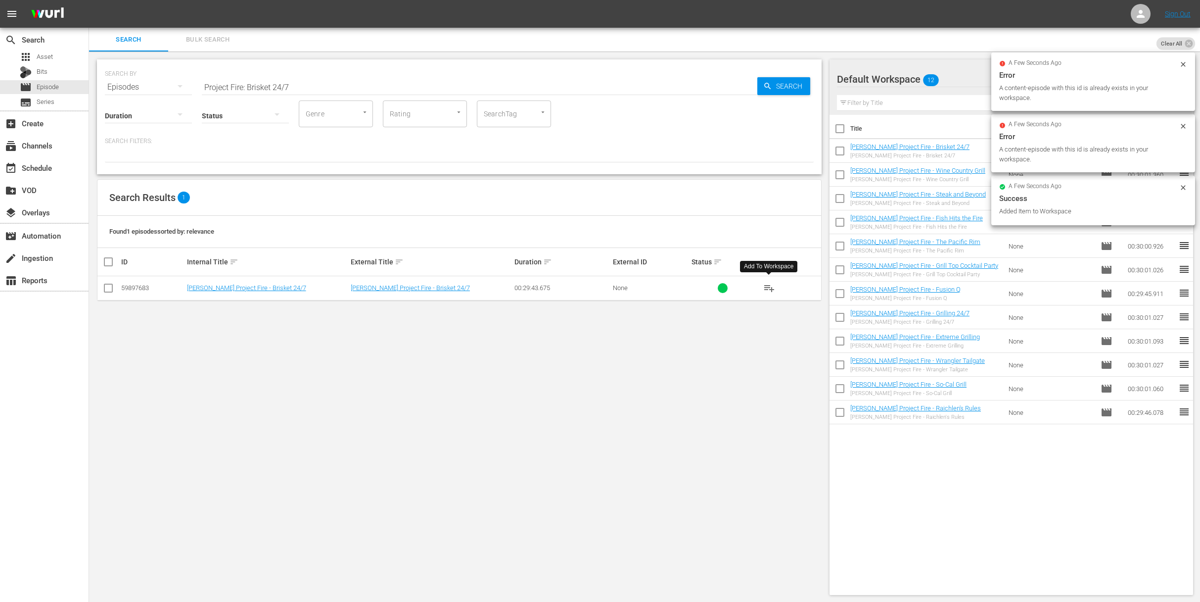
click at [486, 84] on input "Project Fire: Brisket 24/7" at bounding box center [480, 87] width 556 height 24
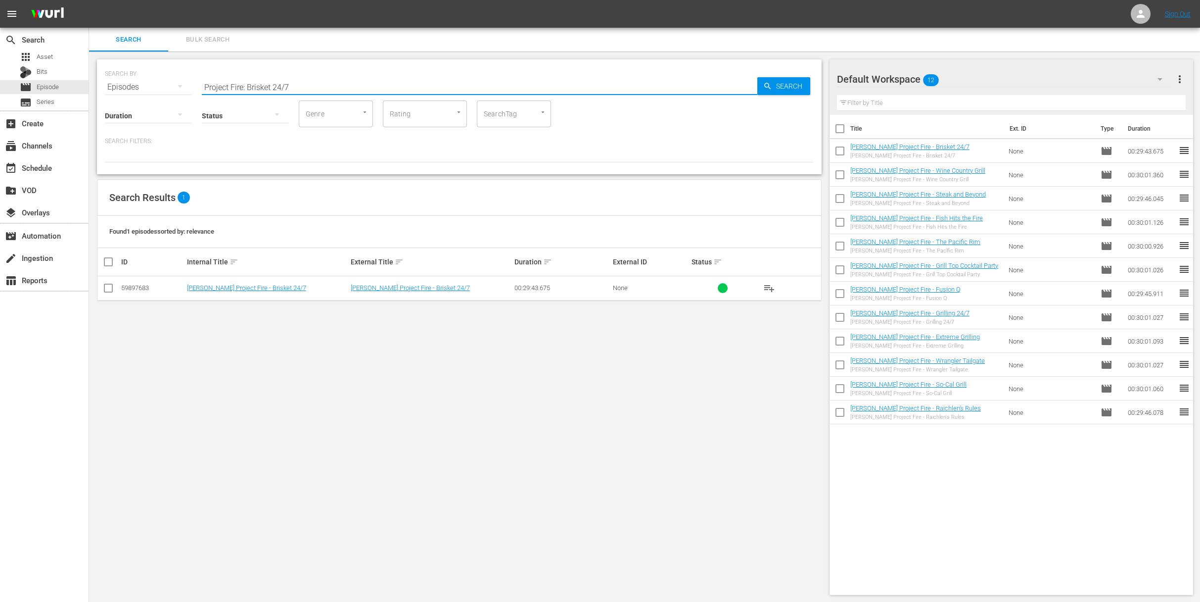
paste input "Grilling with Wood"
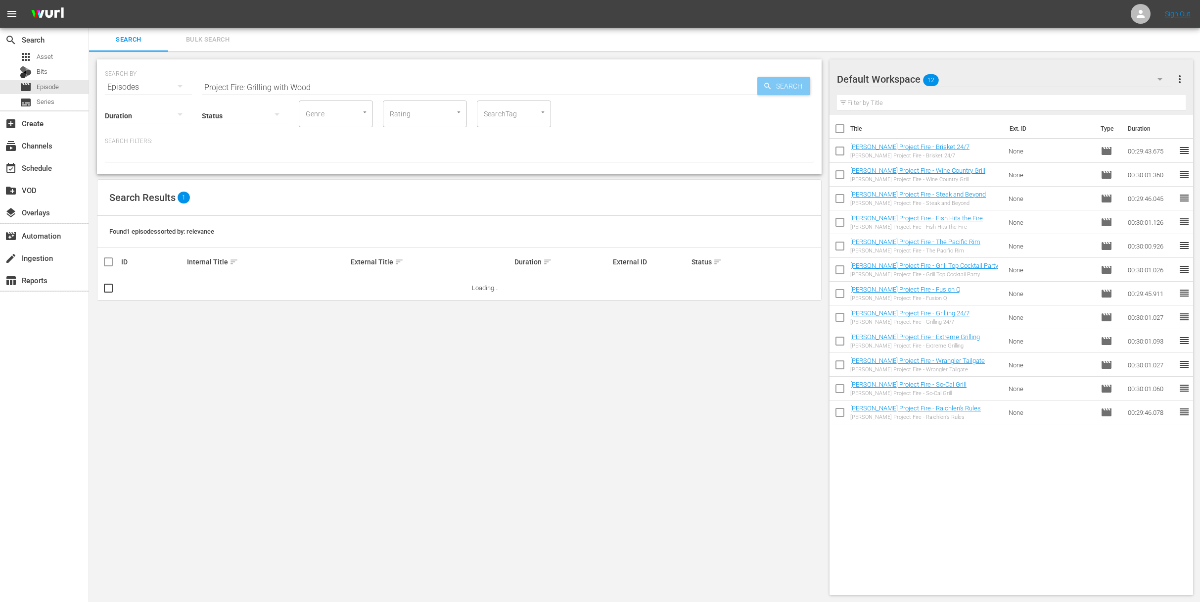
click at [779, 87] on span "Search" at bounding box center [791, 86] width 38 height 18
click at [768, 284] on span "playlist_add" at bounding box center [769, 288] width 12 height 12
click at [768, 286] on span "playlist_add" at bounding box center [769, 288] width 12 height 12
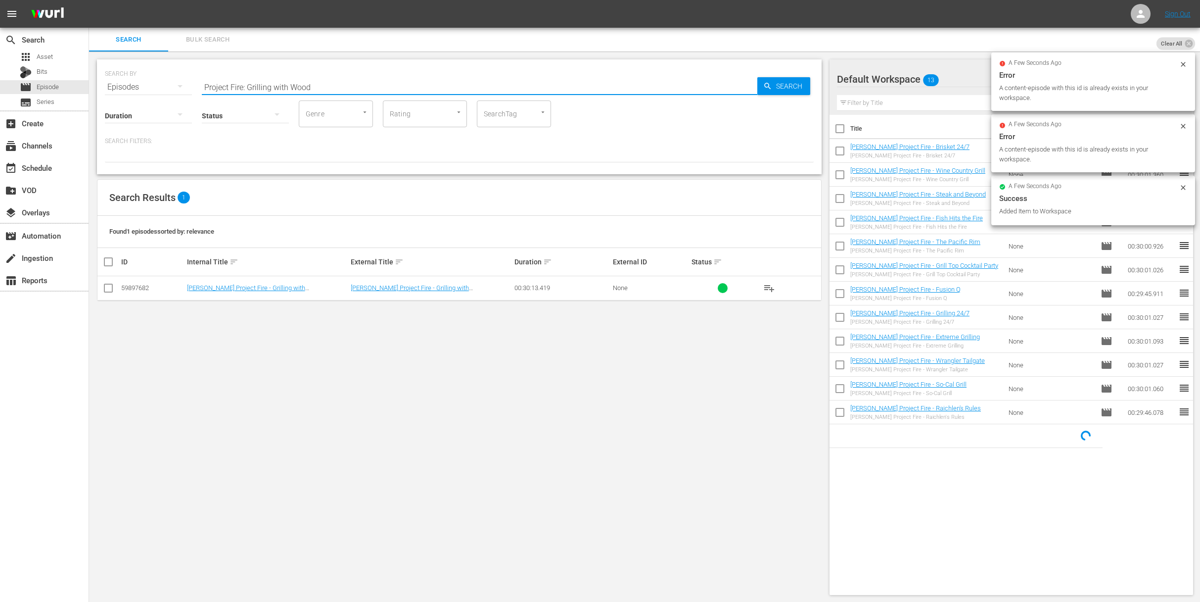
click at [373, 87] on input "Project Fire: Grilling with Wood" at bounding box center [480, 87] width 556 height 24
paste input "Smoke: White Glove Smoke Session"
click at [758, 83] on div "Search" at bounding box center [783, 86] width 53 height 18
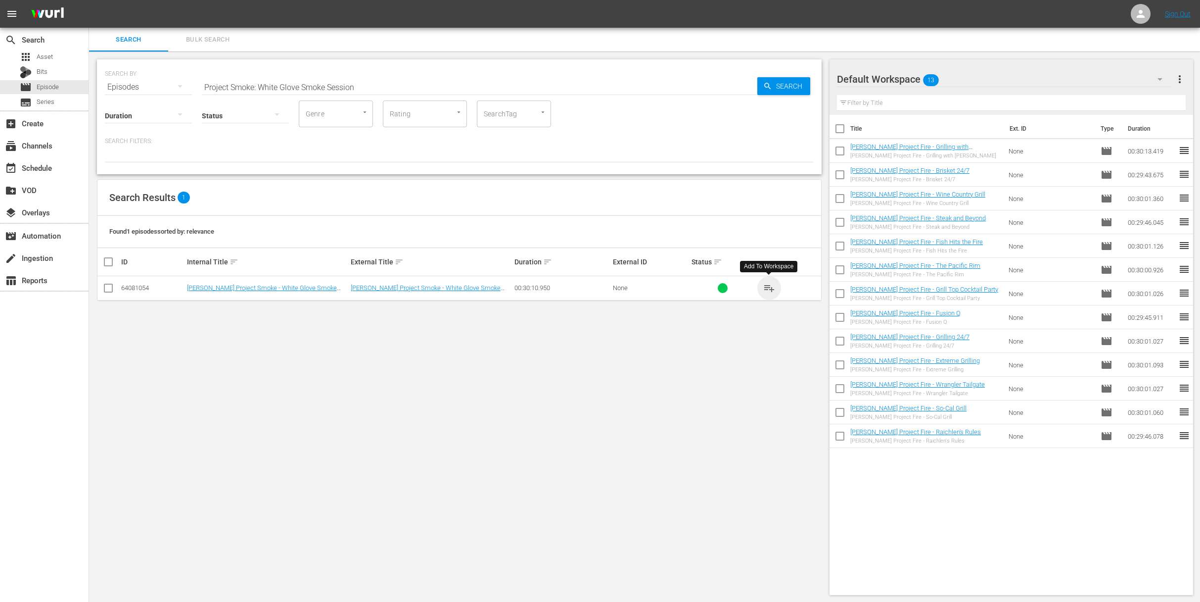
click at [770, 287] on span "playlist_add" at bounding box center [769, 288] width 12 height 12
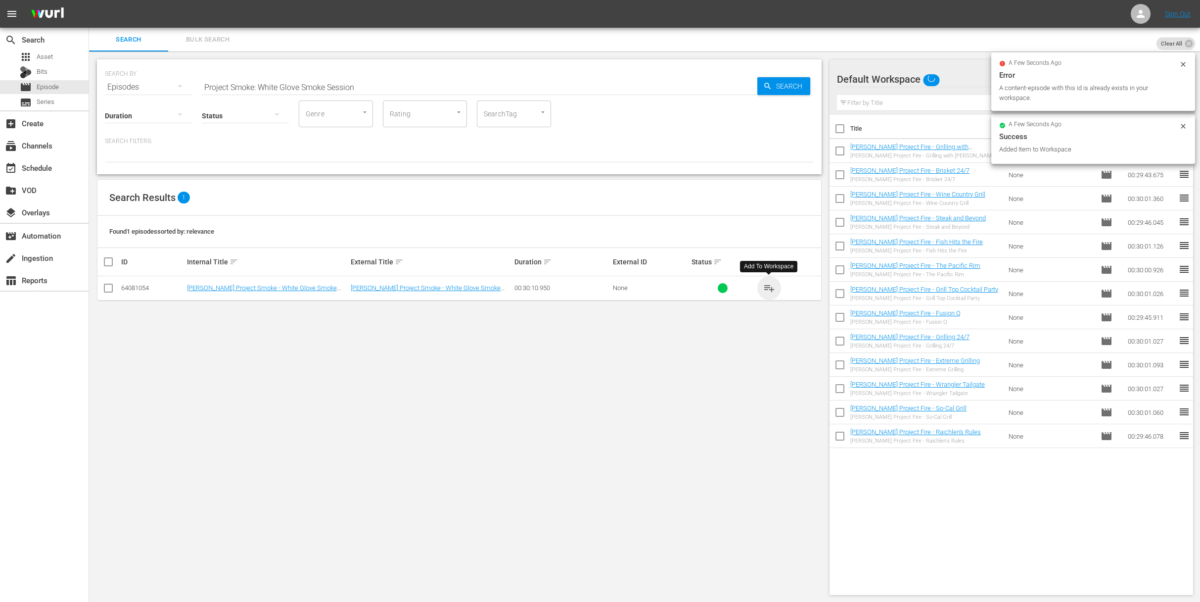
click at [771, 287] on span "playlist_add" at bounding box center [769, 288] width 12 height 12
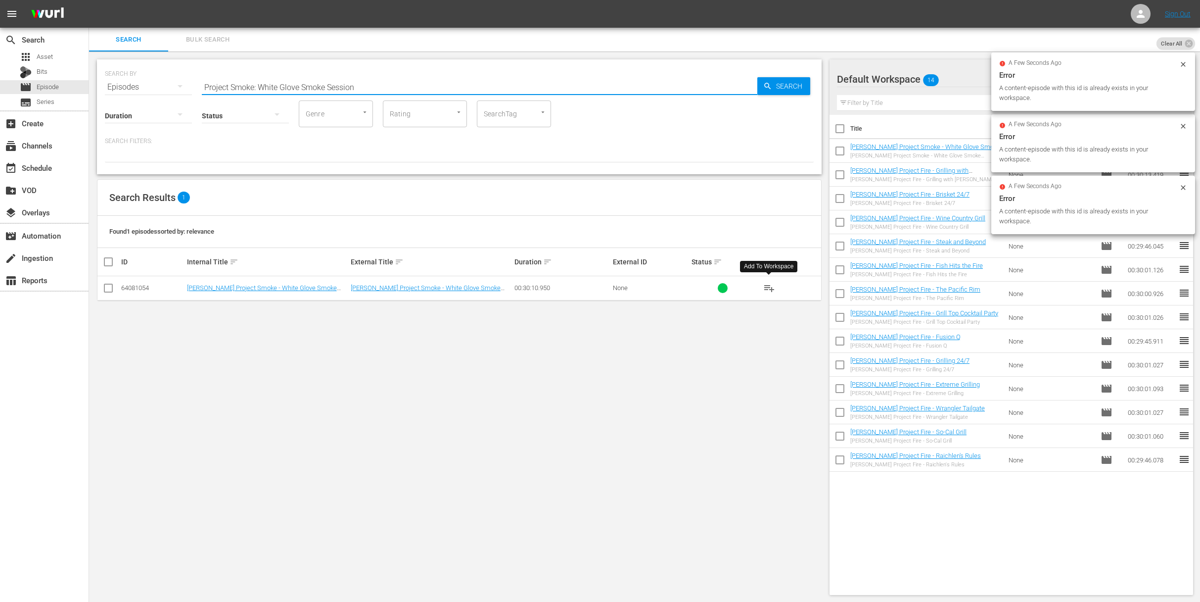
click at [392, 92] on input "Project Smoke: White Glove Smoke Session" at bounding box center [480, 87] width 556 height 24
paste input "You Can Smoke What?! Extreme Smoking"
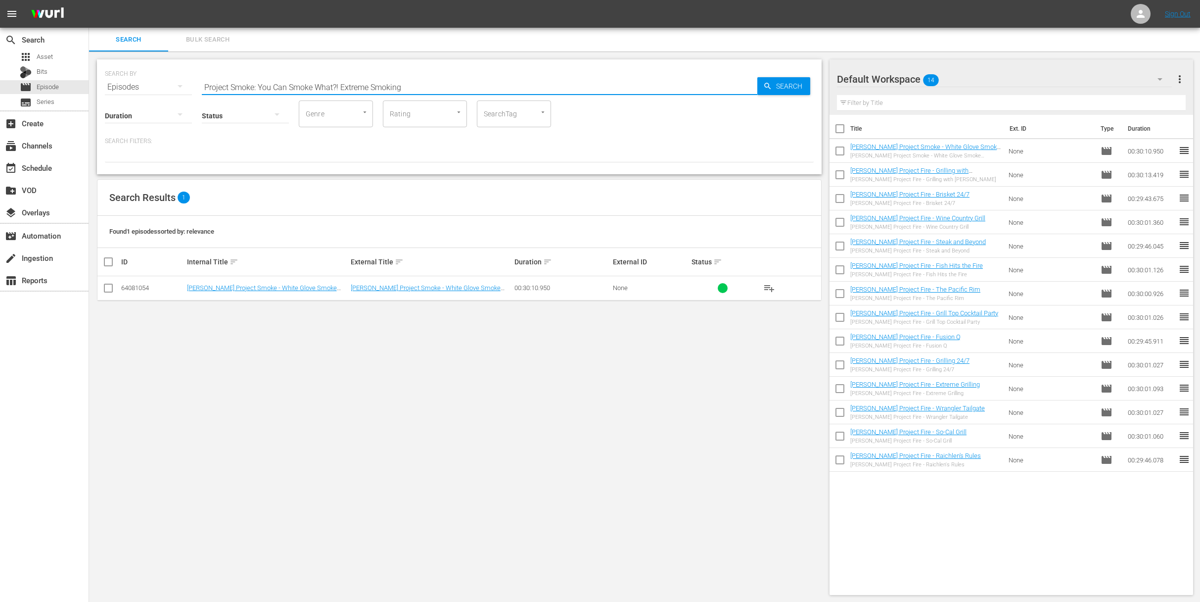
type input "Project Smoke: You Can Smoke What?! Extreme Smoking"
click at [796, 83] on span "Search" at bounding box center [791, 86] width 38 height 18
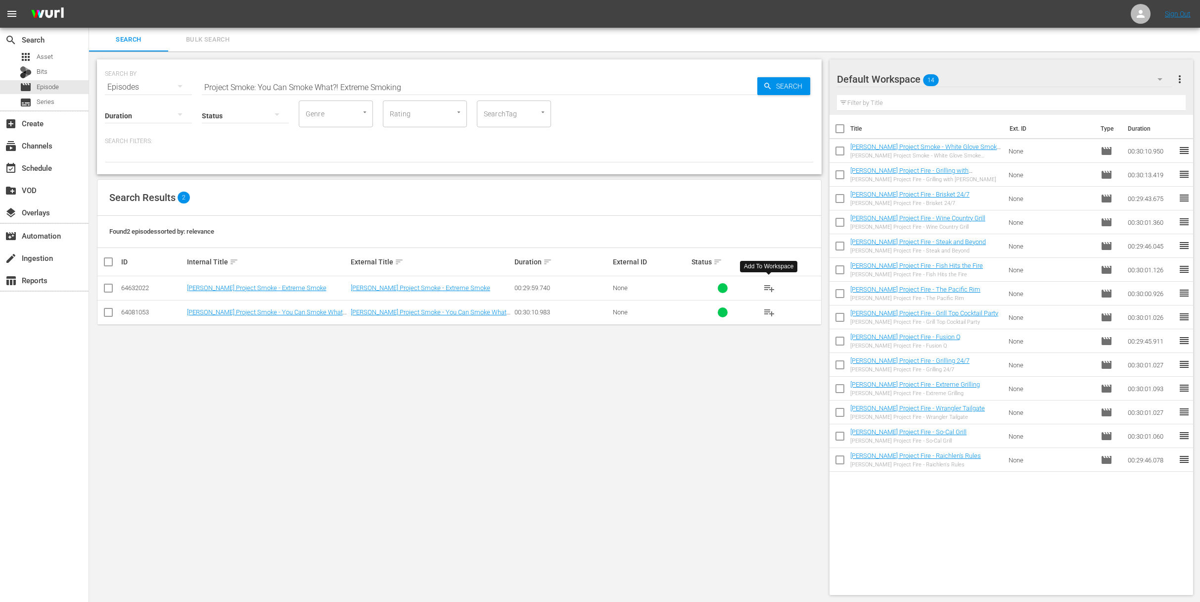
click at [769, 286] on span "playlist_add" at bounding box center [769, 288] width 12 height 12
click at [765, 312] on span "playlist_add" at bounding box center [769, 312] width 12 height 12
click at [768, 311] on span "playlist_add" at bounding box center [769, 312] width 12 height 12
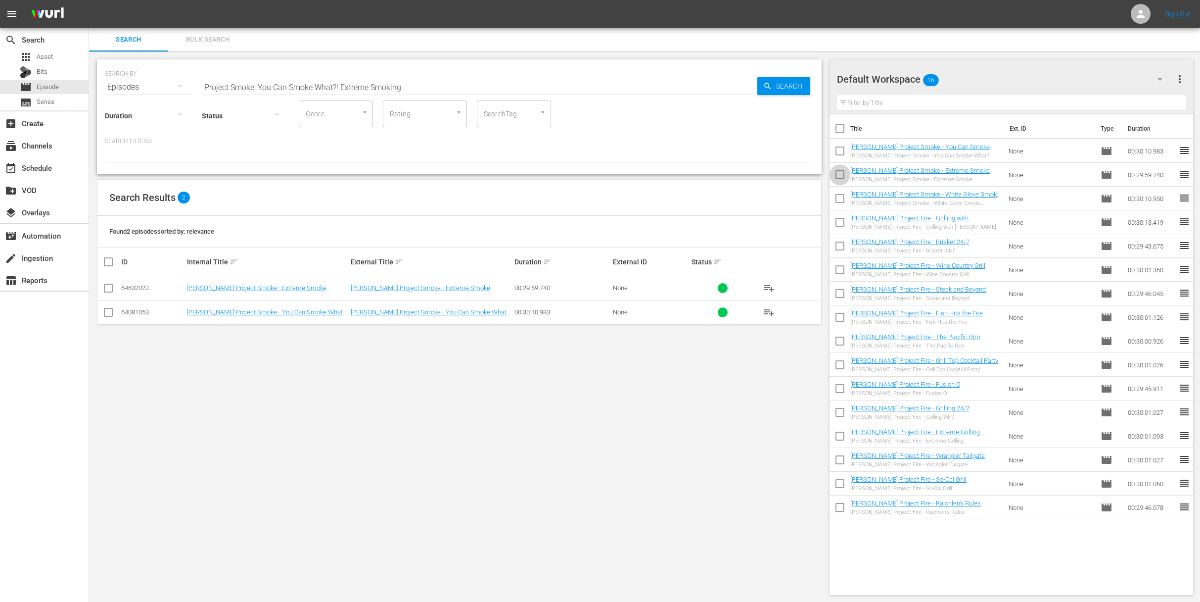
click at [822, 175] on input "checkbox" at bounding box center [840, 176] width 21 height 21
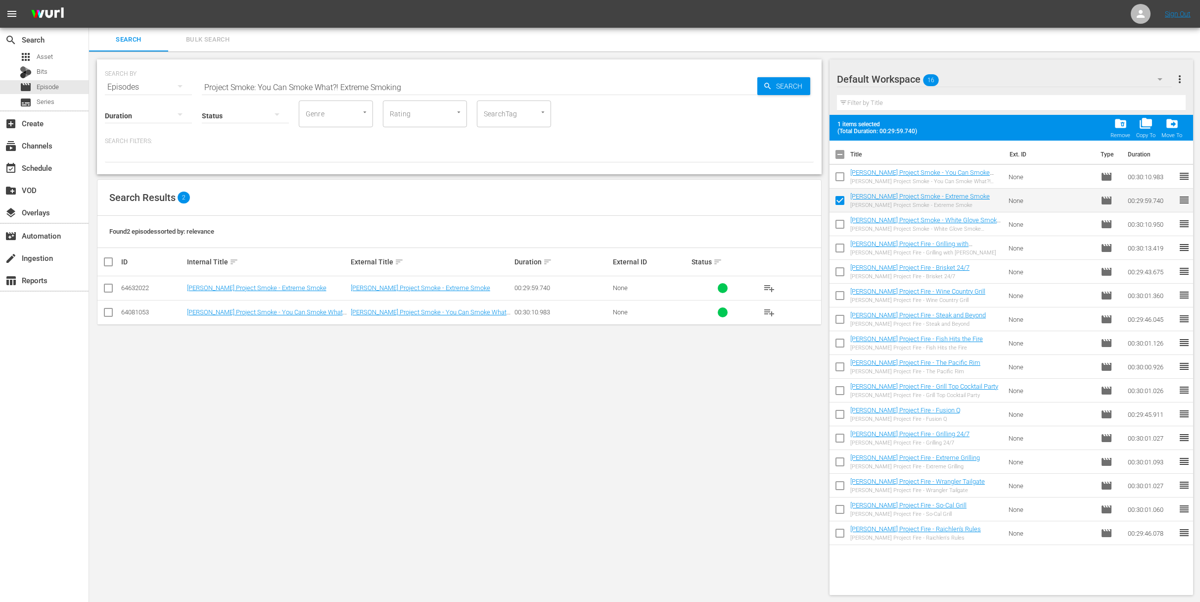
click at [822, 127] on span "folder_delete" at bounding box center [1120, 123] width 13 height 13
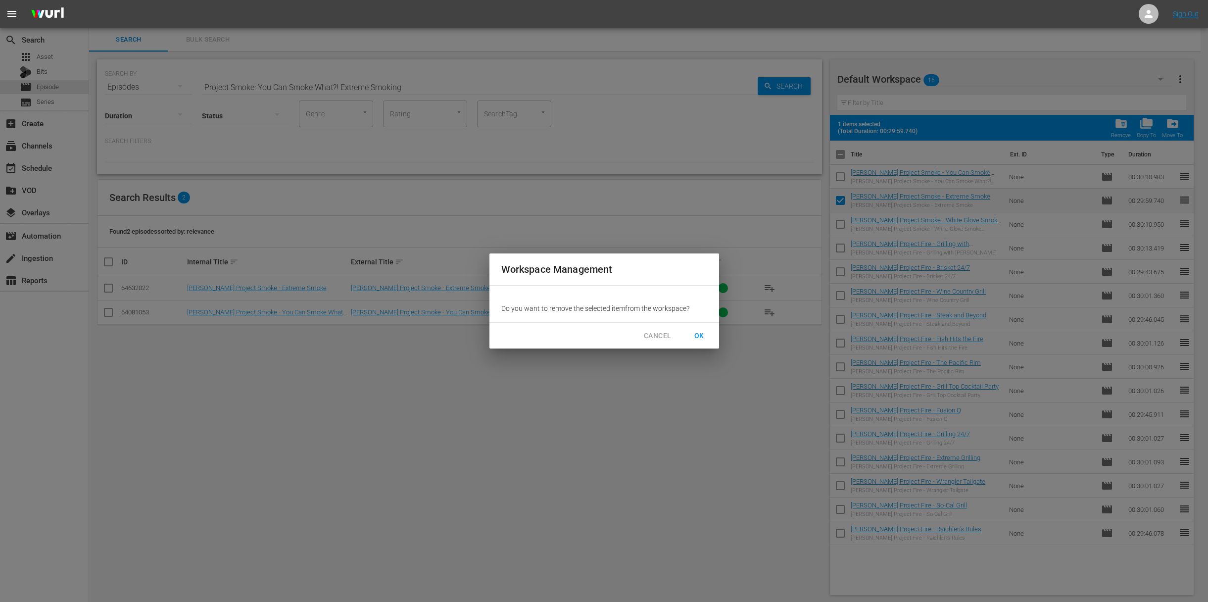
click at [698, 337] on span "OK" at bounding box center [699, 335] width 16 height 12
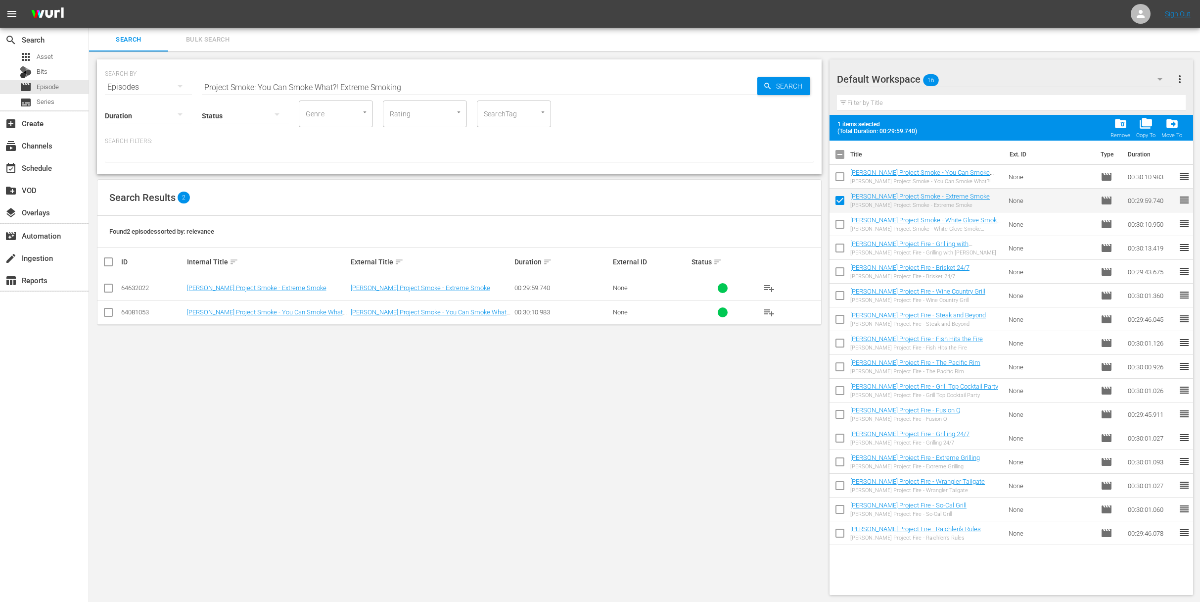
checkbox input "false"
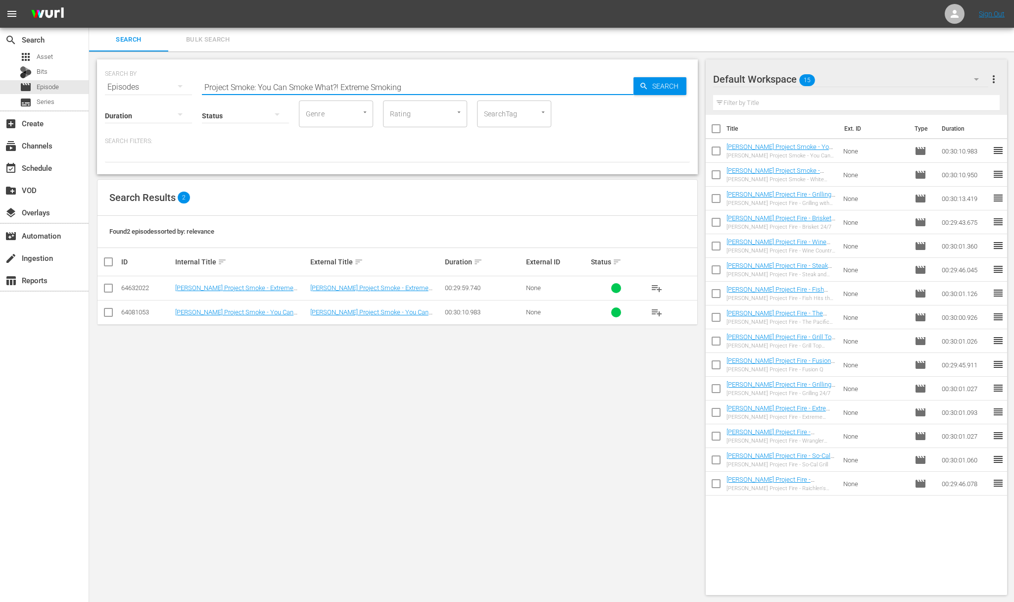
click at [390, 88] on input "Project Smoke: You Can Smoke What?! Extreme Smoking" at bounding box center [417, 87] width 431 height 24
paste input "Smoking the Competition—Our Tailgating Show"
click at [665, 82] on span "Search" at bounding box center [667, 86] width 38 height 18
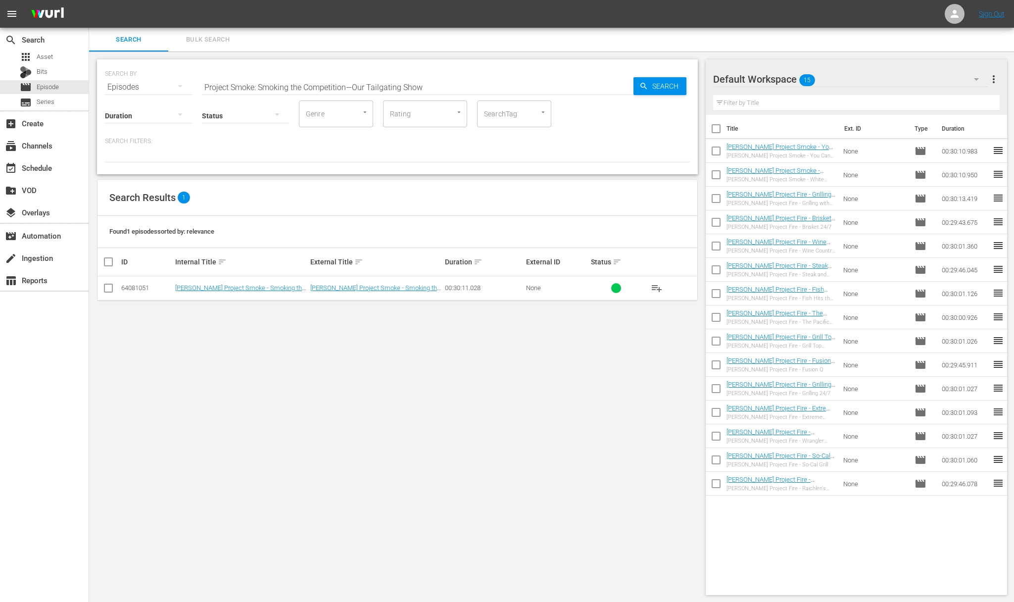
click at [656, 286] on span "playlist_add" at bounding box center [657, 288] width 12 height 12
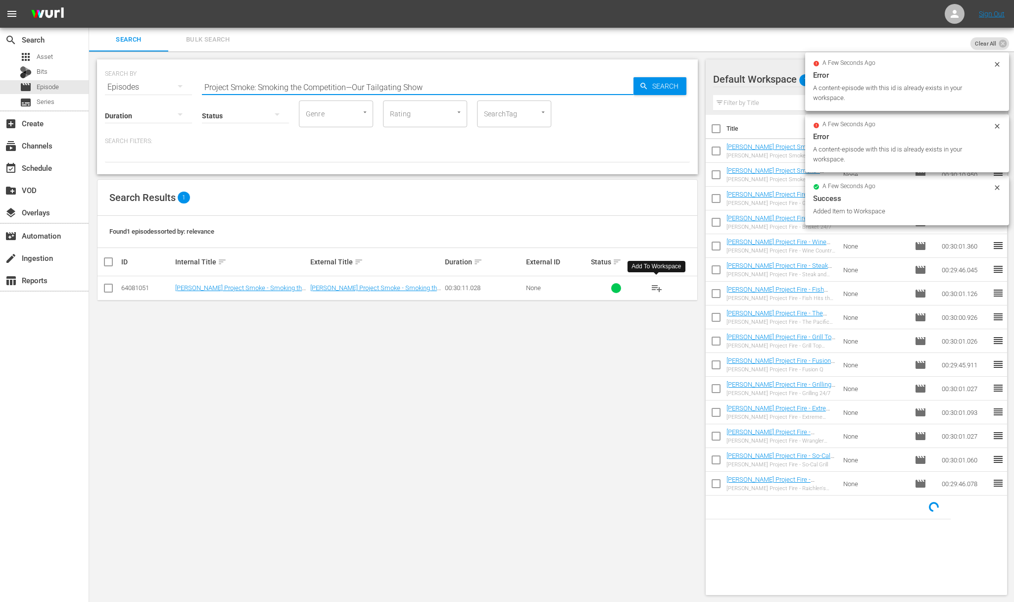
click at [432, 89] on input "Project Smoke: Smoking the Competition—Our Tailgating Show" at bounding box center [417, 87] width 431 height 24
paste input "Yum Kippers—Fish Gets Smoked"
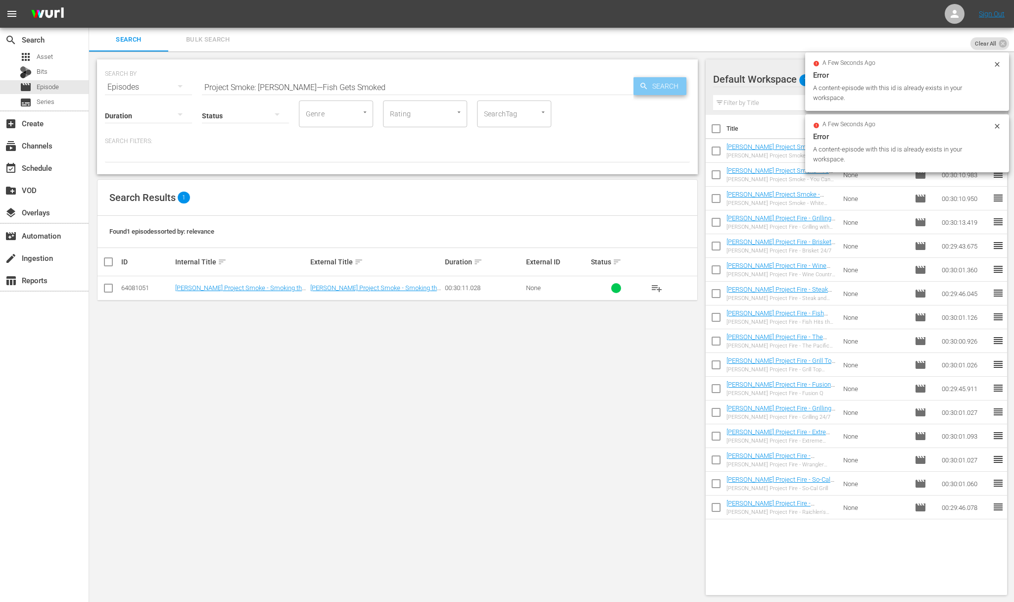
click at [675, 88] on span "Search" at bounding box center [667, 86] width 38 height 18
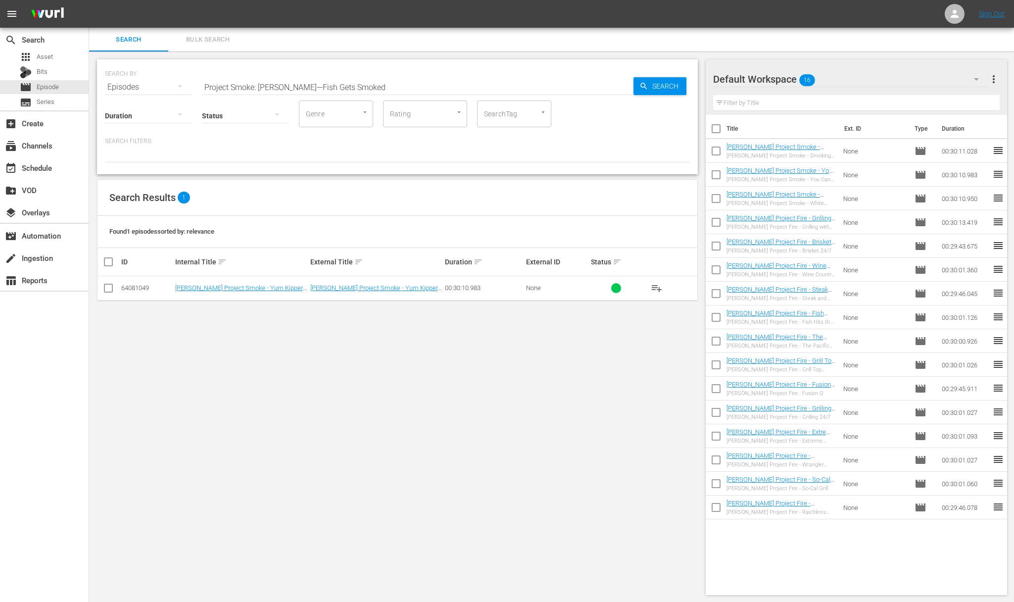
click at [657, 287] on span "playlist_add" at bounding box center [657, 288] width 12 height 12
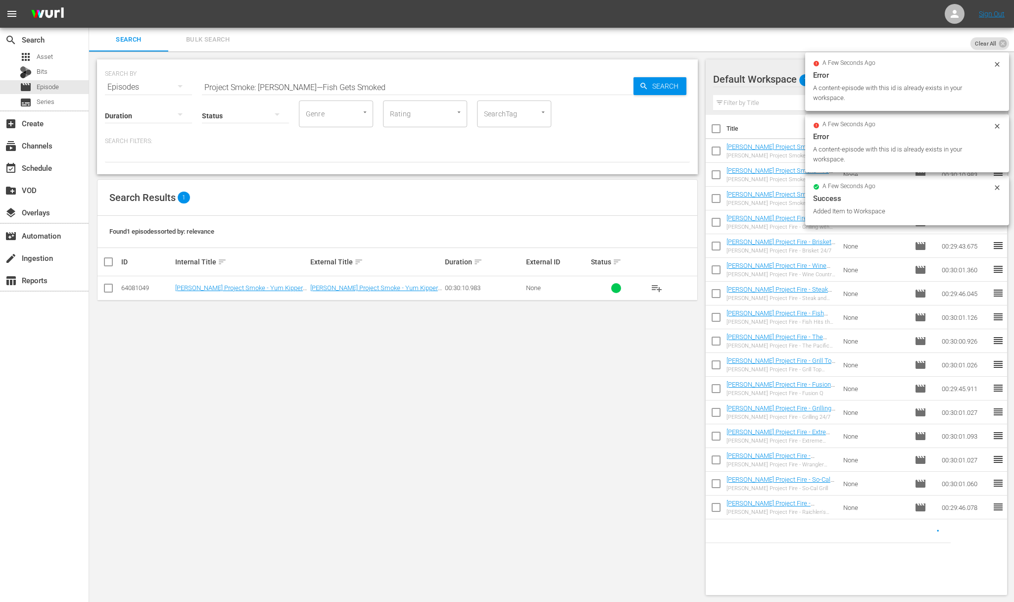
click at [382, 82] on input "Project Smoke: Yum Kippers—Fish Gets Smoked" at bounding box center [417, 87] width 431 height 24
paste input "Thanksgiving Comes Early"
click at [693, 84] on div "SEARCH BY Search By Episodes Search ID, Title, Description, Keywords, or Catego…" at bounding box center [397, 116] width 601 height 115
click at [657, 85] on span "Search" at bounding box center [667, 86] width 38 height 18
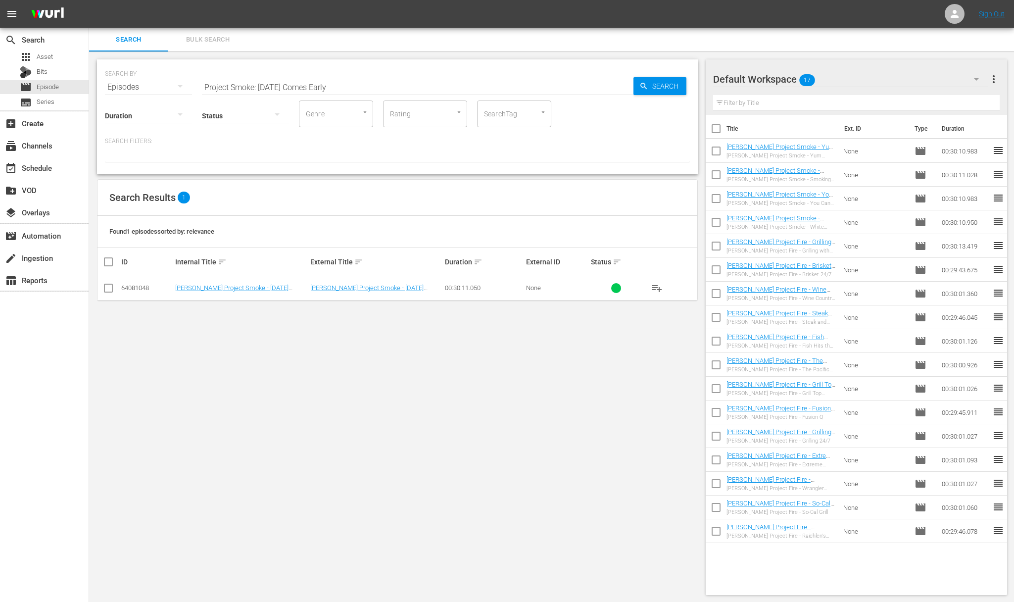
click at [660, 288] on span "playlist_add" at bounding box center [657, 288] width 12 height 12
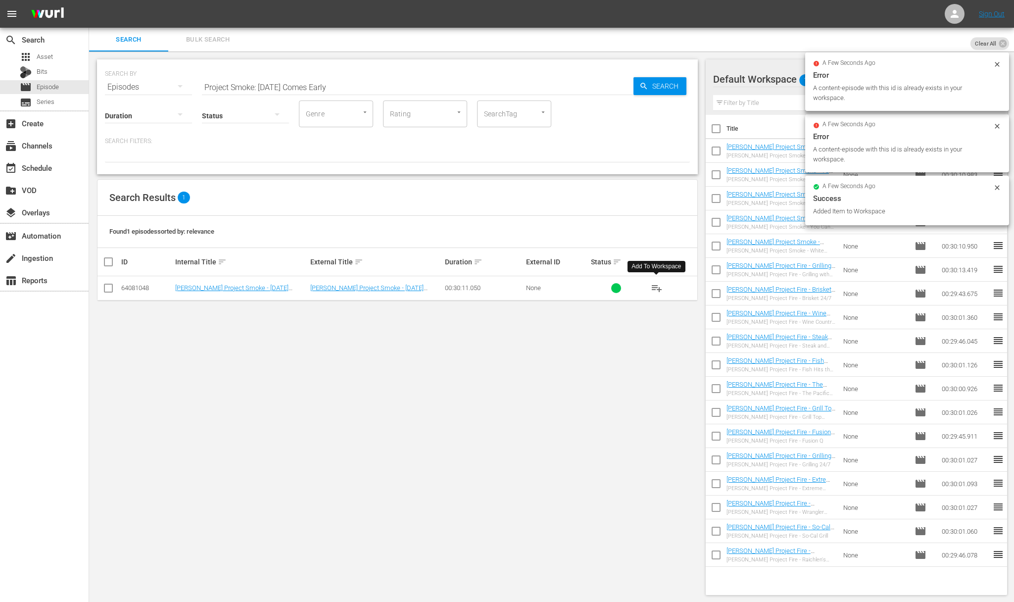
click at [316, 94] on hr at bounding box center [417, 94] width 431 height 0
click at [310, 92] on input "Project Smoke: Thanksgiving Comes Early" at bounding box center [417, 87] width 431 height 24
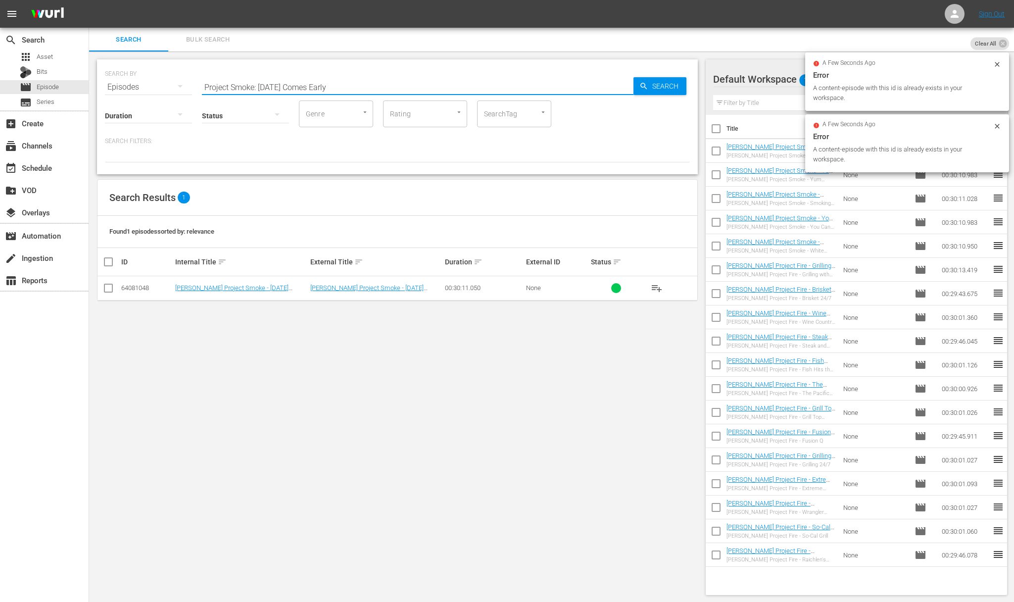
paste input "Hog Wild"
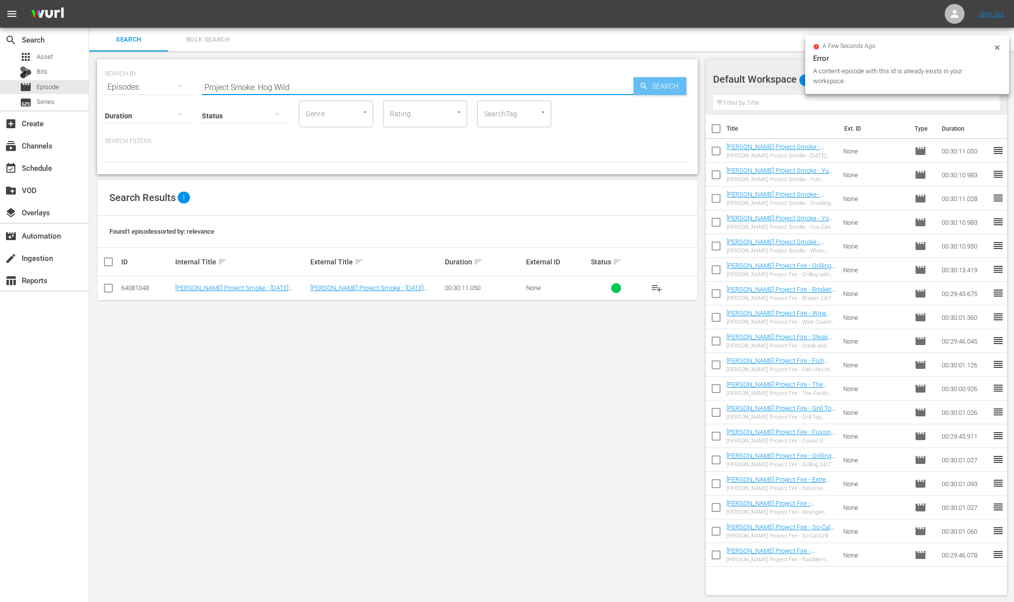
click at [648, 84] on span "Search" at bounding box center [667, 86] width 38 height 18
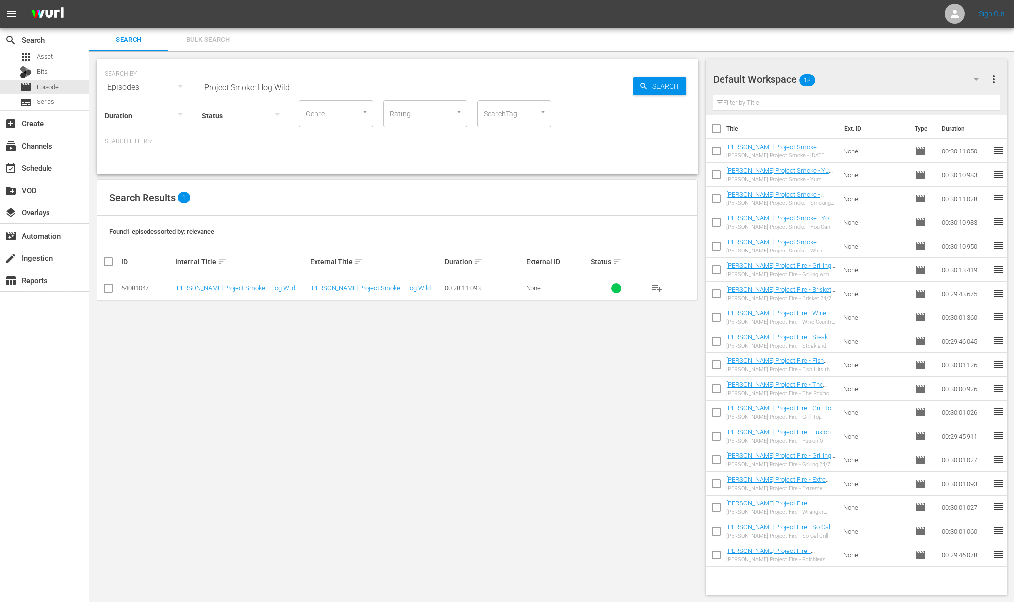
click at [656, 286] on span "playlist_add" at bounding box center [657, 288] width 12 height 12
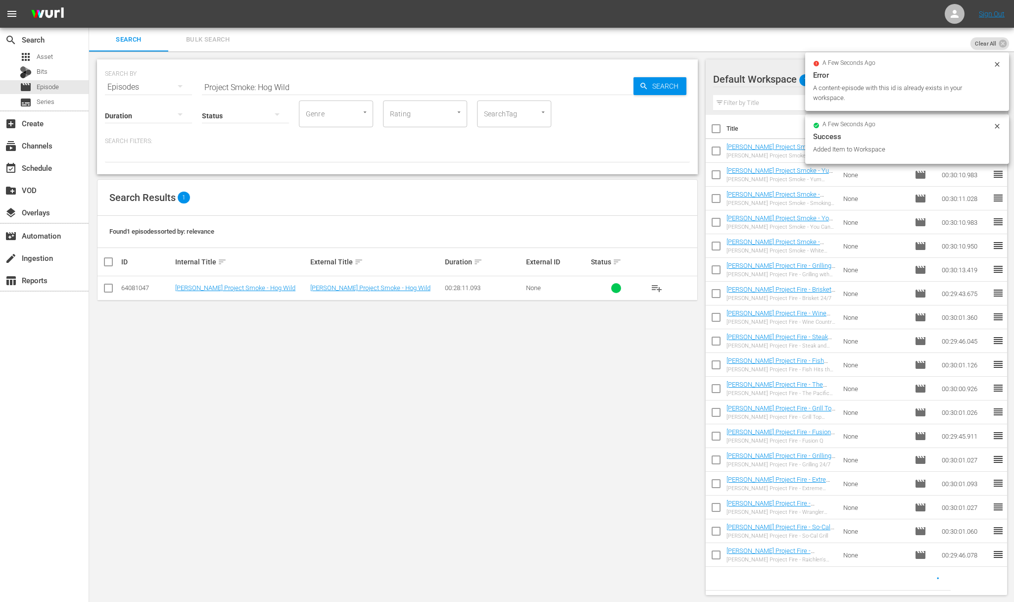
click at [334, 89] on input "Project Smoke: Hog Wild" at bounding box center [417, 87] width 431 height 24
paste input "Bacon 24/7"
click at [647, 84] on icon "button" at bounding box center [643, 86] width 9 height 9
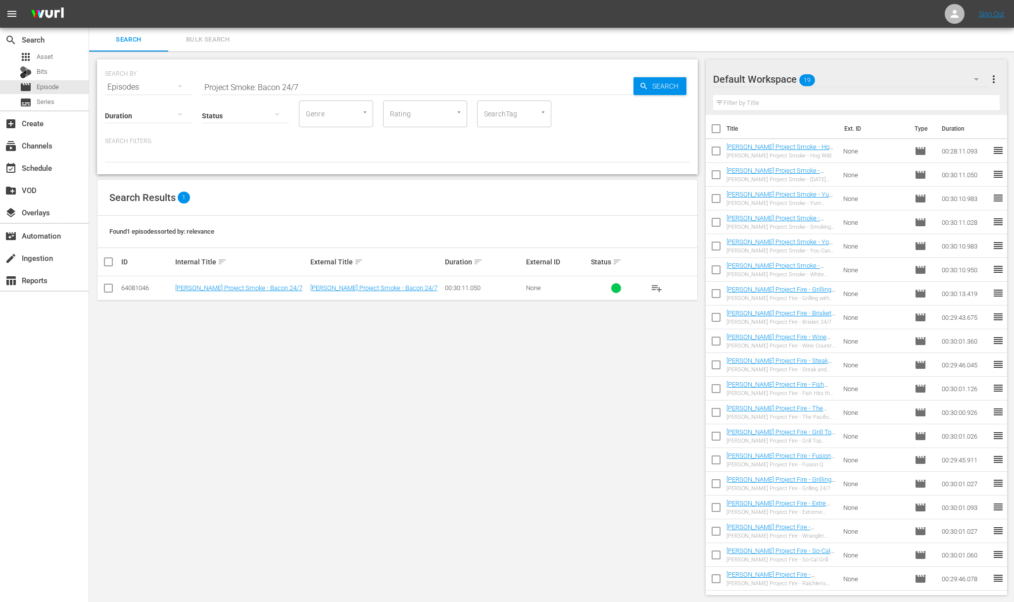
click at [652, 287] on span "playlist_add" at bounding box center [657, 288] width 12 height 12
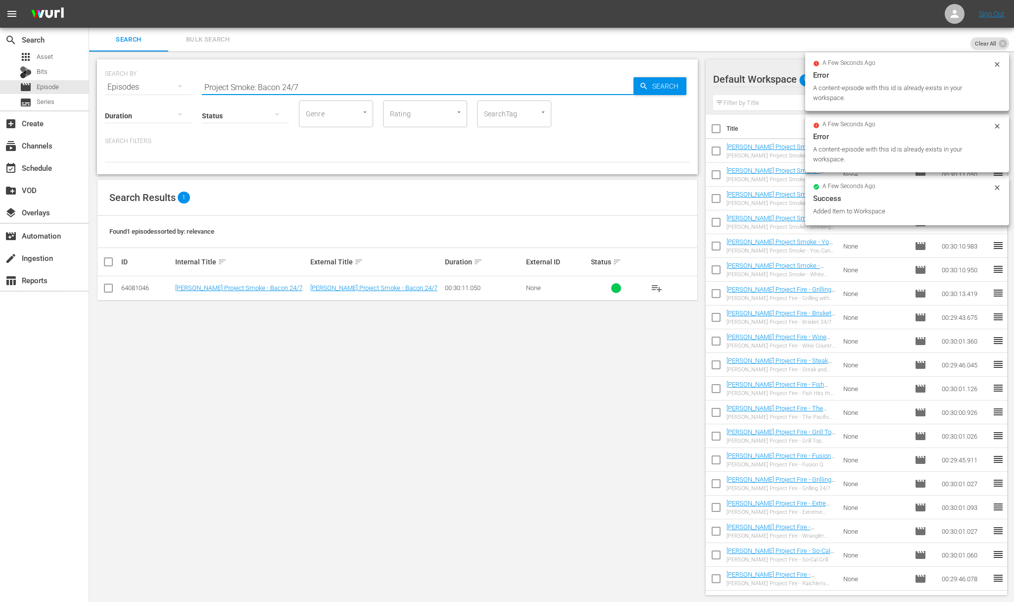
click at [364, 83] on input "Project Smoke: Bacon 24/7" at bounding box center [417, 87] width 431 height 24
paste input "ig Bad Beef"
click at [642, 83] on icon "button" at bounding box center [643, 86] width 6 height 6
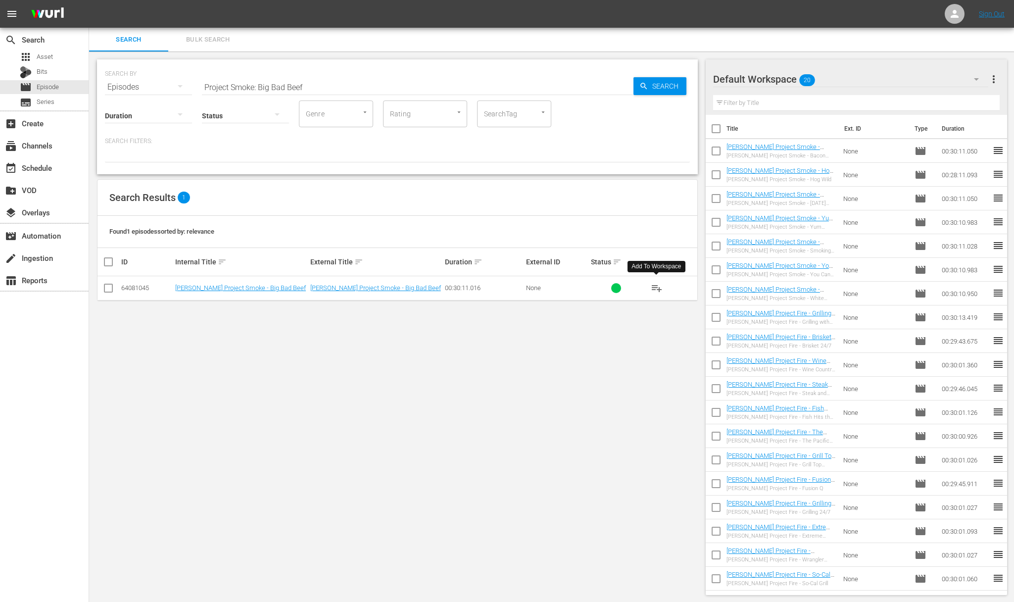
click at [656, 285] on span "playlist_add" at bounding box center [657, 288] width 12 height 12
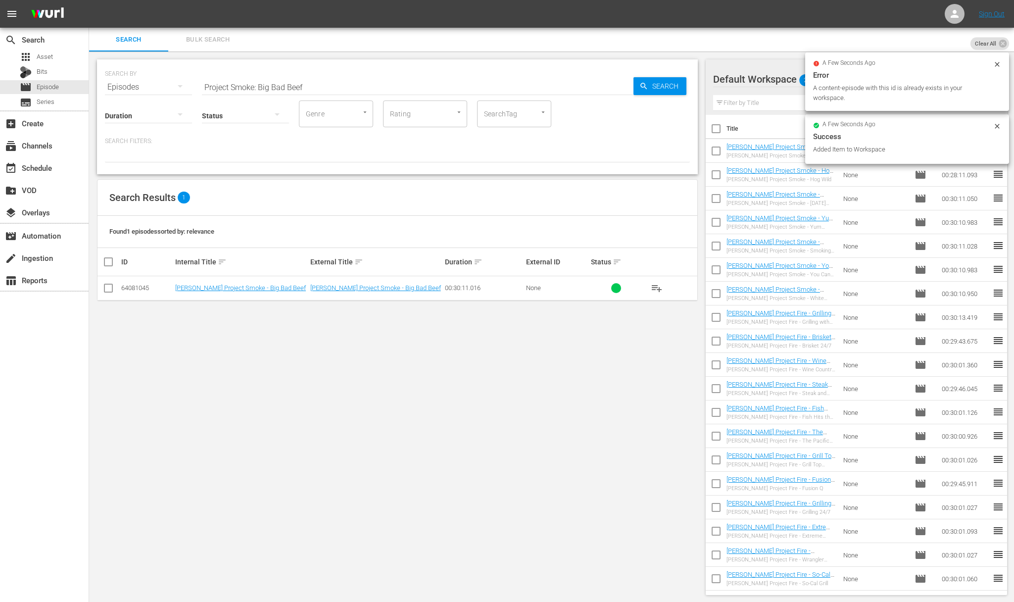
click at [297, 81] on input "Project Smoke: Big Bad Beef" at bounding box center [417, 87] width 431 height 24
paste input "How to Smoke When You Don't Have a Smoker"
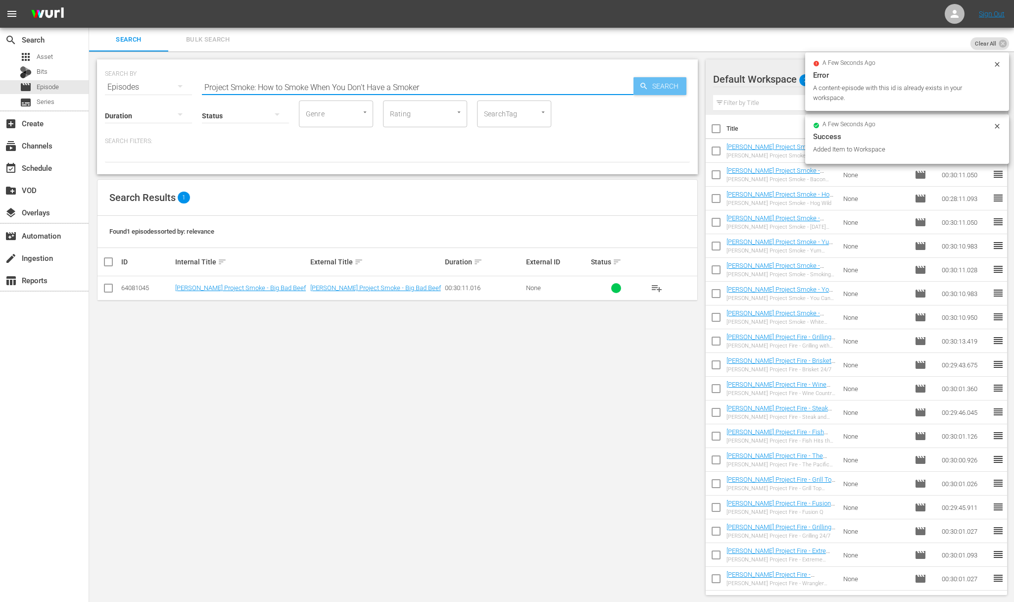
click at [651, 78] on span "Search" at bounding box center [667, 86] width 38 height 18
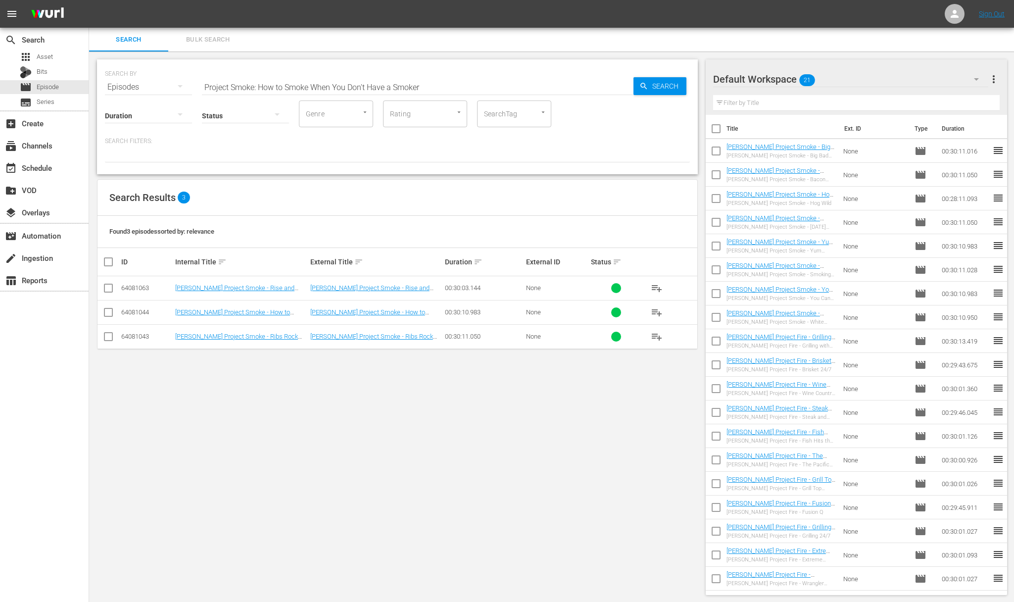
click at [659, 312] on span "playlist_add" at bounding box center [657, 312] width 12 height 12
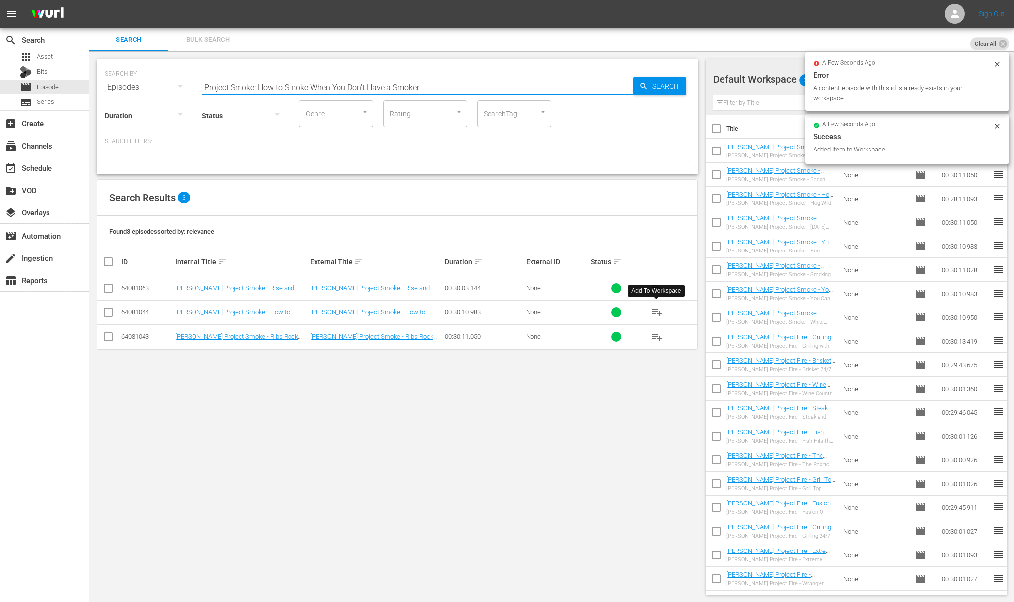
click at [408, 94] on div "Search ID, Title, Description, Keywords, or Category Project Smoke: How to Smok…" at bounding box center [417, 87] width 431 height 24
paste input "Ribs Rock the"
click at [650, 89] on span "Search" at bounding box center [667, 86] width 38 height 18
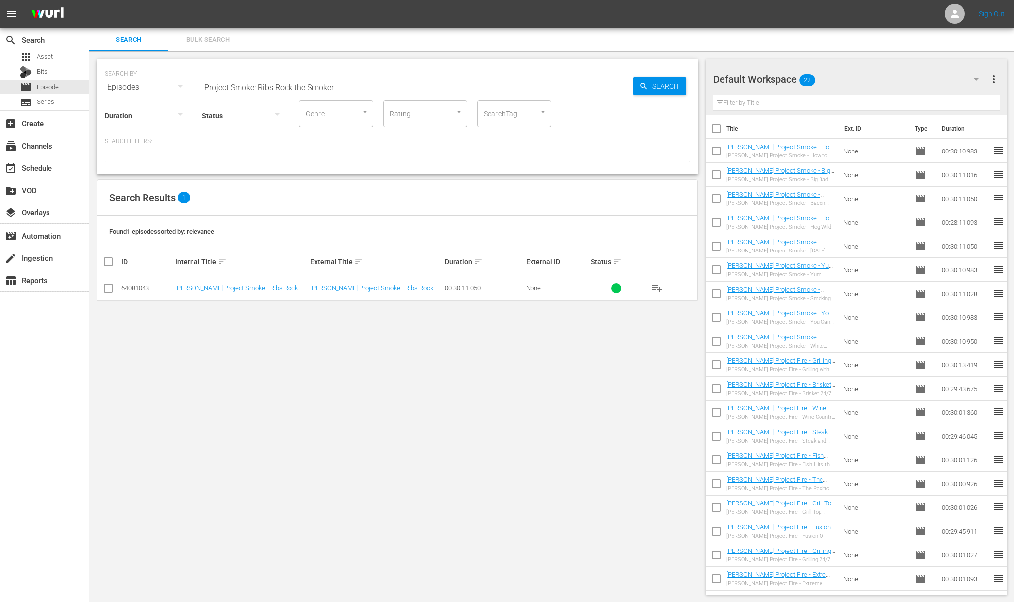
click at [656, 286] on span "playlist_add" at bounding box center [657, 288] width 12 height 12
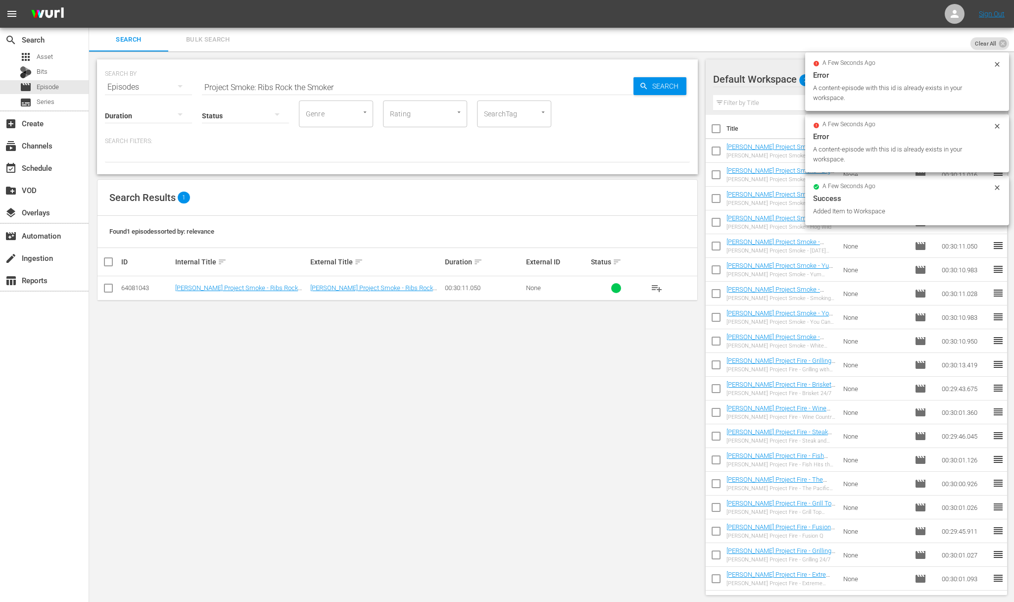
click at [364, 89] on input "Project Smoke: Ribs Rock the Smoker" at bounding box center [417, 87] width 431 height 24
paste input "Surf Meets Turf"
click at [673, 86] on span "Search" at bounding box center [667, 86] width 38 height 18
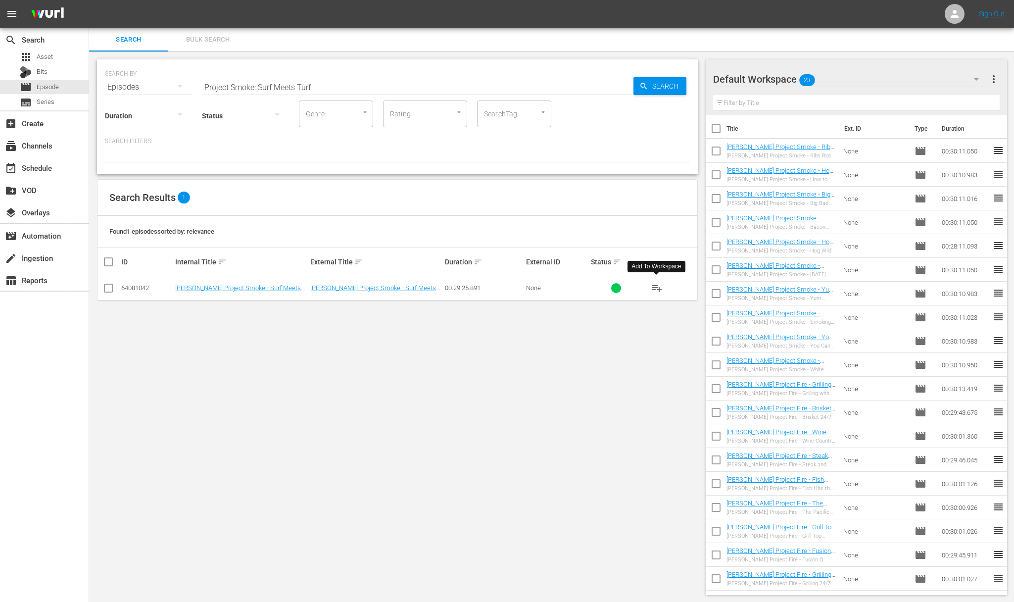
click at [658, 285] on span "playlist_add" at bounding box center [657, 288] width 12 height 12
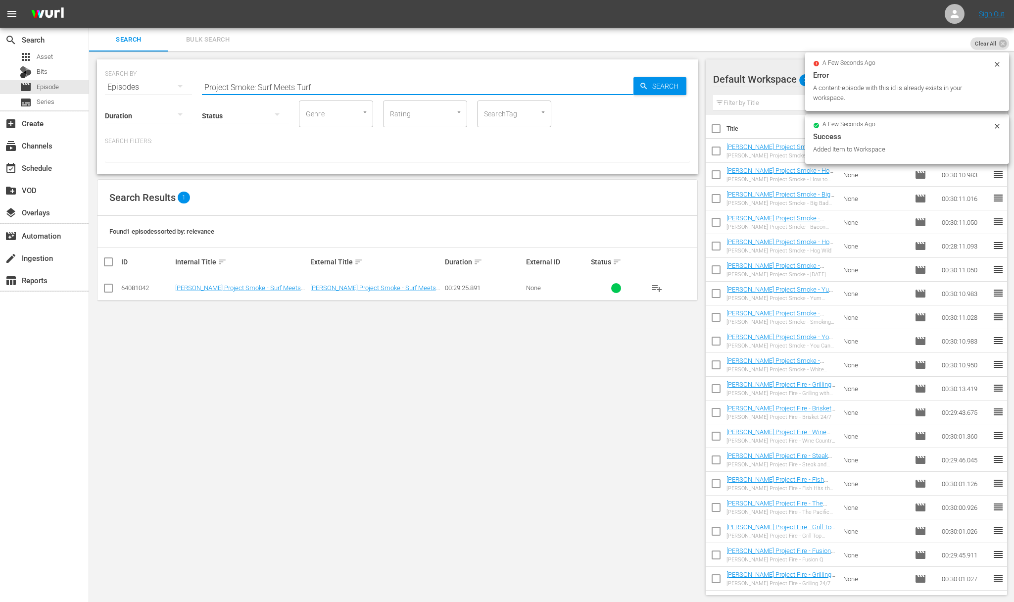
click at [338, 83] on input "Project Smoke: Surf Meets Turf" at bounding box center [417, 87] width 431 height 24
paste input "houlders and Bellies"
click at [637, 82] on div "Search" at bounding box center [659, 86] width 53 height 18
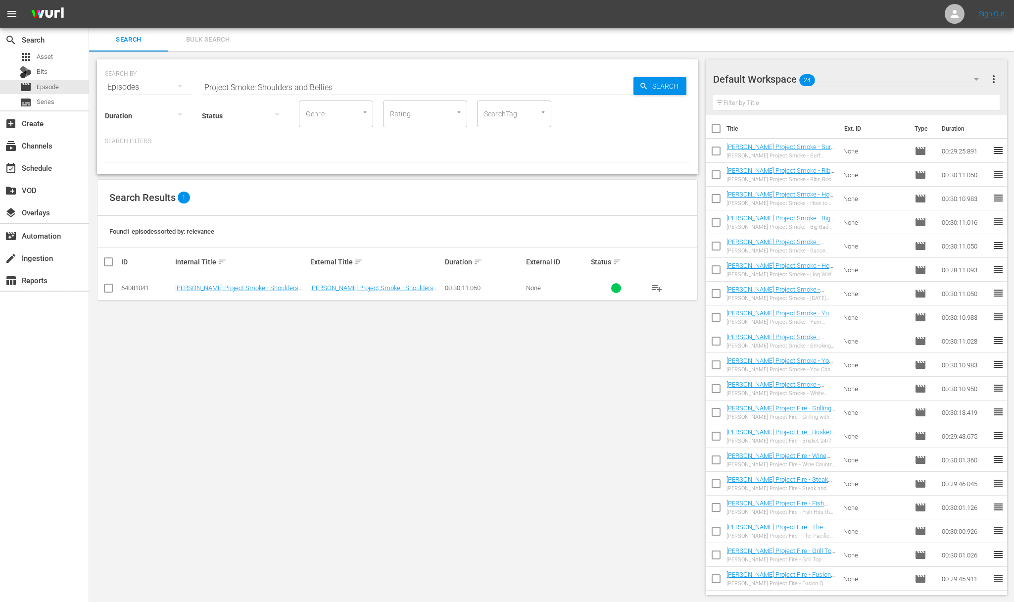
click at [658, 287] on span "playlist_add" at bounding box center [657, 288] width 12 height 12
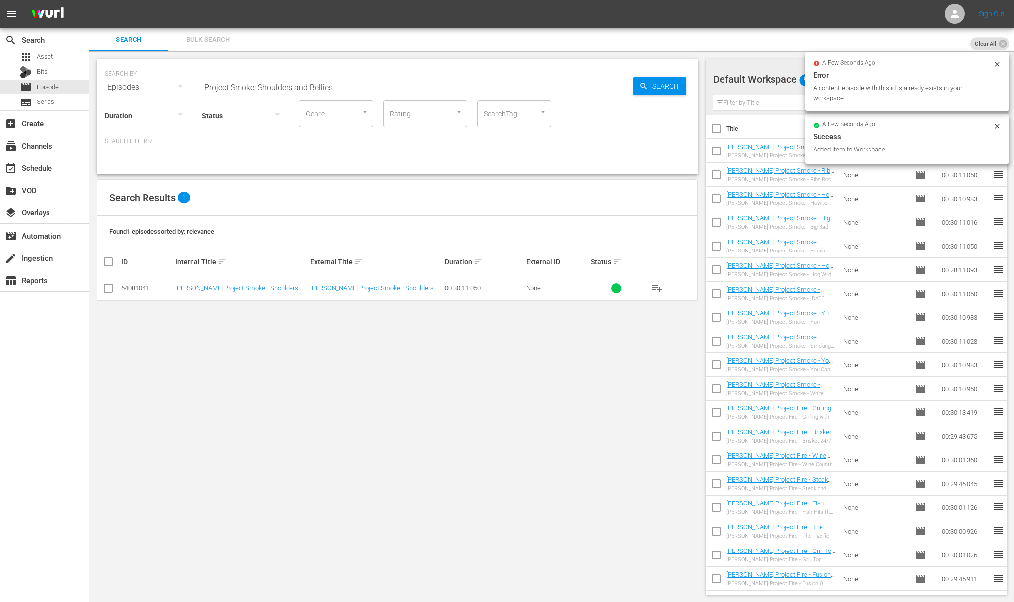
click at [391, 79] on input "Project Smoke: Shoulders and Bellies" at bounding box center [417, 87] width 431 height 24
paste input "moking 101"
click at [667, 84] on span "Search" at bounding box center [667, 86] width 38 height 18
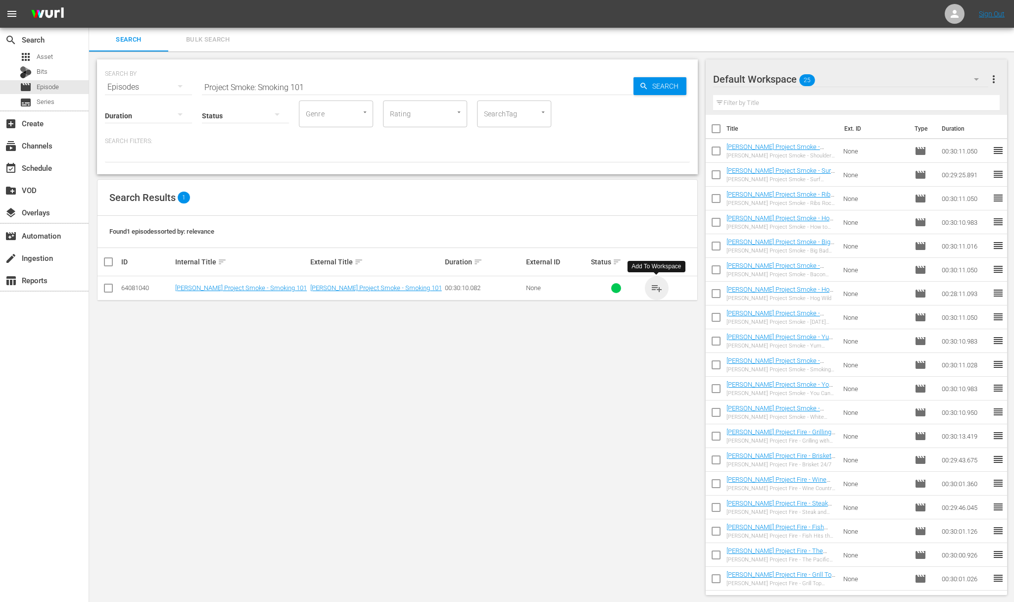
click at [658, 287] on span "playlist_add" at bounding box center [657, 288] width 12 height 12
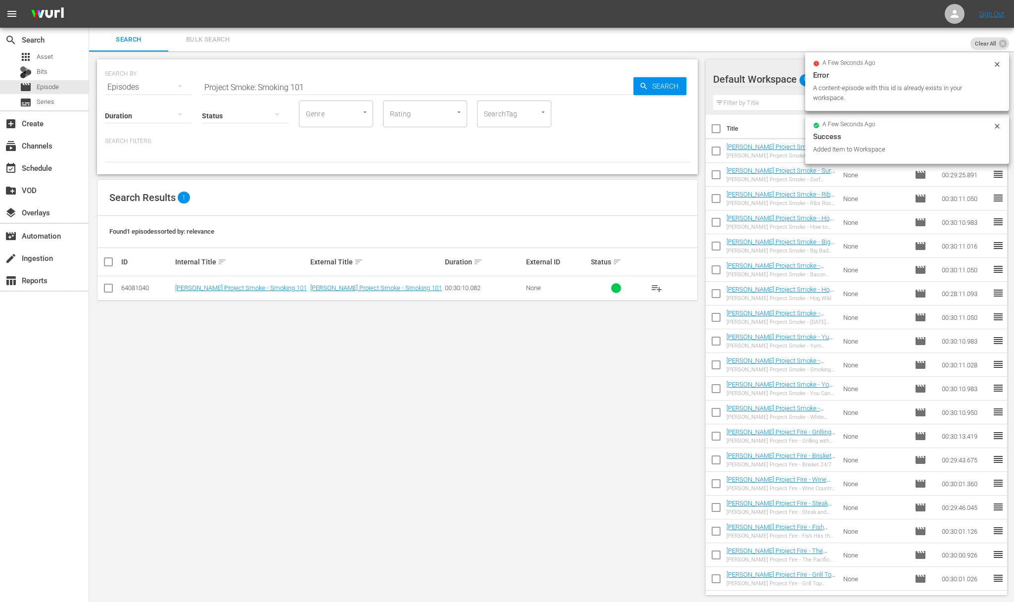
click at [329, 86] on input "Project Smoke: Smoking 101" at bounding box center [417, 87] width 431 height 24
paste input "Bird Meets Smoke"
click at [646, 84] on icon "button" at bounding box center [643, 86] width 9 height 9
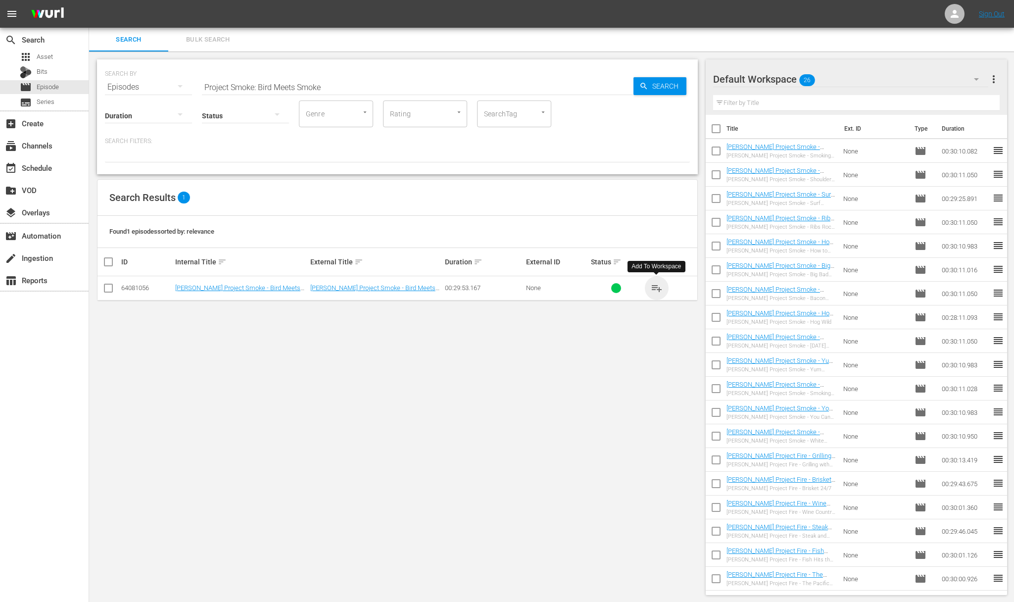
click at [661, 285] on span "playlist_add" at bounding box center [657, 288] width 12 height 12
click at [657, 287] on span "playlist_add" at bounding box center [657, 288] width 12 height 12
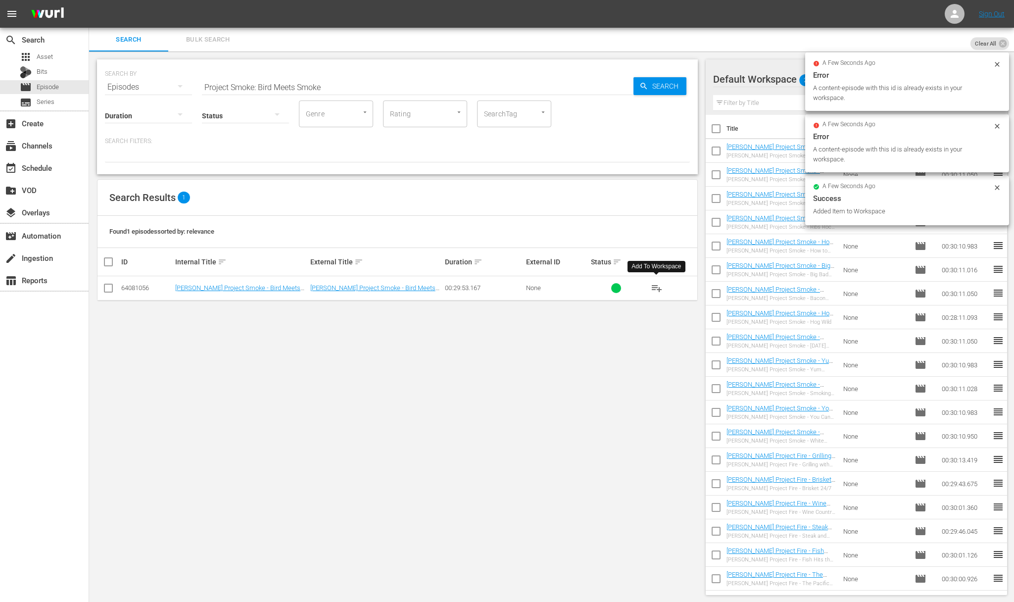
click at [323, 74] on div "SEARCH BY Search By Episodes Search ID, Title, Description, Keywords, or Catego…" at bounding box center [397, 81] width 585 height 36
click at [315, 80] on input "Project Smoke: Bird Meets Smoke" at bounding box center [417, 87] width 431 height 24
paste input "Raichlen on Ribs"
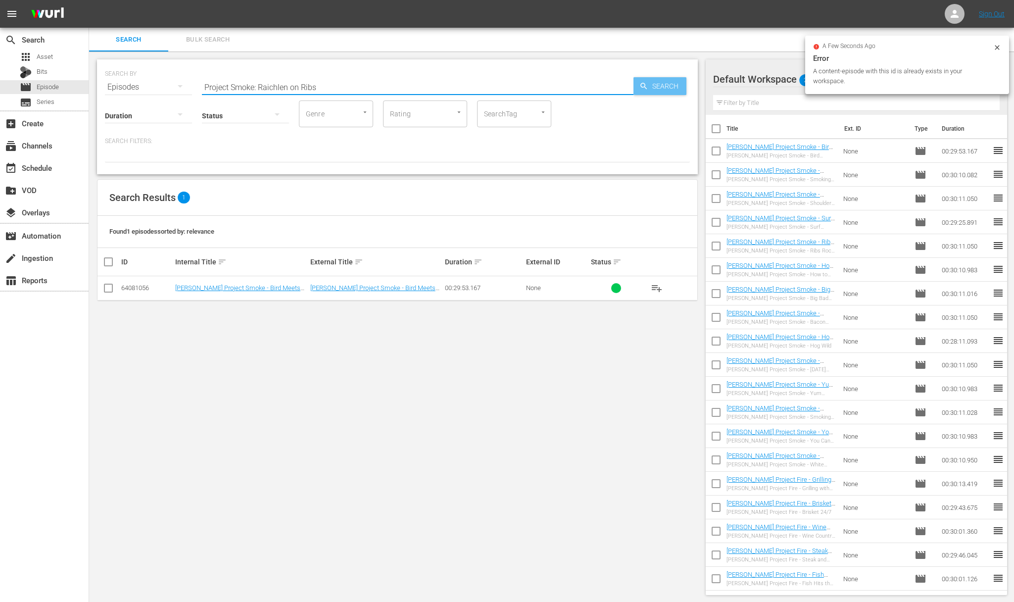
click at [667, 80] on span "Search" at bounding box center [667, 86] width 38 height 18
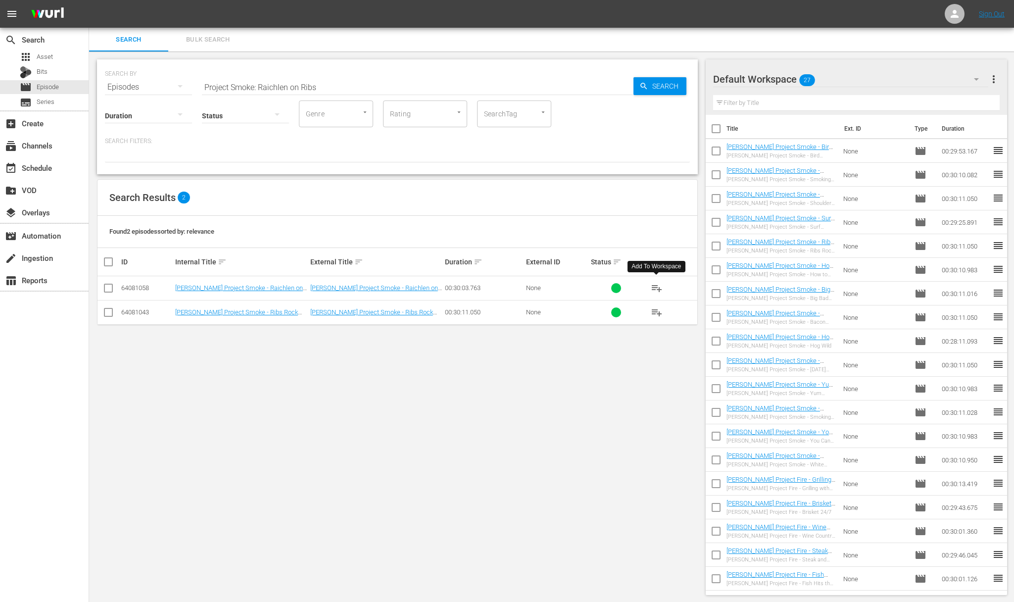
click at [656, 287] on span "playlist_add" at bounding box center [657, 288] width 12 height 12
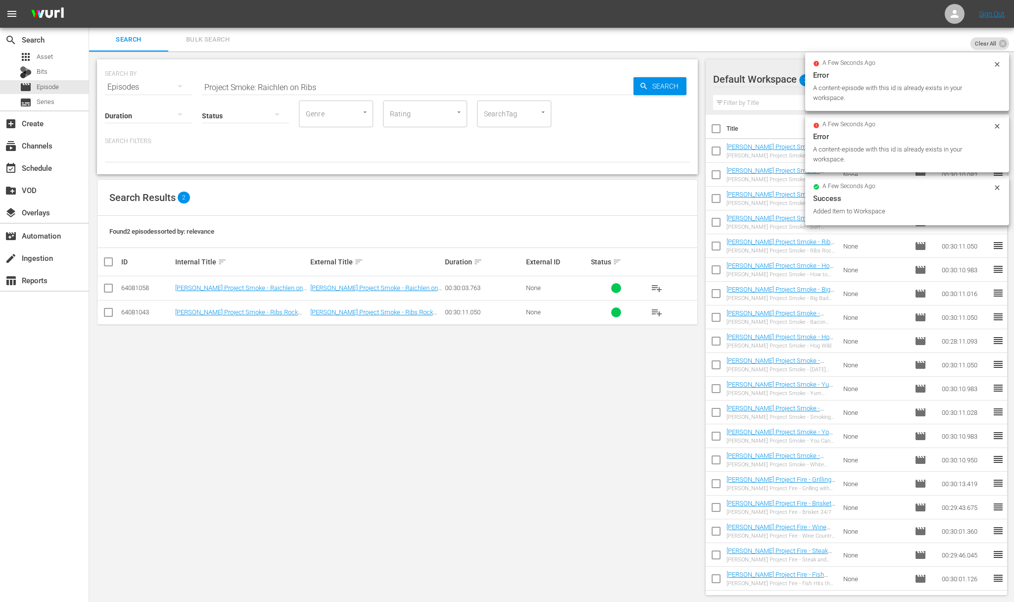
click at [330, 95] on input "Project Smoke: Raichlen on Ribs" at bounding box center [417, 87] width 431 height 24
paste input "ABC's of Smoke"
click at [658, 85] on span "Search" at bounding box center [667, 86] width 38 height 18
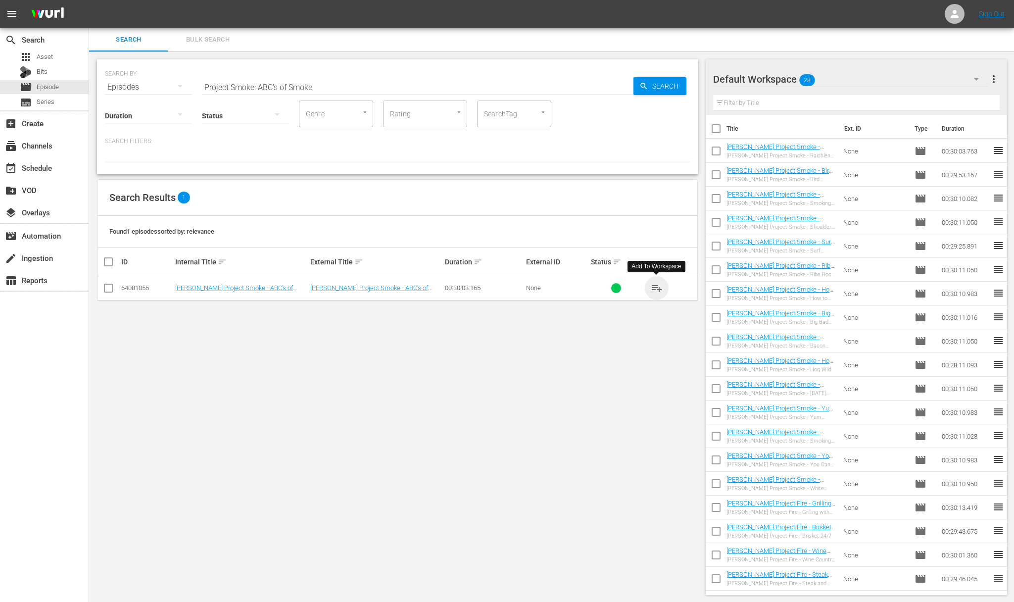
click at [660, 287] on span "playlist_add" at bounding box center [657, 288] width 12 height 12
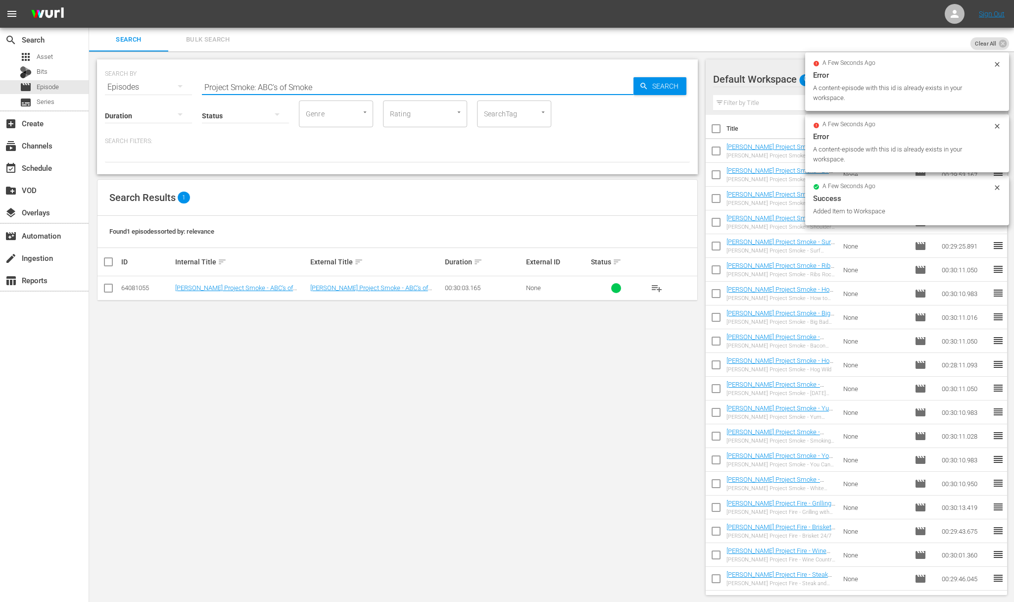
click at [339, 87] on input "Project Smoke: ABC's of Smoke" at bounding box center [417, 87] width 431 height 24
paste input "sian"
click at [670, 84] on span "Search" at bounding box center [667, 86] width 38 height 18
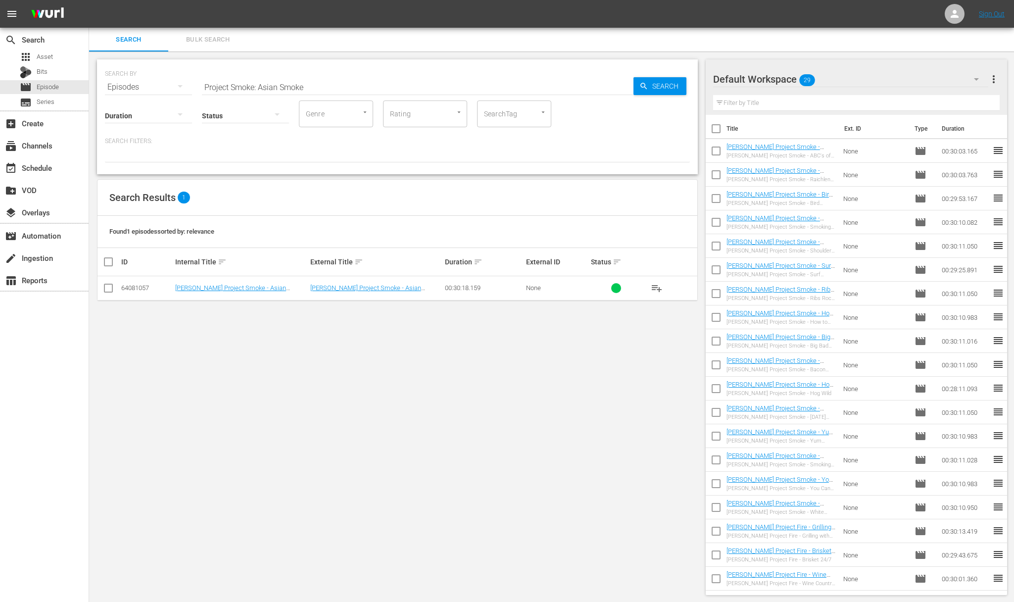
click at [657, 286] on span "playlist_add" at bounding box center [657, 288] width 12 height 12
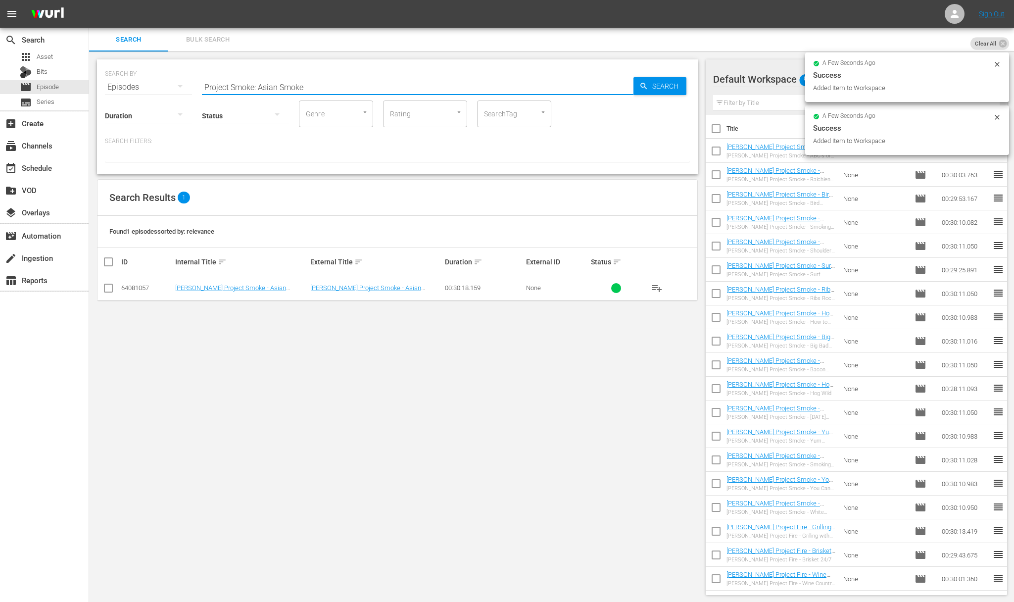
click at [285, 86] on input "Project Smoke: Asian Smoke" at bounding box center [417, 87] width 431 height 24
paste input "imal Grill: Really Big Beef"
click at [658, 77] on span "Search" at bounding box center [667, 86] width 38 height 18
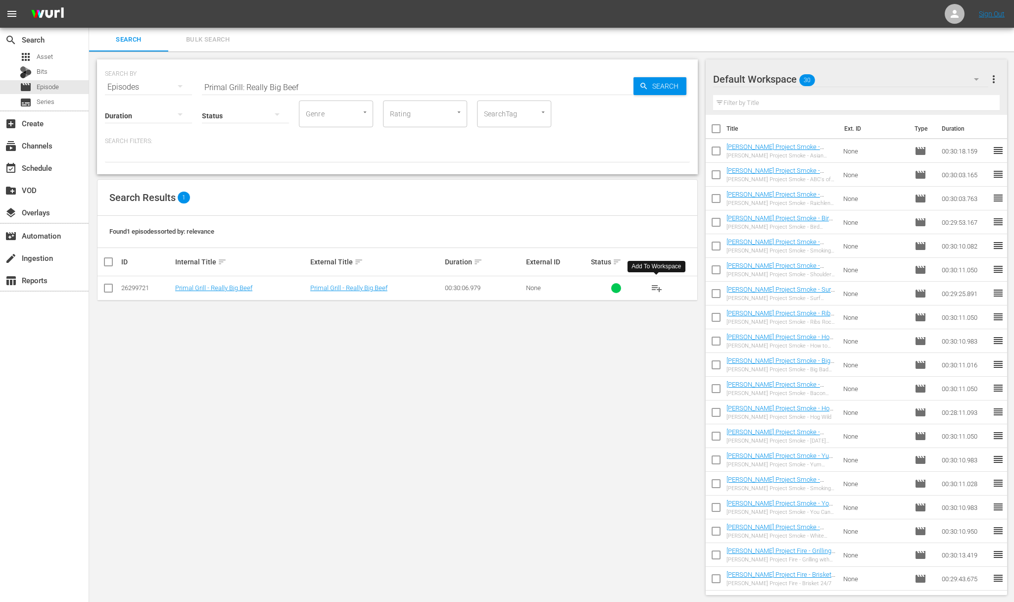
click at [655, 285] on span "playlist_add" at bounding box center [657, 288] width 12 height 12
click at [657, 287] on span "playlist_add" at bounding box center [657, 288] width 12 height 12
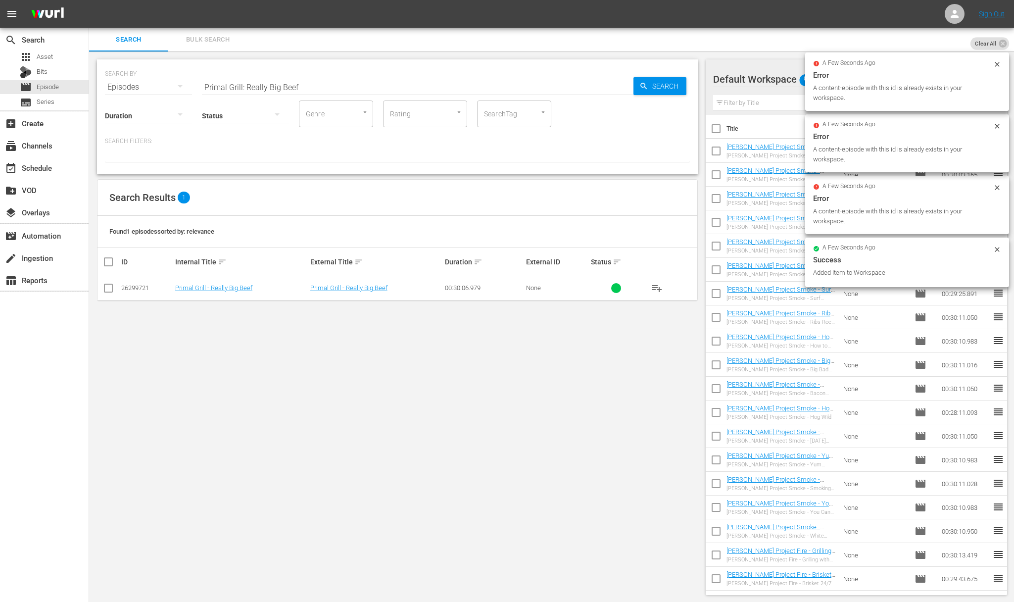
click at [372, 82] on input "Primal Grill: Really Big Beef" at bounding box center [417, 87] width 431 height 24
paste input "Tailgating: Games On!"
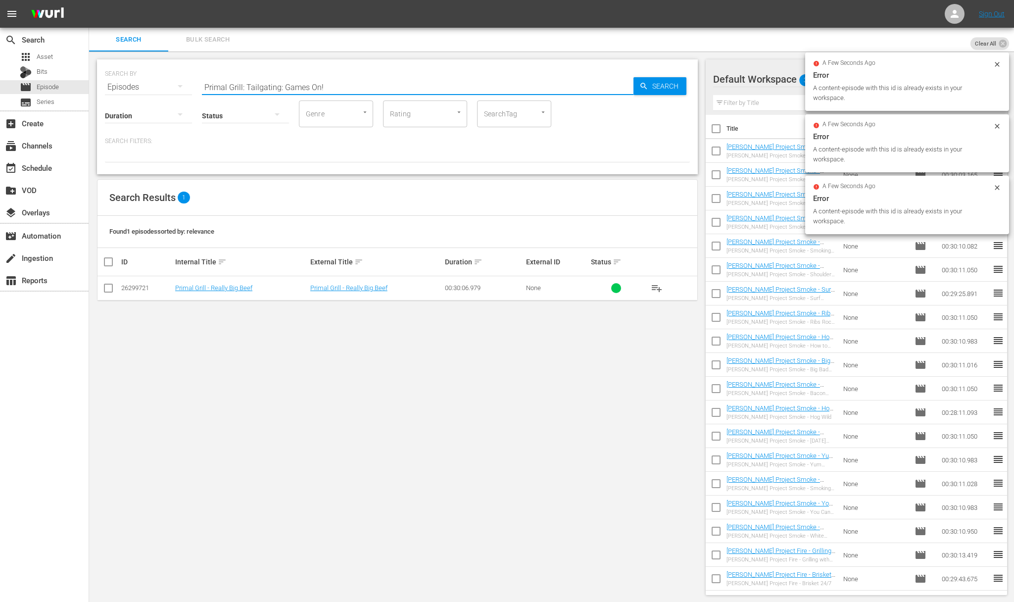
click at [614, 88] on input "Primal Grill: Tailgating: Games On!" at bounding box center [417, 87] width 431 height 24
click at [653, 88] on span "Search" at bounding box center [667, 86] width 38 height 18
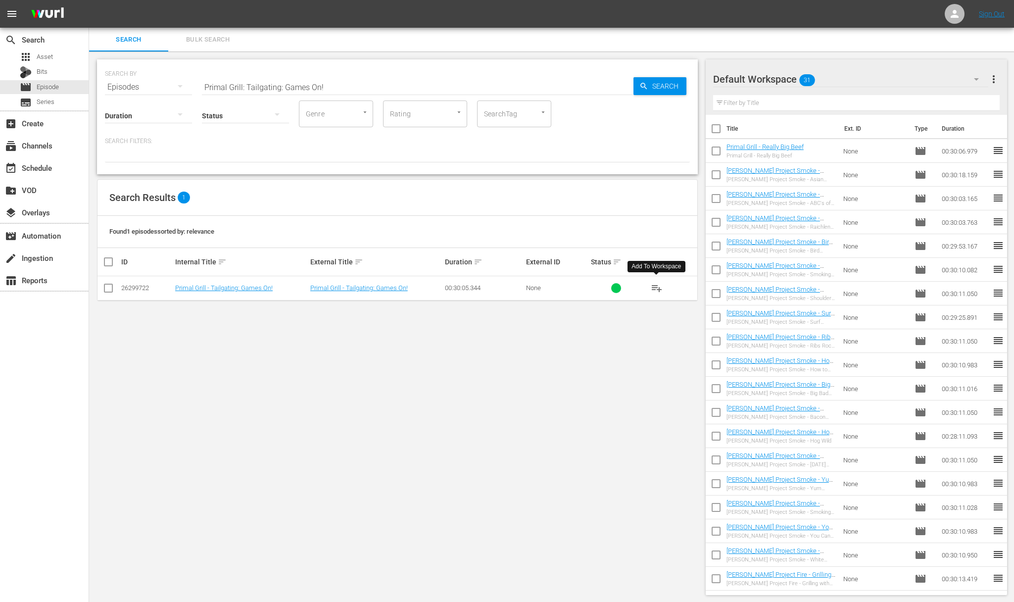
click at [656, 286] on span "playlist_add" at bounding box center [657, 288] width 12 height 12
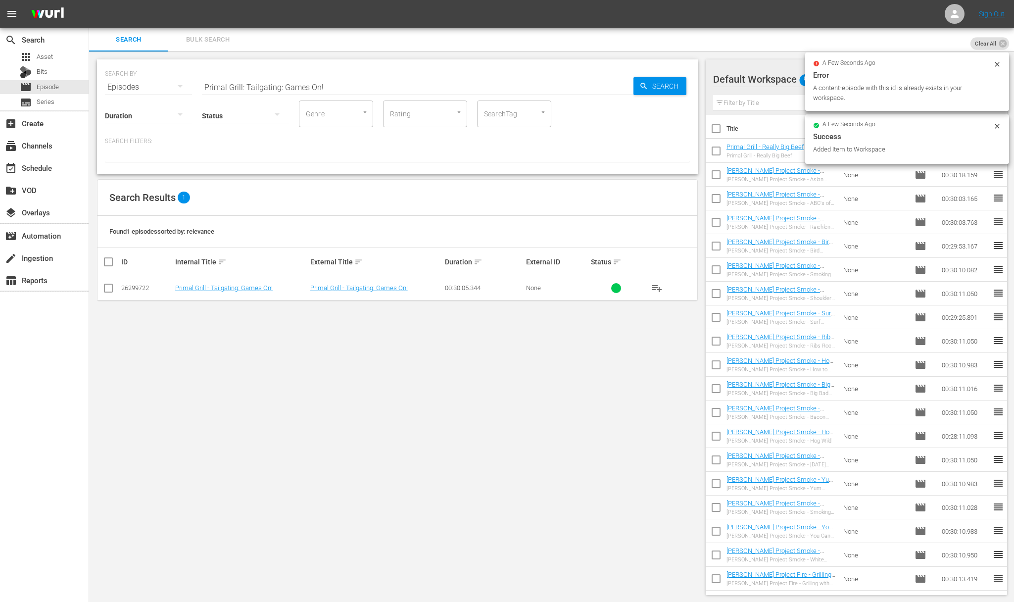
click at [344, 87] on input "Primal Grill: Tailgating: Games On!" at bounding box center [417, 87] width 431 height 24
paste input "Learning to Love Lamb"
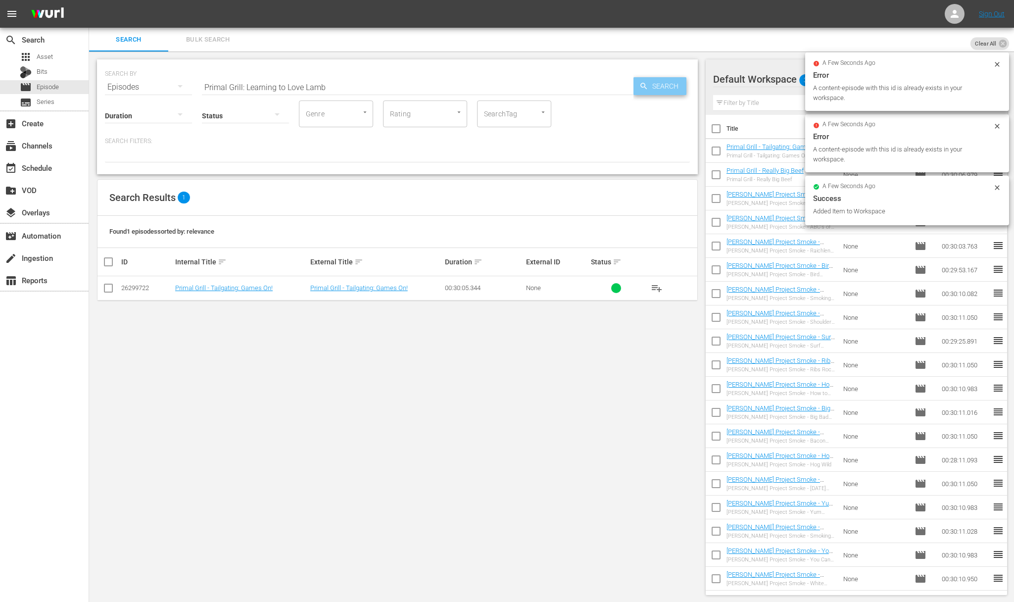
click at [658, 84] on span "Search" at bounding box center [667, 86] width 38 height 18
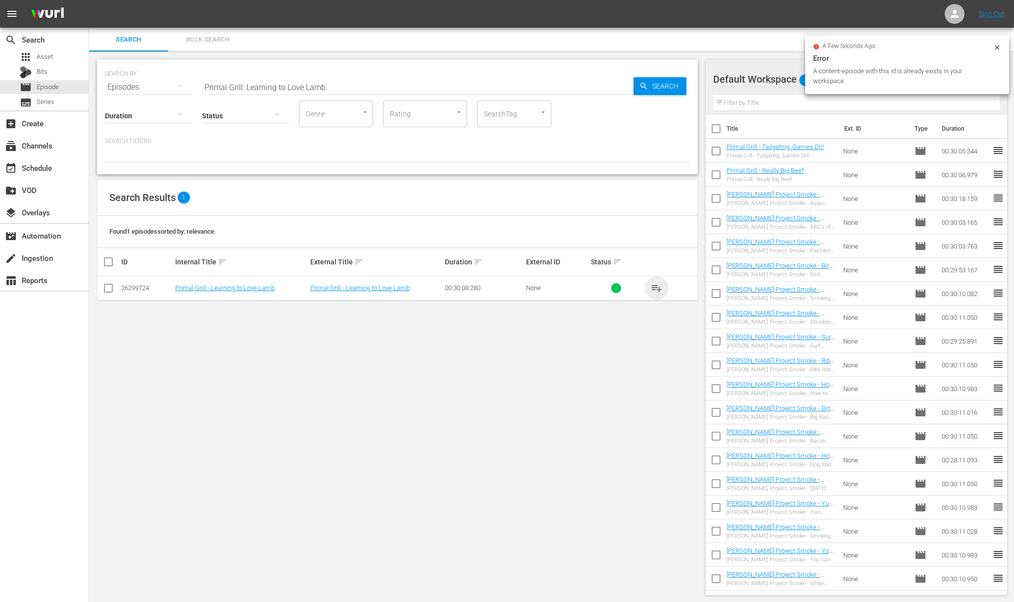
click at [658, 284] on span "playlist_add" at bounding box center [657, 288] width 12 height 12
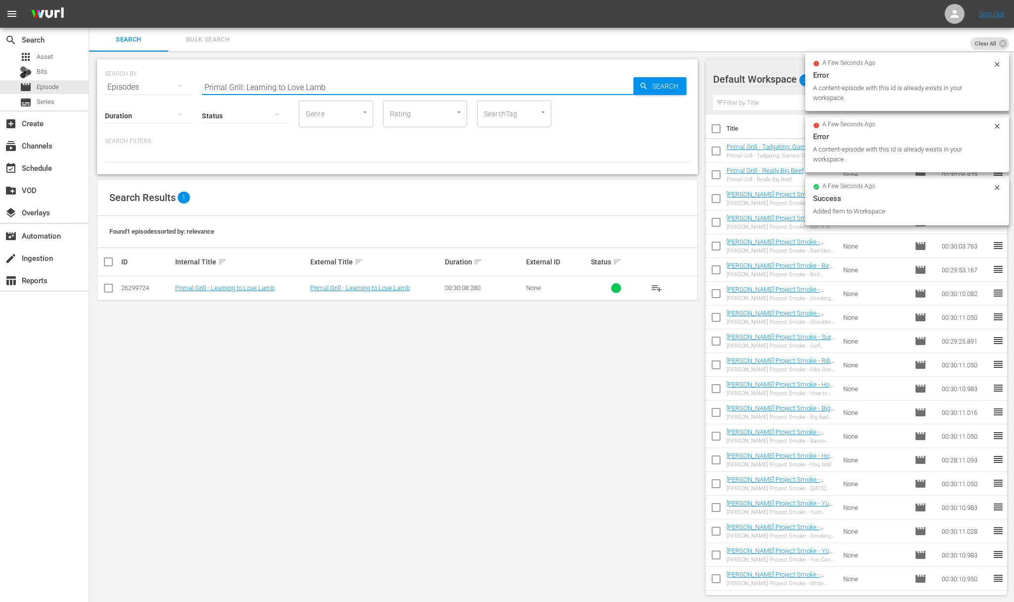
click at [358, 84] on input "Primal Grill: Learning to Love Lamb" at bounding box center [417, 87] width 431 height 24
paste input "One Good Turn (Rotisserie Grilling)"
click at [655, 88] on span "Search" at bounding box center [667, 86] width 38 height 18
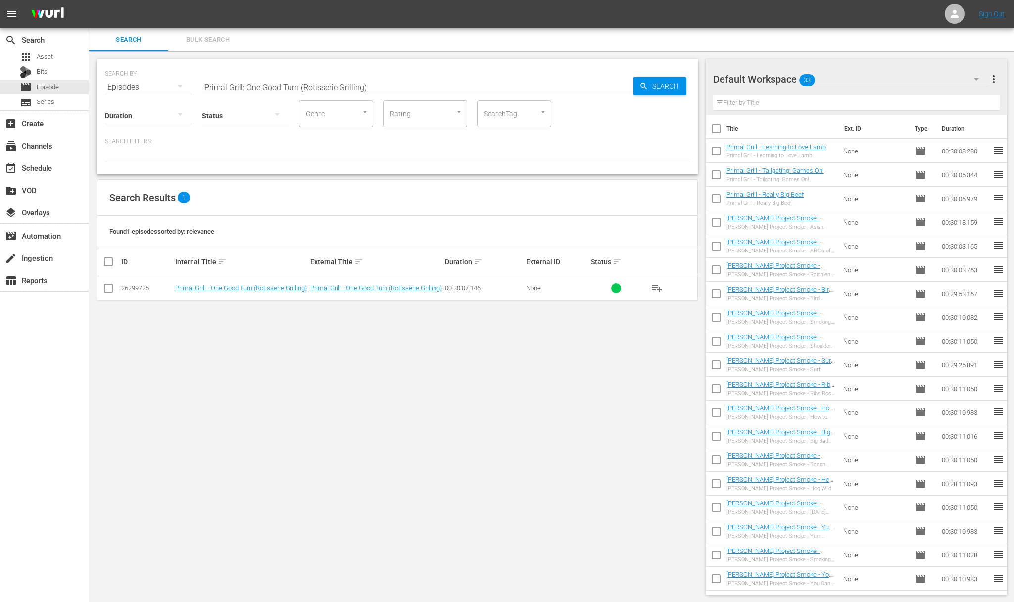
click at [658, 286] on span "playlist_add" at bounding box center [657, 288] width 12 height 12
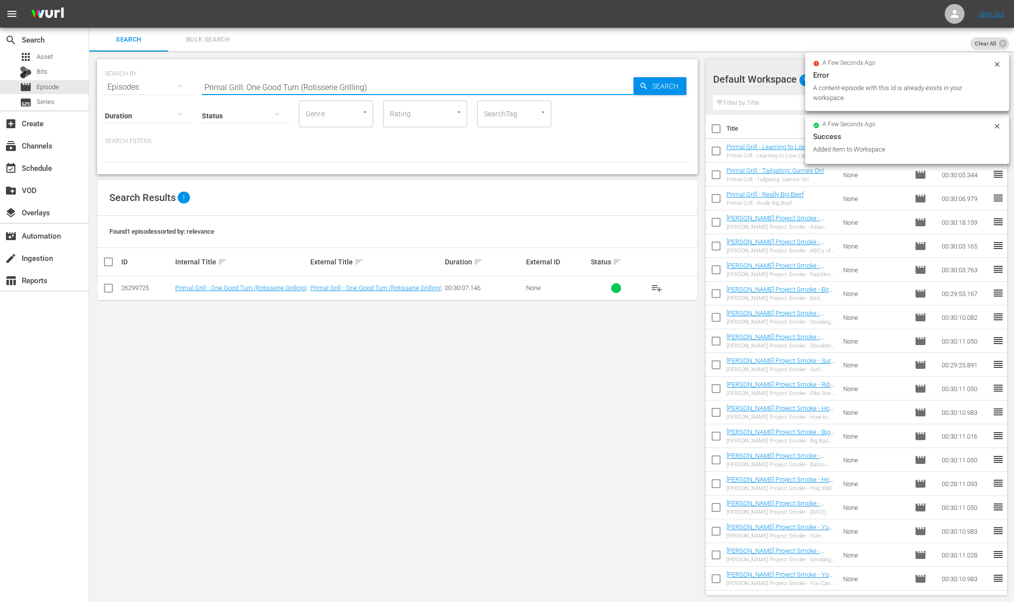
drag, startPoint x: 399, startPoint y: 88, endPoint x: 389, endPoint y: 86, distance: 9.6
click at [399, 87] on input "Primal Grill: One Good Turn (Rotisserie Grilling)" at bounding box center [417, 87] width 431 height 24
paste input "Shell Games"
click at [669, 83] on span "Search" at bounding box center [667, 86] width 38 height 18
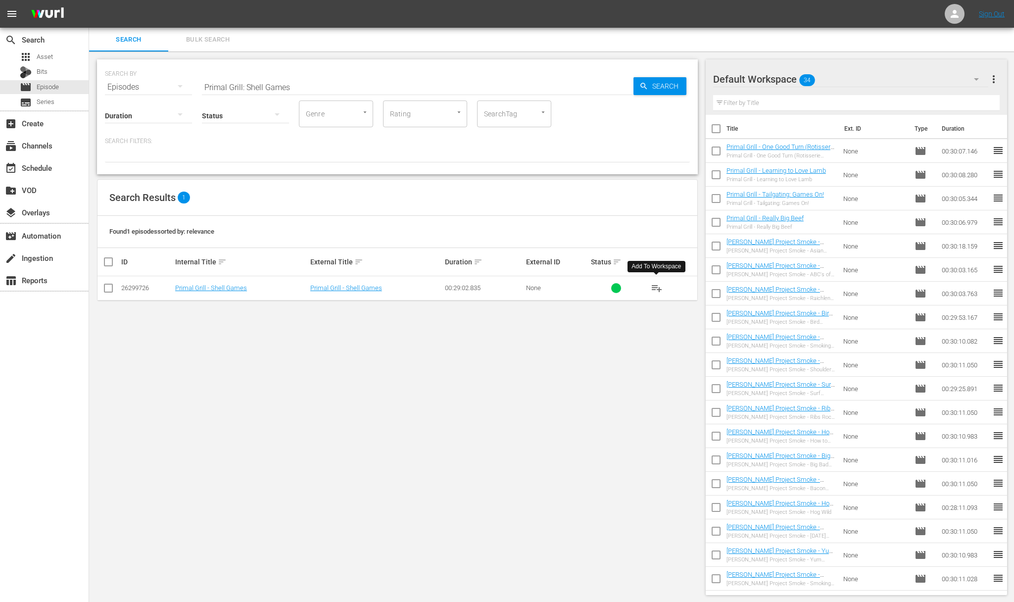
click at [658, 287] on span "playlist_add" at bounding box center [657, 288] width 12 height 12
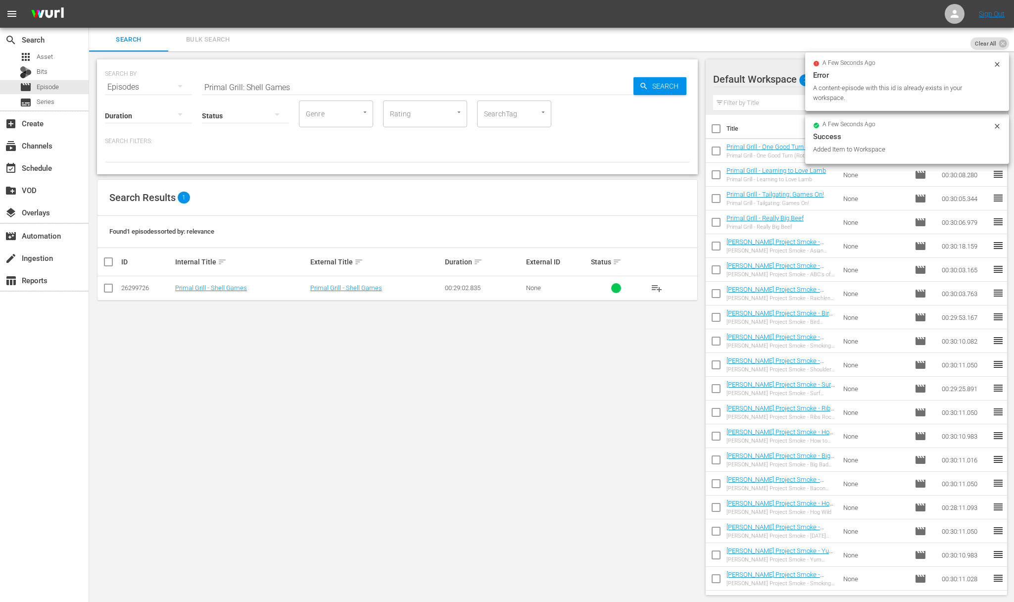
click at [361, 87] on input "Primal Grill: Shell Games" at bounding box center [417, 87] width 431 height 24
paste input "Raichlen on Rib"
click at [636, 83] on div "Search" at bounding box center [659, 86] width 53 height 18
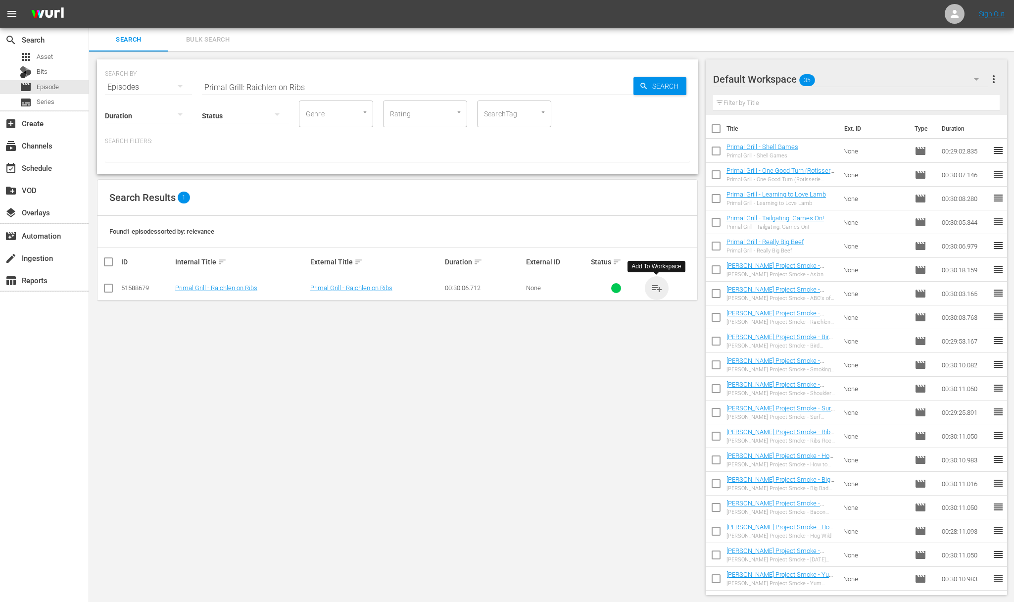
click at [654, 285] on span "playlist_add" at bounding box center [657, 288] width 12 height 12
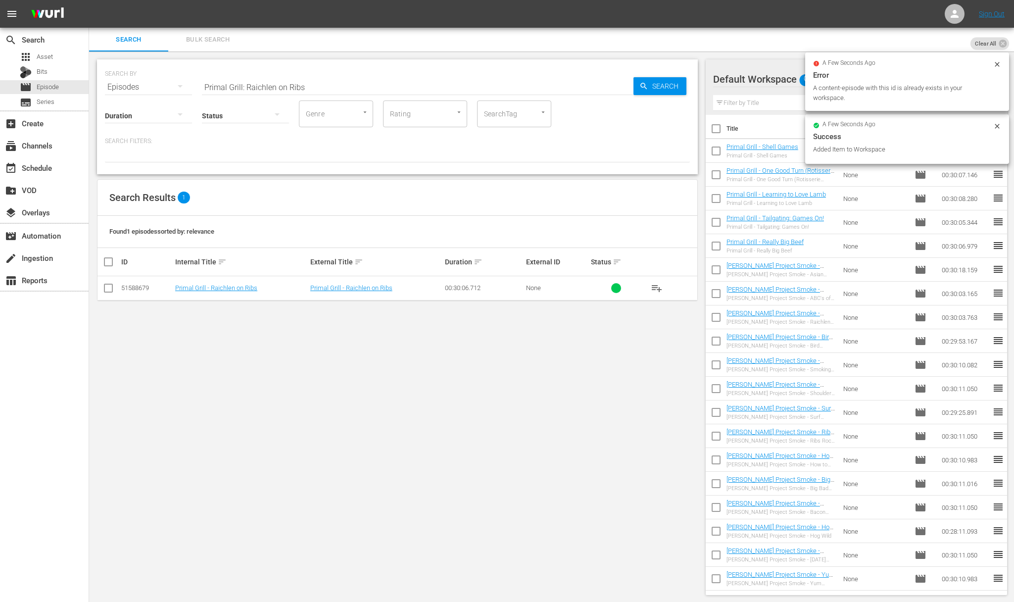
drag, startPoint x: 370, startPoint y: 87, endPoint x: 364, endPoint y: 85, distance: 6.3
click at [370, 87] on input "Primal Grill: Raichlen on Ribs" at bounding box center [417, 87] width 431 height 24
paste input "Shoulders and Butt"
click at [663, 81] on span "Search" at bounding box center [667, 86] width 38 height 18
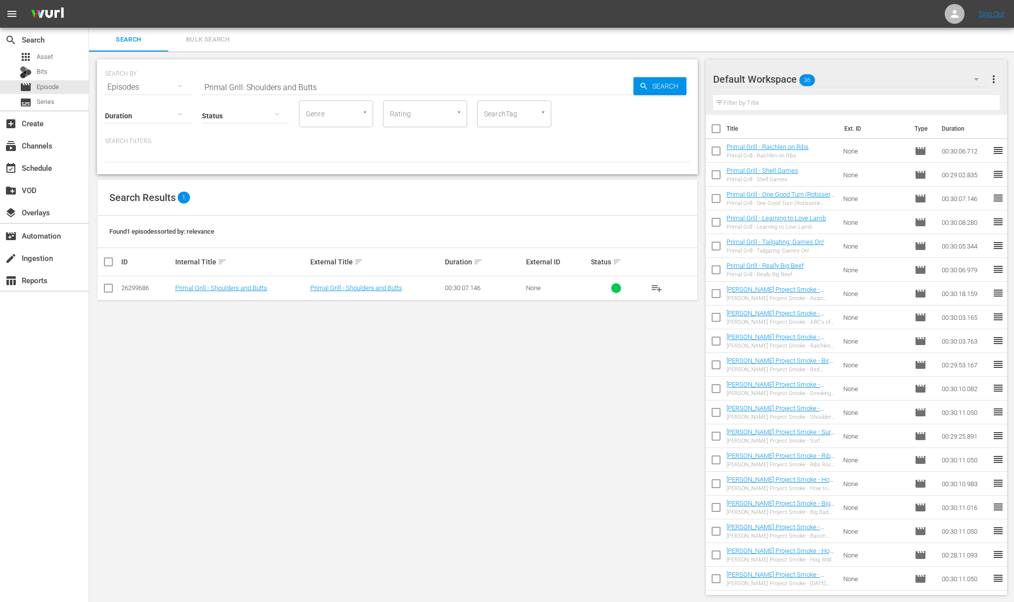
click at [657, 287] on span "playlist_add" at bounding box center [657, 288] width 12 height 12
click at [656, 289] on span "playlist_add" at bounding box center [657, 288] width 12 height 12
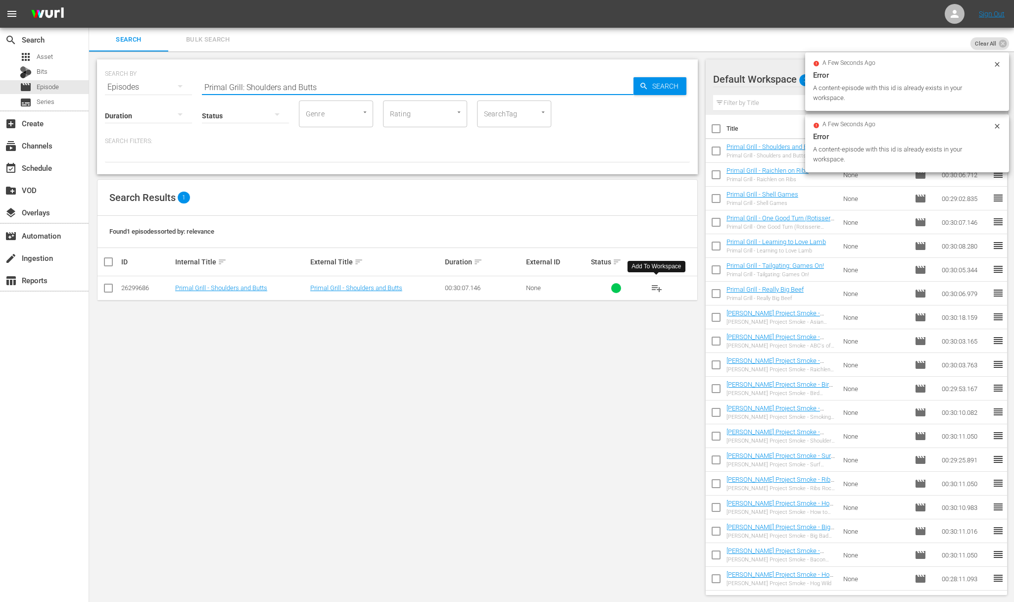
click at [310, 85] on input "Primal Grill: Shoulders and Butts" at bounding box center [417, 87] width 431 height 24
paste input "Vegetarians at the Grill"
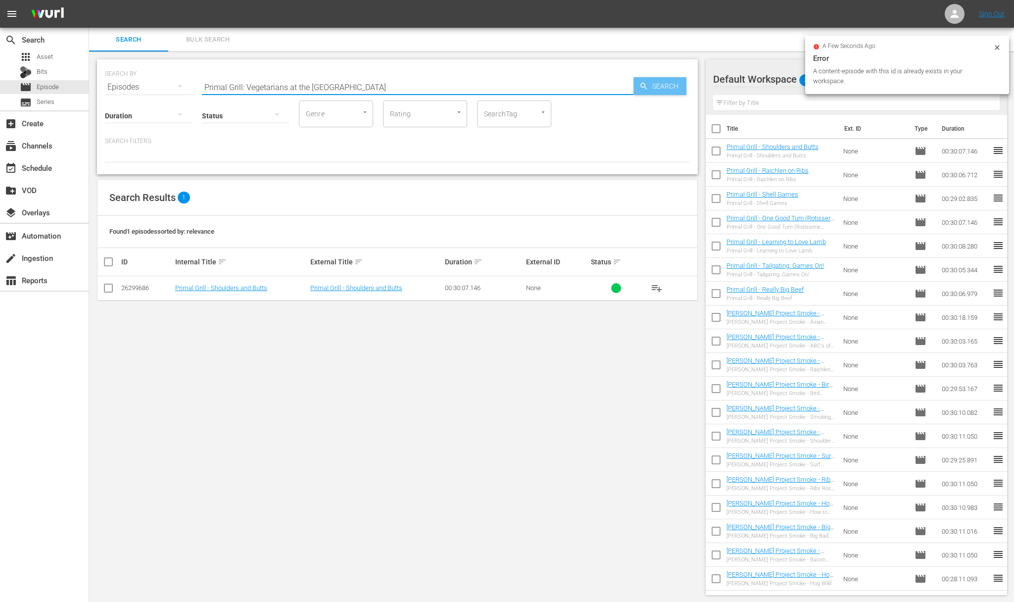
click at [660, 86] on span "Search" at bounding box center [667, 86] width 38 height 18
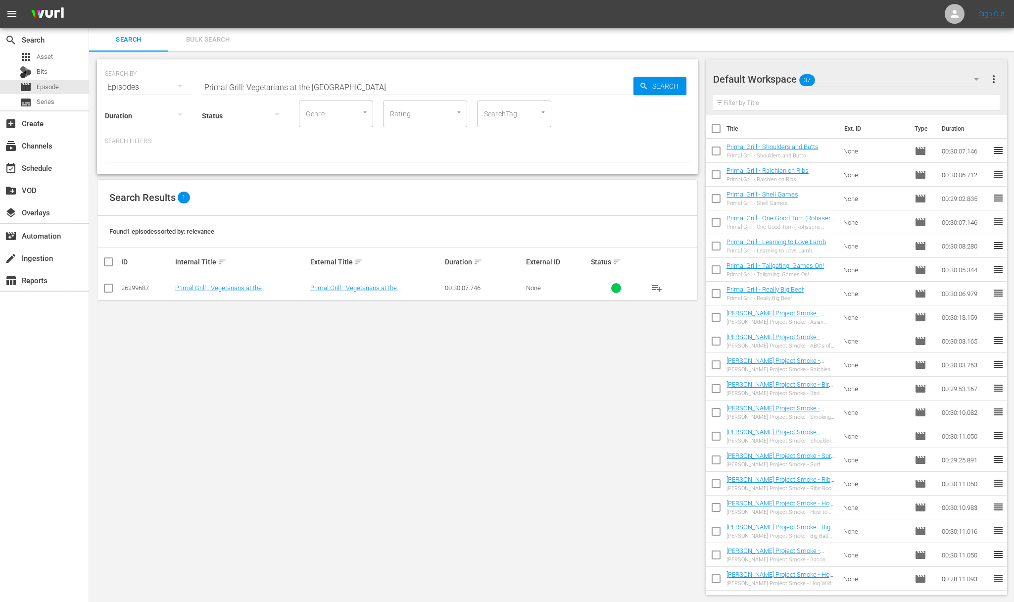
click at [657, 289] on span "playlist_add" at bounding box center [657, 288] width 12 height 12
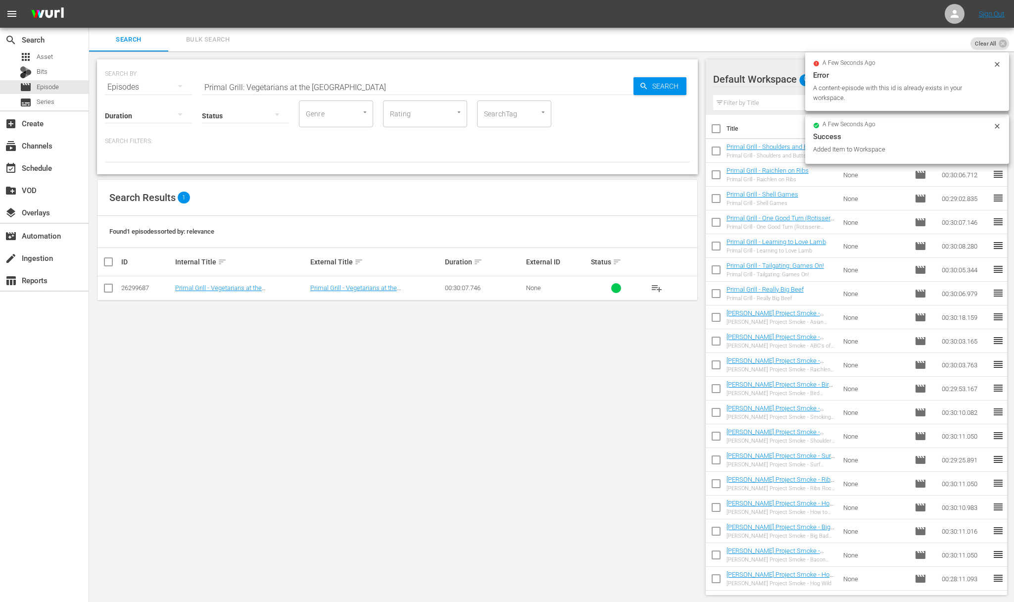
click at [338, 89] on input "Primal Grill: Vegetarians at the Grill" at bounding box center [417, 87] width 431 height 24
paste input "Fish Without Fear"
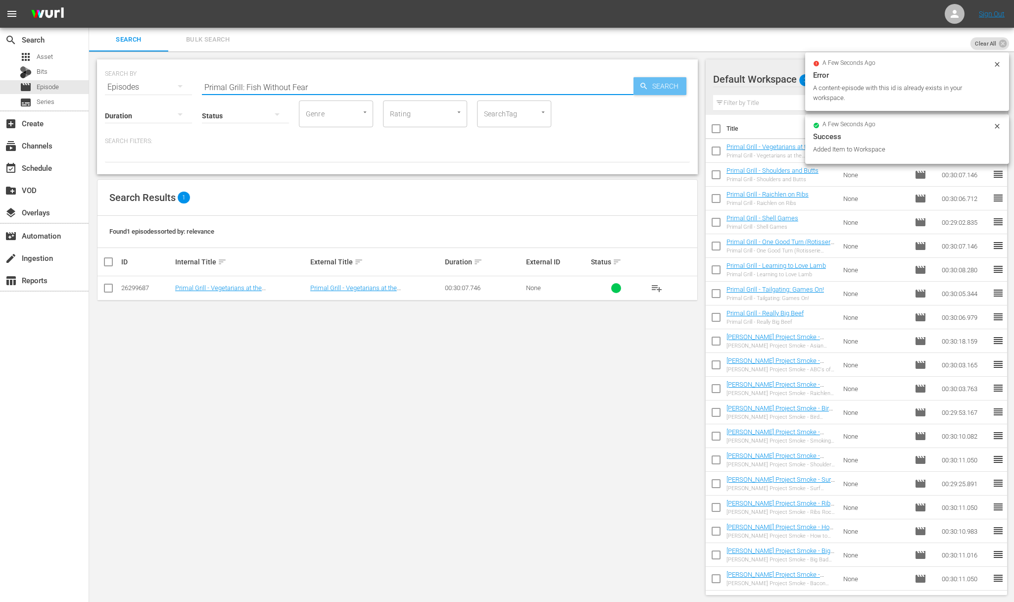
click at [674, 81] on span "Search" at bounding box center [667, 86] width 38 height 18
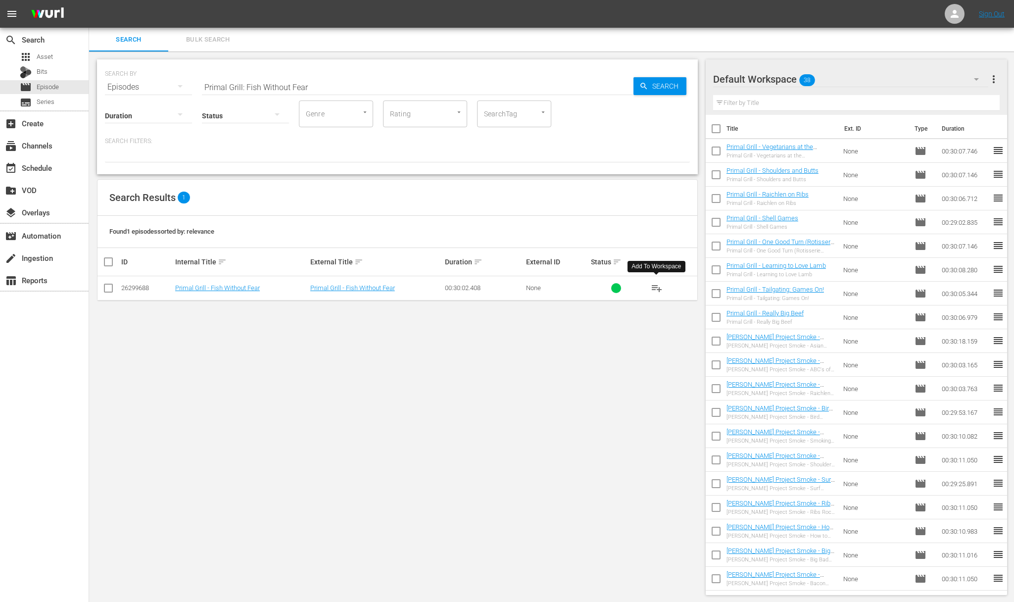
click at [657, 286] on span "playlist_add" at bounding box center [657, 288] width 12 height 12
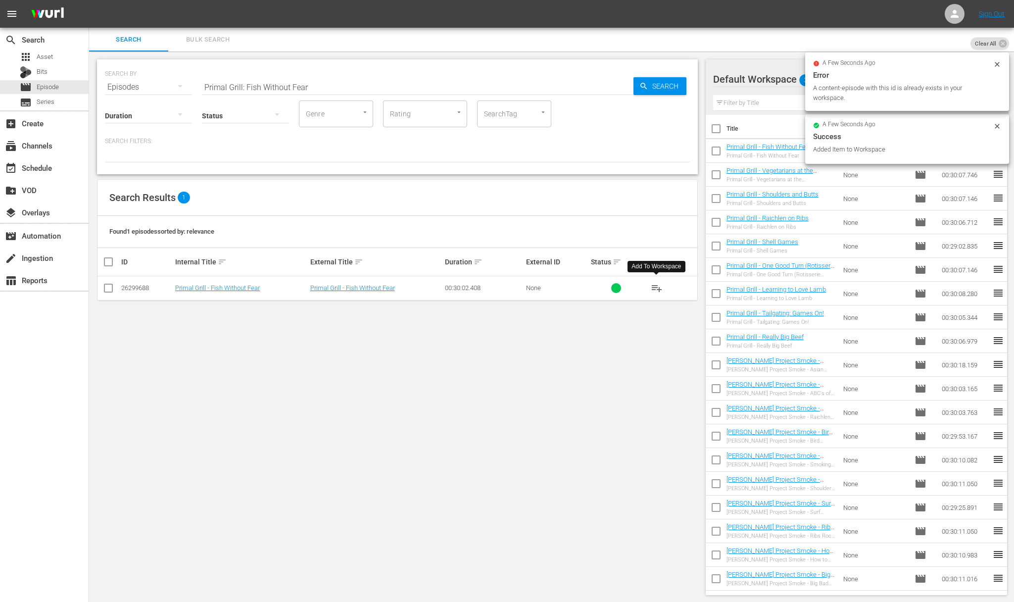
click at [273, 71] on div "SEARCH BY Search By Episodes Search ID, Title, Description, Keywords, or Catego…" at bounding box center [397, 81] width 585 height 36
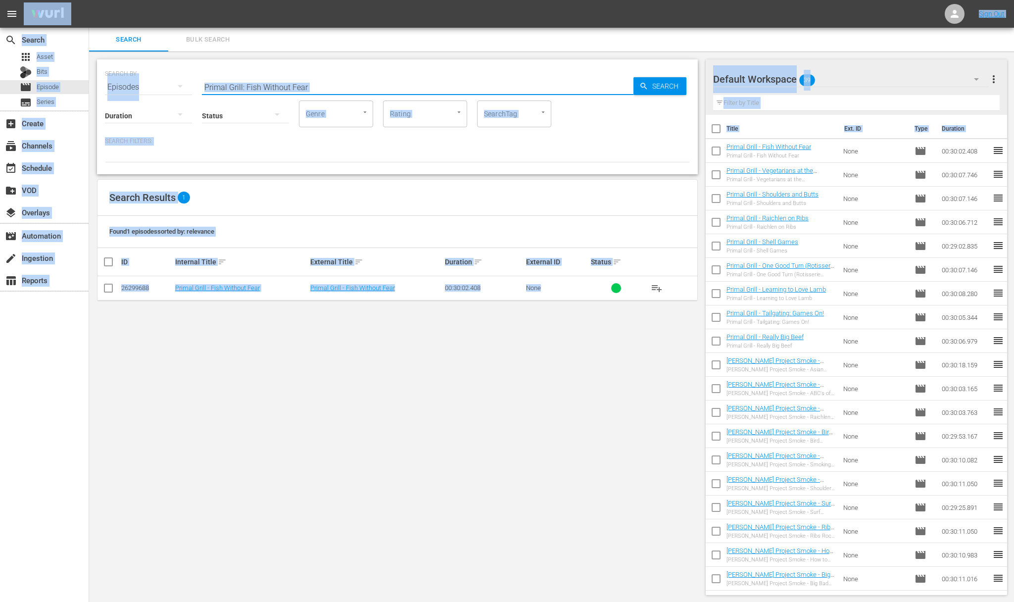
click at [270, 89] on input "Primal Grill: Fish Without Fear" at bounding box center [417, 87] width 431 height 24
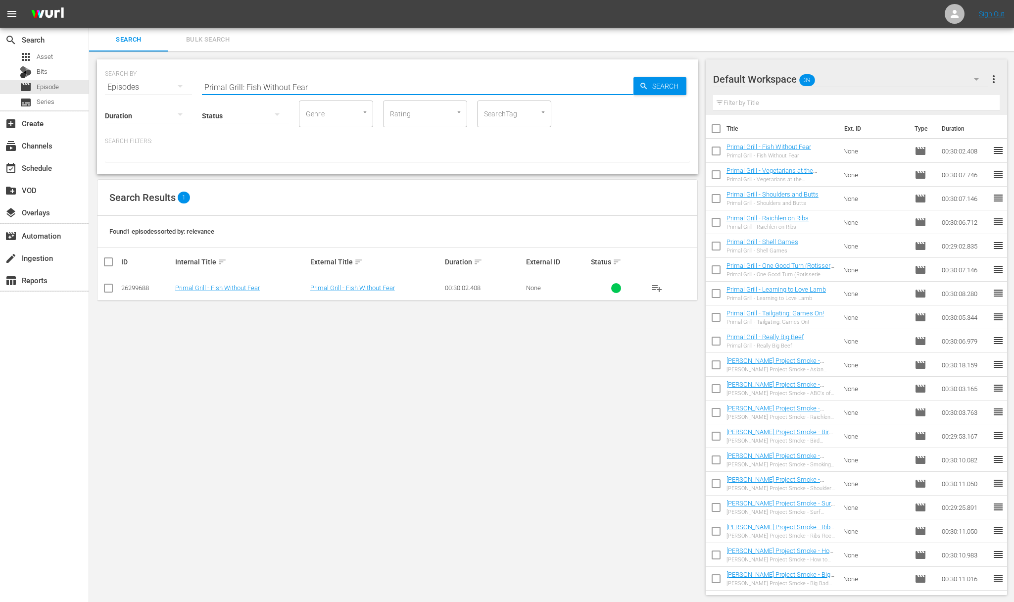
paste input "Bird Meets Grill"
click at [669, 86] on span "Search" at bounding box center [667, 86] width 38 height 18
drag, startPoint x: 660, startPoint y: 289, endPoint x: 652, endPoint y: 288, distance: 8.5
click at [660, 289] on span "playlist_add" at bounding box center [657, 288] width 12 height 12
click at [652, 288] on span "playlist_add" at bounding box center [657, 288] width 12 height 12
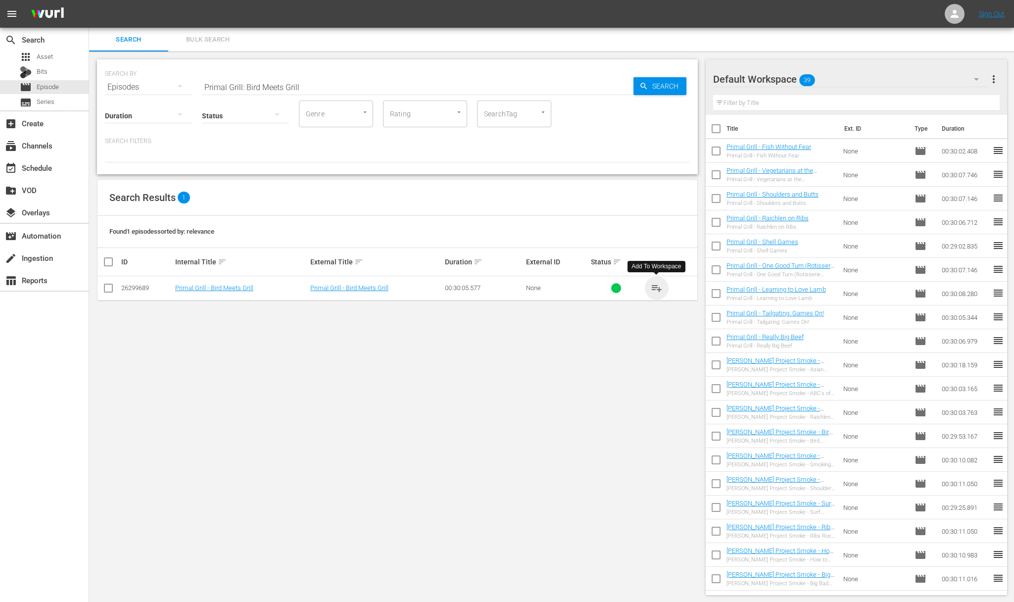
click at [652, 288] on span "playlist_add" at bounding box center [657, 288] width 12 height 12
click at [320, 77] on input "Primal Grill: Bird Meets Grill" at bounding box center [417, 87] width 431 height 24
paste input "Make No Mis-Steak"
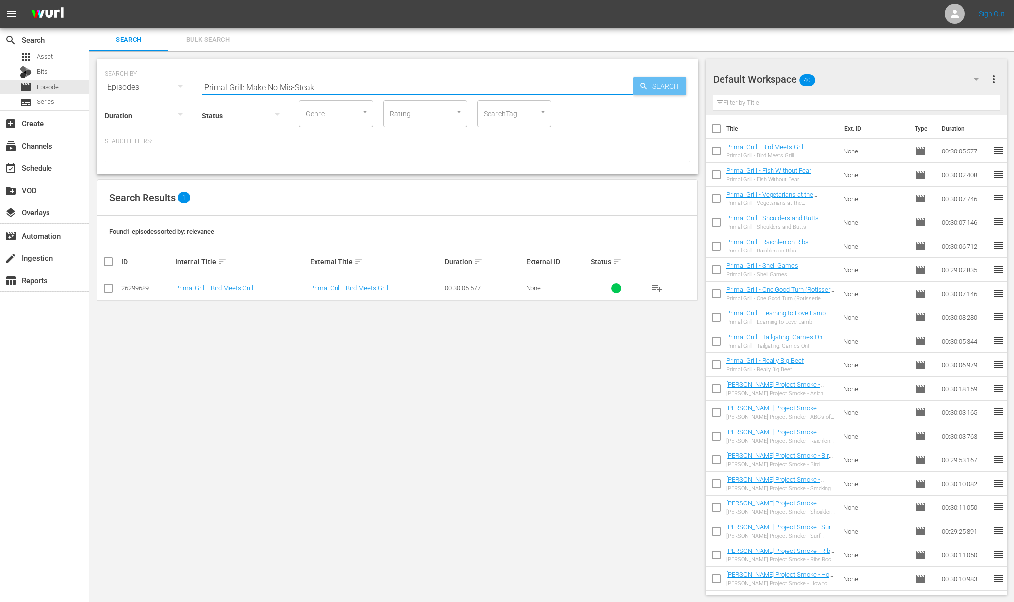
click at [669, 83] on span "Search" at bounding box center [667, 86] width 38 height 18
click at [659, 284] on span "playlist_add" at bounding box center [657, 288] width 12 height 12
click at [658, 285] on span "playlist_add" at bounding box center [657, 288] width 12 height 12
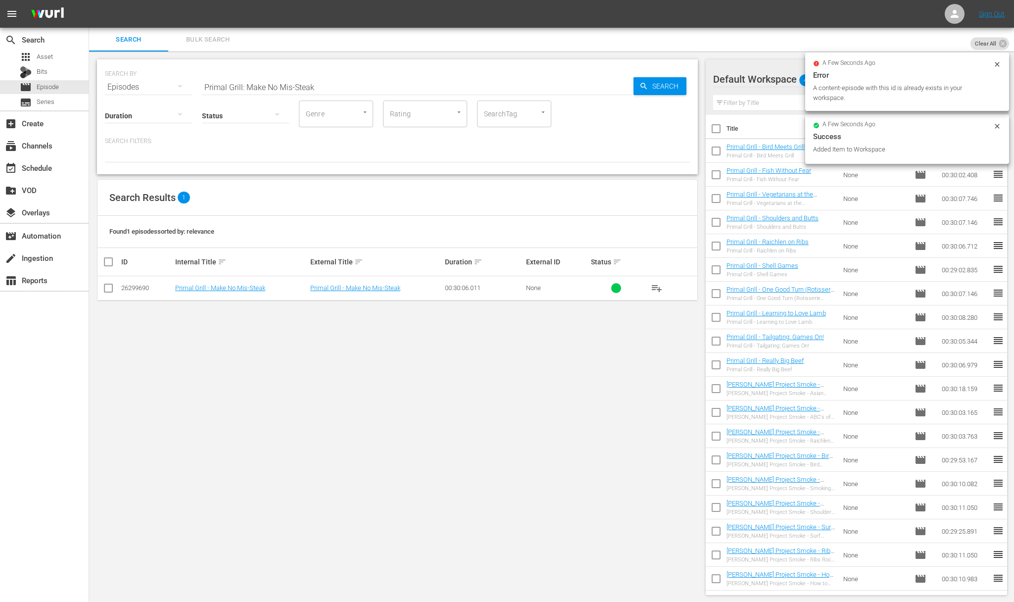
click at [335, 84] on input "Primal Grill: Make No Mis-Steak" at bounding box center [417, 87] width 431 height 24
paste input "Kebabs of the World Unite"
click at [634, 85] on div "Search" at bounding box center [659, 86] width 53 height 18
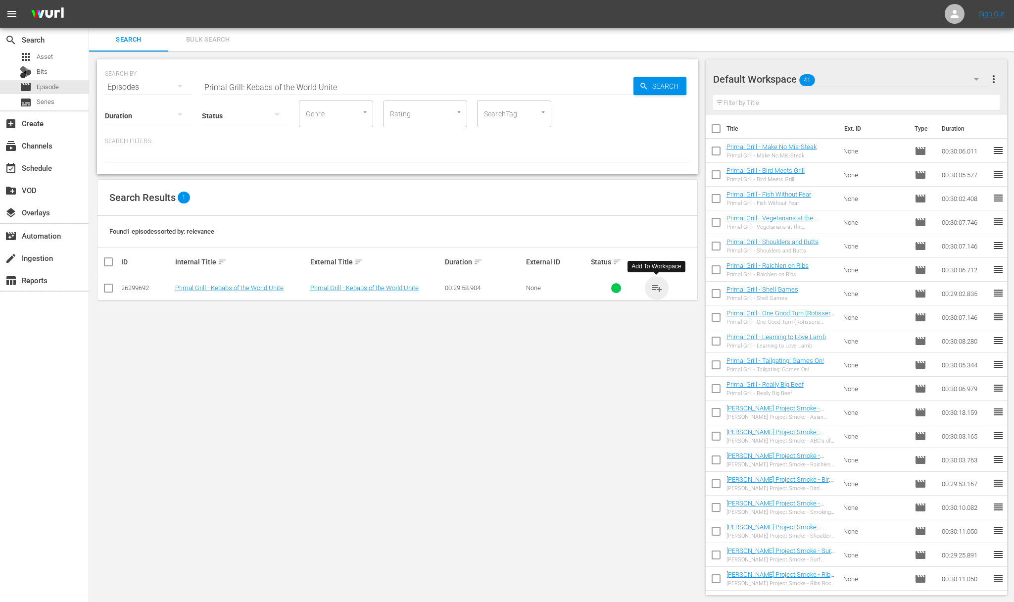
click at [658, 288] on span "playlist_add" at bounding box center [657, 288] width 12 height 12
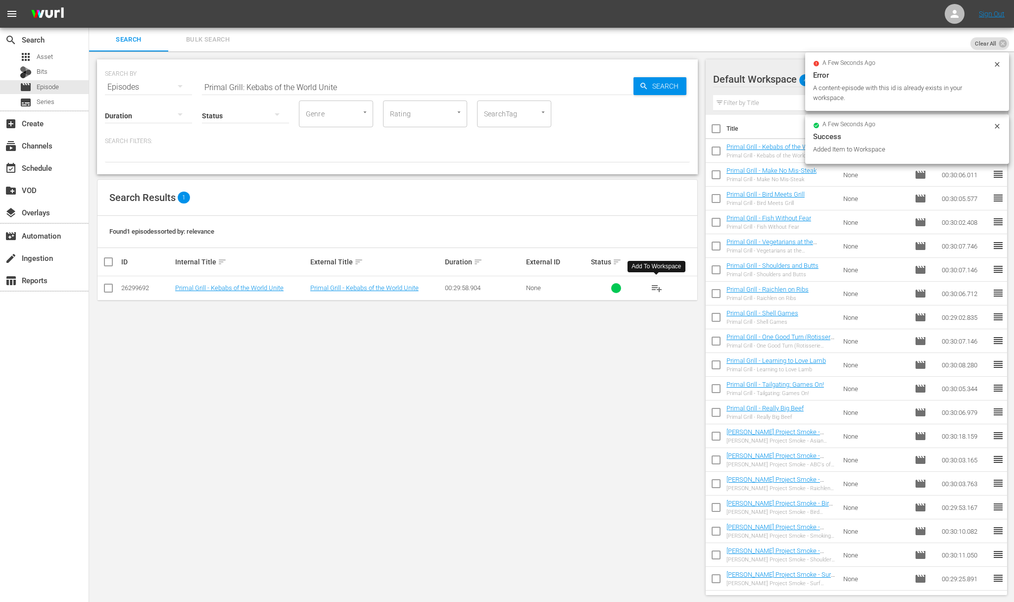
click at [327, 86] on input "Primal Grill: Kebabs of the World Unite" at bounding box center [417, 87] width 431 height 24
paste input "Smoke Screen"
click at [648, 86] on span "Search" at bounding box center [667, 86] width 38 height 18
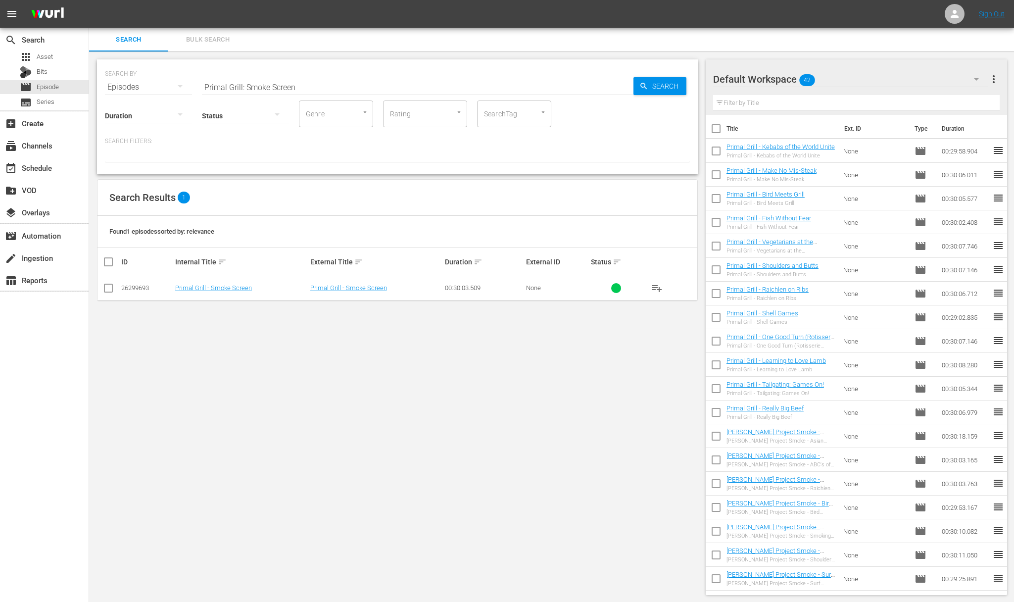
click at [660, 285] on span "playlist_add" at bounding box center [657, 288] width 12 height 12
click at [659, 285] on span "playlist_add" at bounding box center [657, 288] width 12 height 12
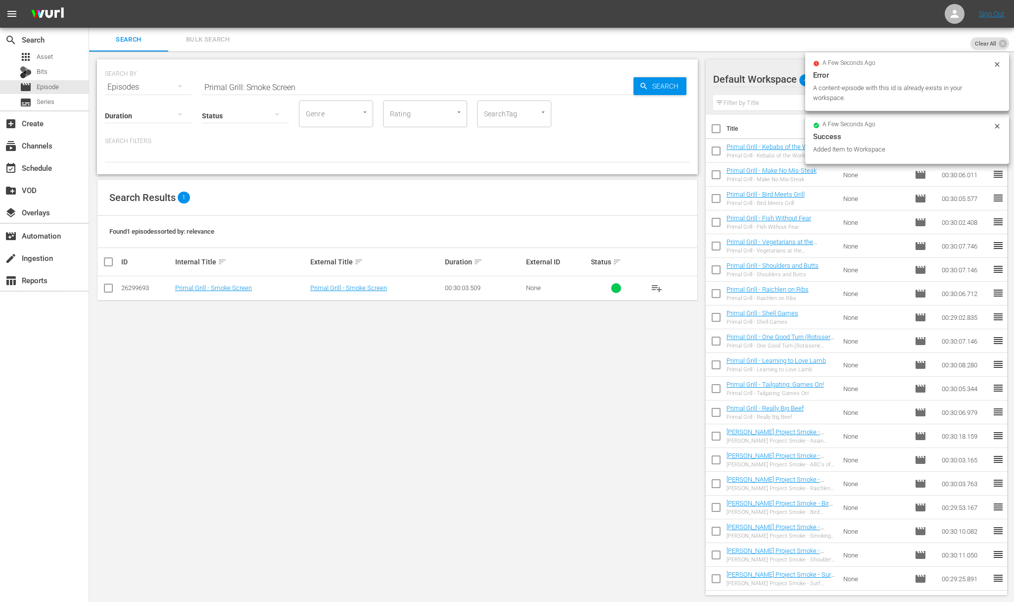
drag, startPoint x: 334, startPoint y: 88, endPoint x: 324, endPoint y: 88, distance: 9.9
click at [334, 88] on input "Primal Grill: Smoke Screen" at bounding box center [417, 87] width 431 height 24
paste input "Julie Taboulie's Lebanese Kitchen: My Love Letter to Lebano"
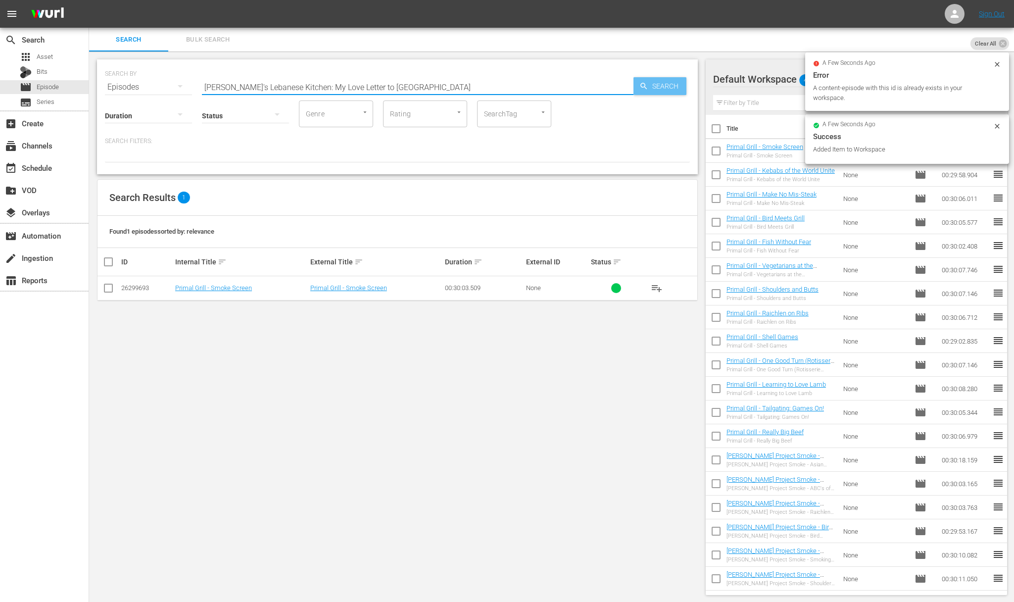
click at [647, 84] on icon "button" at bounding box center [643, 86] width 9 height 9
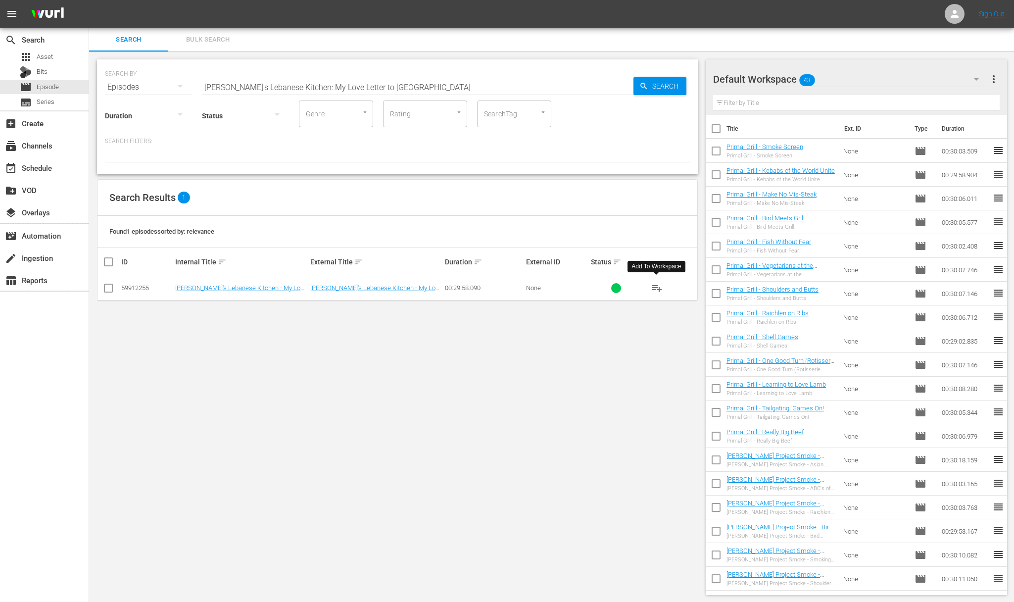
click at [659, 287] on span "playlist_add" at bounding box center [657, 288] width 12 height 12
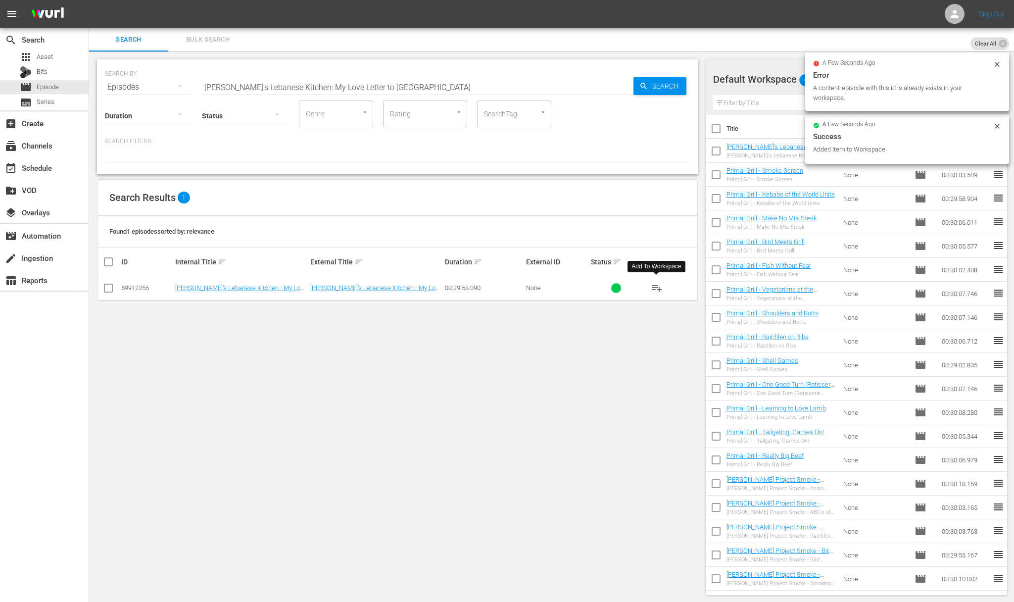
click at [383, 79] on input "Julie Taboulie's Lebanese Kitchen: My Love Letter to Lebanon" at bounding box center [417, 87] width 431 height 24
paste input "Spring Sensations"
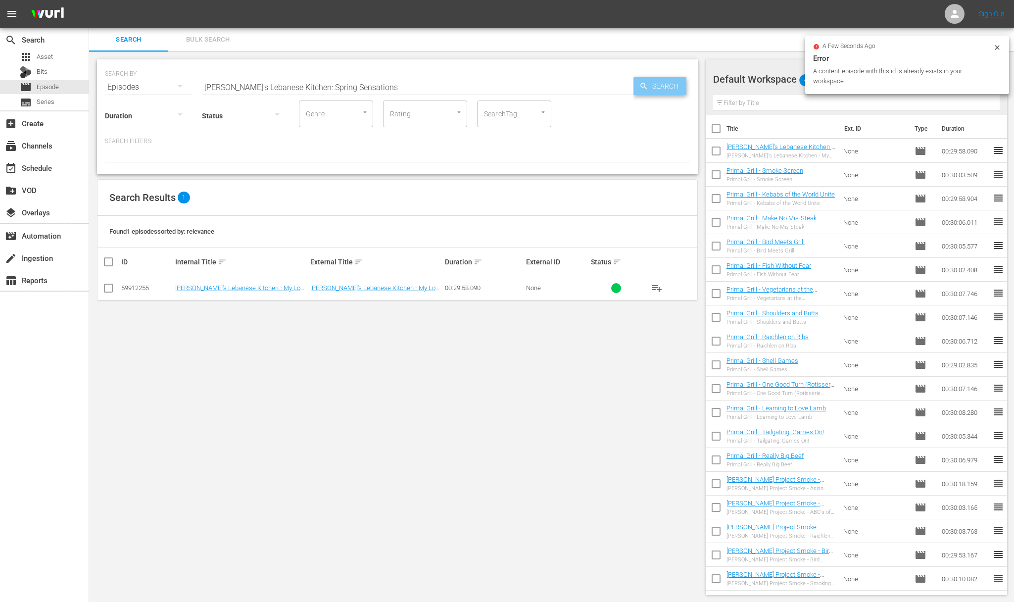
click at [633, 82] on div "Search" at bounding box center [659, 86] width 53 height 18
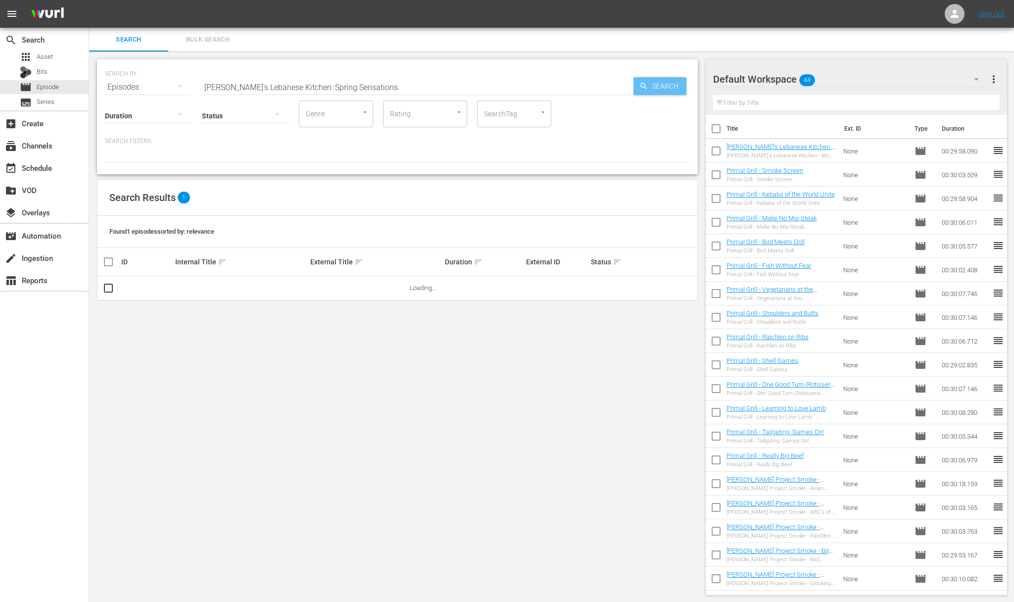
click at [649, 84] on span "Search" at bounding box center [667, 86] width 38 height 18
click at [657, 288] on span "playlist_add" at bounding box center [657, 288] width 12 height 12
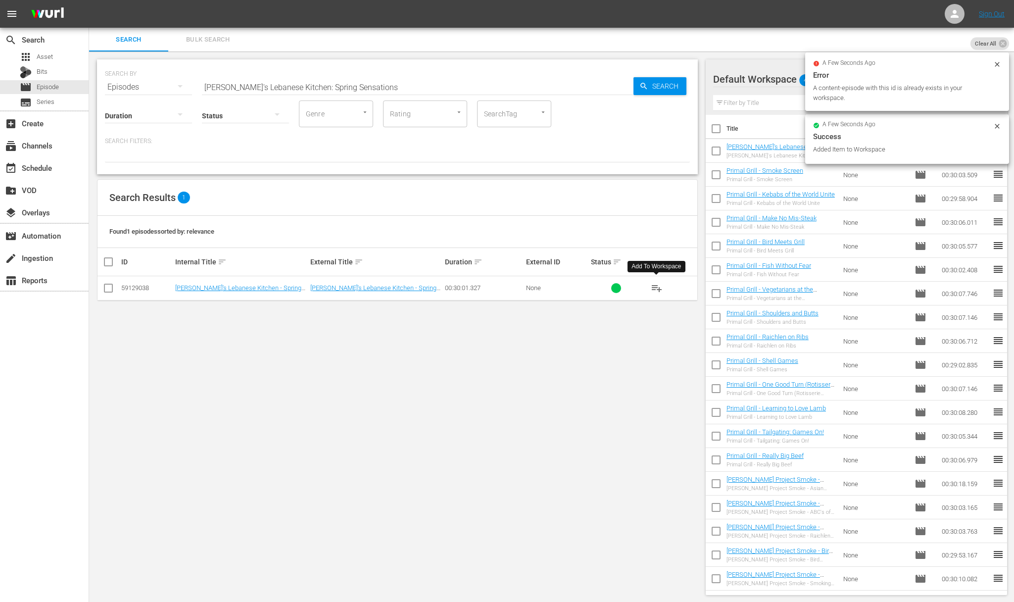
click at [424, 90] on input "Julie Taboulie's Lebanese Kitchen: Spring Sensations" at bounding box center [417, 87] width 431 height 24
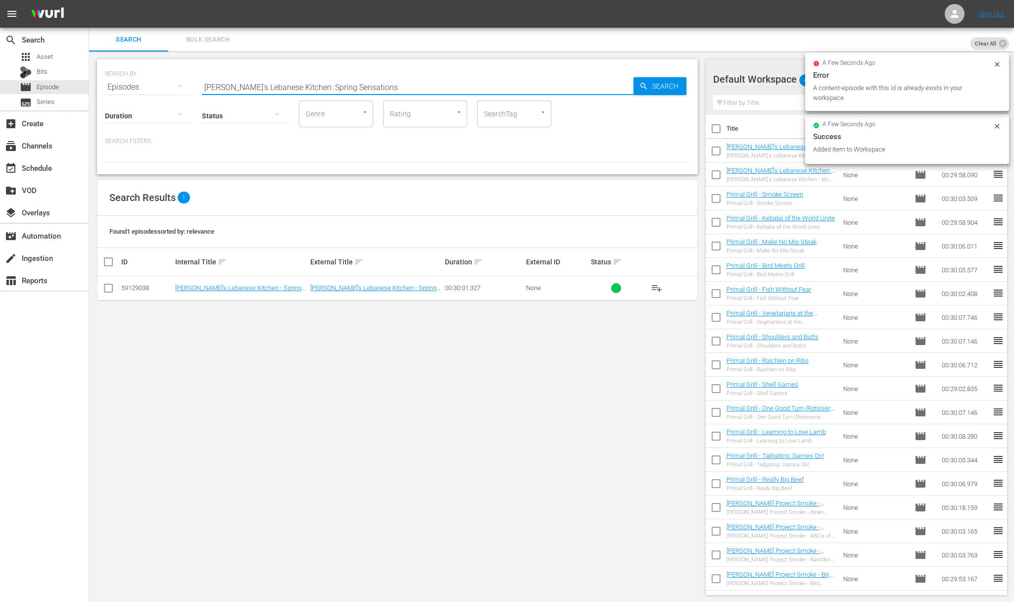
paste input "Fish, Spice & Everything Nice"
click at [654, 87] on span "Search" at bounding box center [667, 86] width 38 height 18
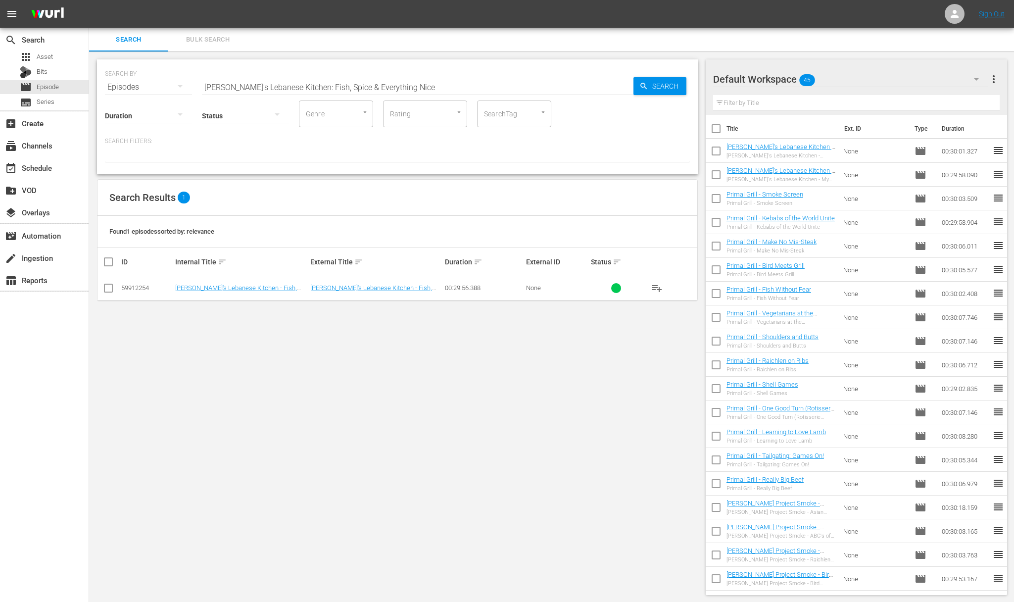
click at [660, 284] on span "playlist_add" at bounding box center [657, 288] width 12 height 12
click at [656, 286] on span "playlist_add" at bounding box center [657, 288] width 12 height 12
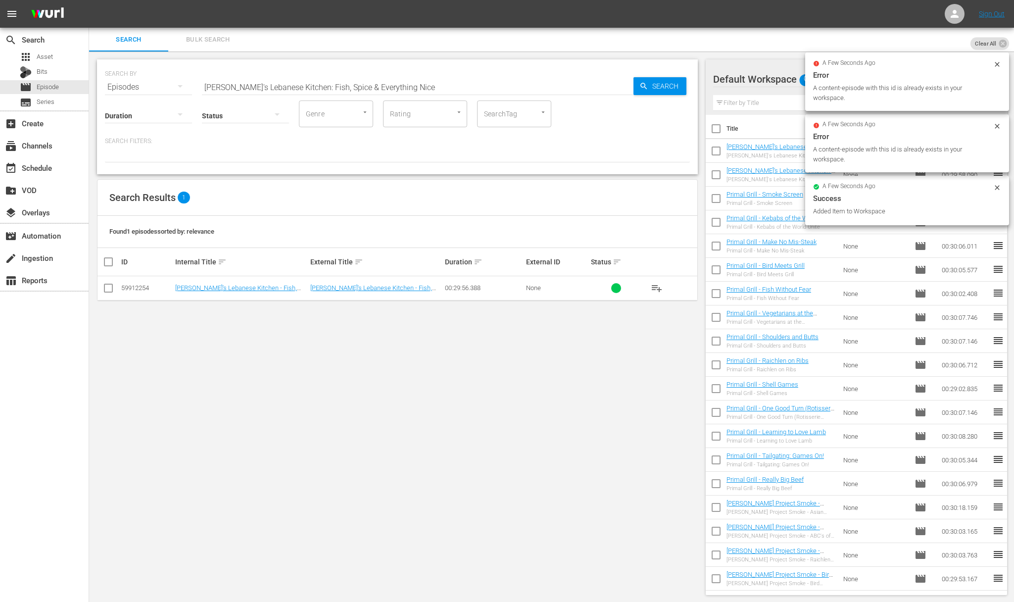
click at [384, 87] on input "Julie Taboulie's Lebanese Kitchen: Fish, Spice & Everything Nice" at bounding box center [417, 87] width 431 height 24
paste input "alling for Fattoush"
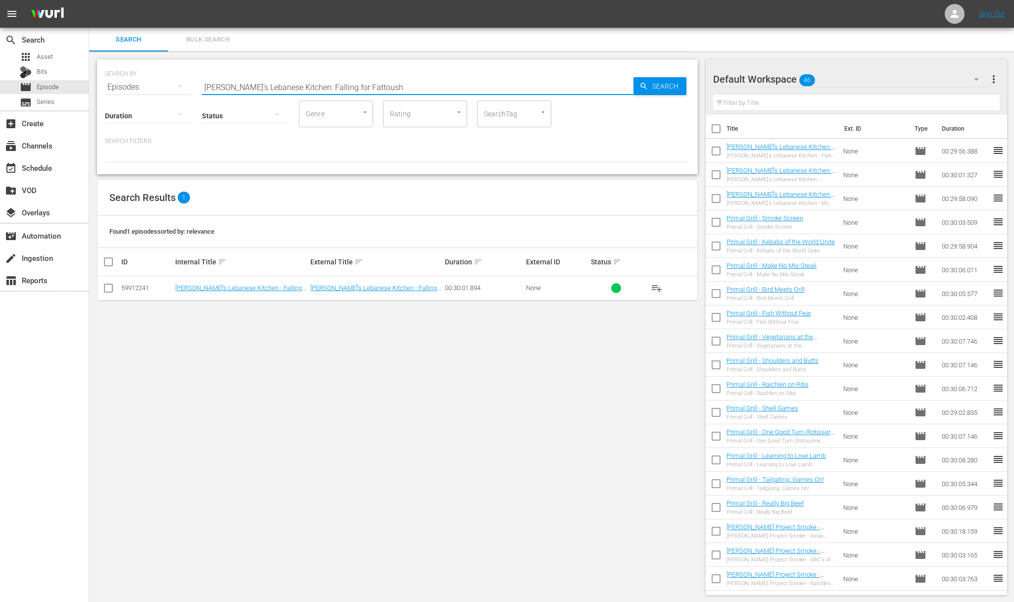
type input "Julie Taboulie's Lebanese Kitchen: Falling for Fattoush"
drag, startPoint x: 655, startPoint y: 283, endPoint x: 655, endPoint y: 290, distance: 6.9
click at [655, 284] on span "playlist_add" at bounding box center [657, 288] width 12 height 12
click at [655, 290] on span "playlist_add" at bounding box center [657, 288] width 12 height 12
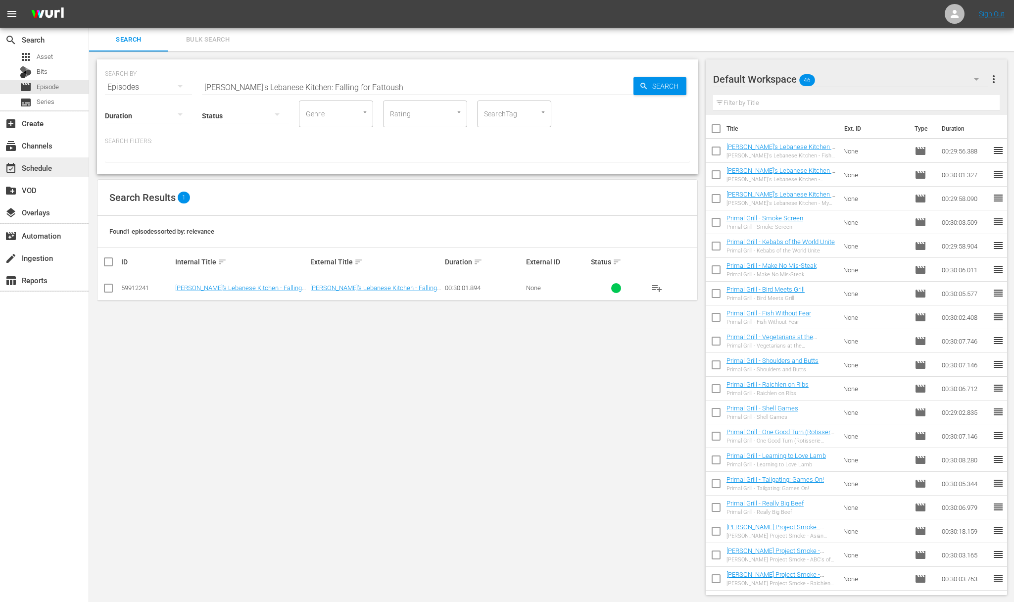
click at [34, 171] on div "event_available Schedule" at bounding box center [27, 166] width 55 height 9
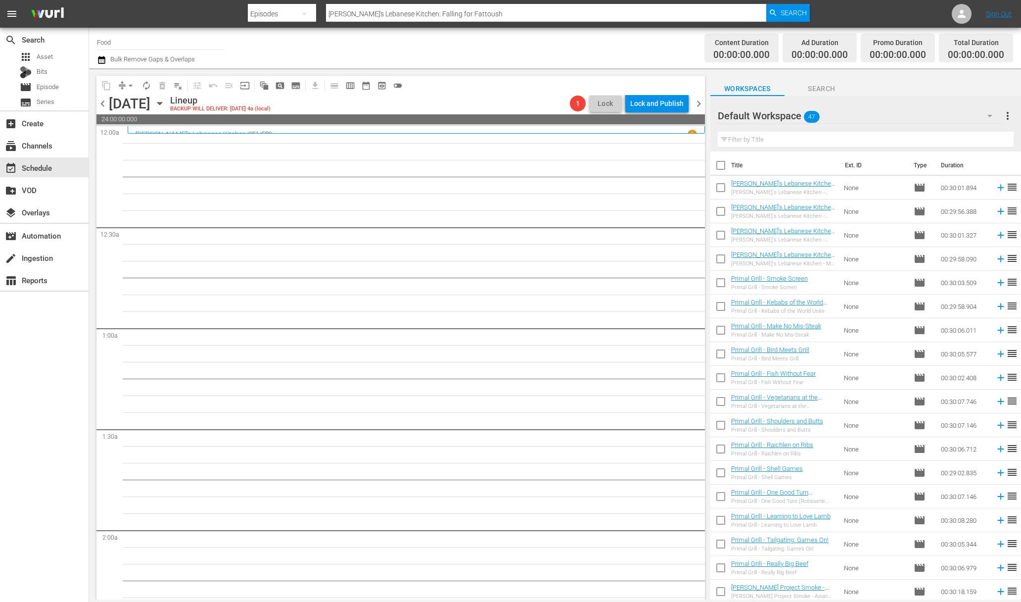
click at [719, 166] on input "checkbox" at bounding box center [720, 167] width 21 height 21
checkbox input "true"
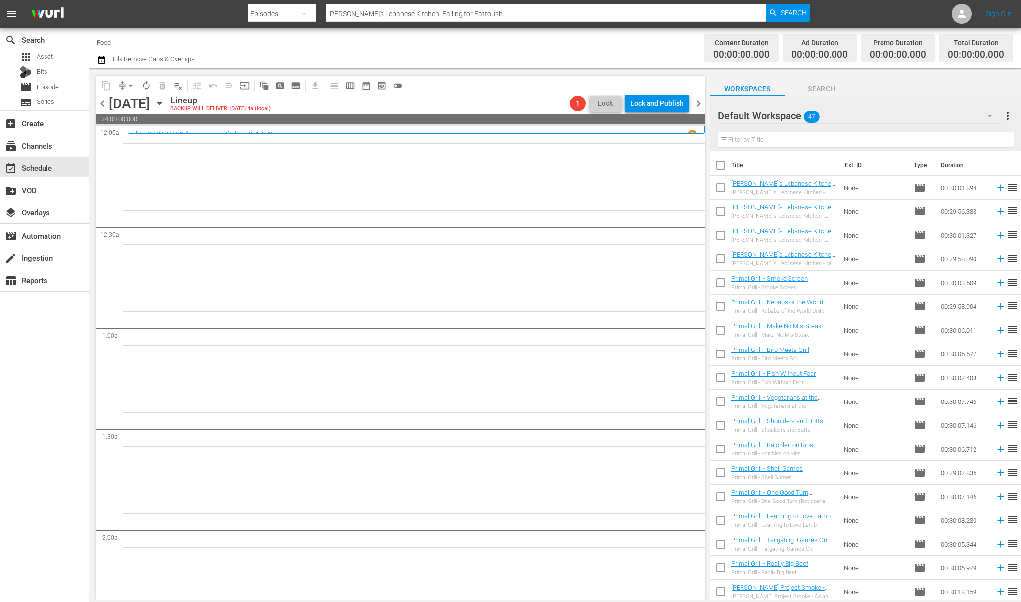
checkbox input "true"
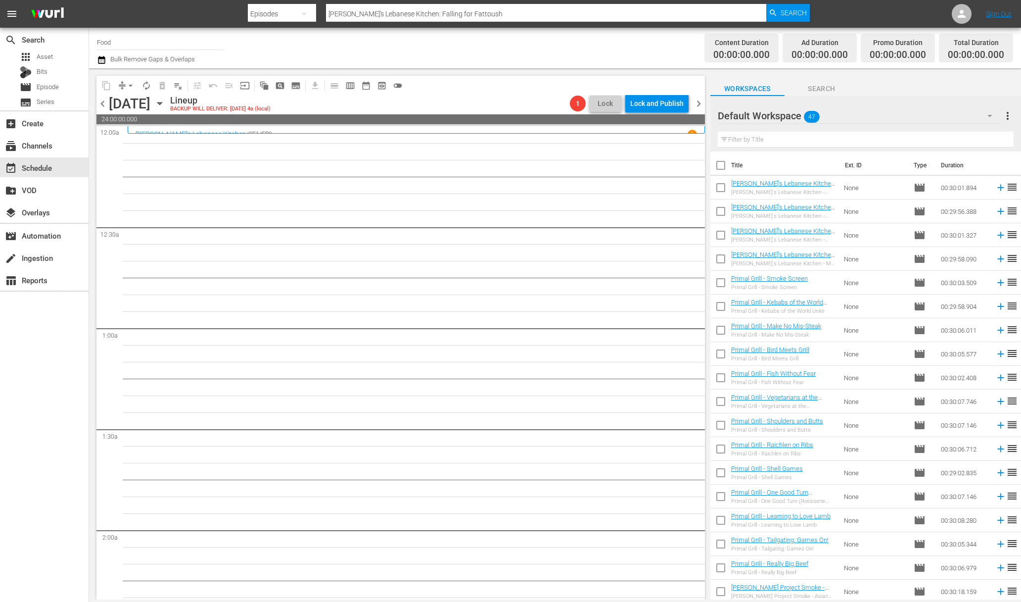
checkbox input "true"
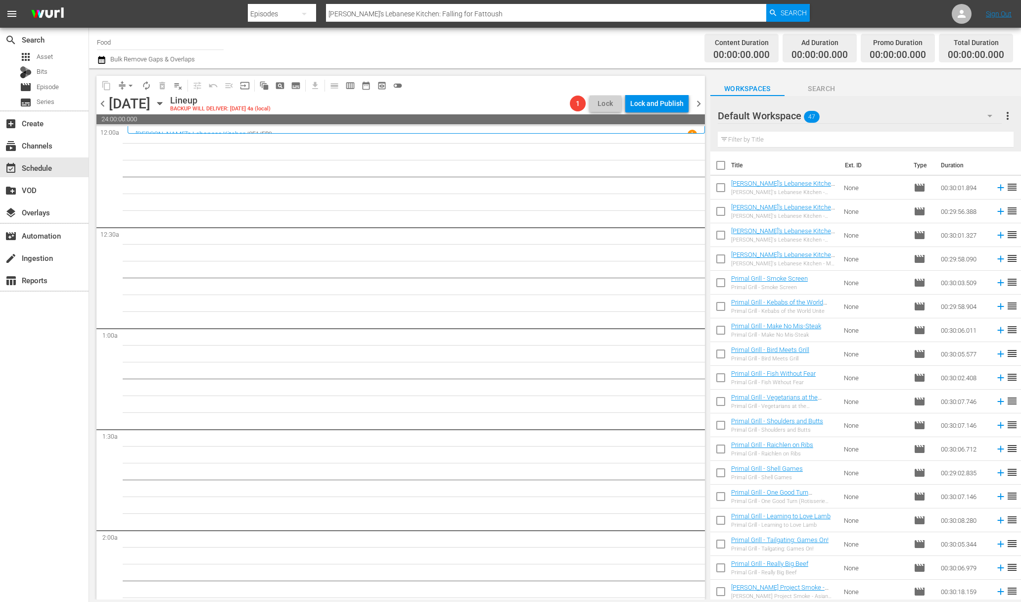
checkbox input "true"
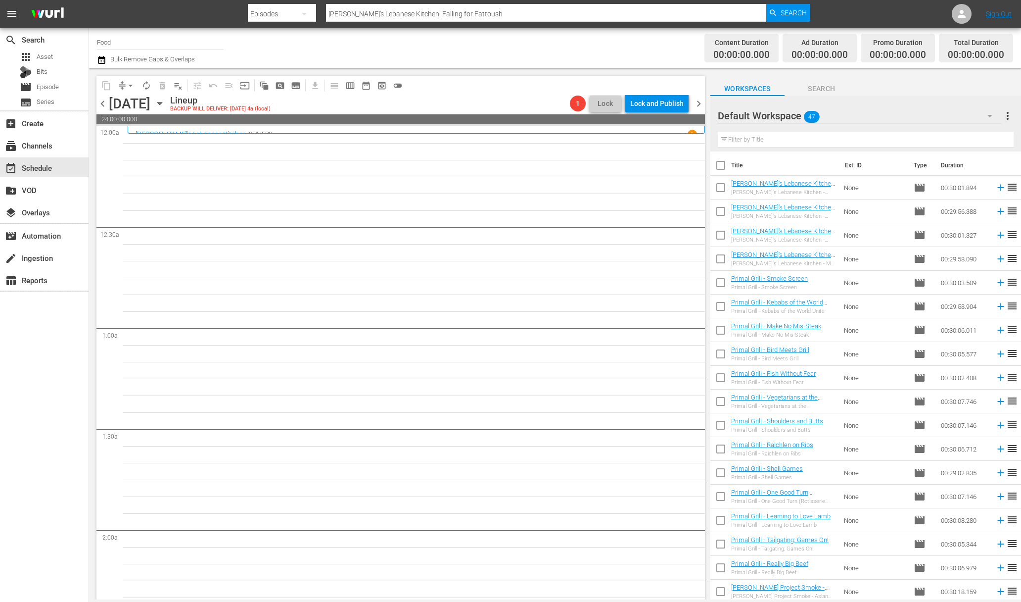
checkbox input "true"
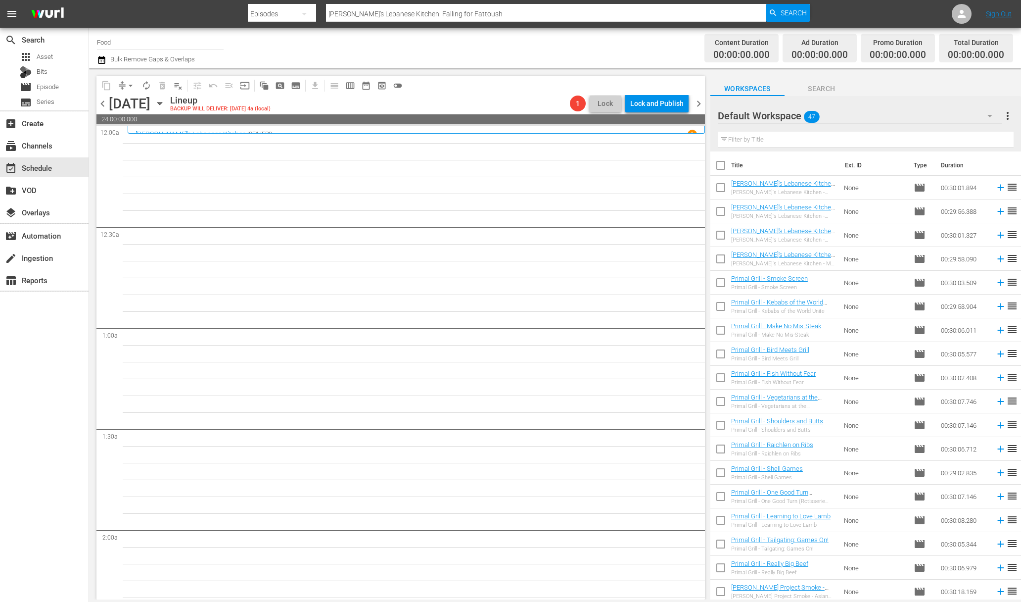
checkbox input "true"
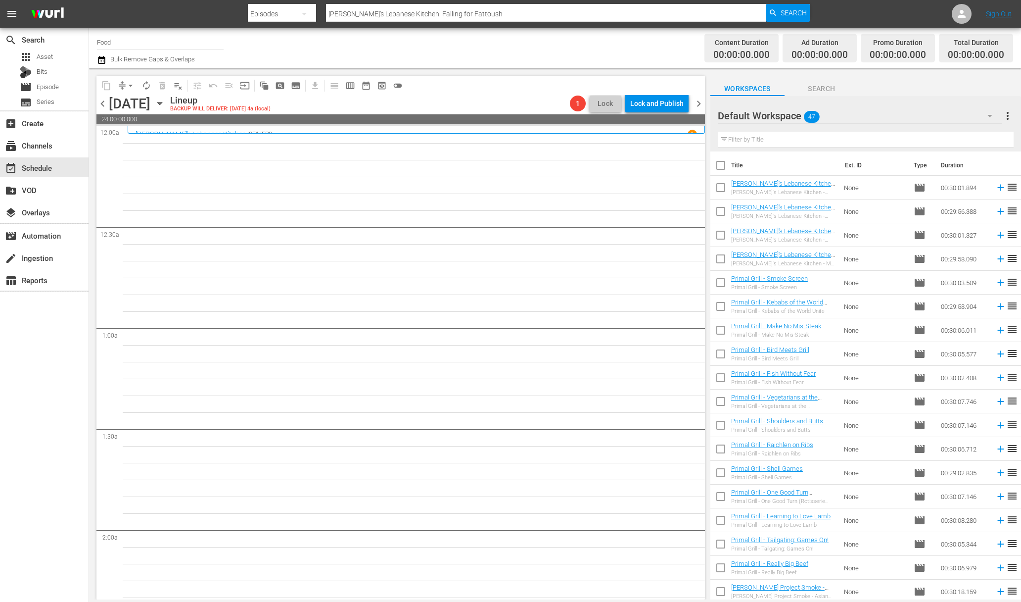
checkbox input "true"
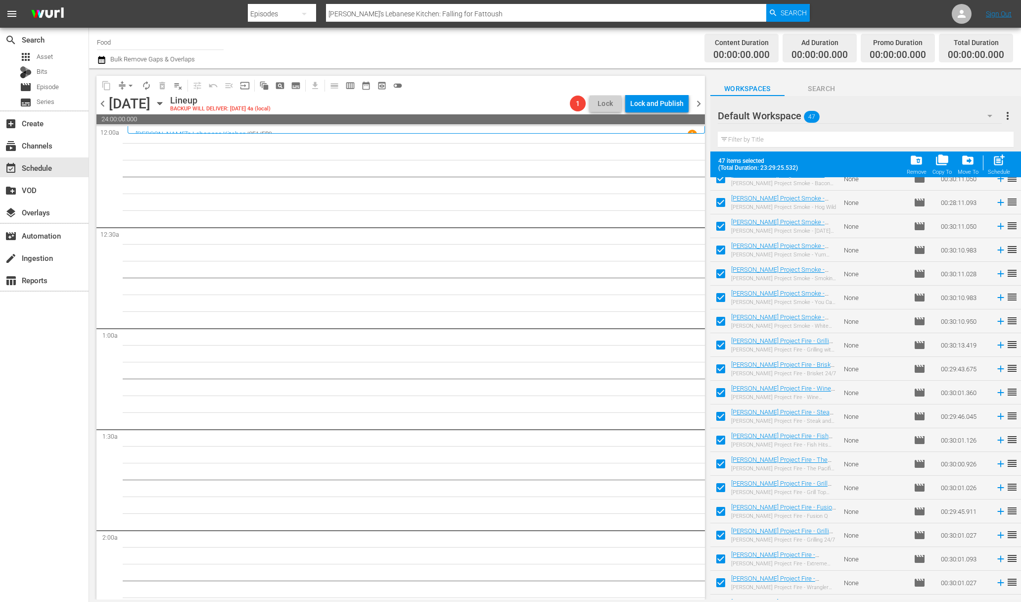
scroll to position [717, 0]
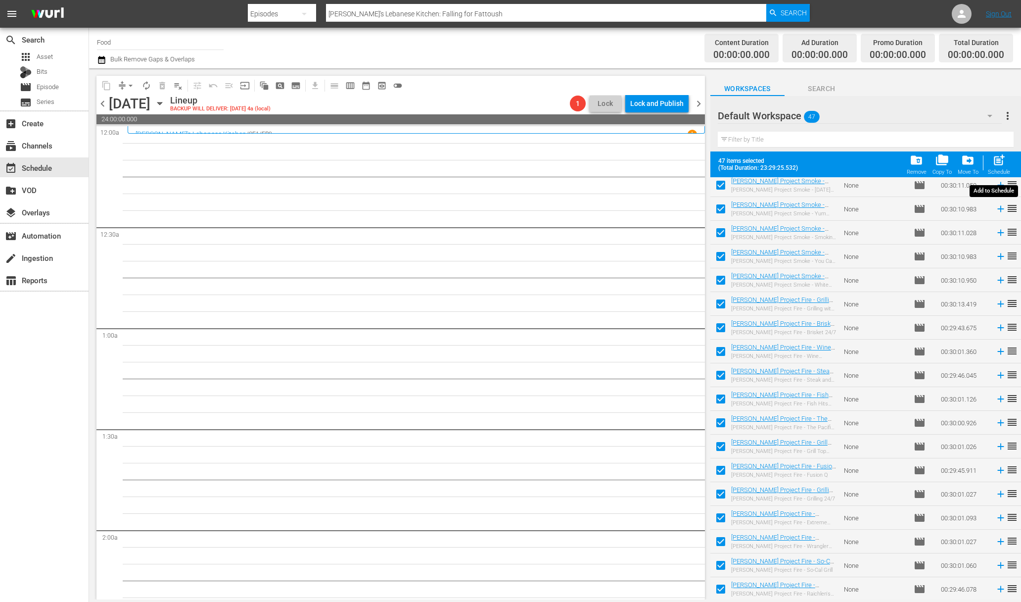
click at [822, 165] on span "post_add" at bounding box center [998, 159] width 13 height 13
checkbox input "false"
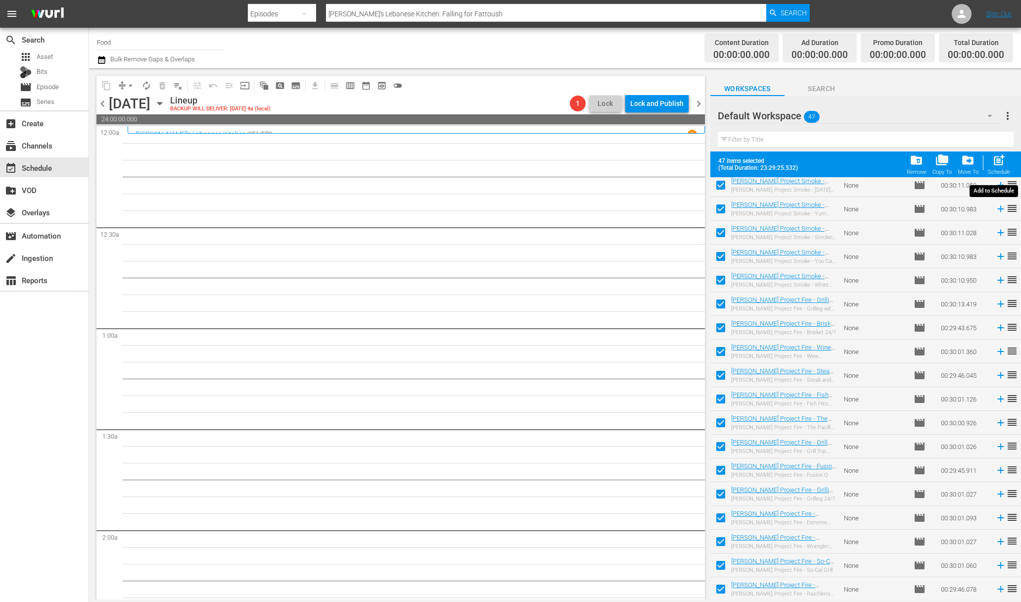
checkbox input "false"
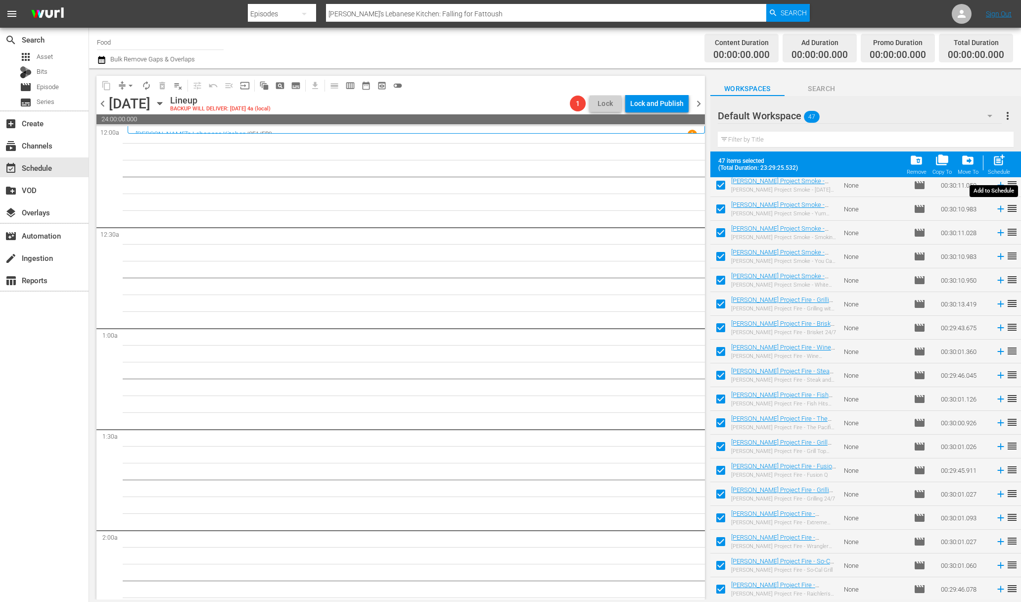
checkbox input "false"
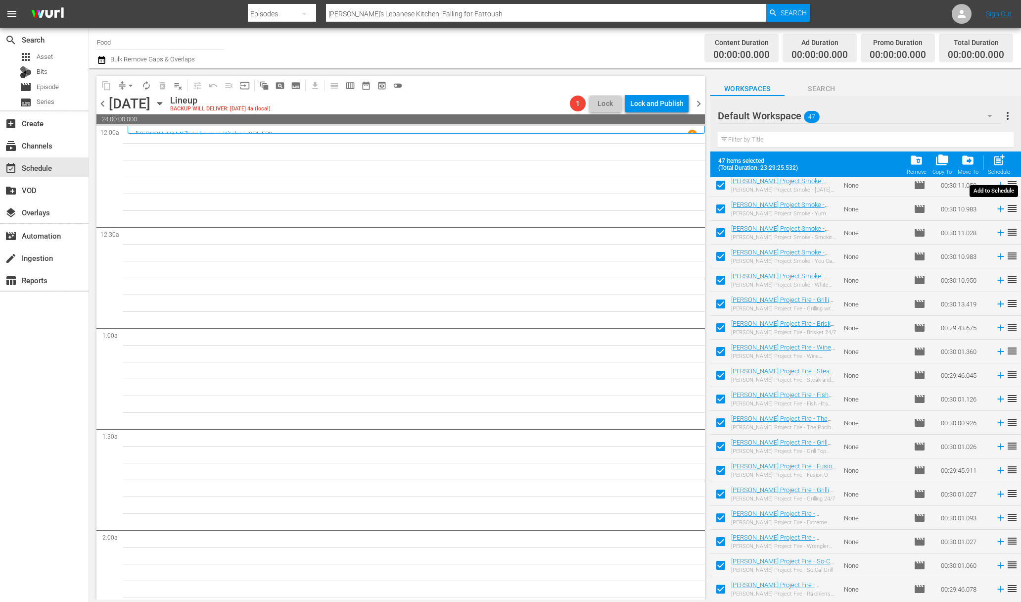
checkbox input "false"
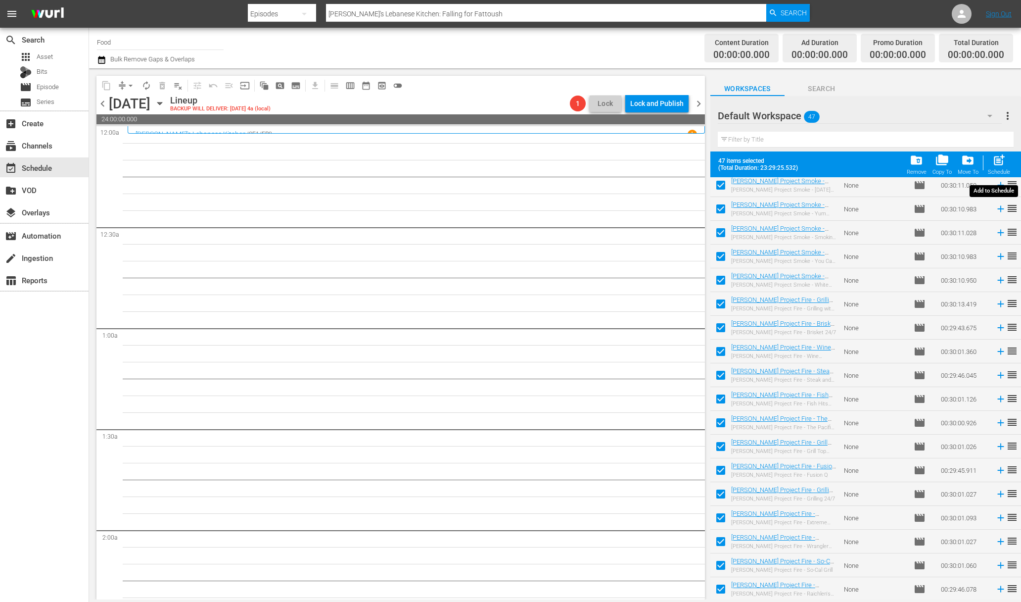
checkbox input "false"
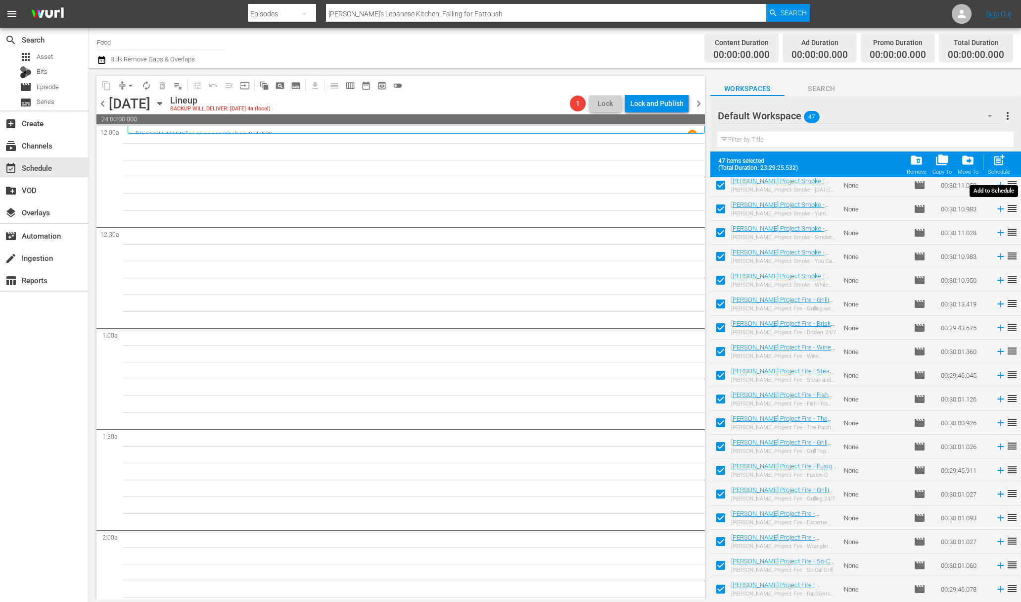
checkbox input "false"
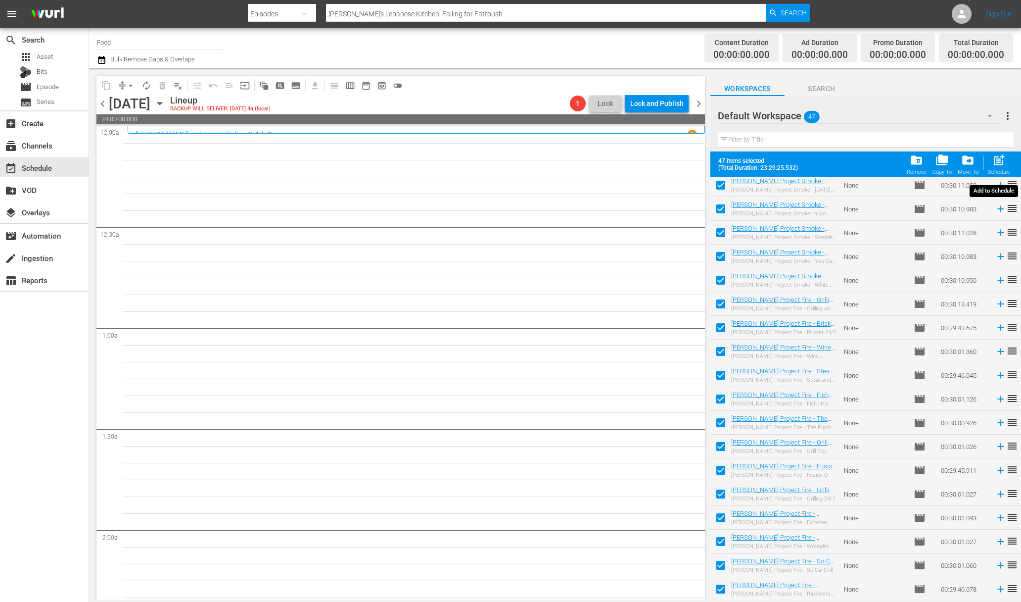
checkbox input "false"
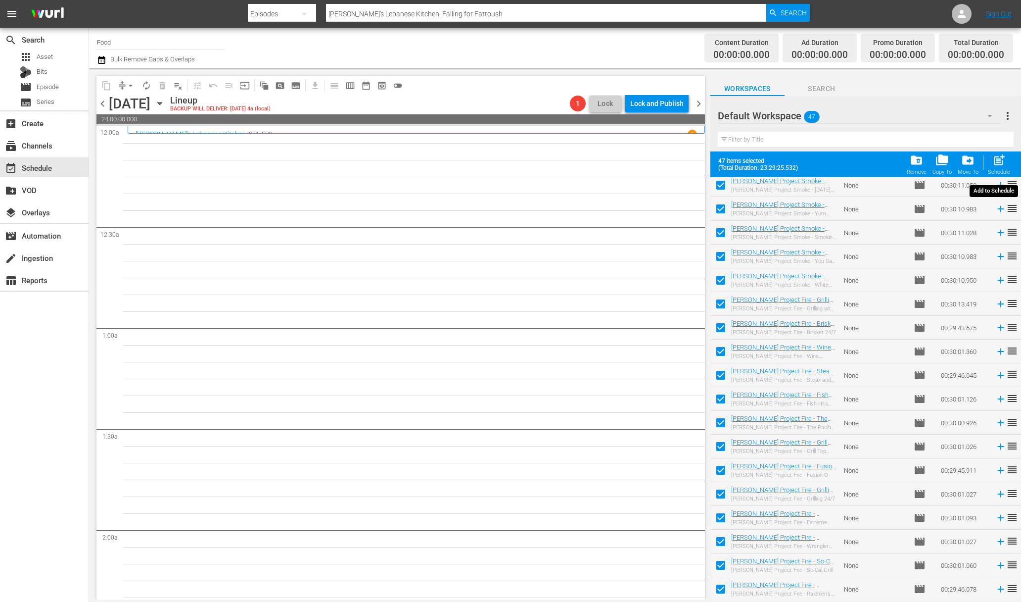
checkbox input "false"
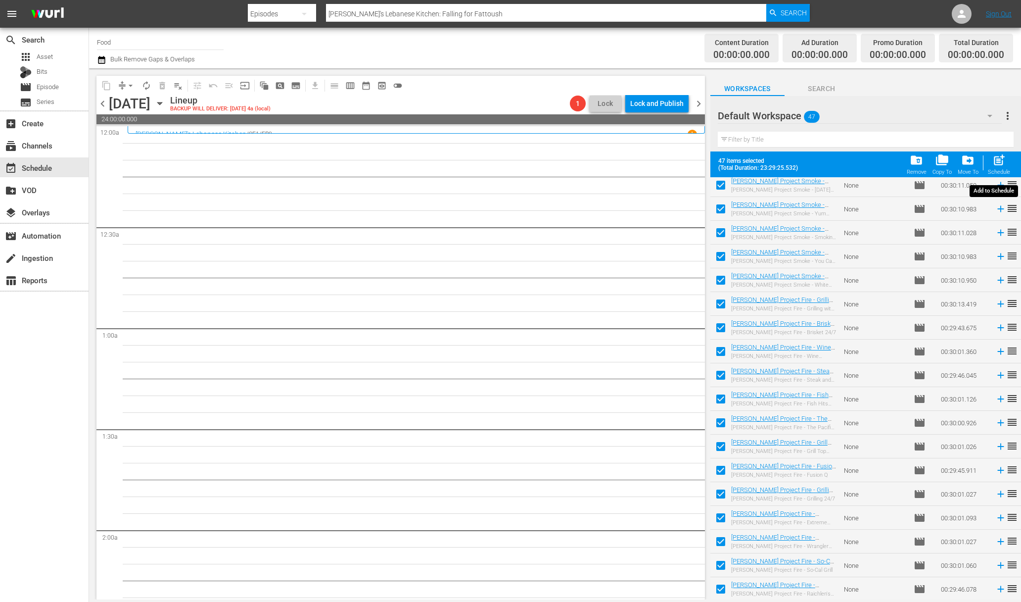
checkbox input "false"
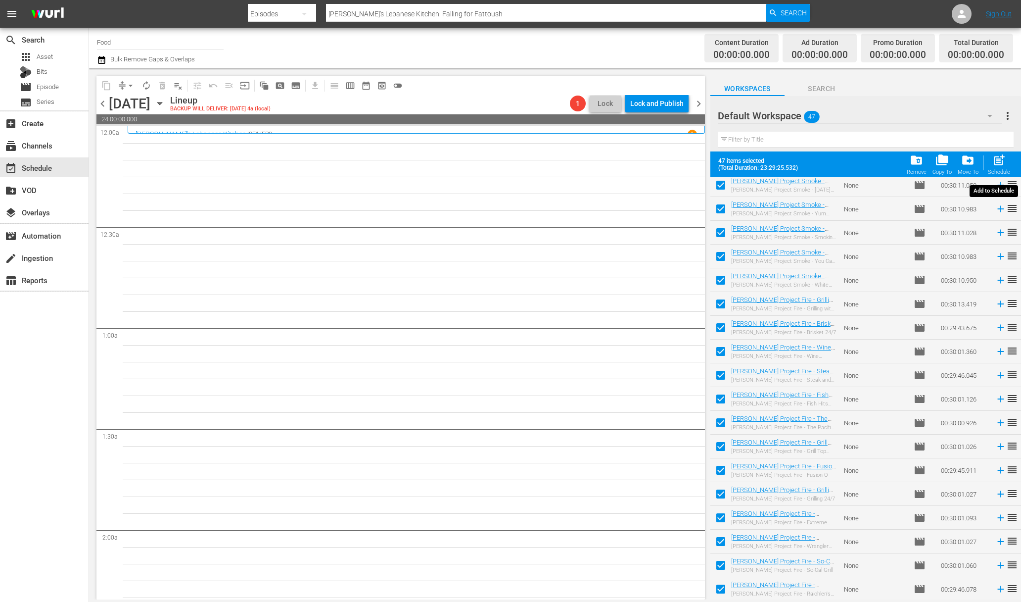
checkbox input "false"
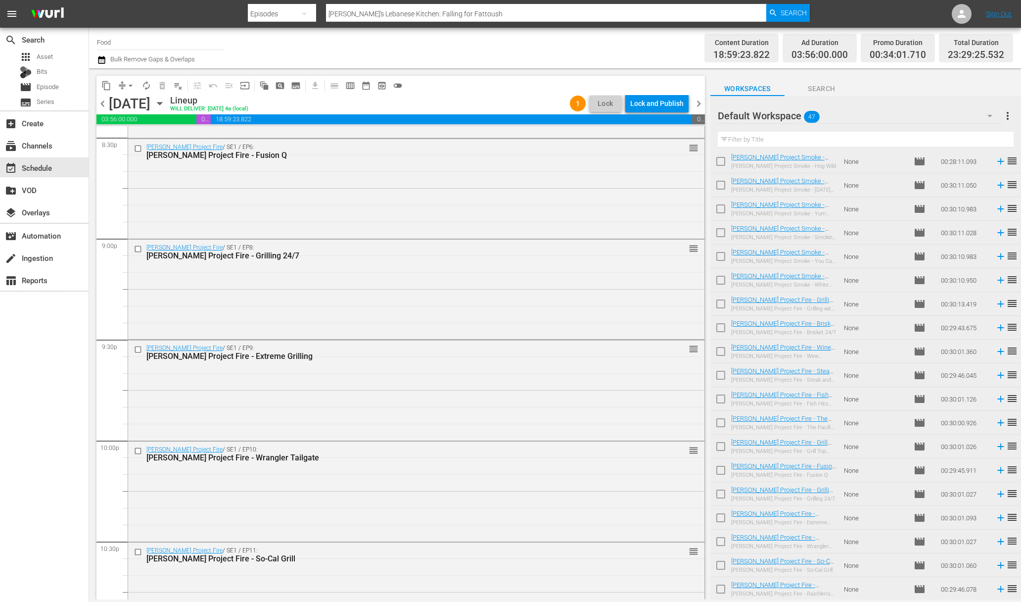
scroll to position [4062, 0]
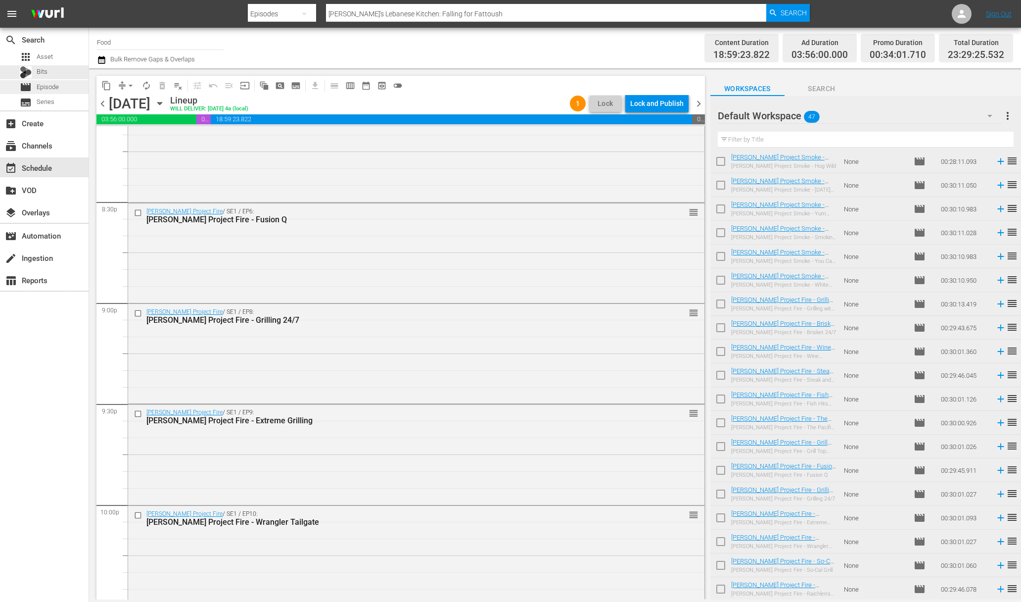
click at [45, 83] on span "Episode" at bounding box center [48, 87] width 22 height 10
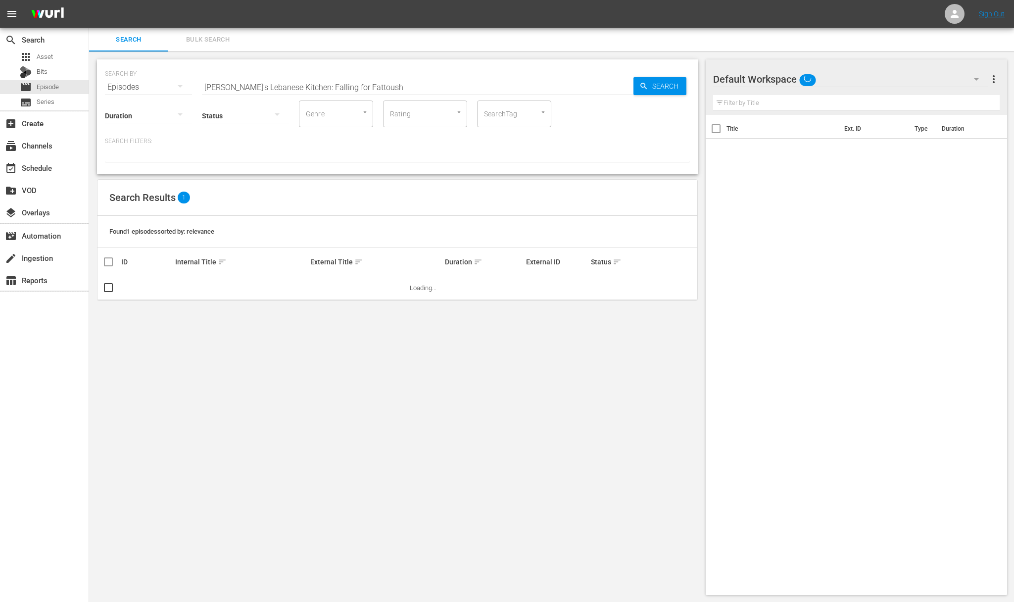
click at [283, 79] on input "Julie Taboulie's Lebanese Kitchen: Falling for Fattoush" at bounding box center [417, 87] width 431 height 24
paste input "Project Fire: One Good Turn"
type input "Project Fire: One Good Turn"
click at [656, 84] on span "Search" at bounding box center [667, 86] width 38 height 18
click at [655, 287] on span "playlist_add" at bounding box center [657, 288] width 12 height 12
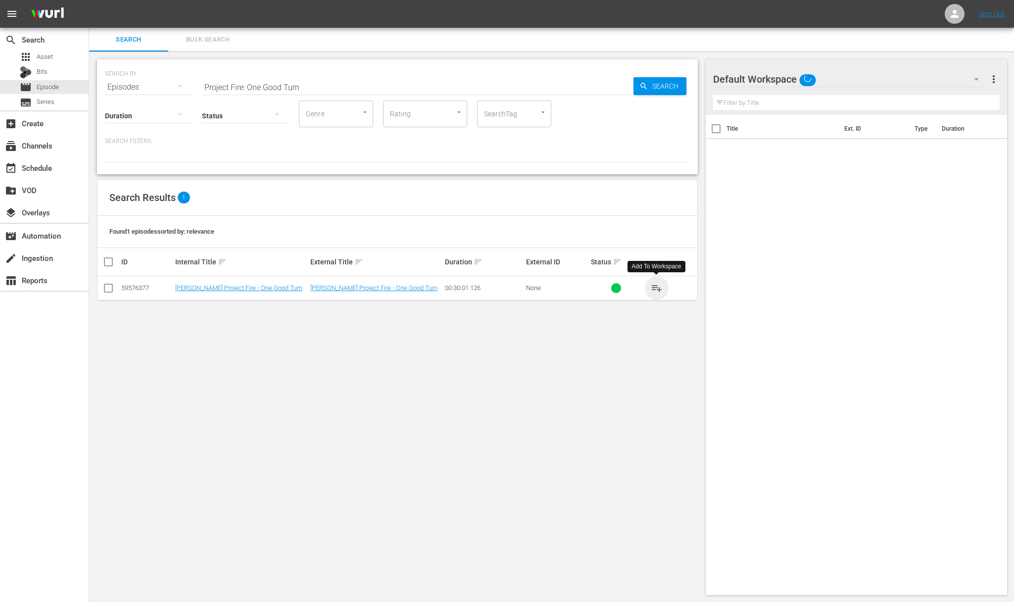
click at [655, 287] on span "playlist_add" at bounding box center [657, 288] width 12 height 12
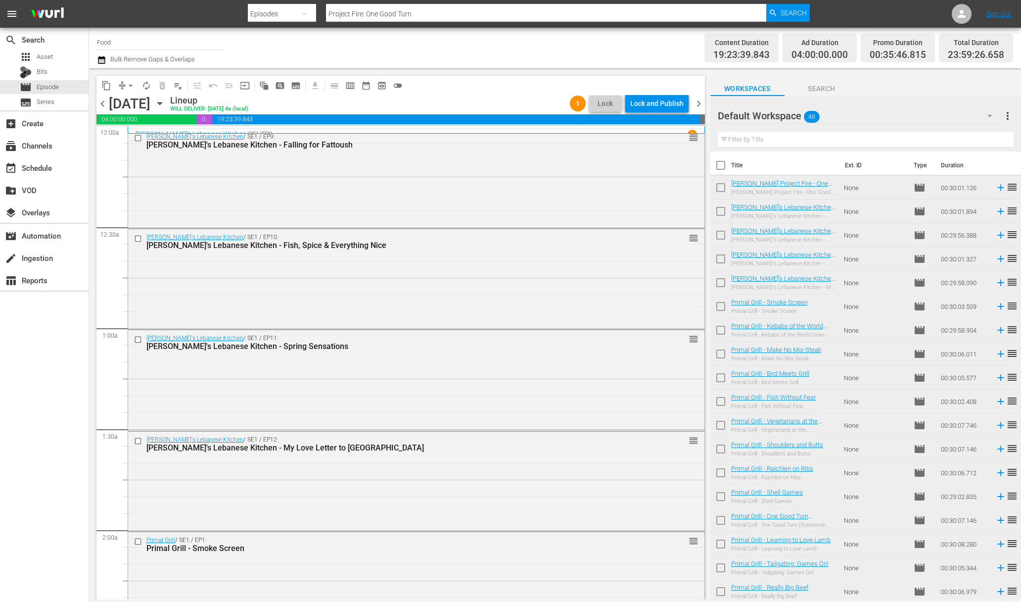
click at [131, 85] on span "arrow_drop_down" at bounding box center [131, 86] width 10 height 10
click at [132, 143] on li "Align to End of Previous Day" at bounding box center [131, 138] width 104 height 16
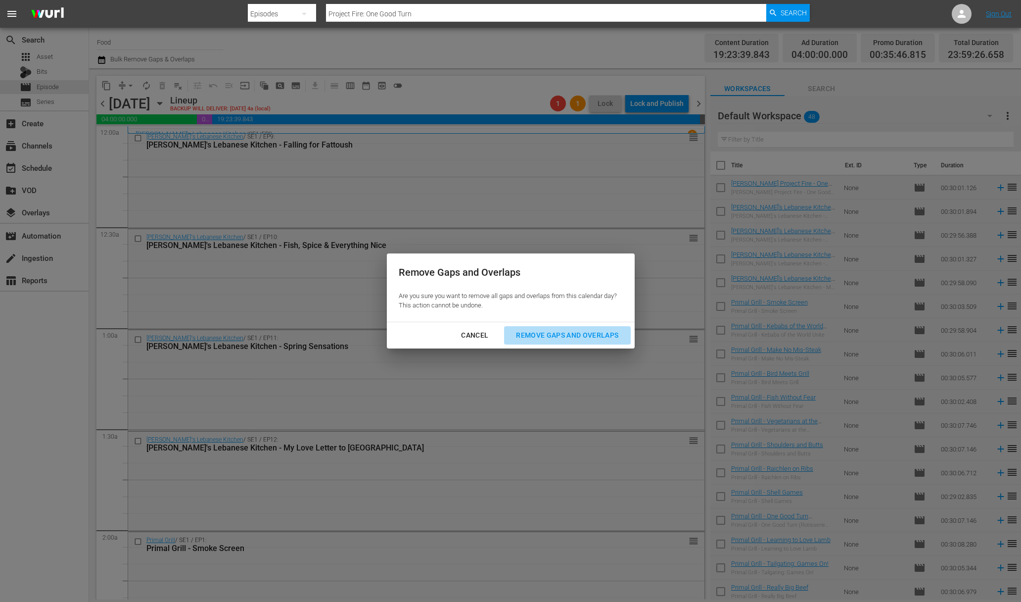
click at [571, 336] on div "Remove Gaps and Overlaps" at bounding box center [567, 335] width 118 height 12
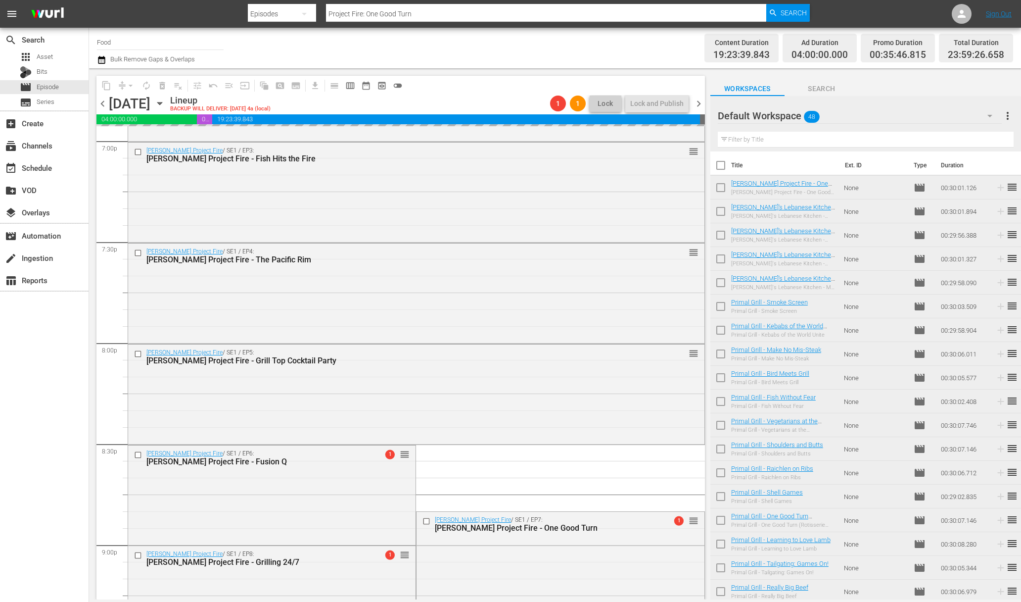
scroll to position [4371, 0]
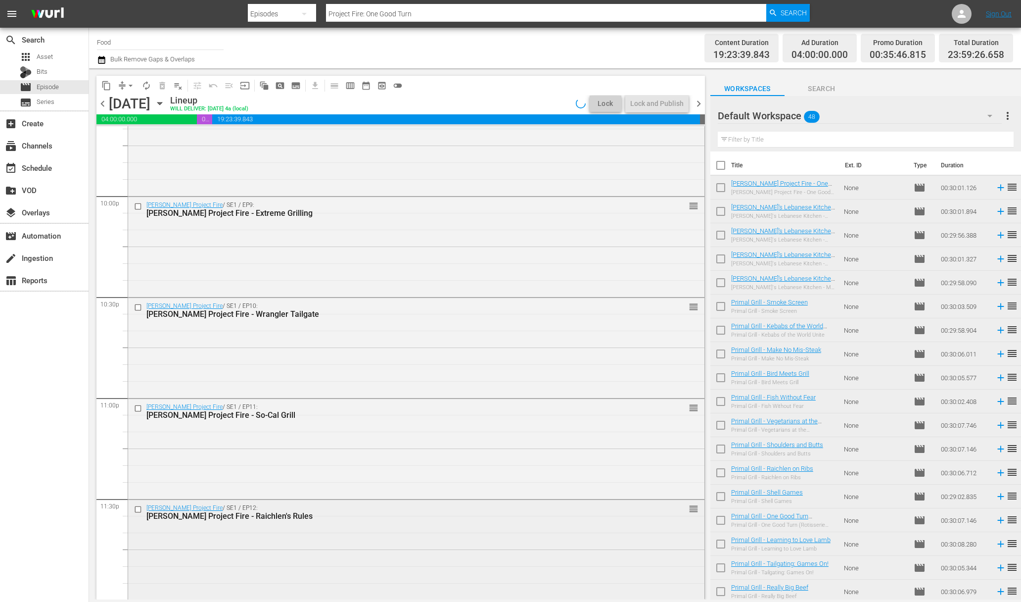
click at [420, 537] on div "Steven Raichlen's Project Fire / SE1 / EP12: Steven Raichlen's Project Fire - R…" at bounding box center [416, 548] width 576 height 97
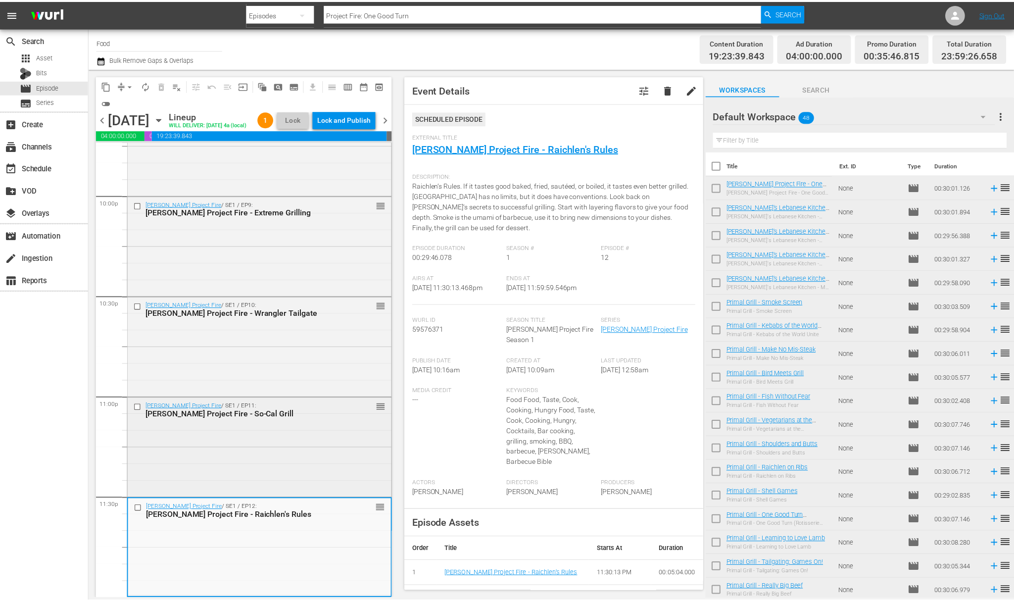
scroll to position [4403, 0]
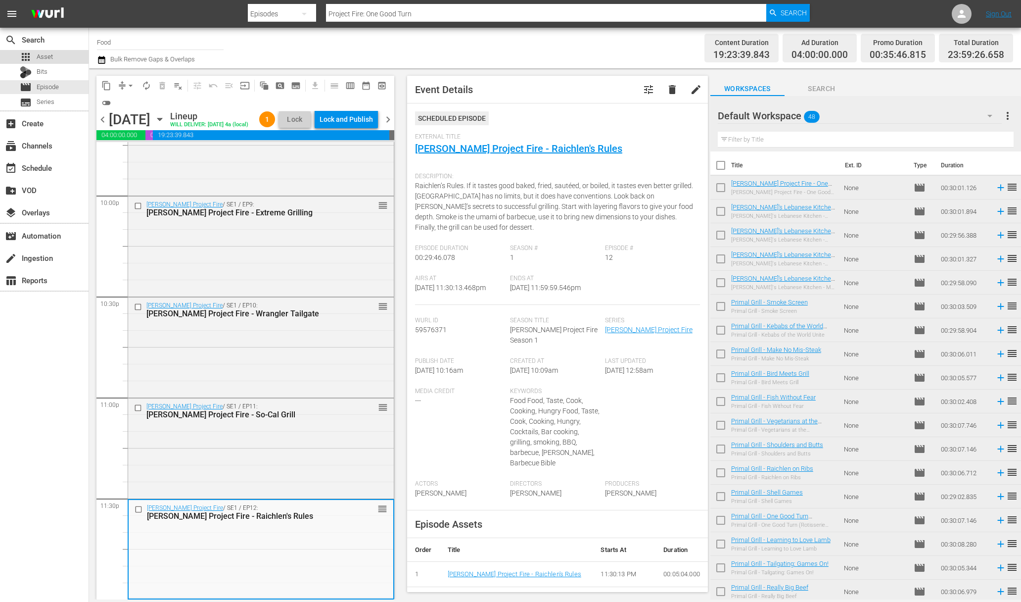
click at [56, 56] on div "apps Asset" at bounding box center [44, 57] width 89 height 14
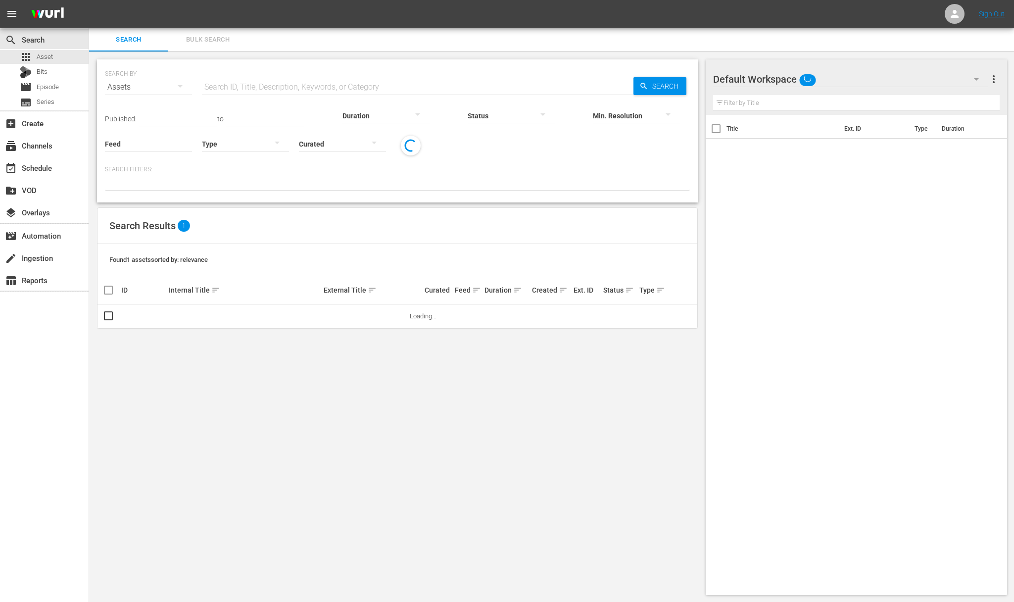
click at [249, 91] on input "text" at bounding box center [417, 87] width 431 height 24
type input "5sec"
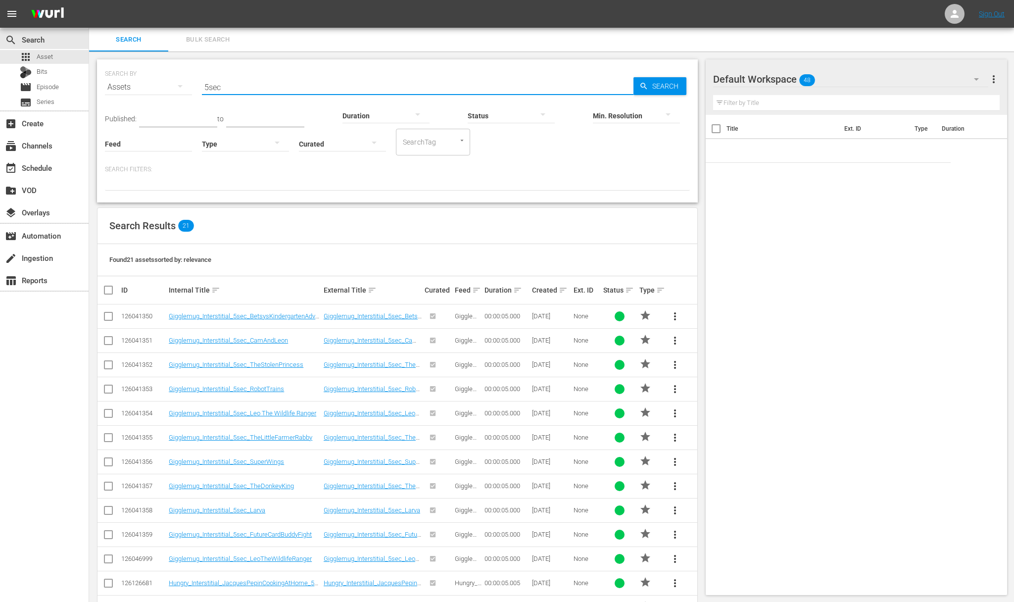
scroll to position [229, 0]
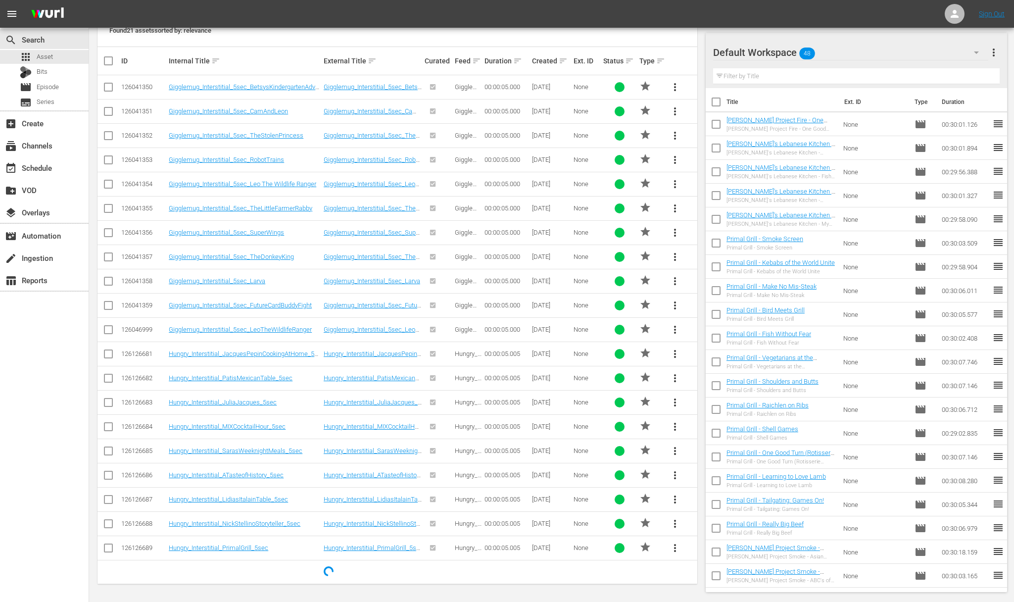
click at [671, 524] on span "more_vert" at bounding box center [675, 523] width 12 height 12
click at [718, 468] on div "Workspace" at bounding box center [742, 471] width 95 height 24
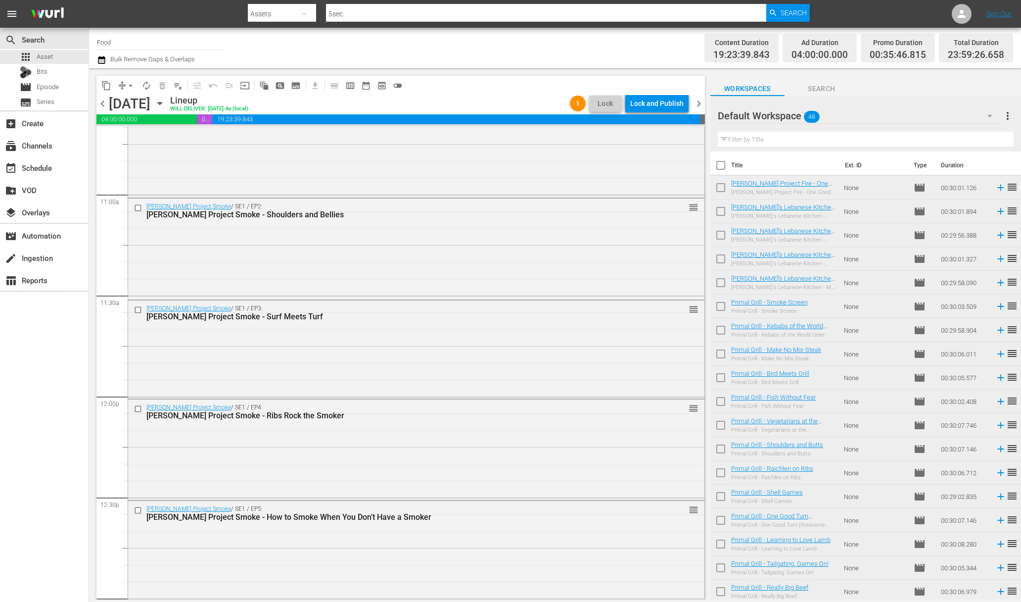
scroll to position [2730, 0]
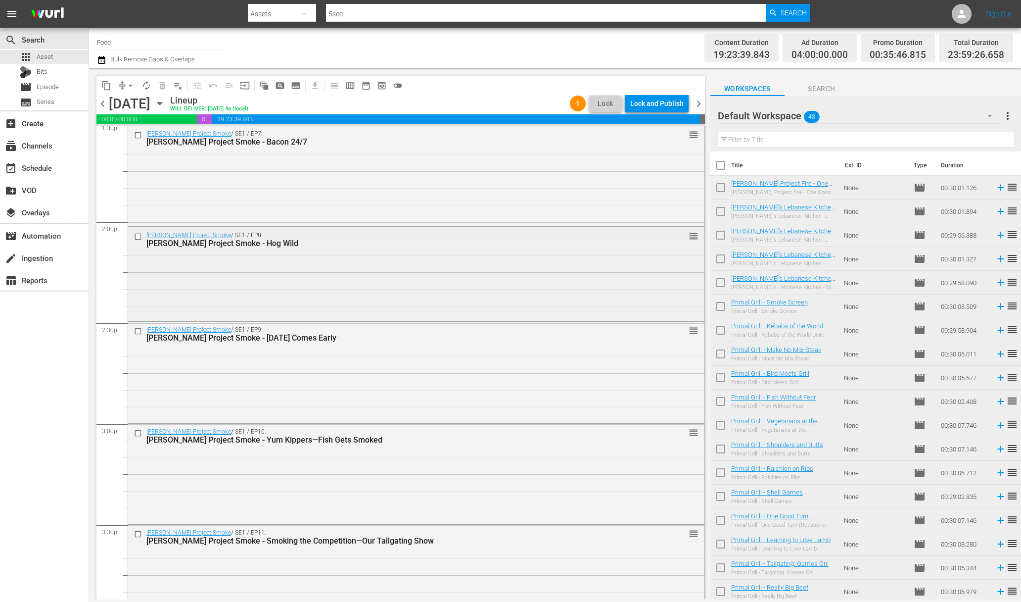
click at [255, 291] on div "Steven Raichlen's Project Smoke / SE1 / EP8: Steven Raichlen's Project Smoke - …" at bounding box center [416, 273] width 576 height 92
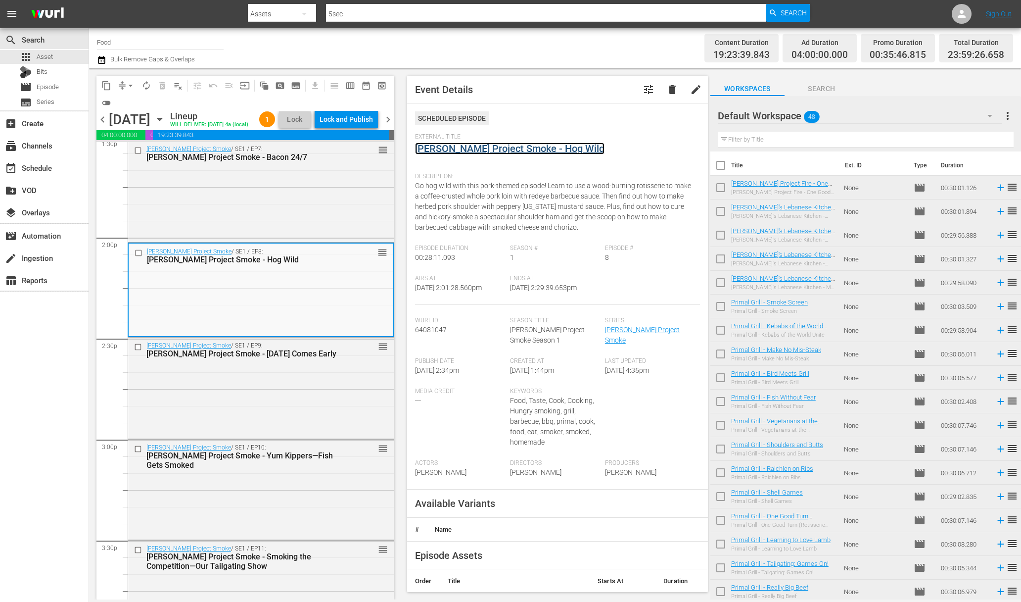
click at [571, 149] on link "Steven Raichlen's Project Smoke - Hog Wild" at bounding box center [509, 148] width 189 height 12
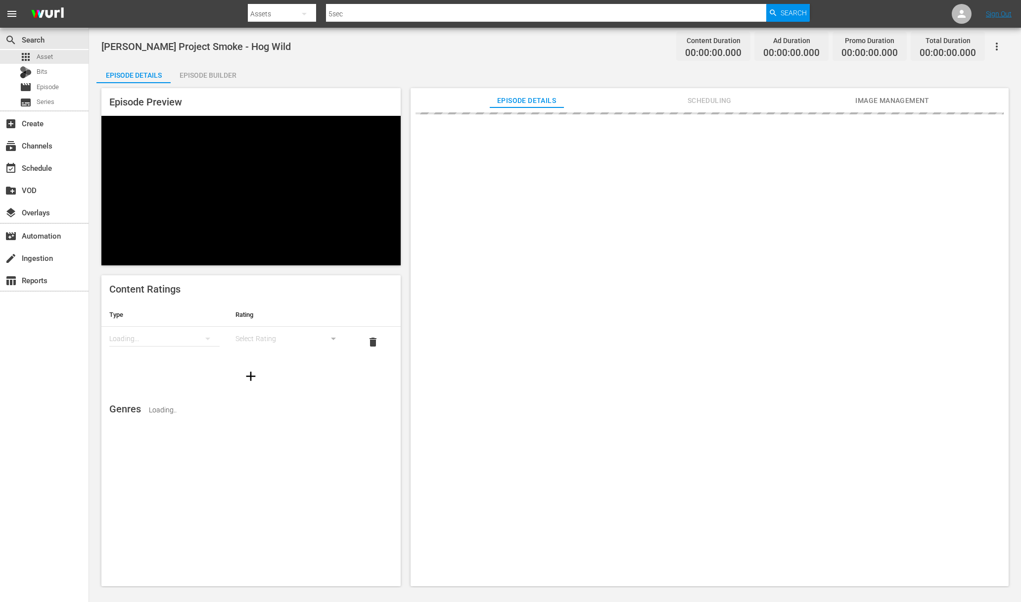
click at [220, 75] on div "Episode Builder" at bounding box center [208, 75] width 74 height 24
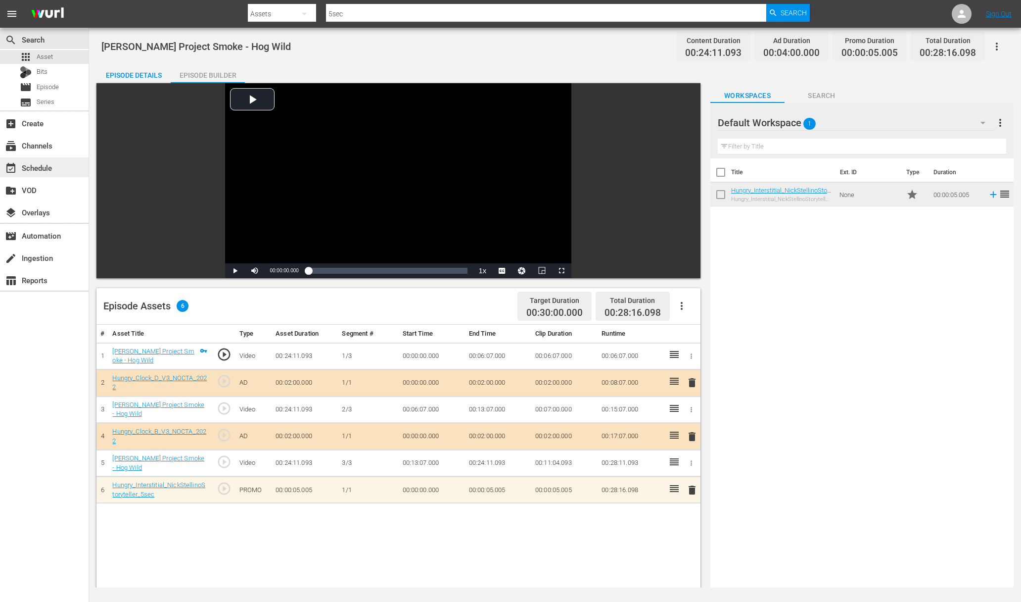
click at [48, 163] on div "event_available Schedule" at bounding box center [27, 166] width 55 height 9
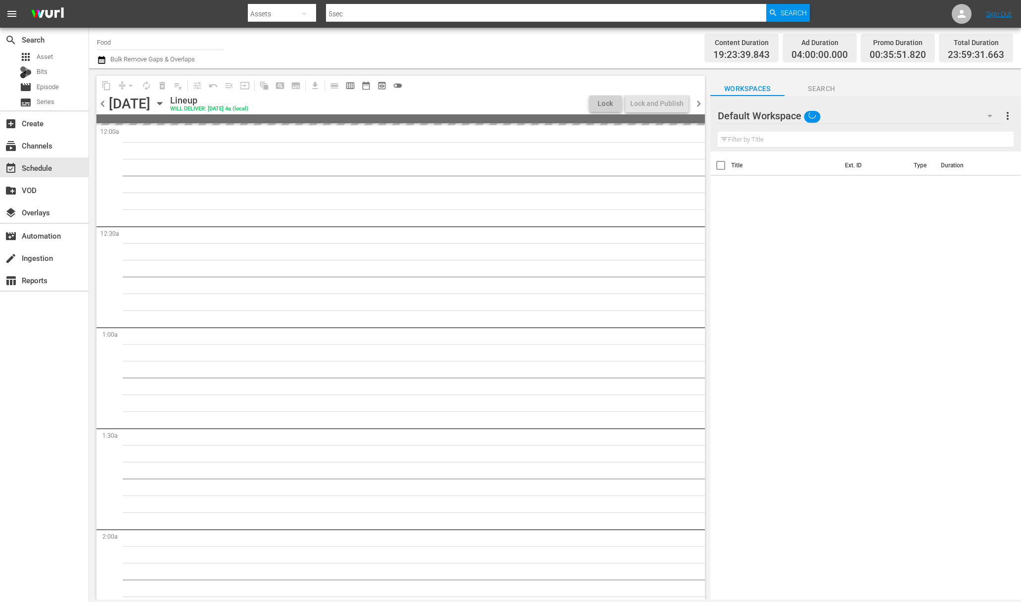
click at [822, 116] on span "more_vert" at bounding box center [1008, 116] width 12 height 12
click at [822, 139] on div "Clear All Workspace Items" at bounding box center [944, 135] width 116 height 18
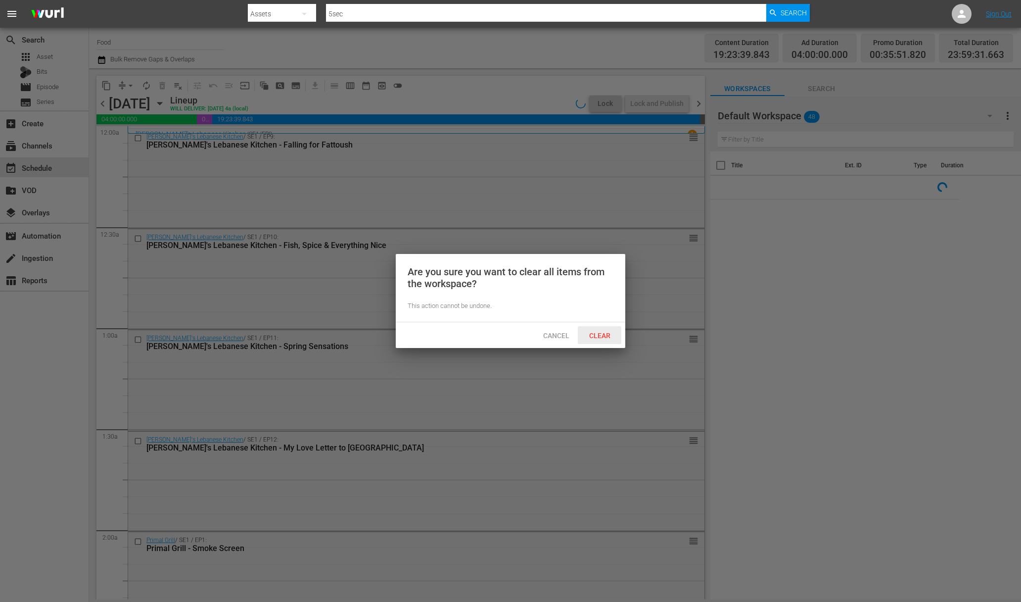
click at [594, 333] on span "Clear" at bounding box center [599, 335] width 37 height 8
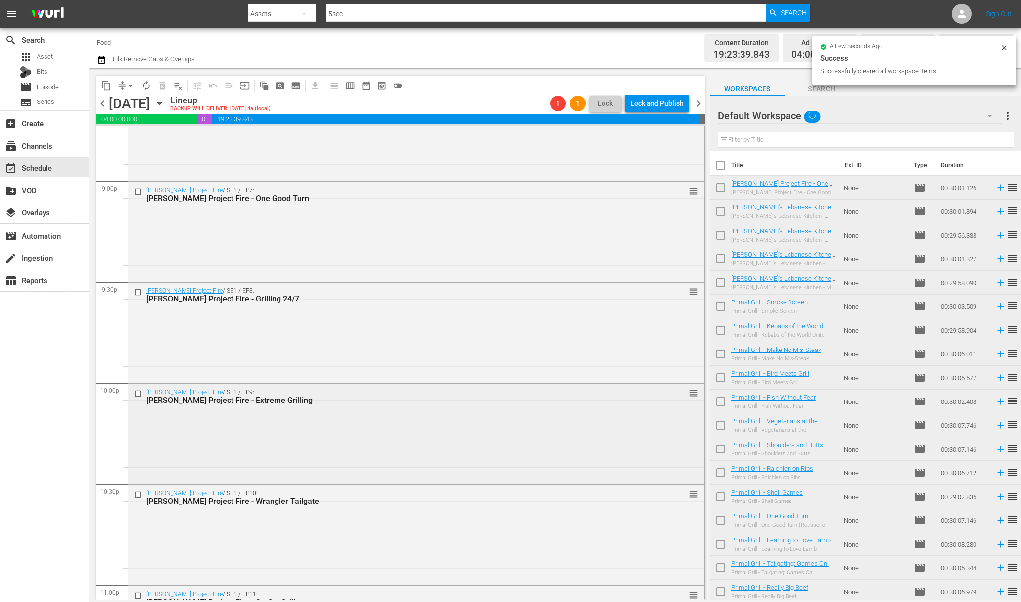
scroll to position [4371, 0]
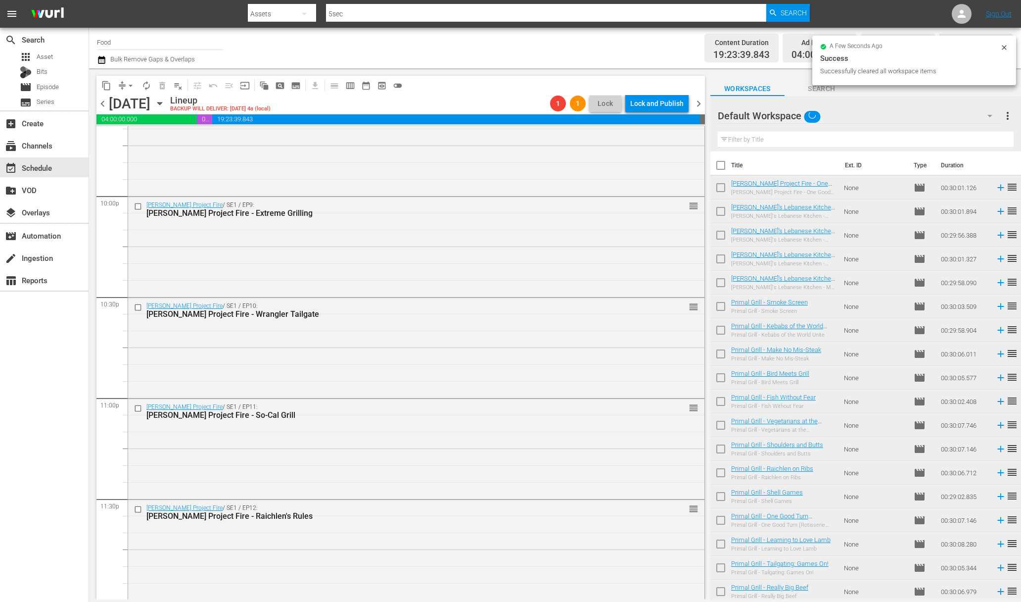
click at [126, 91] on button "arrow_drop_down" at bounding box center [131, 86] width 16 height 16
click at [131, 79] on button "arrow_drop_down" at bounding box center [131, 86] width 16 height 16
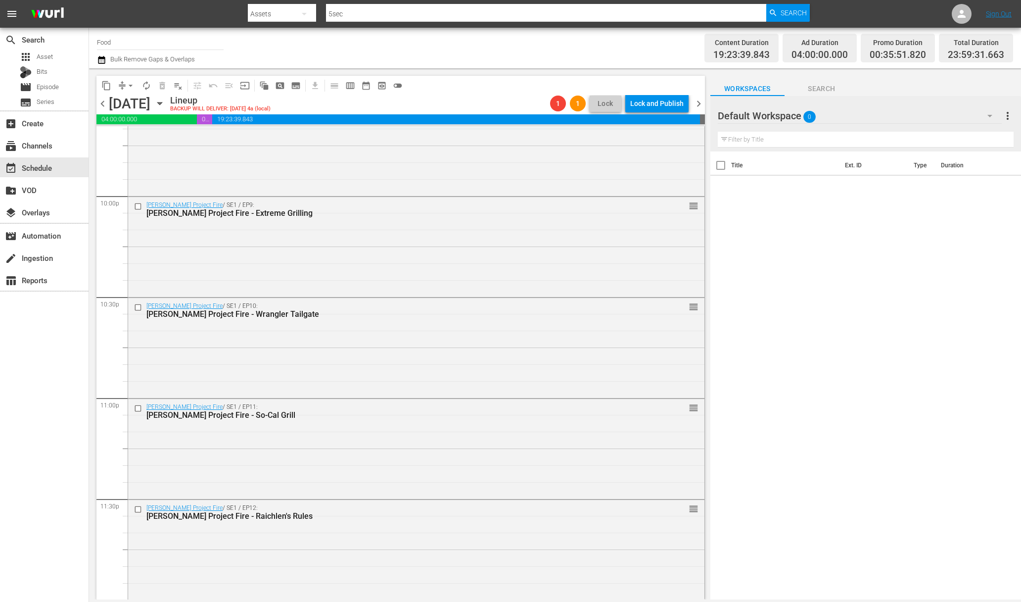
click at [131, 80] on button "arrow_drop_down" at bounding box center [131, 86] width 16 height 16
click at [140, 140] on li "Align to End of Previous Day" at bounding box center [131, 138] width 104 height 16
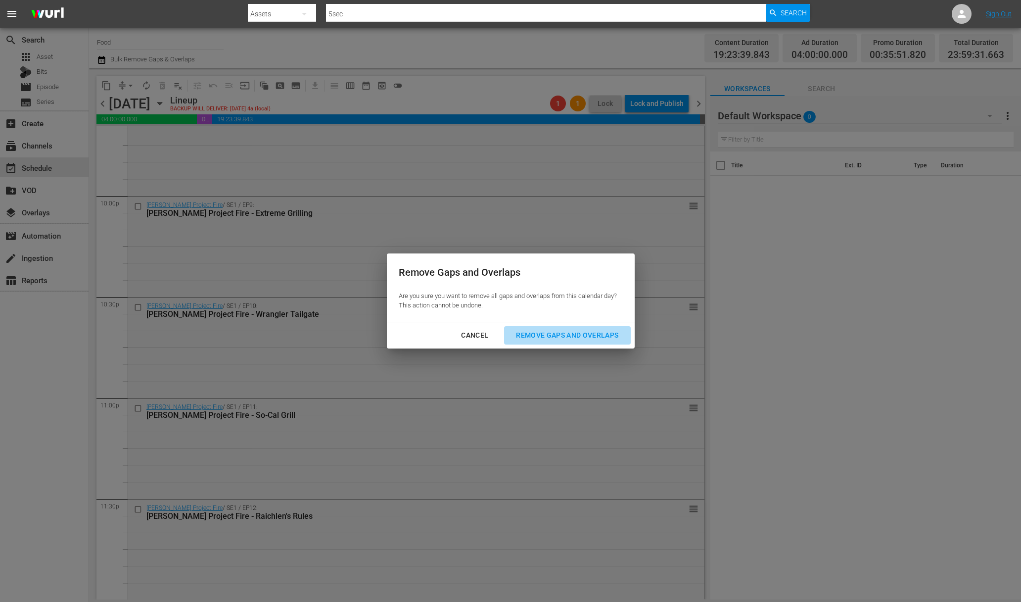
click at [573, 339] on div "Remove Gaps and Overlaps" at bounding box center [567, 335] width 118 height 12
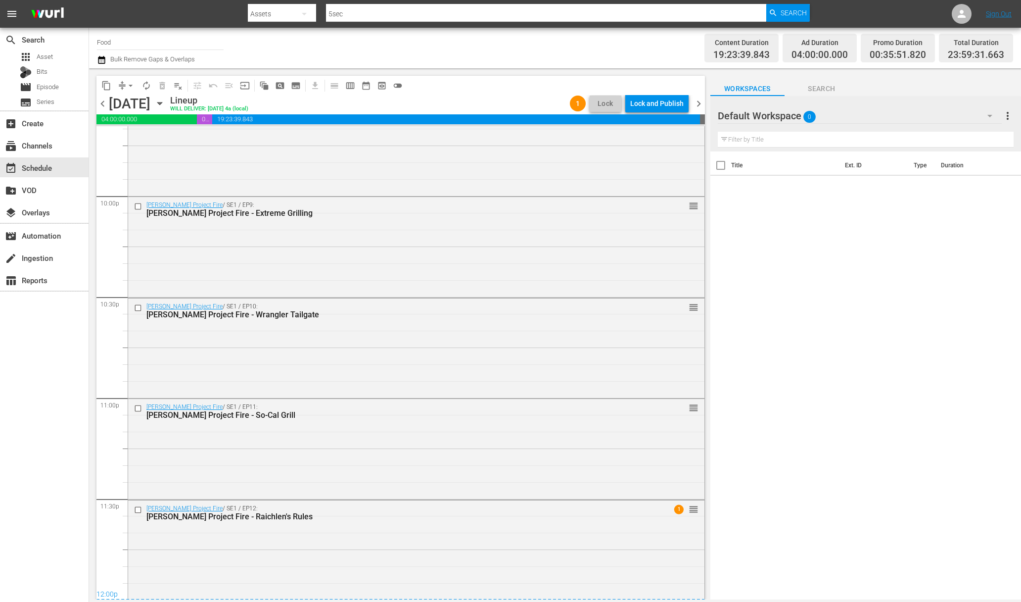
click at [660, 104] on div "Lock and Publish" at bounding box center [656, 103] width 53 height 18
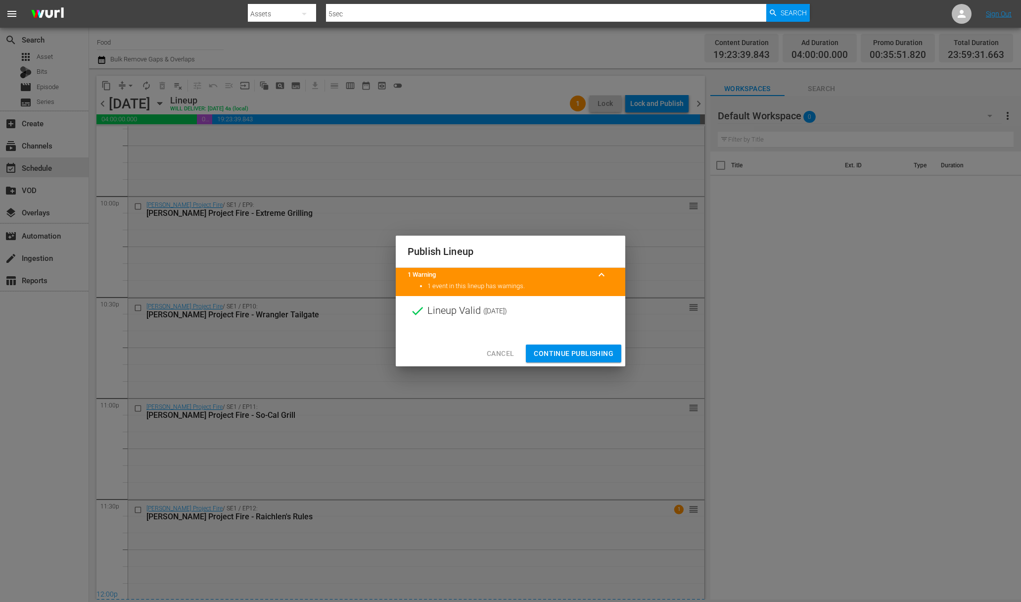
click at [577, 357] on span "Continue Publishing" at bounding box center [574, 353] width 80 height 12
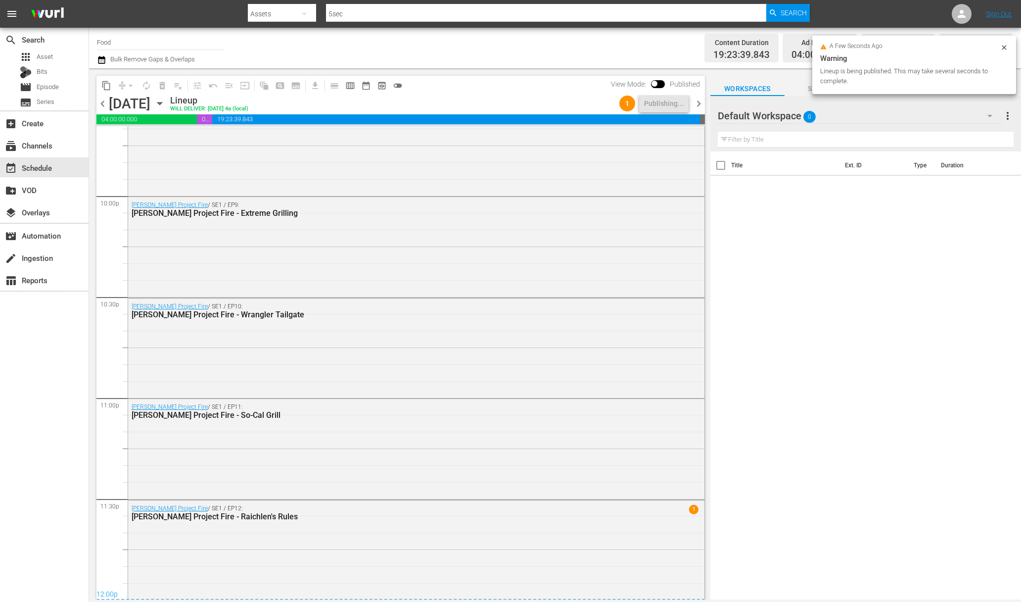
click at [165, 100] on icon "button" at bounding box center [159, 103] width 11 height 11
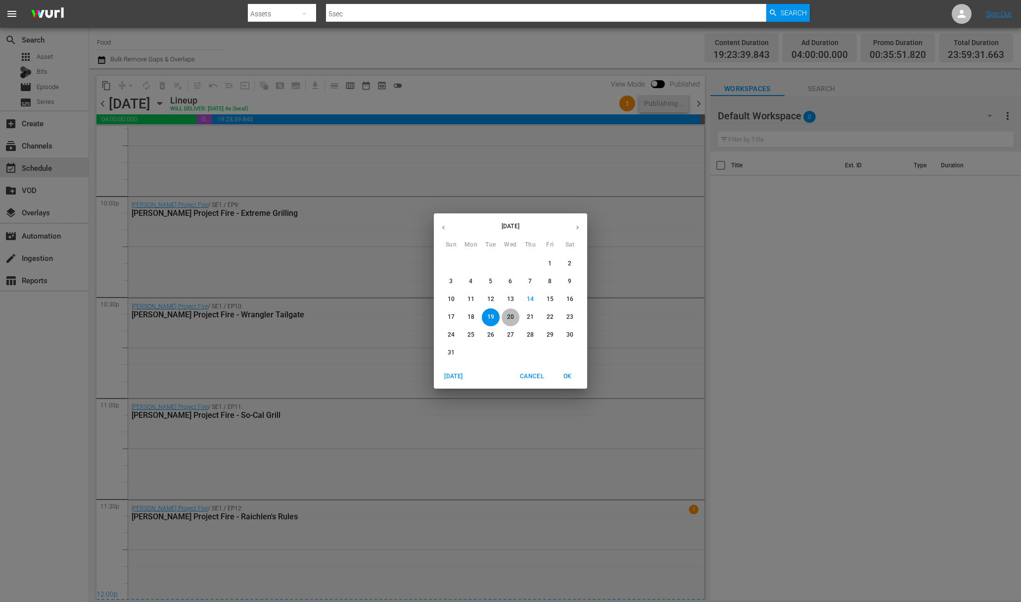
click at [511, 316] on p "20" at bounding box center [510, 317] width 7 height 8
